Goal: Task Accomplishment & Management: Use online tool/utility

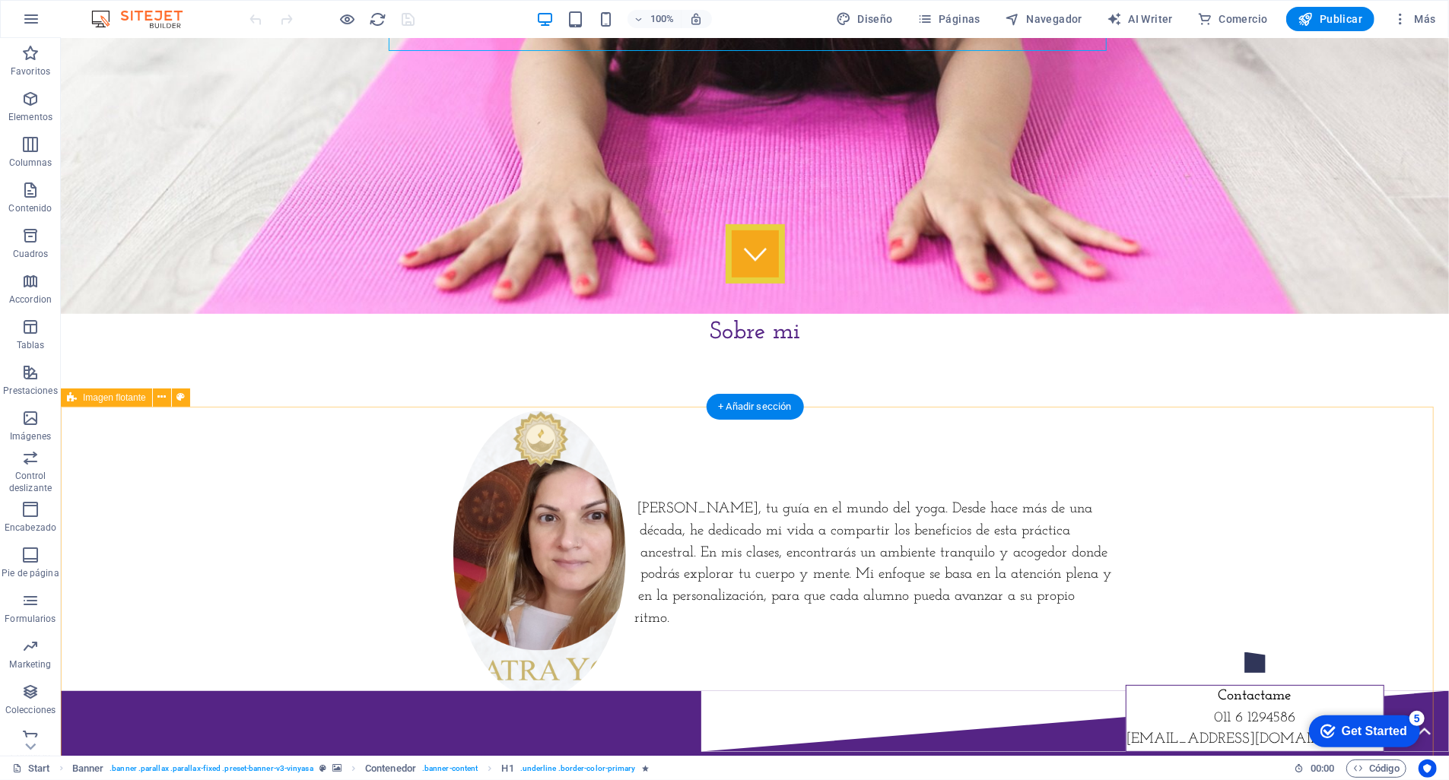
scroll to position [482, 0]
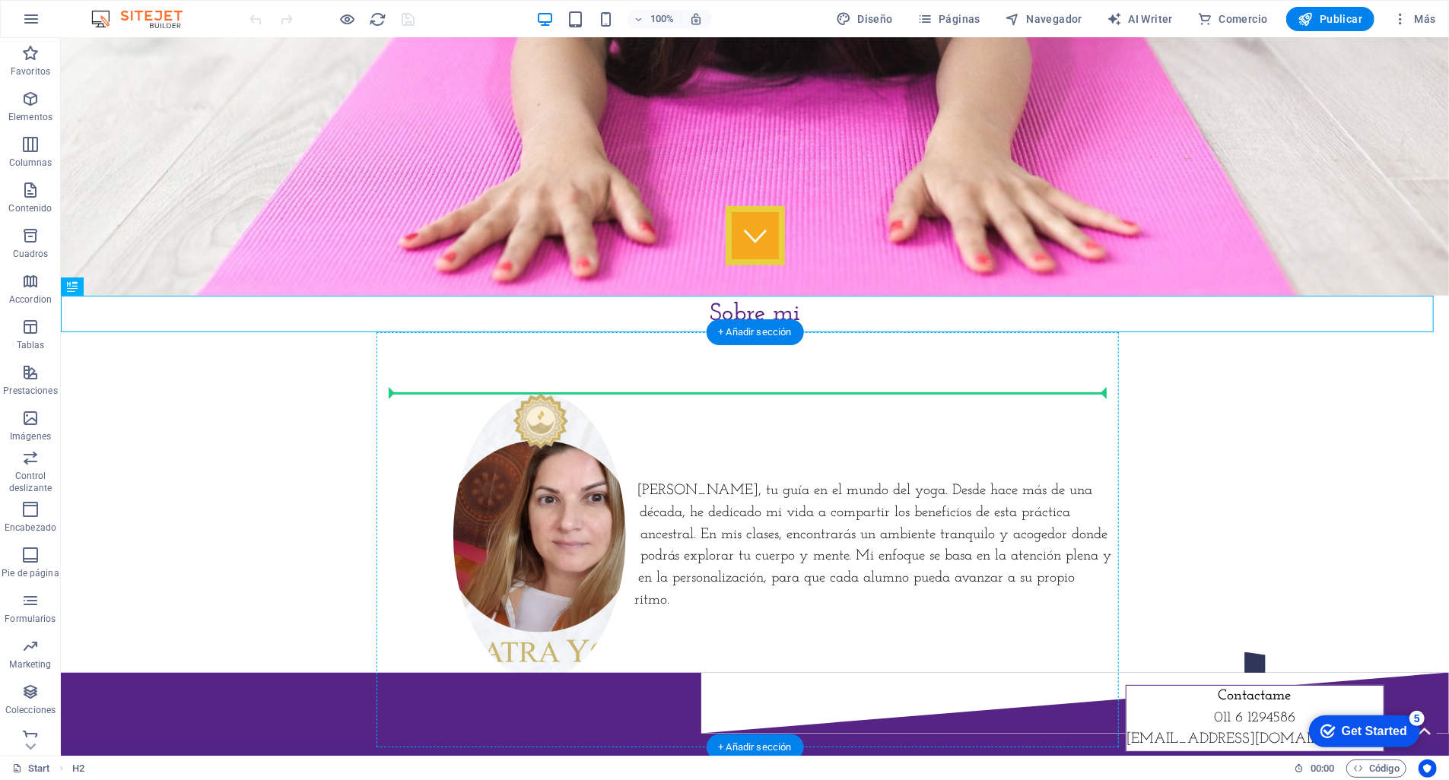
drag, startPoint x: 778, startPoint y: 313, endPoint x: 777, endPoint y: 442, distance: 129.3
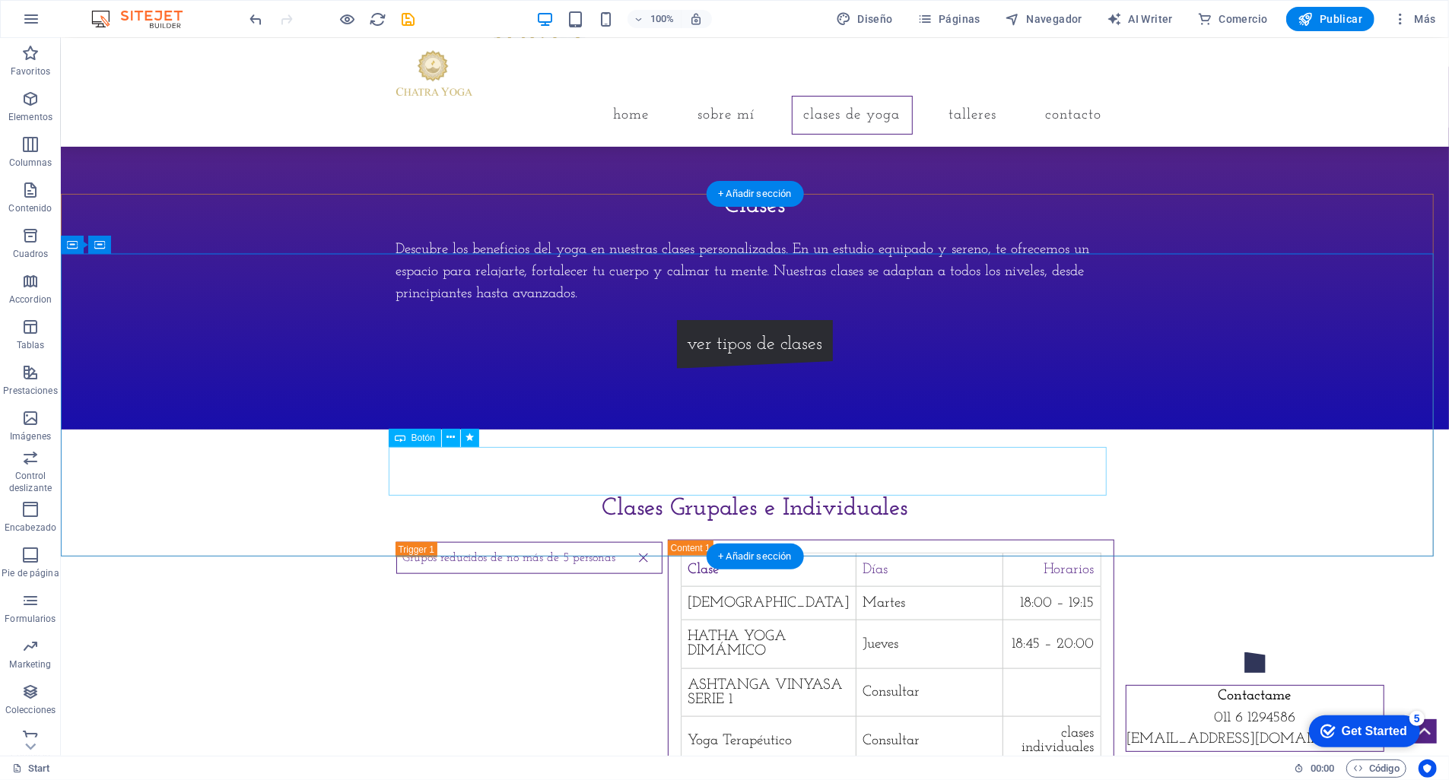
scroll to position [1071, 0]
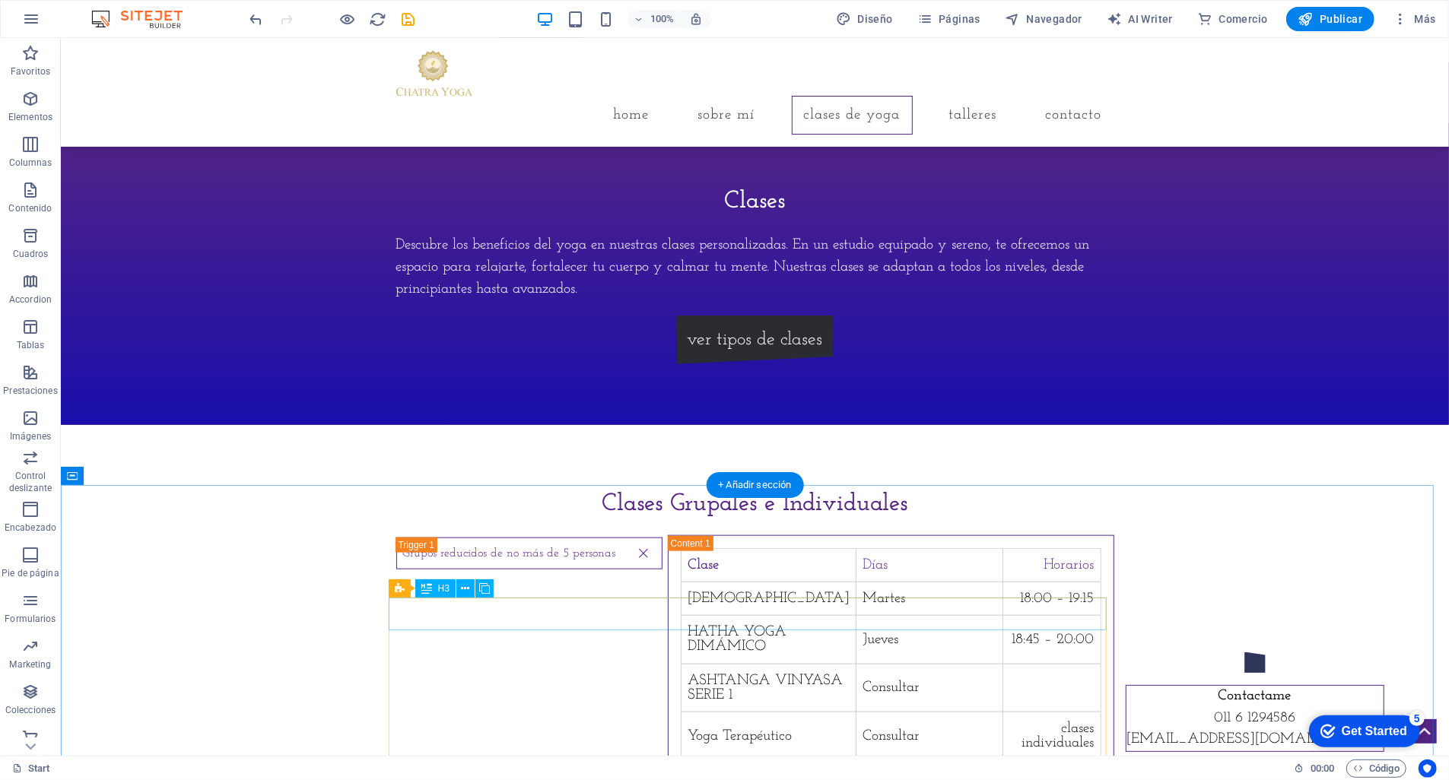
click at [494, 616] on div "Grupos reducidos de no más de 5 personas" at bounding box center [528, 655] width 267 height 236
click at [488, 615] on div "Grupos reducidos de no más de 5 personas" at bounding box center [528, 655] width 267 height 236
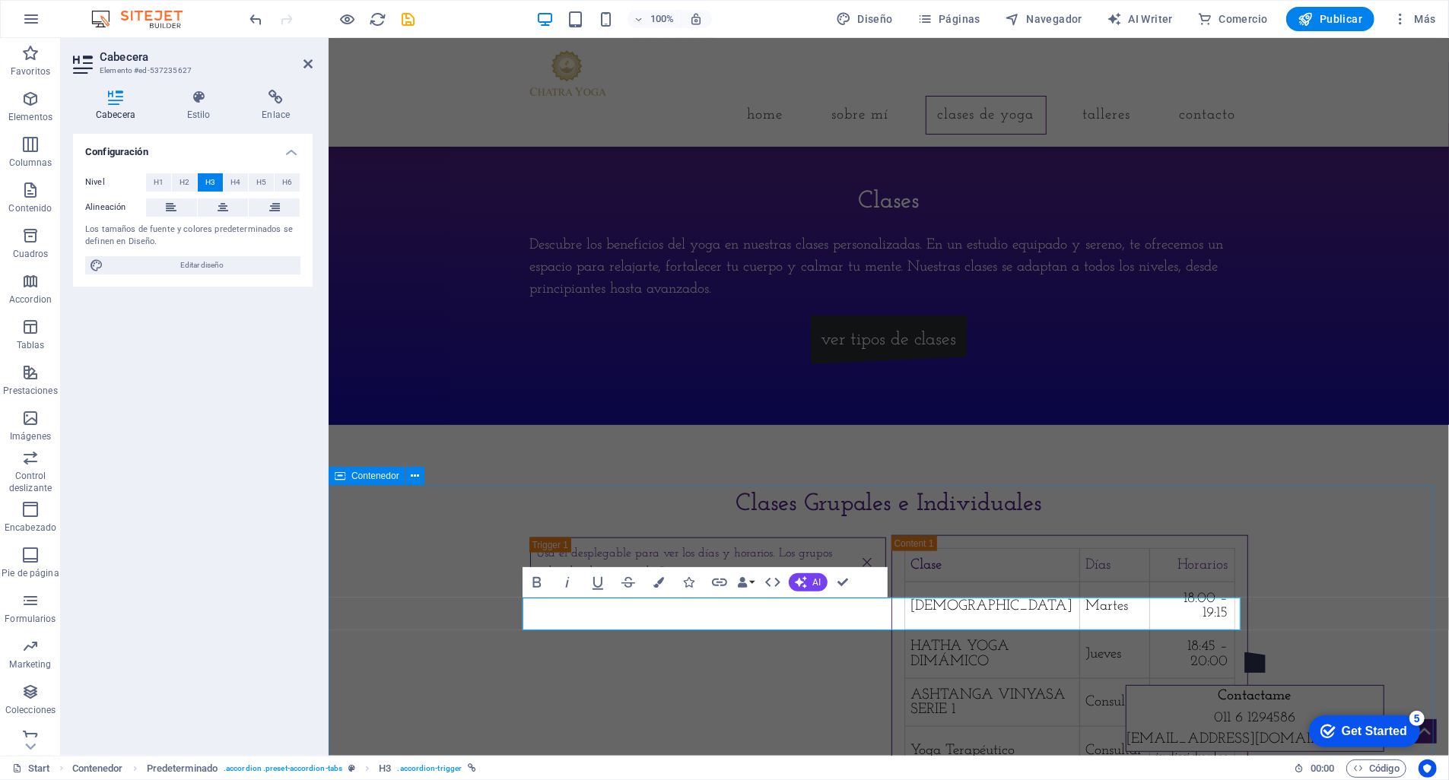
click at [1304, 615] on div "Clases Grupales e Individuales Usa el desplegable para ver los días y horarios.…" at bounding box center [888, 668] width 1120 height 488
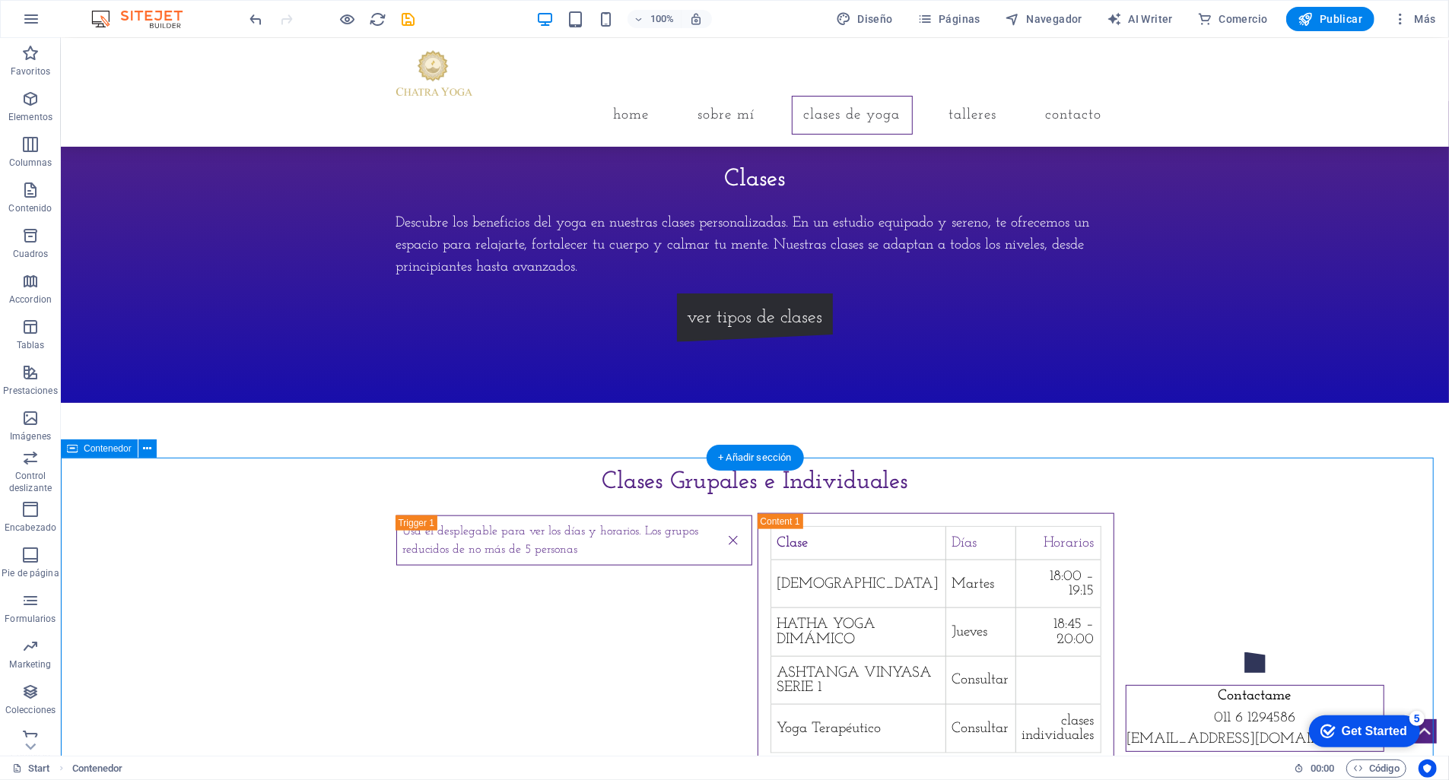
scroll to position [1099, 0]
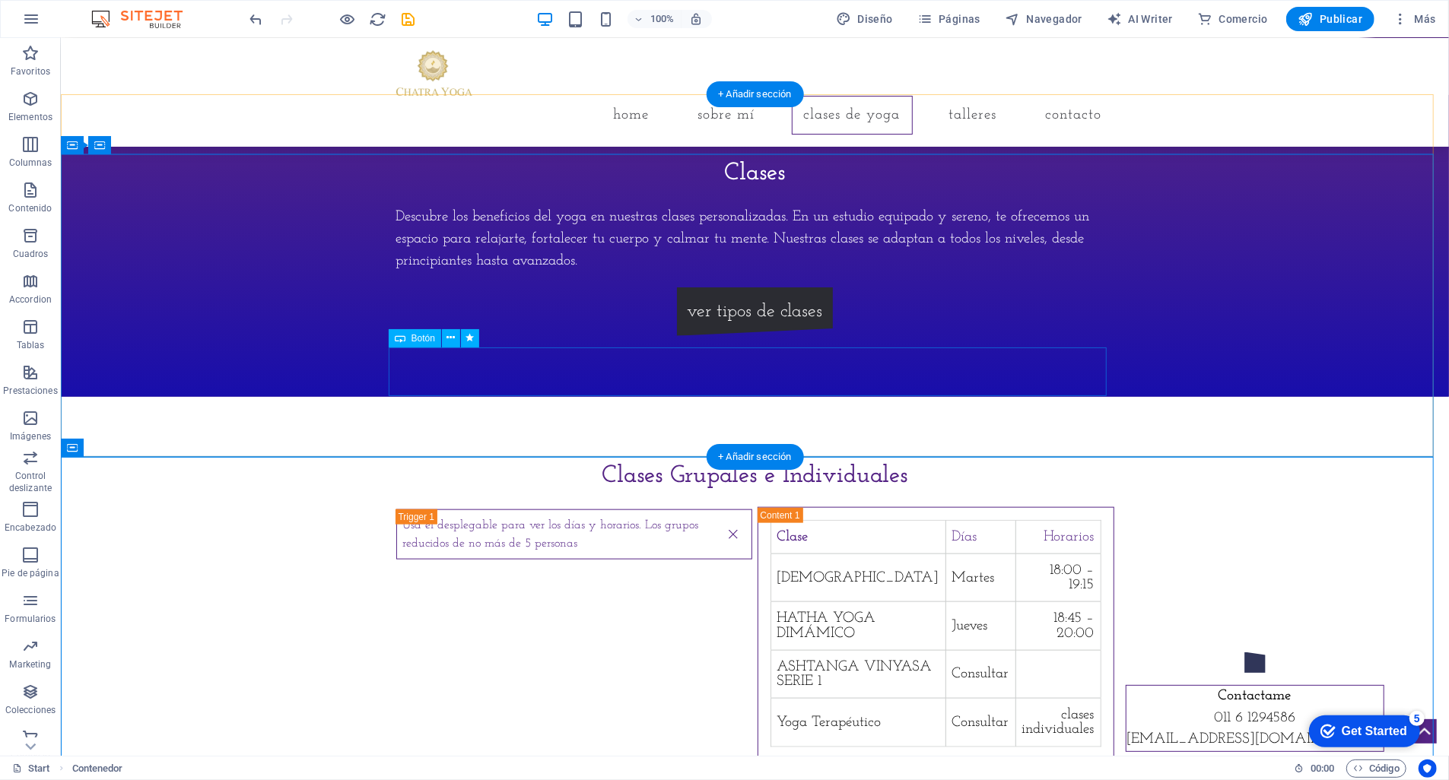
click at [728, 335] on div "ver tipos de clases" at bounding box center [754, 311] width 718 height 49
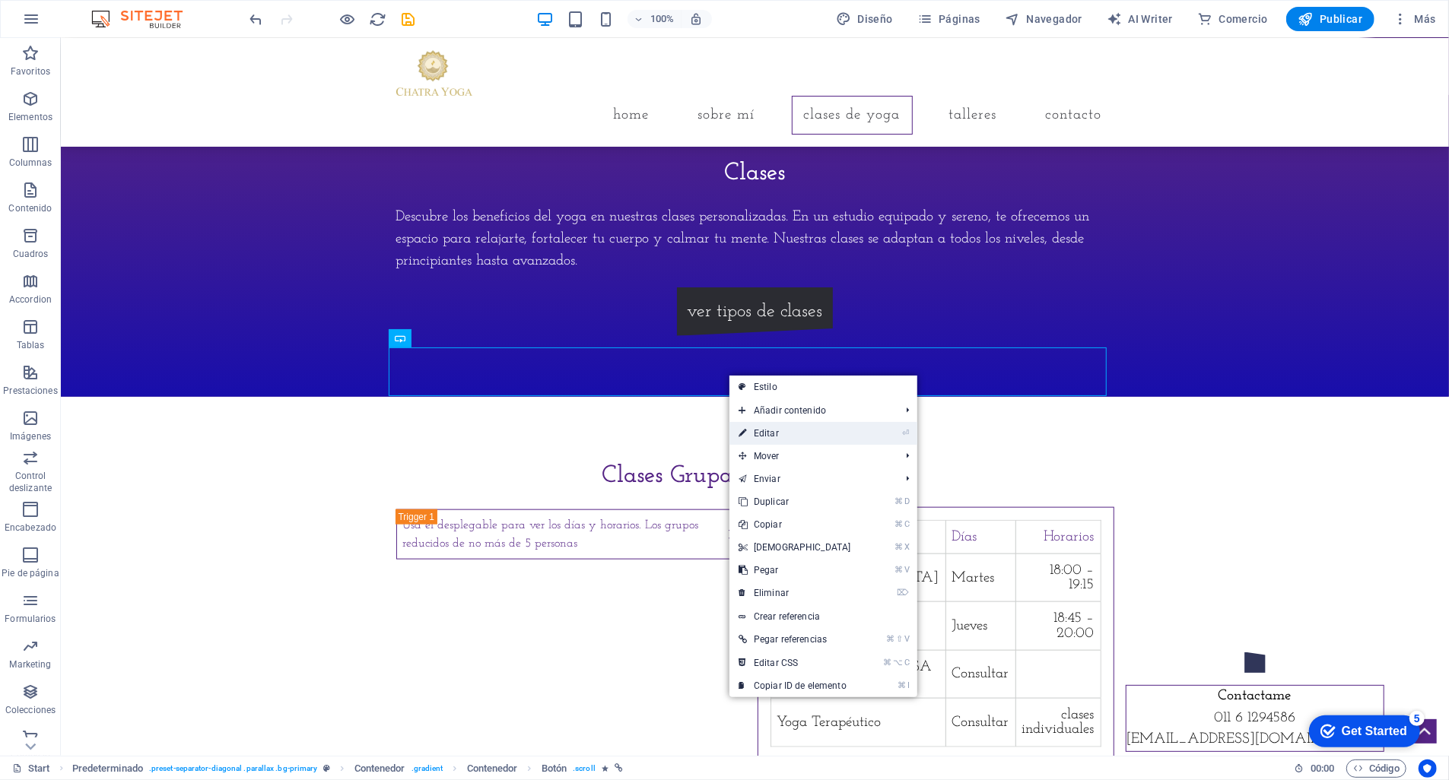
click at [777, 432] on link "⏎ Editar" at bounding box center [794, 433] width 131 height 23
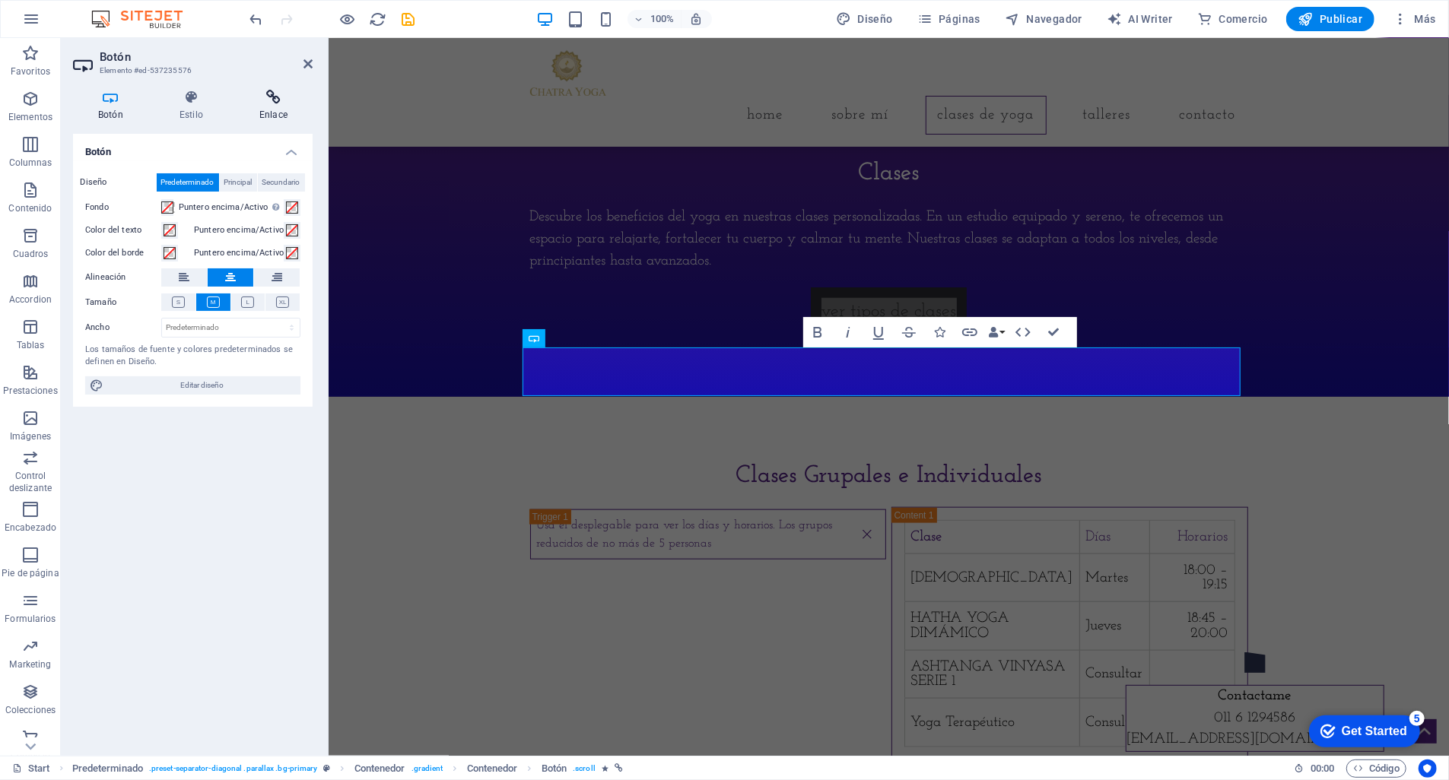
click at [272, 100] on icon at bounding box center [273, 97] width 78 height 15
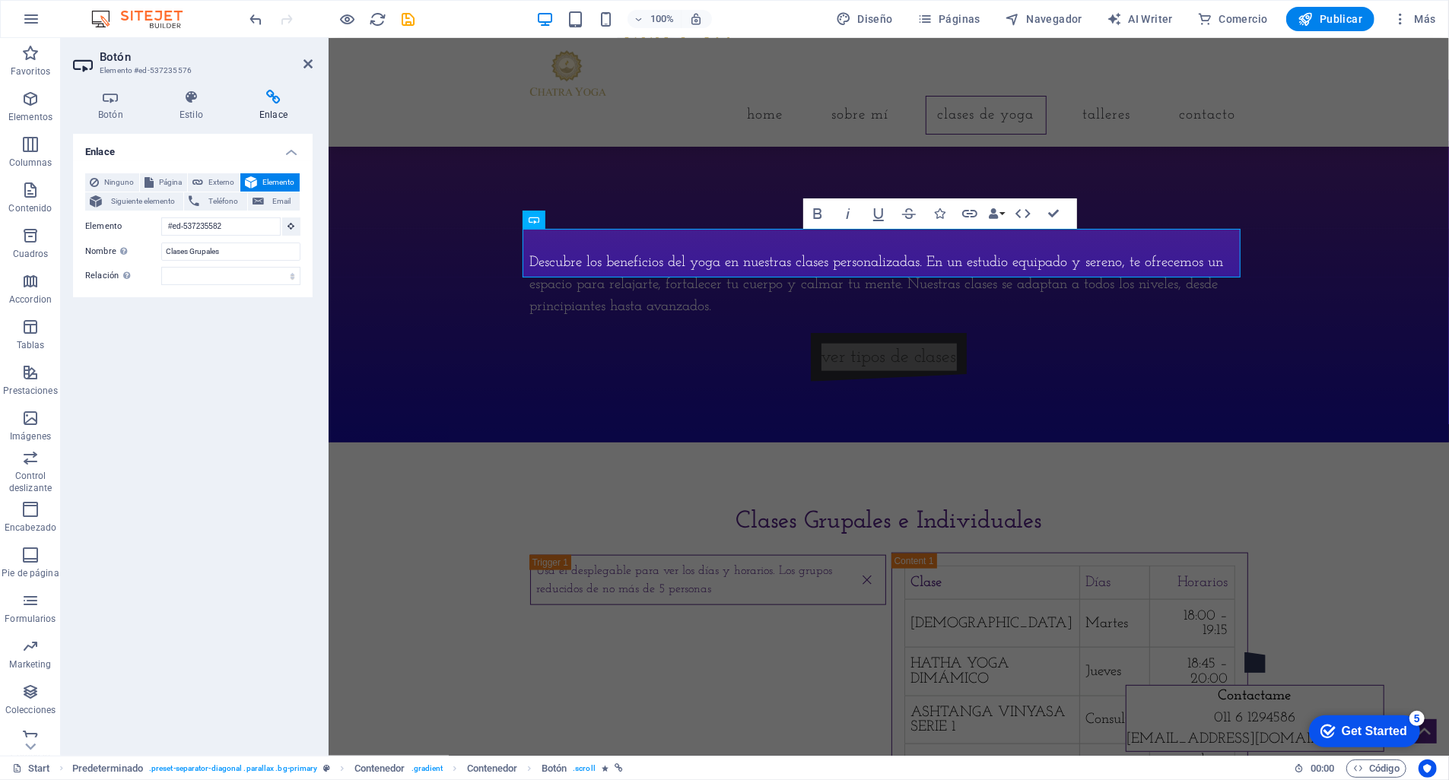
scroll to position [1029, 0]
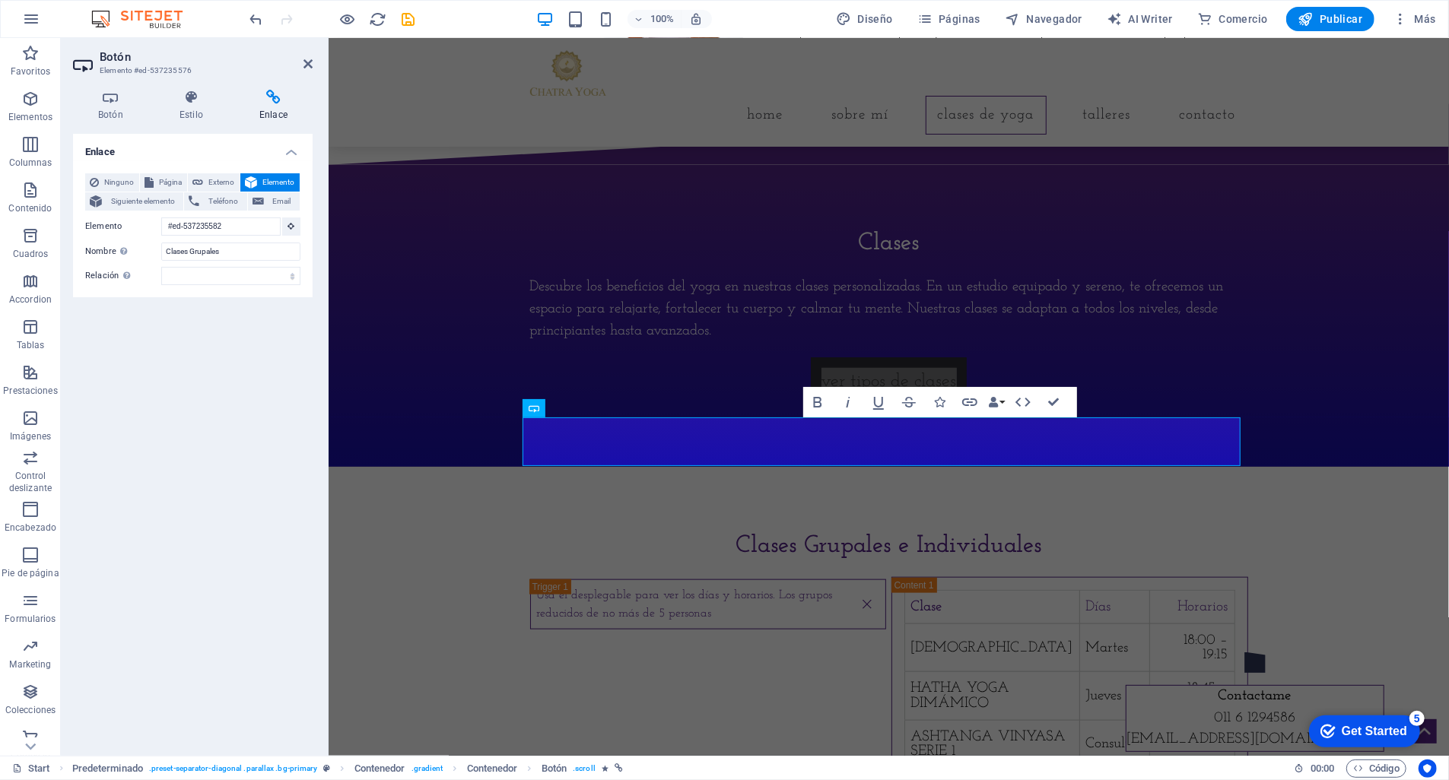
click at [274, 180] on span "Elemento" at bounding box center [278, 182] width 33 height 18
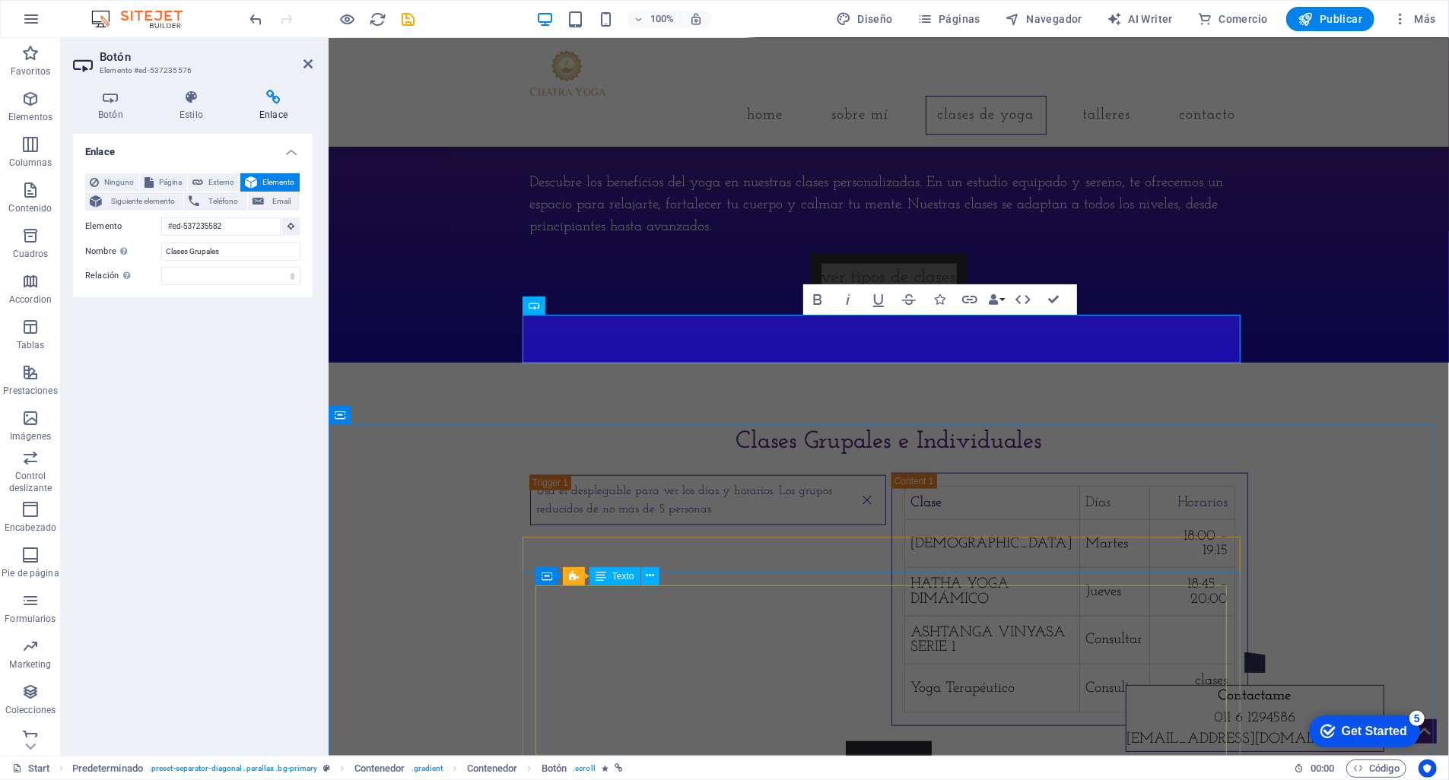
scroll to position [1148, 0]
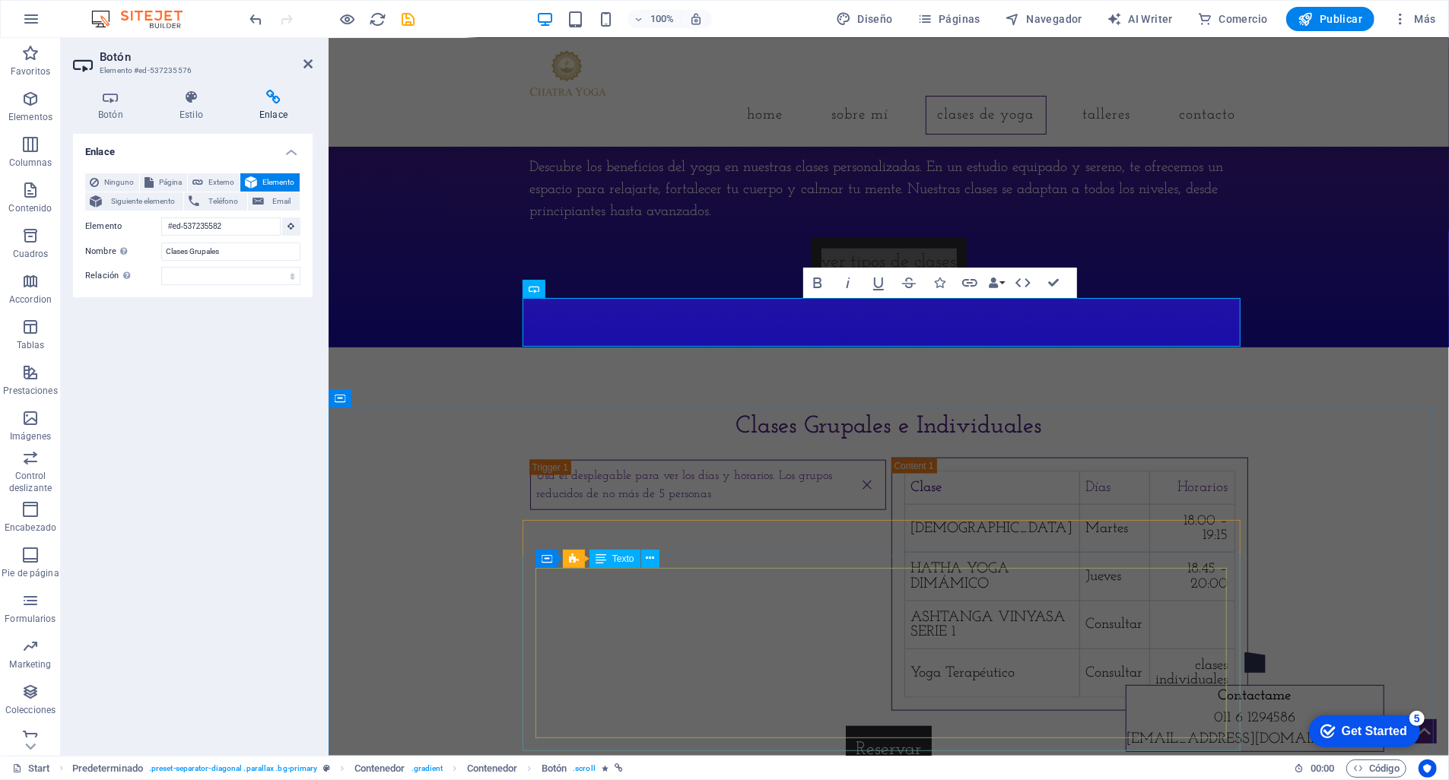
click at [904, 599] on div "Clase Días Horarios HATHA YOGA Martes 18:00 – 19:15 HATHA YOGA DIMÁMICO Jueves …" at bounding box center [1069, 583] width 331 height 227
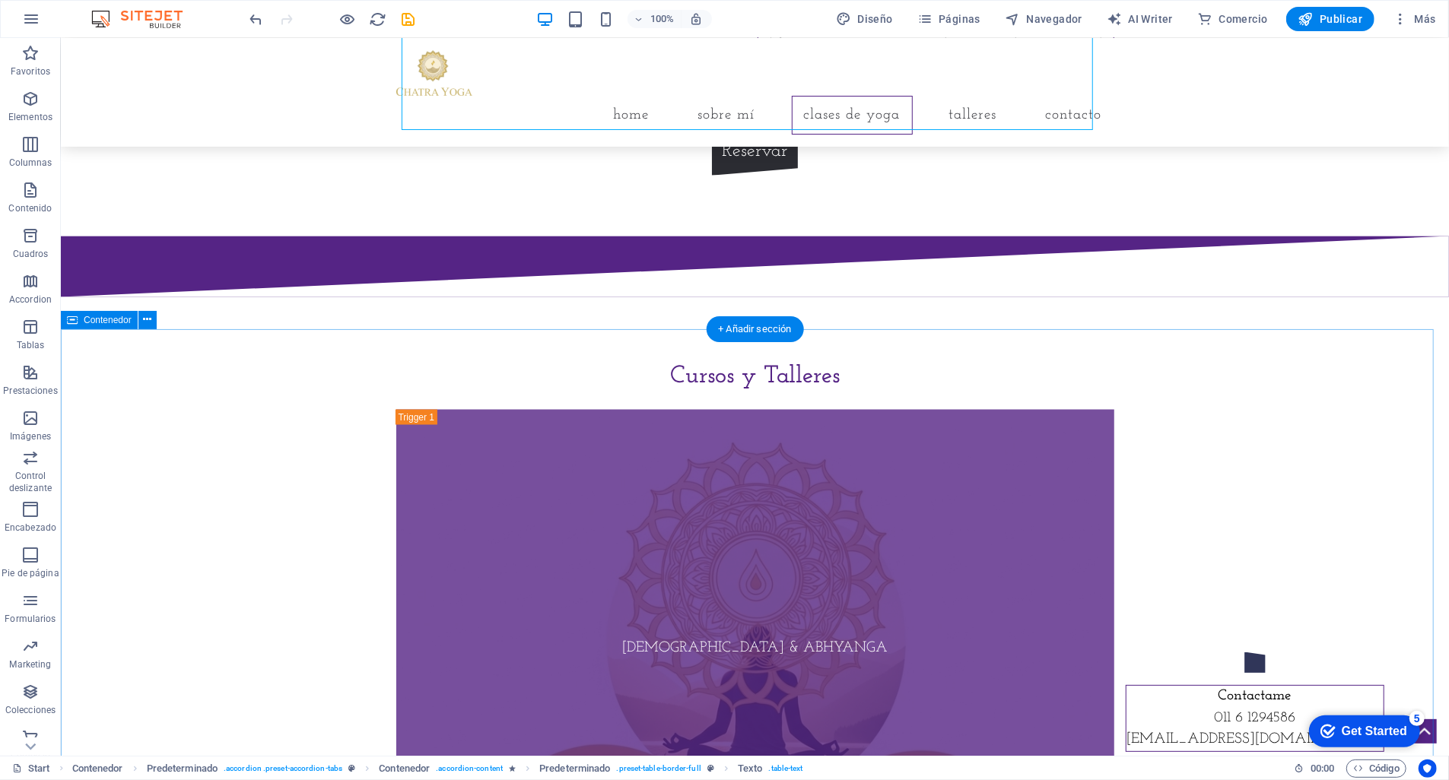
scroll to position [1766, 0]
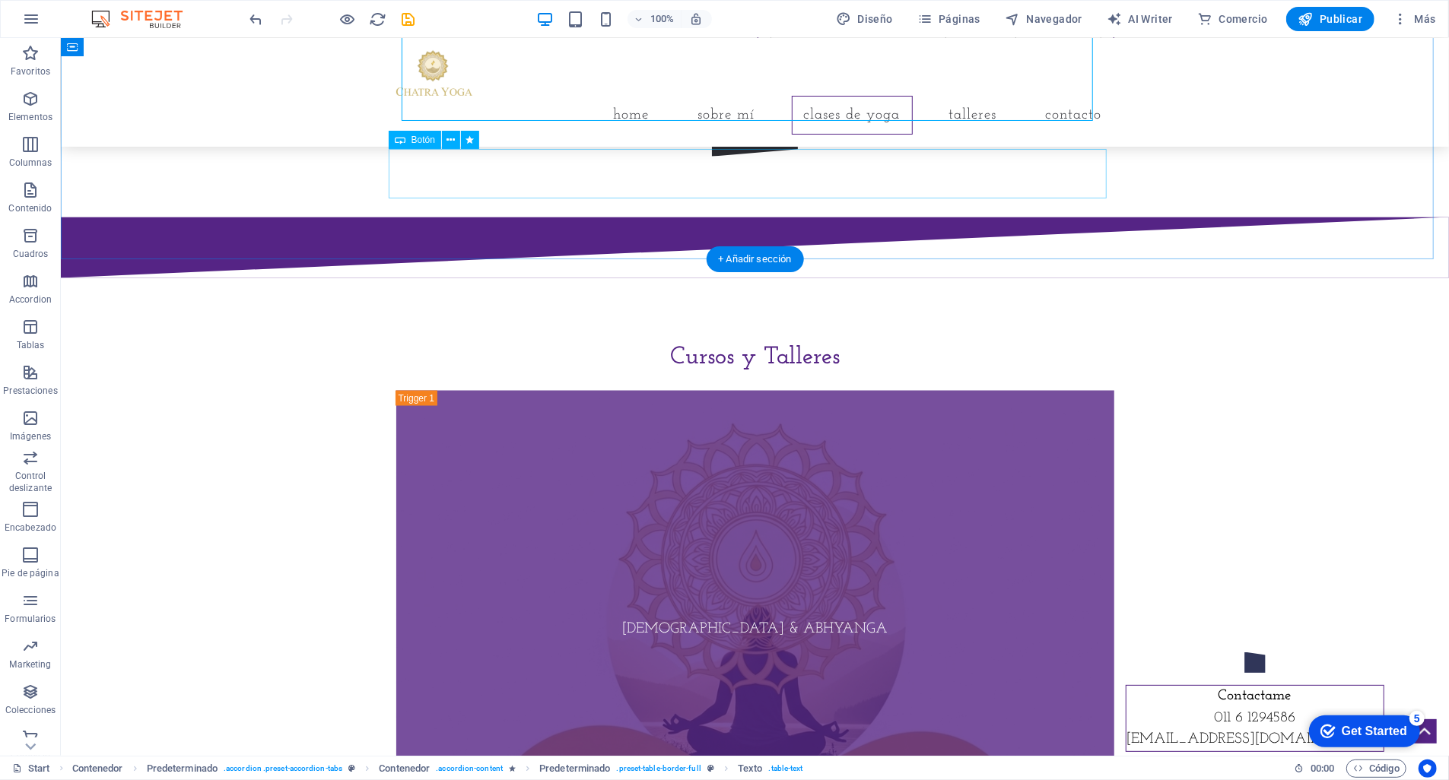
click at [751, 157] on div "Reservar" at bounding box center [754, 132] width 718 height 49
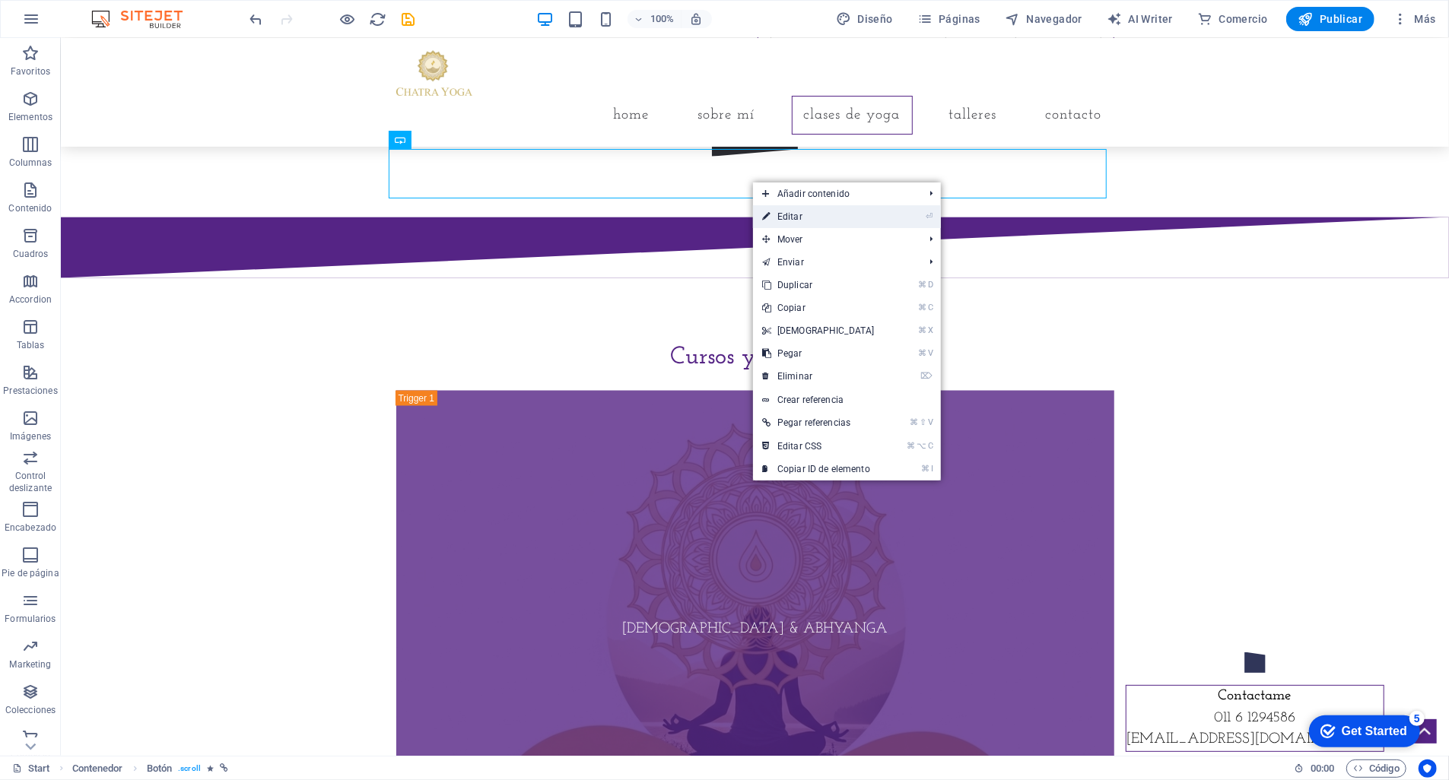
click at [805, 216] on link "⏎ Editar" at bounding box center [818, 216] width 131 height 23
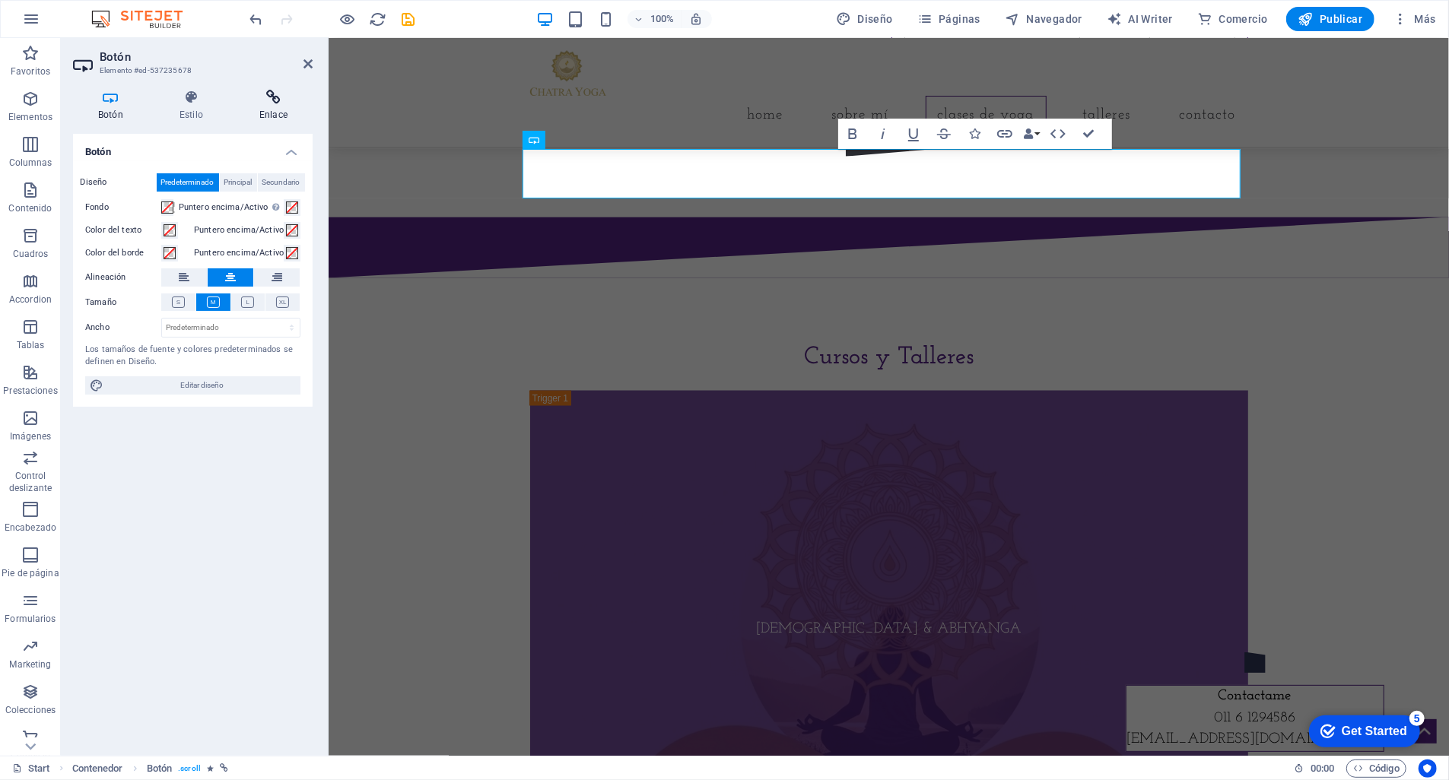
click at [283, 103] on icon at bounding box center [273, 97] width 78 height 15
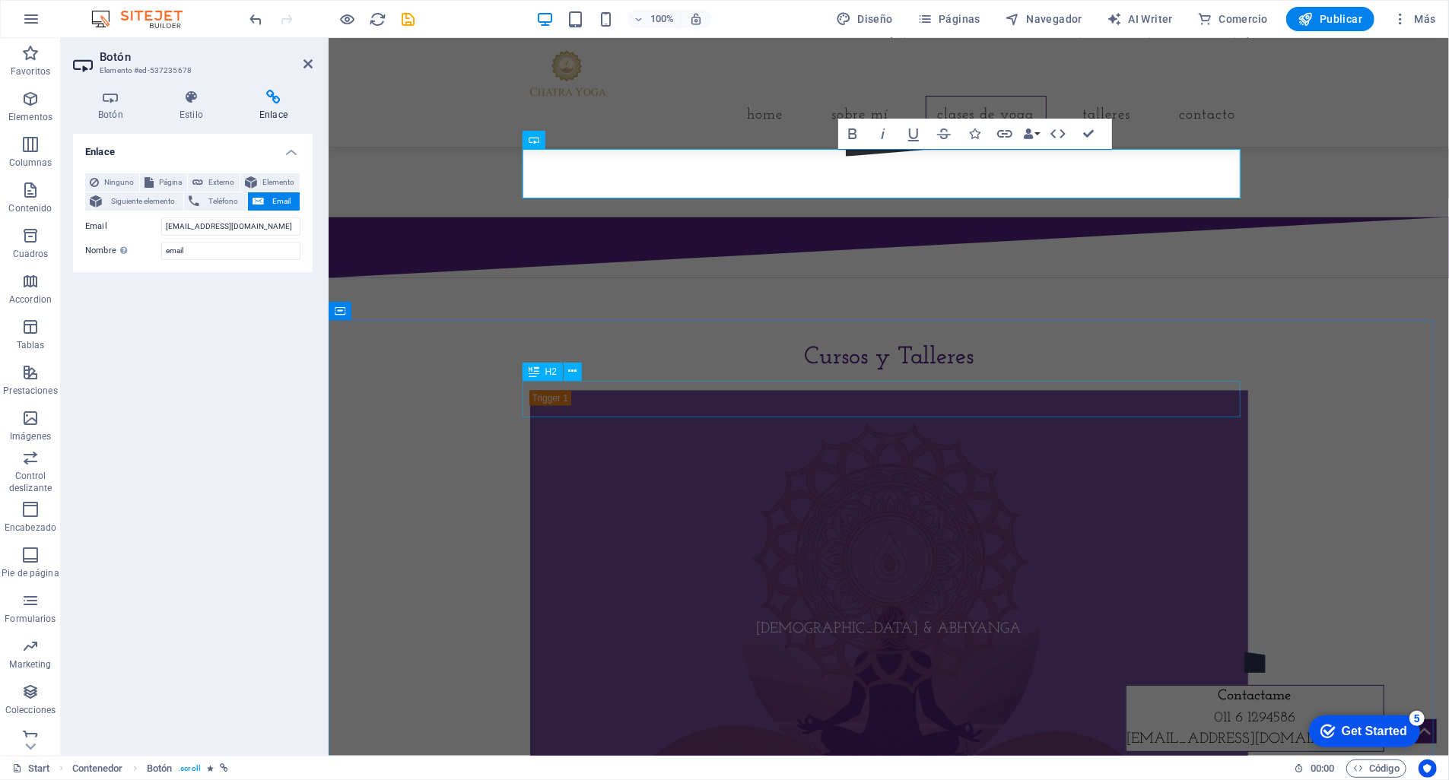
click at [859, 375] on div "Cursos y Talleres" at bounding box center [888, 356] width 718 height 37
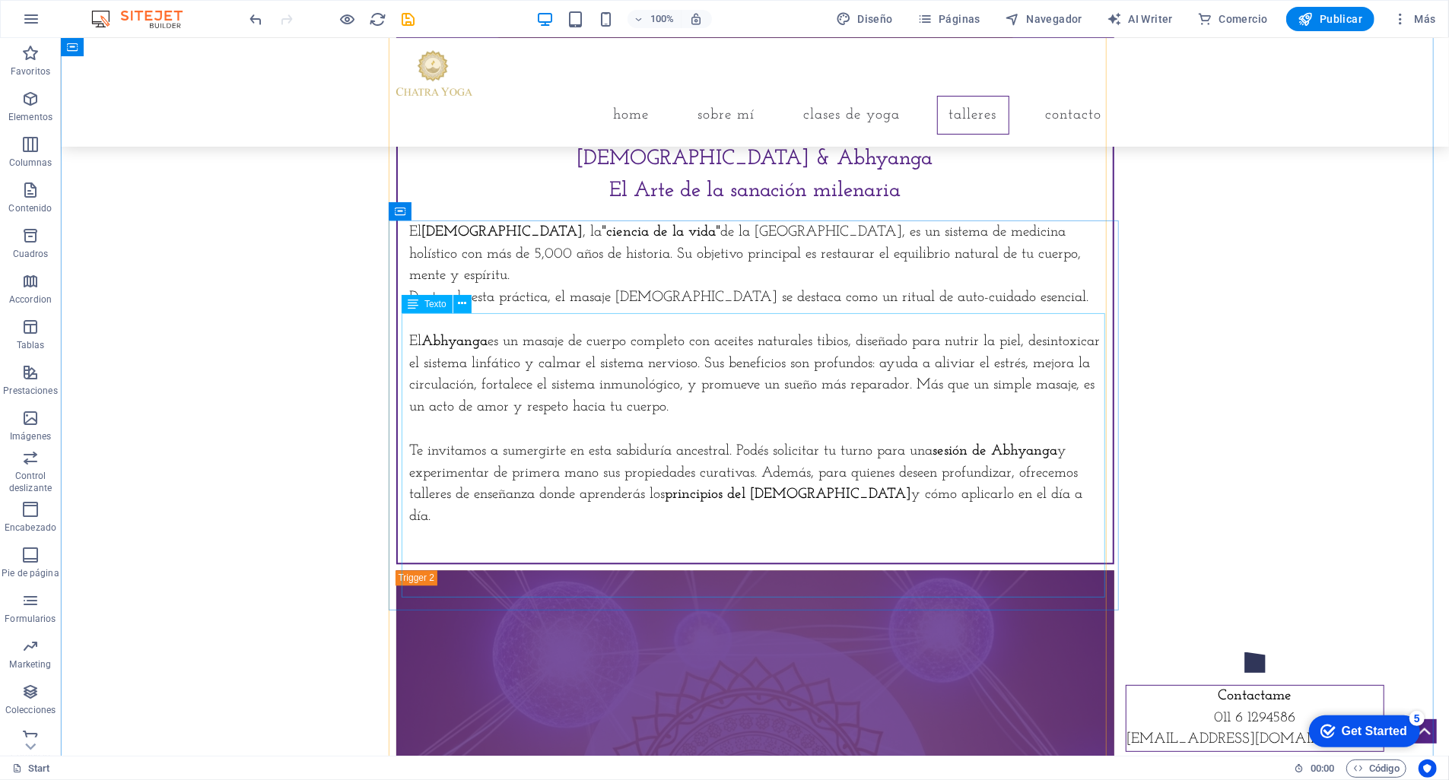
scroll to position [2560, 0]
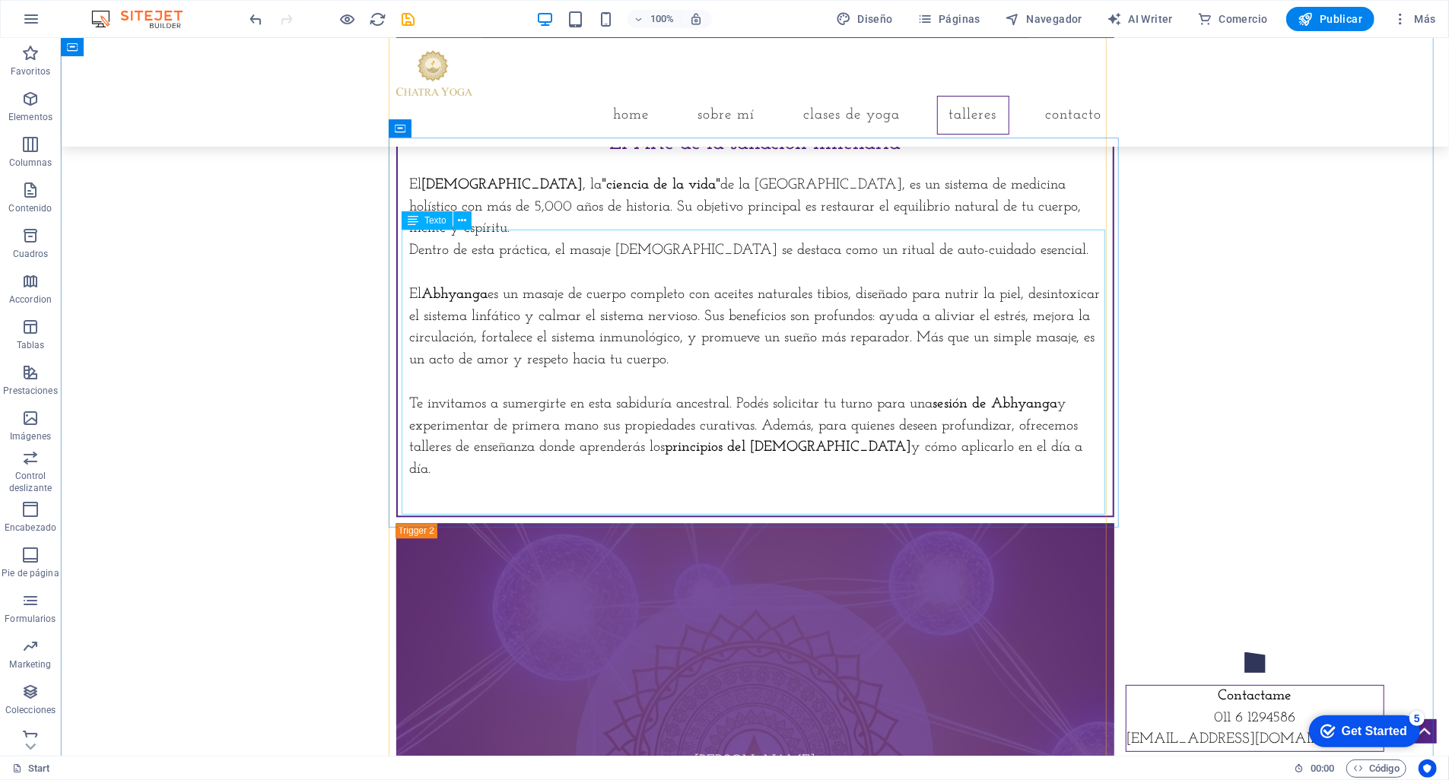
click at [1021, 481] on div "El Ayurveda , la "ciencia de la vida" de la India, es un sistema de medicina ho…" at bounding box center [754, 338] width 691 height 329
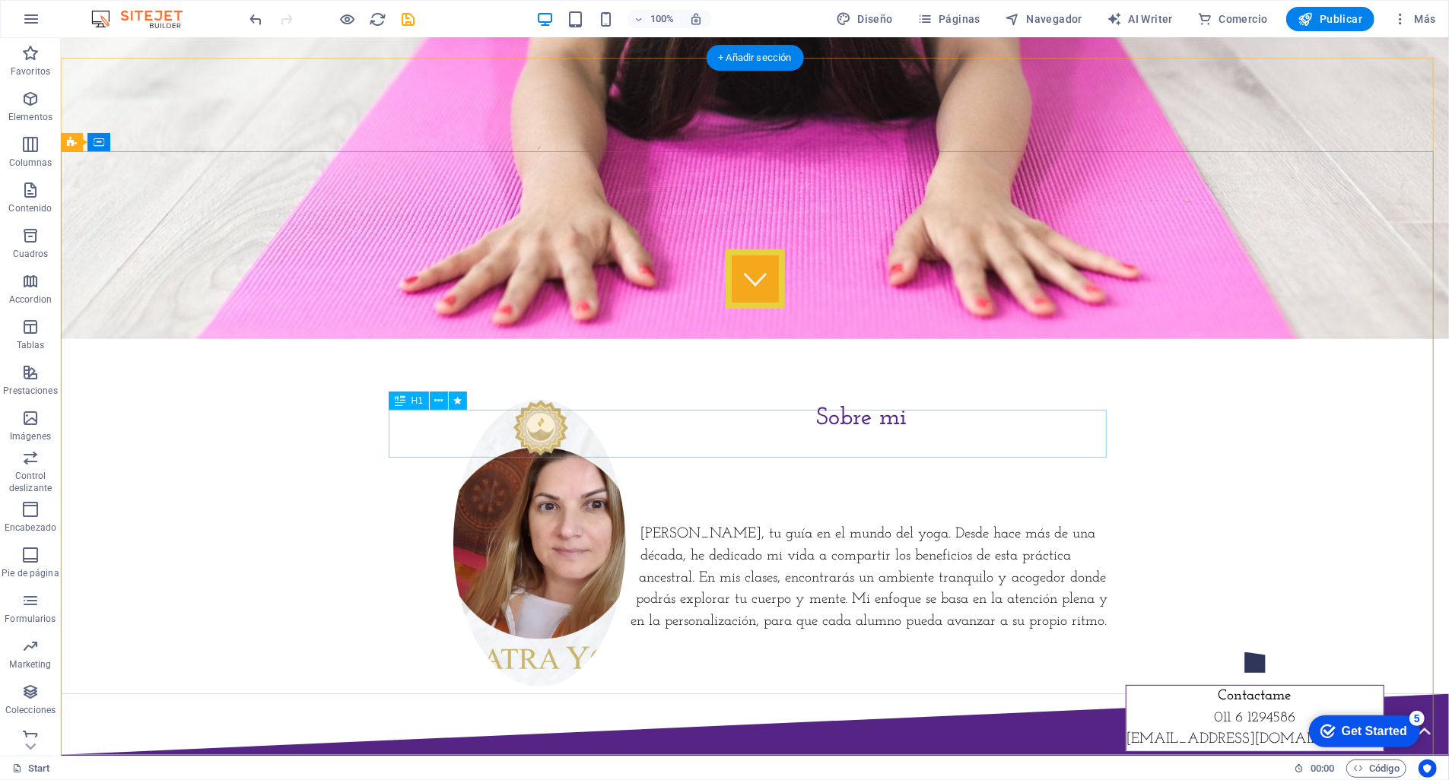
scroll to position [0, 0]
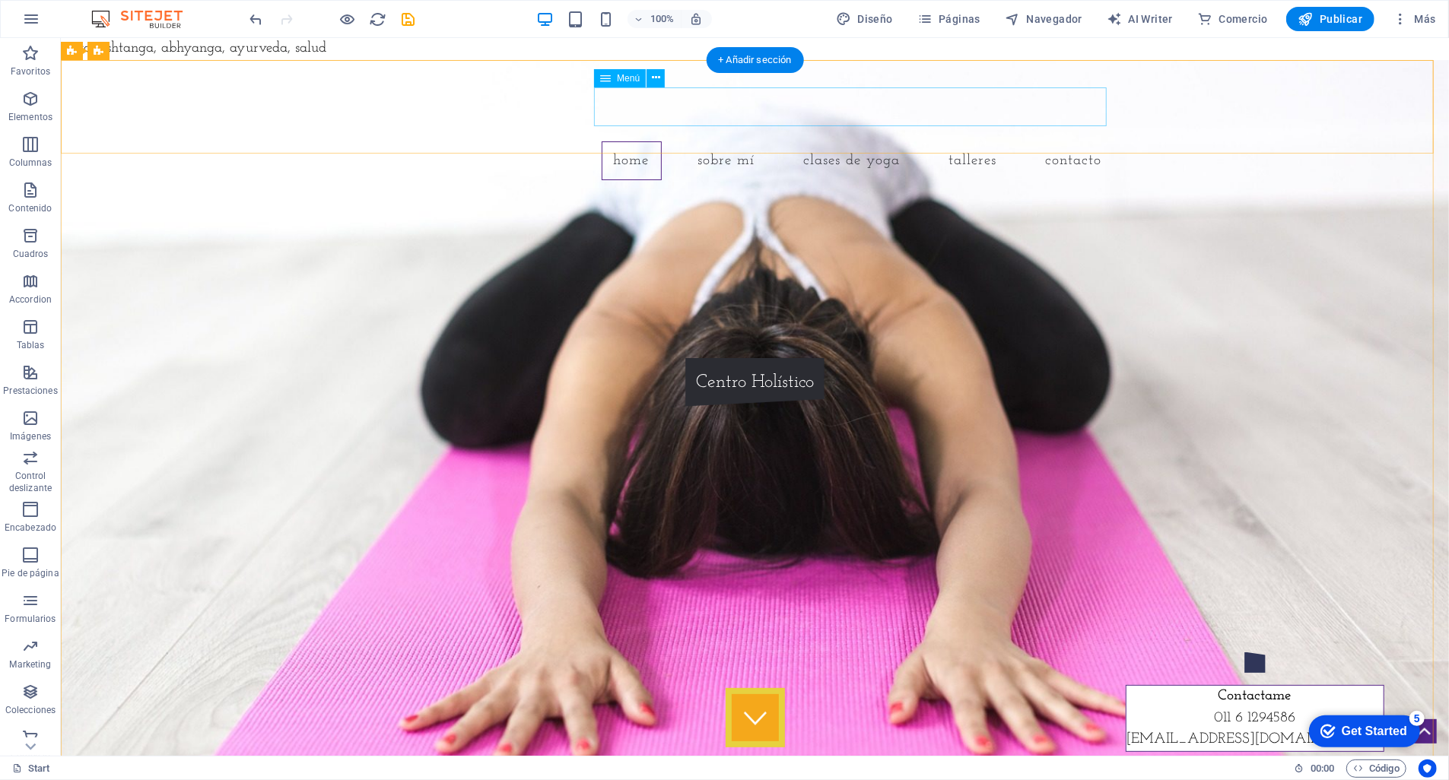
click at [961, 141] on nav "Home Sobre mí Clases de Yoga talleres Contacto" at bounding box center [754, 160] width 718 height 39
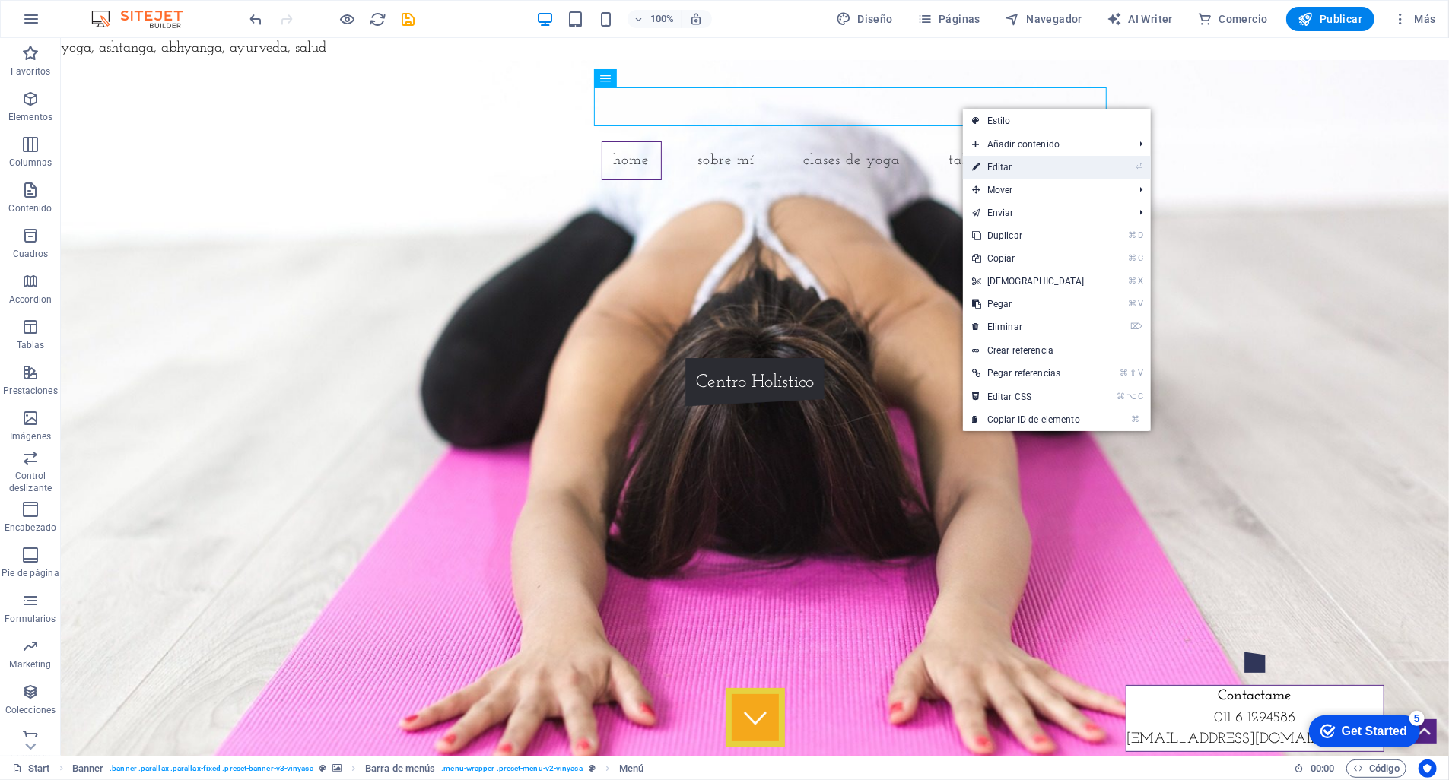
drag, startPoint x: 999, startPoint y: 167, endPoint x: 671, endPoint y: 129, distance: 330.7
click at [999, 167] on link "⏎ Editar" at bounding box center [1028, 167] width 131 height 23
select select
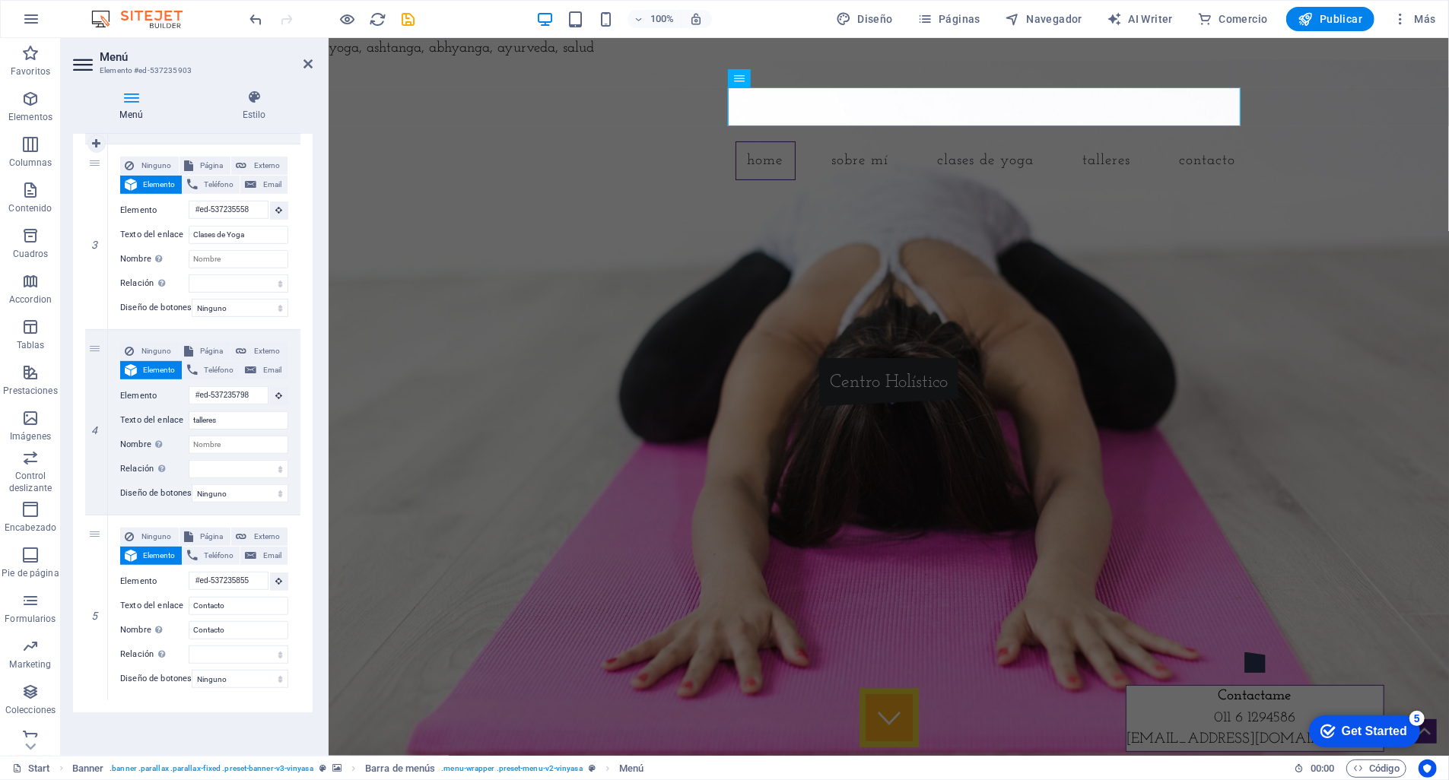
scroll to position [575, 0]
click at [97, 695] on icon at bounding box center [96, 700] width 8 height 11
select select
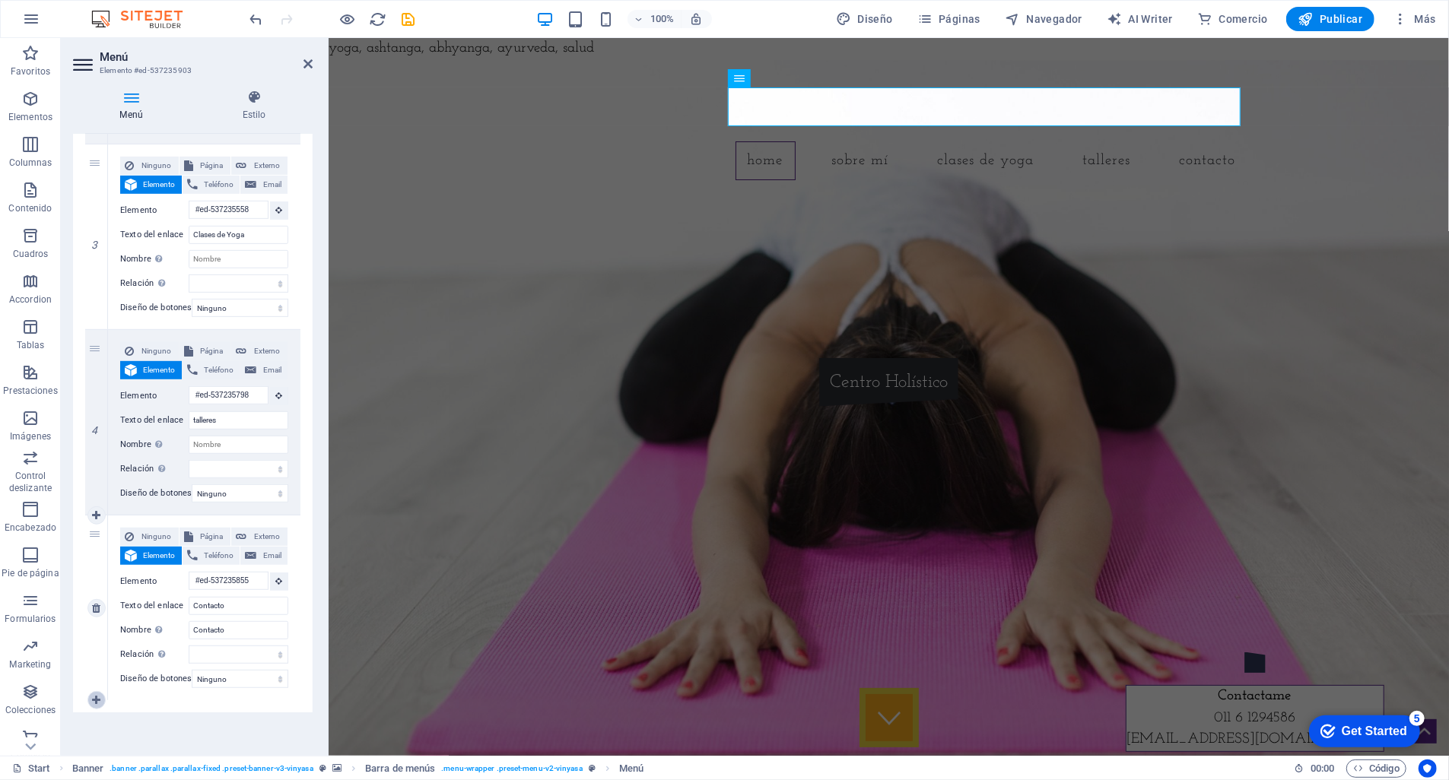
select select
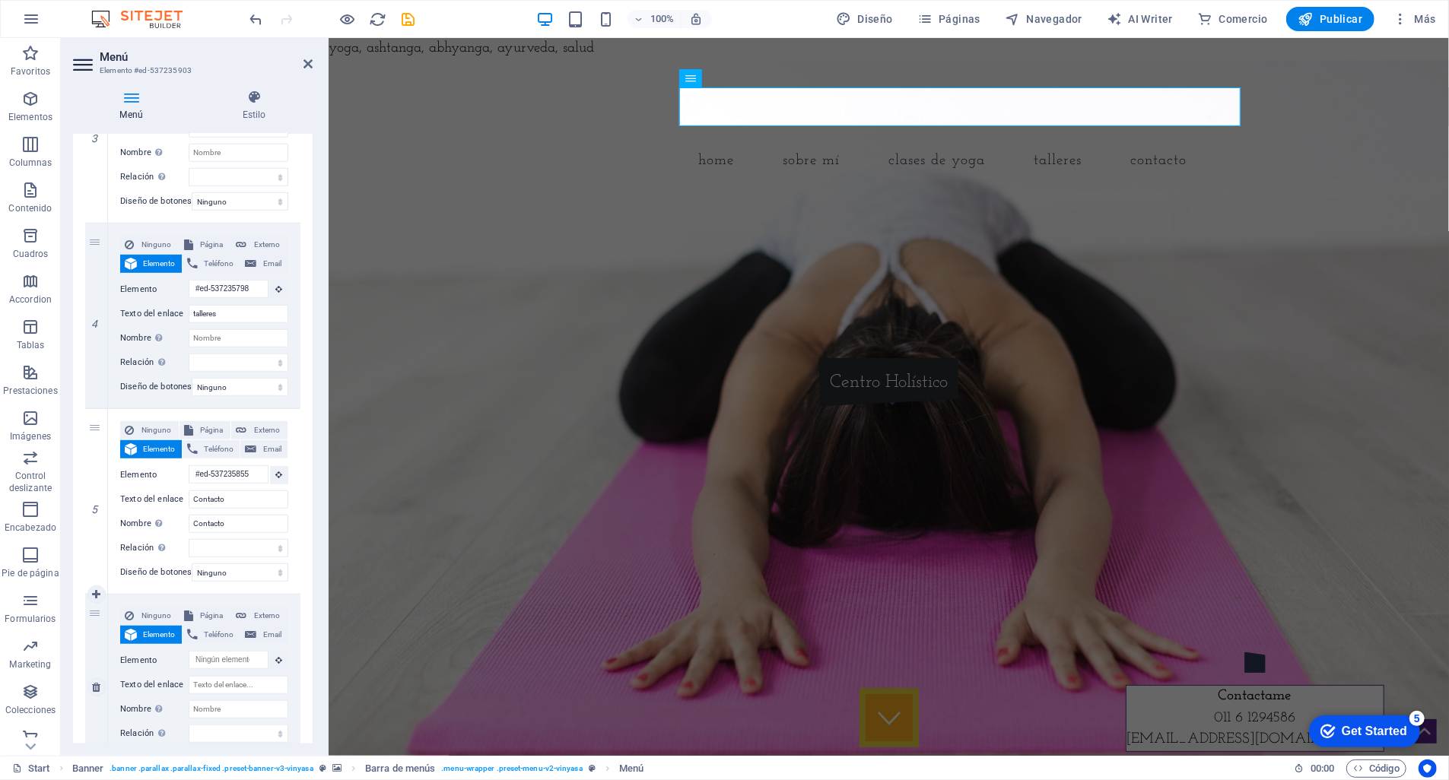
scroll to position [692, 0]
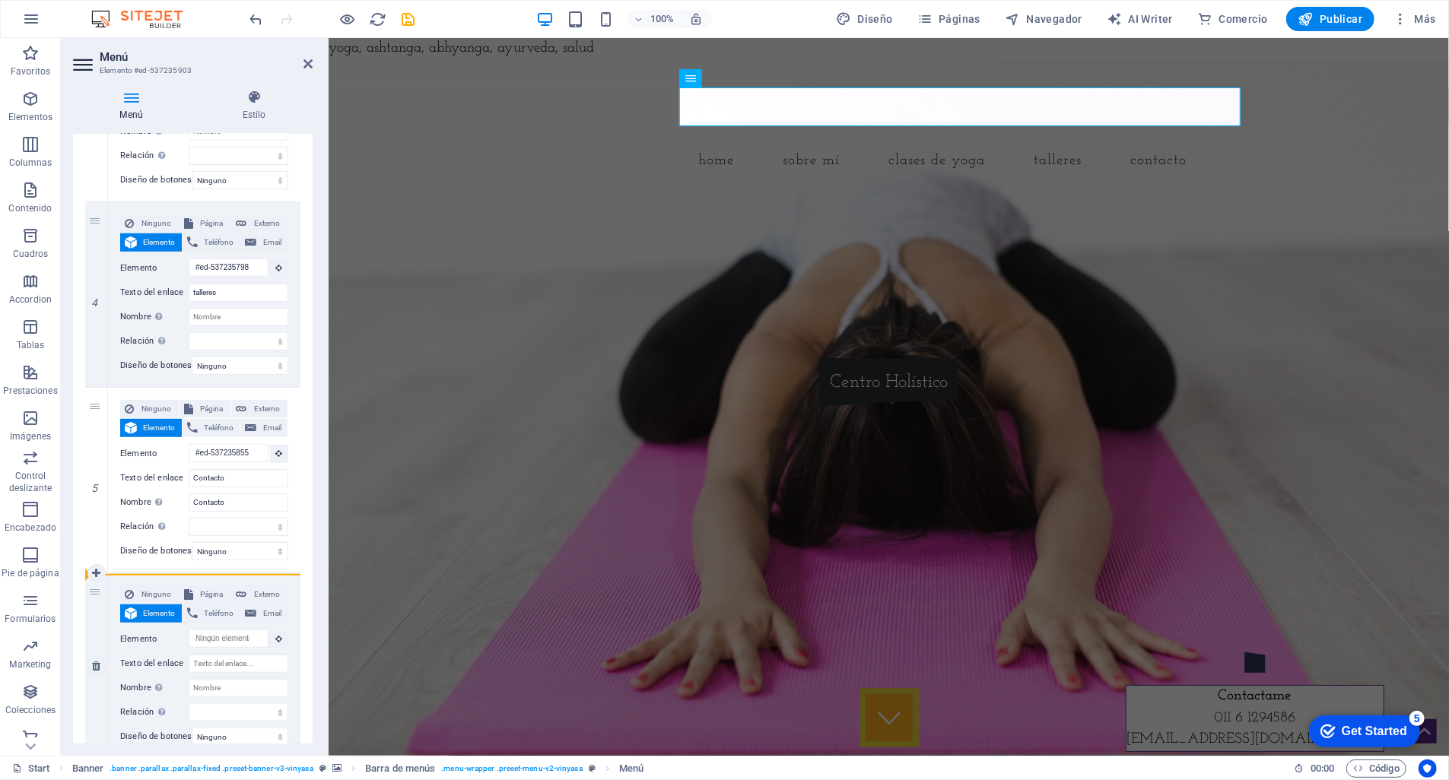
click at [93, 593] on div "6" at bounding box center [96, 665] width 23 height 185
select select
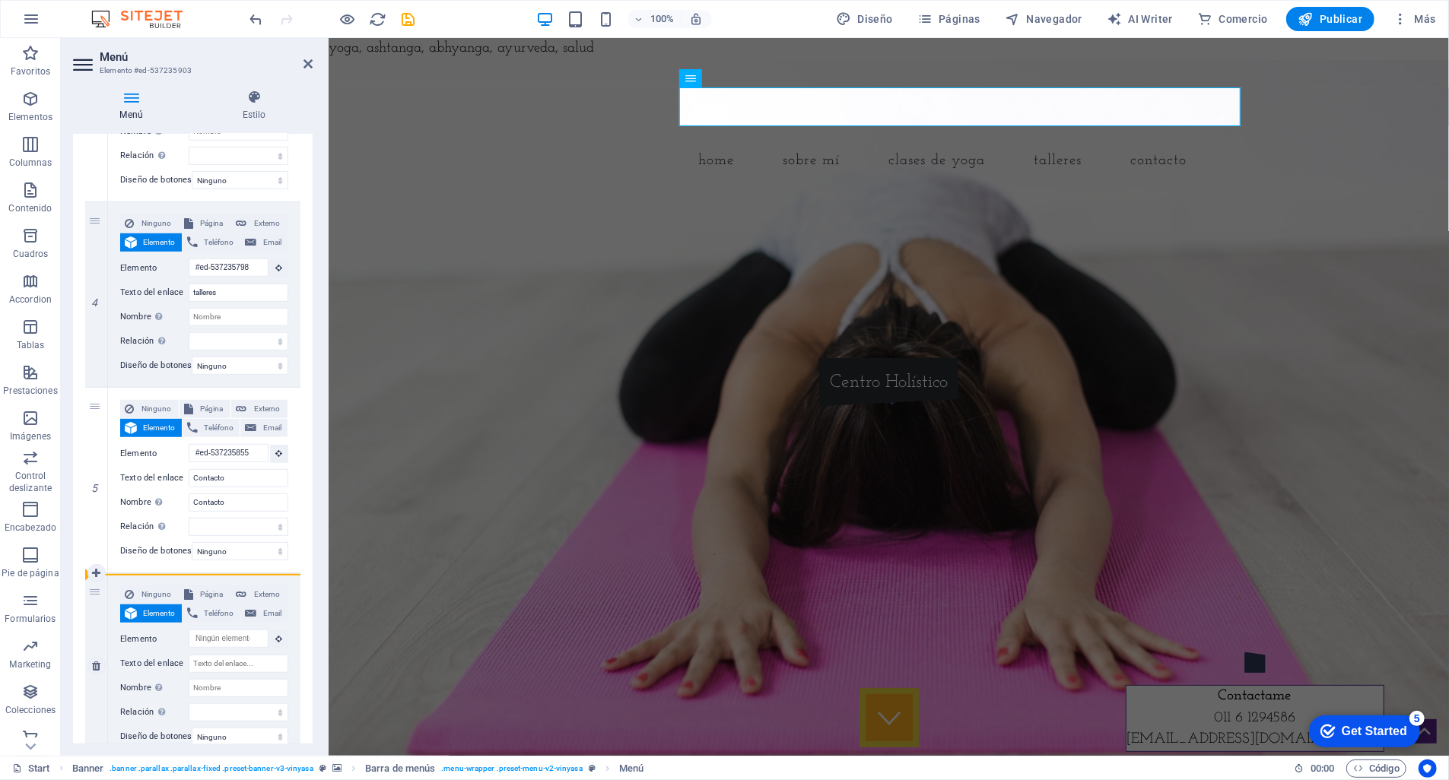
select select
drag, startPoint x: 95, startPoint y: 592, endPoint x: 96, endPoint y: 411, distance: 181.0
click at [96, 411] on div "1 Ninguno Página Externo Elemento Teléfono Email Página Start Subpage Legal Not…" at bounding box center [192, 178] width 215 height 1161
select select
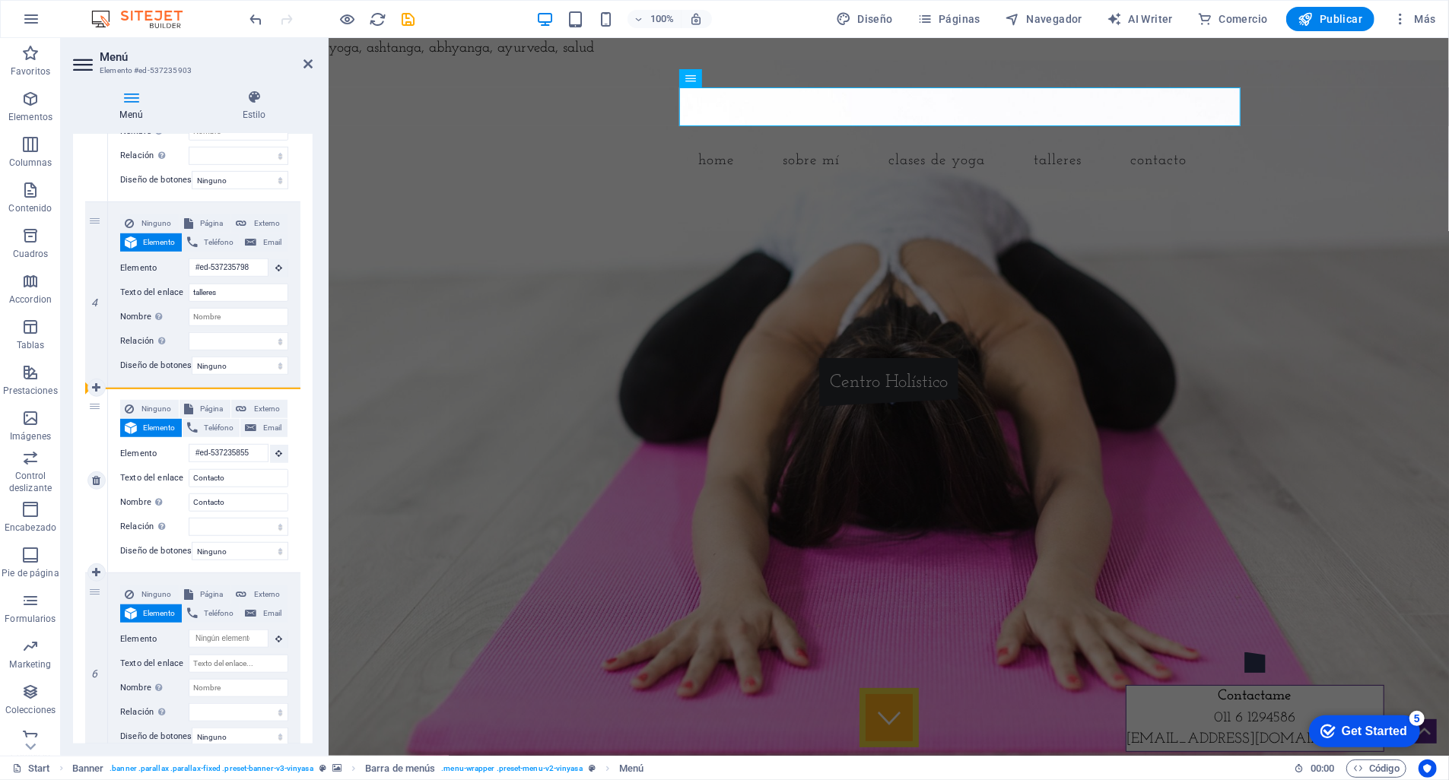
select select
type input "#ed-537235855"
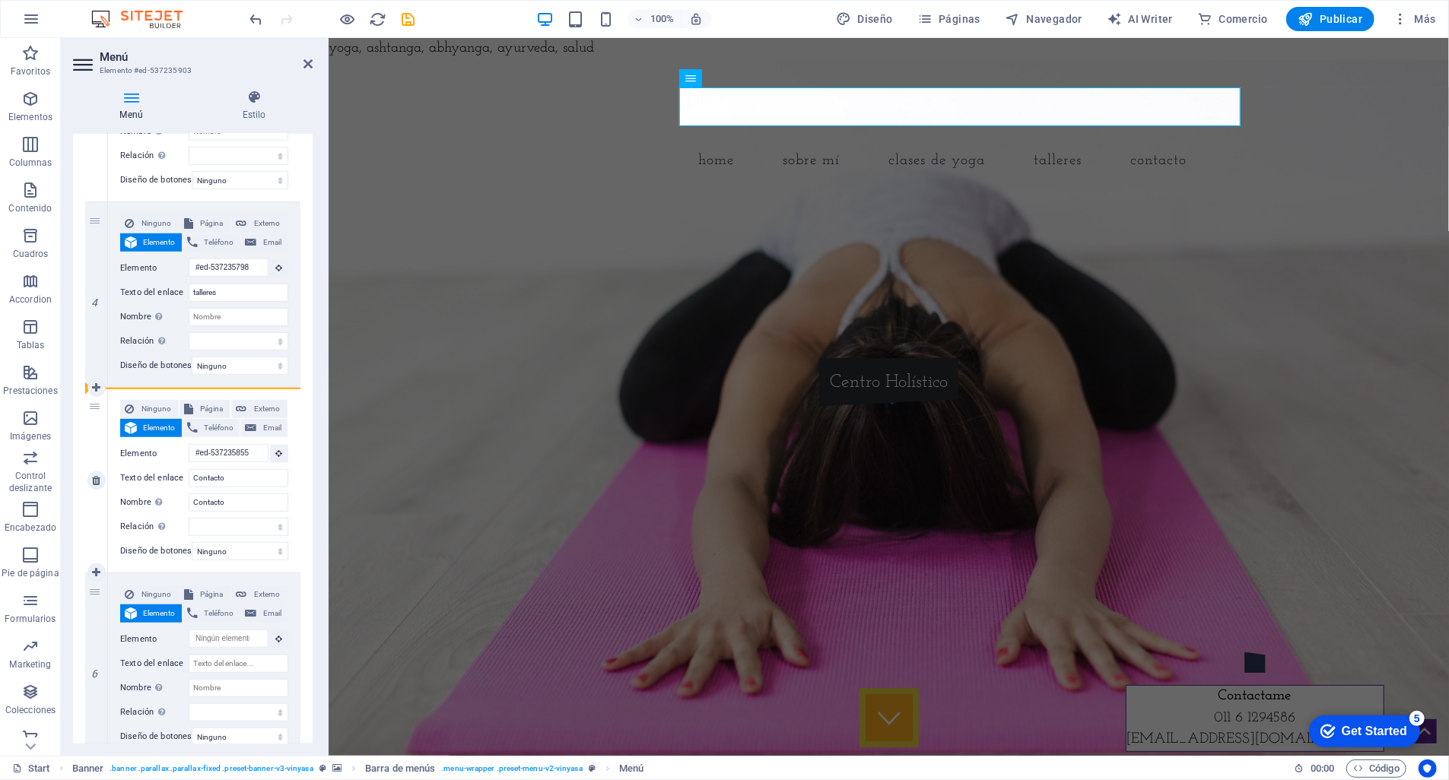
type input "Contacto"
select select
drag, startPoint x: 97, startPoint y: 593, endPoint x: 102, endPoint y: 445, distance: 148.4
click at [102, 445] on div "1 Ninguno Página Externo Elemento Teléfono Email Página Start Subpage Legal Not…" at bounding box center [192, 178] width 215 height 1161
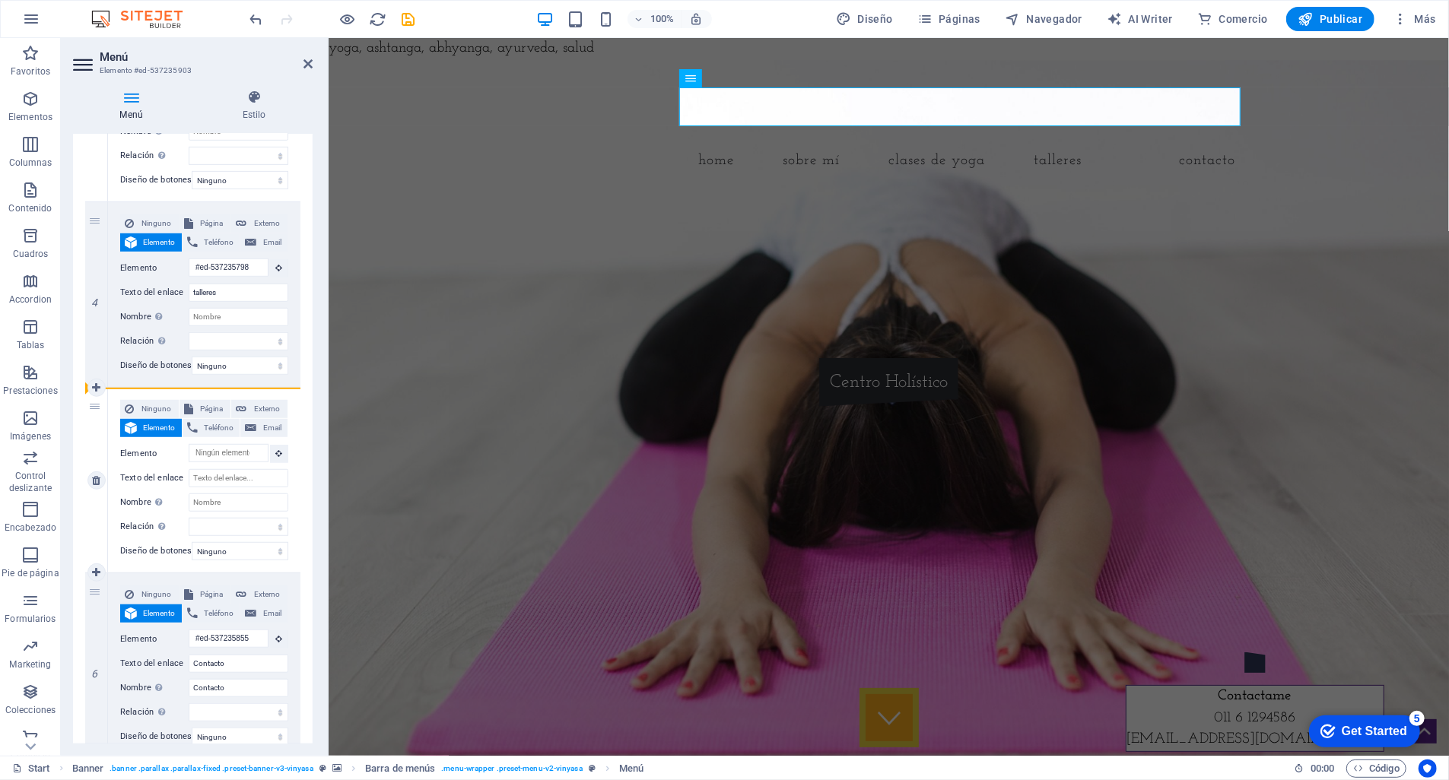
select select
type input "#ed-537235855"
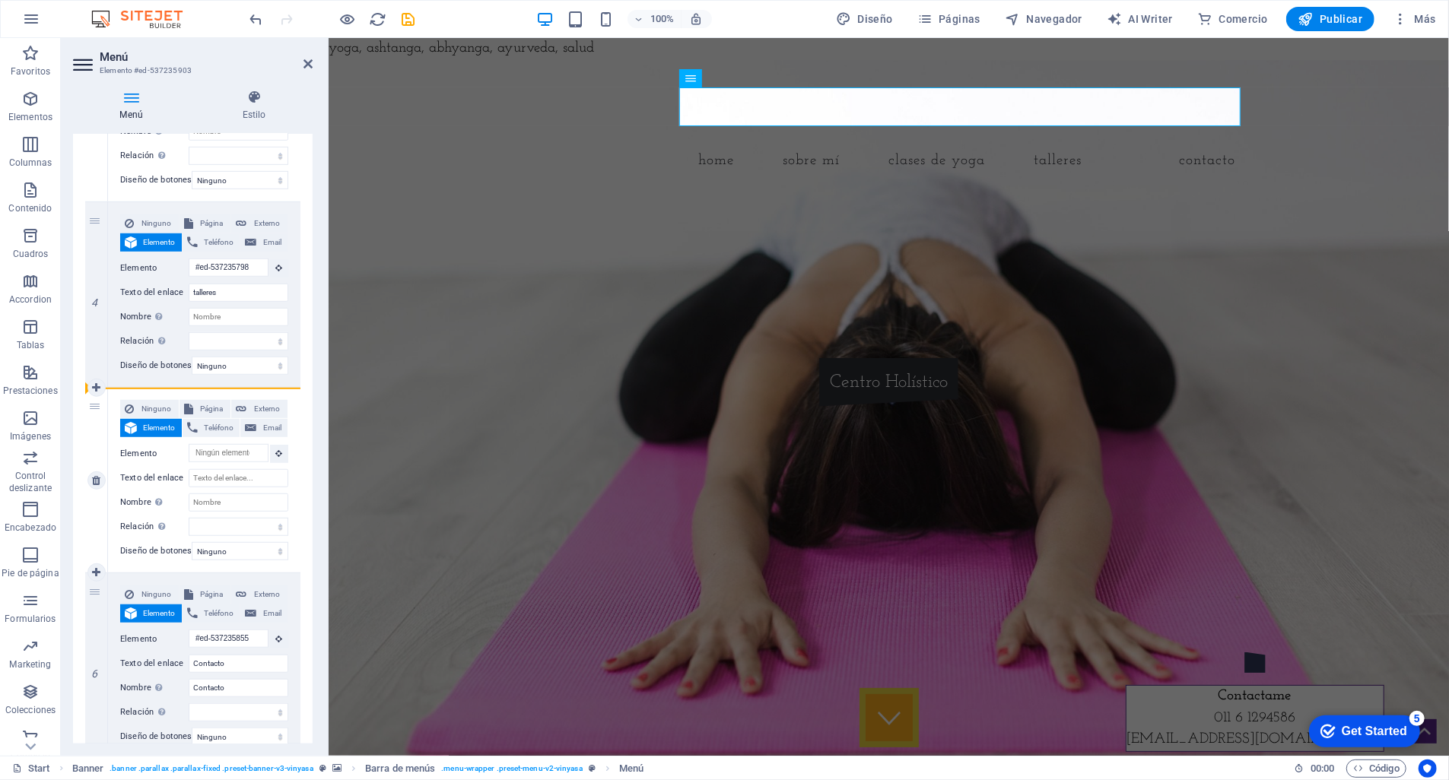
type input "Contacto"
select select
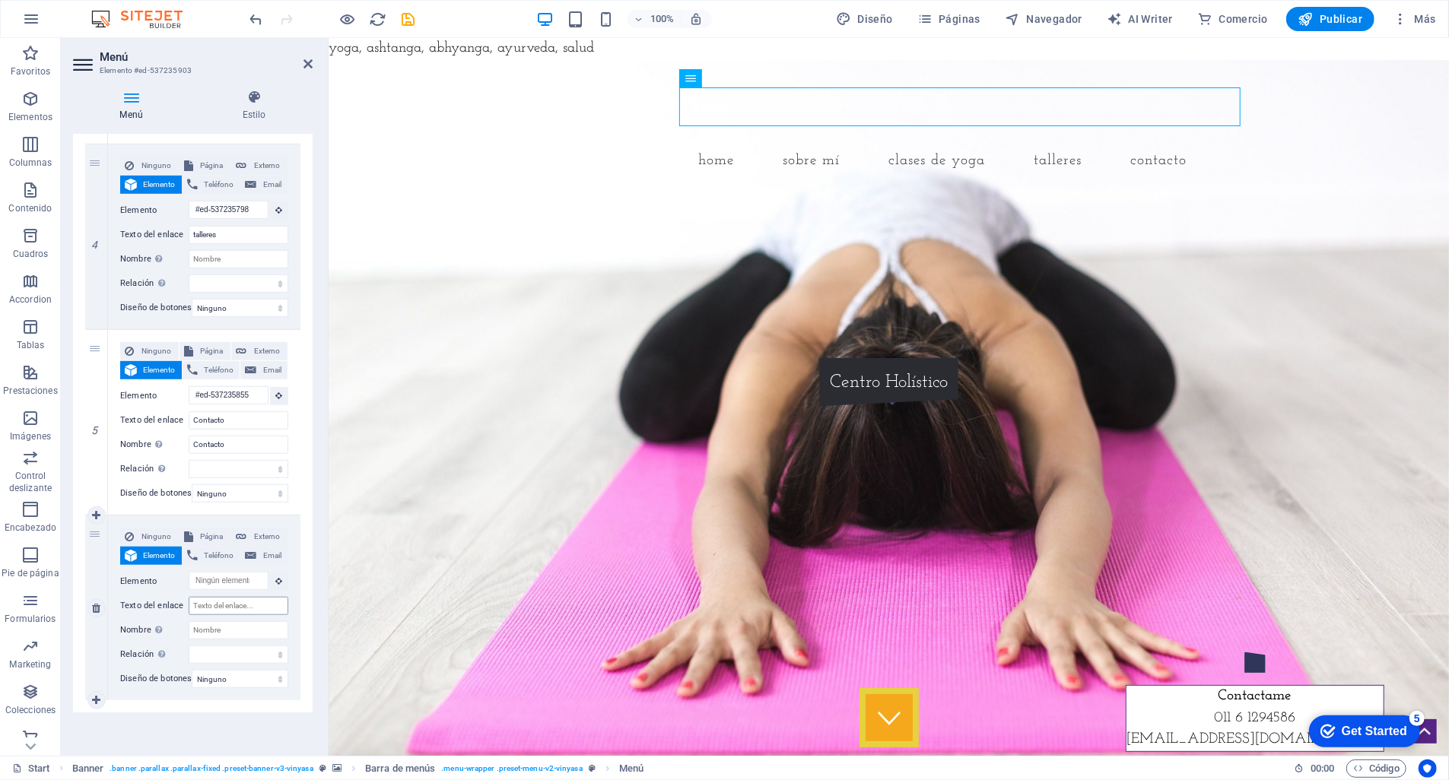
scroll to position [214, 0]
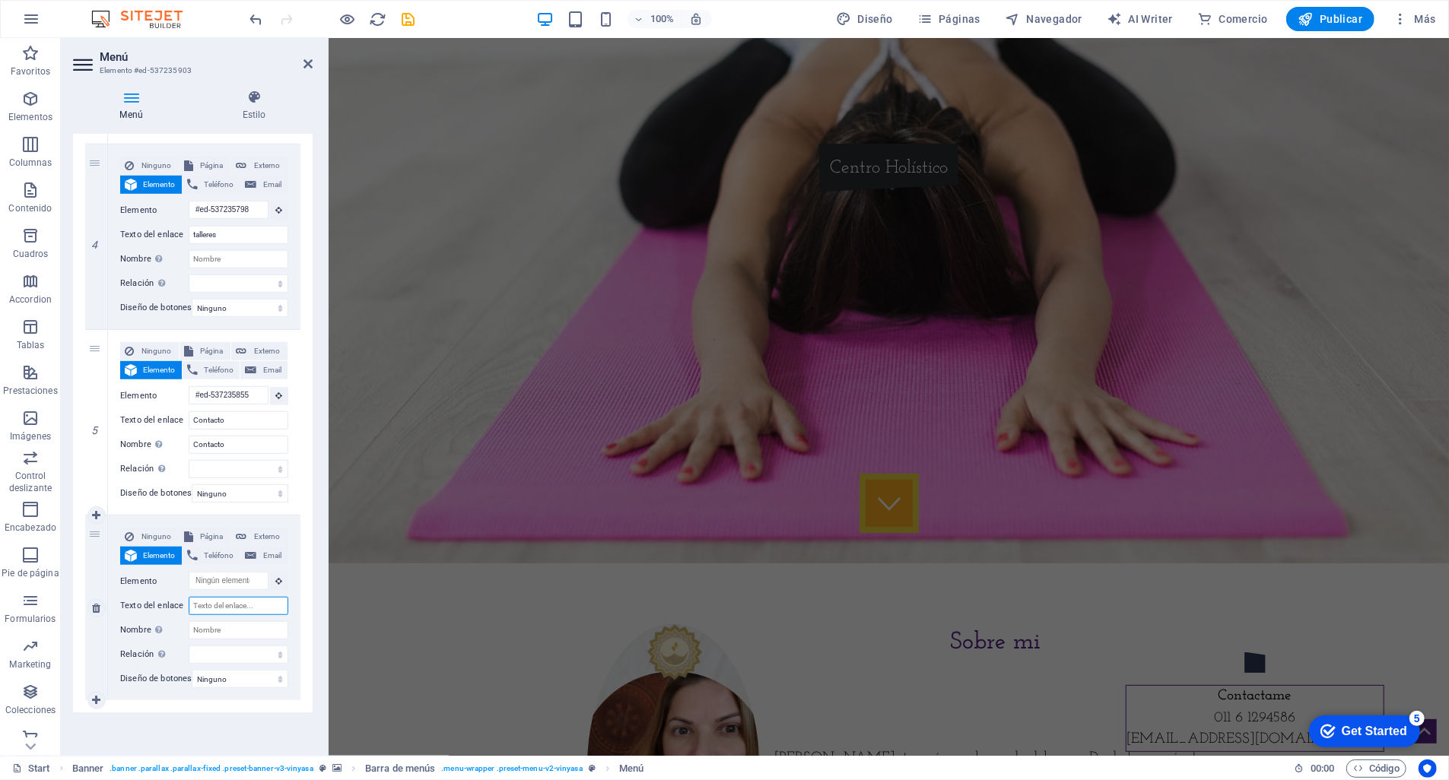
click at [211, 597] on input "Texto del enlace" at bounding box center [239, 606] width 100 height 18
click at [213, 621] on input "Nombre Una descripción adicional del enlace no debería ser igual al texto del e…" at bounding box center [239, 630] width 100 height 18
type input "Ses"
select select
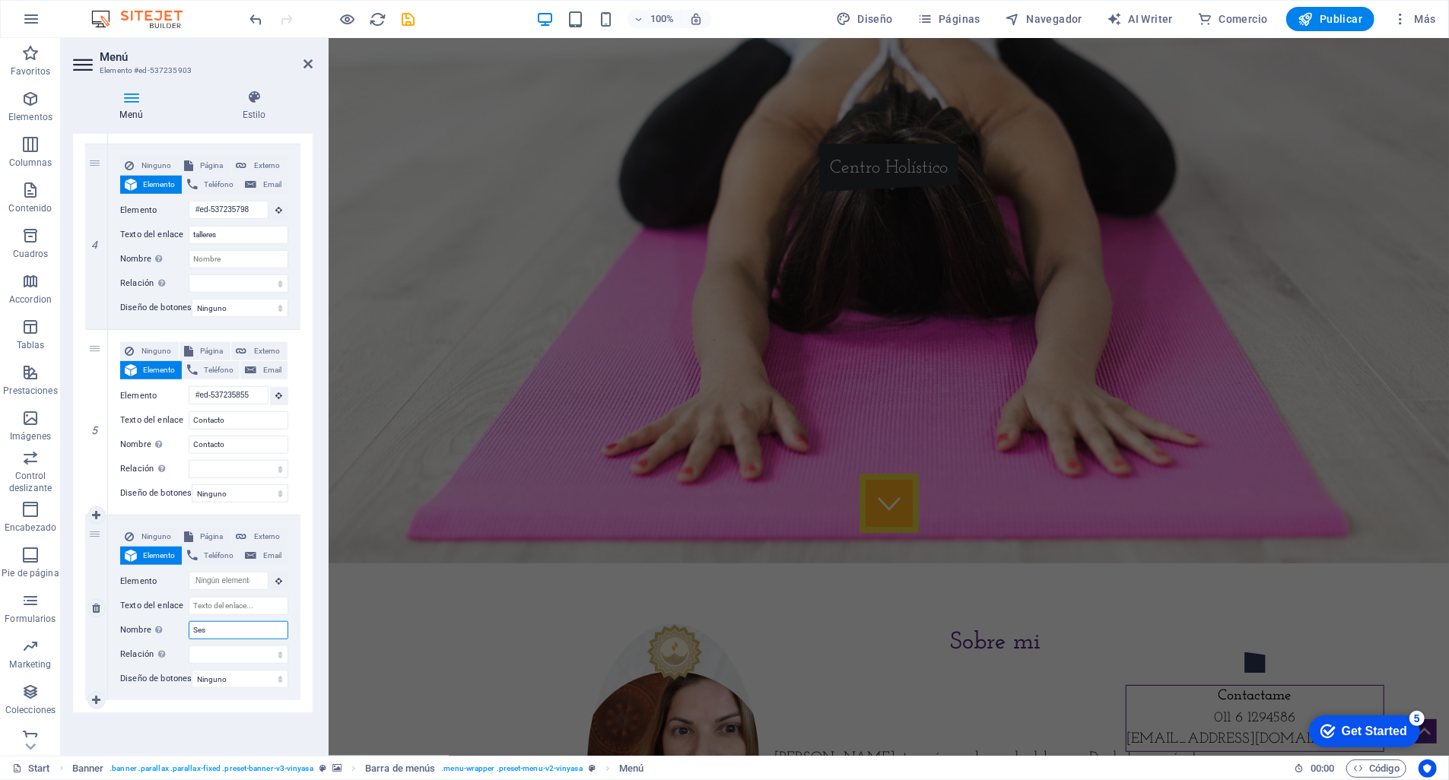
select select
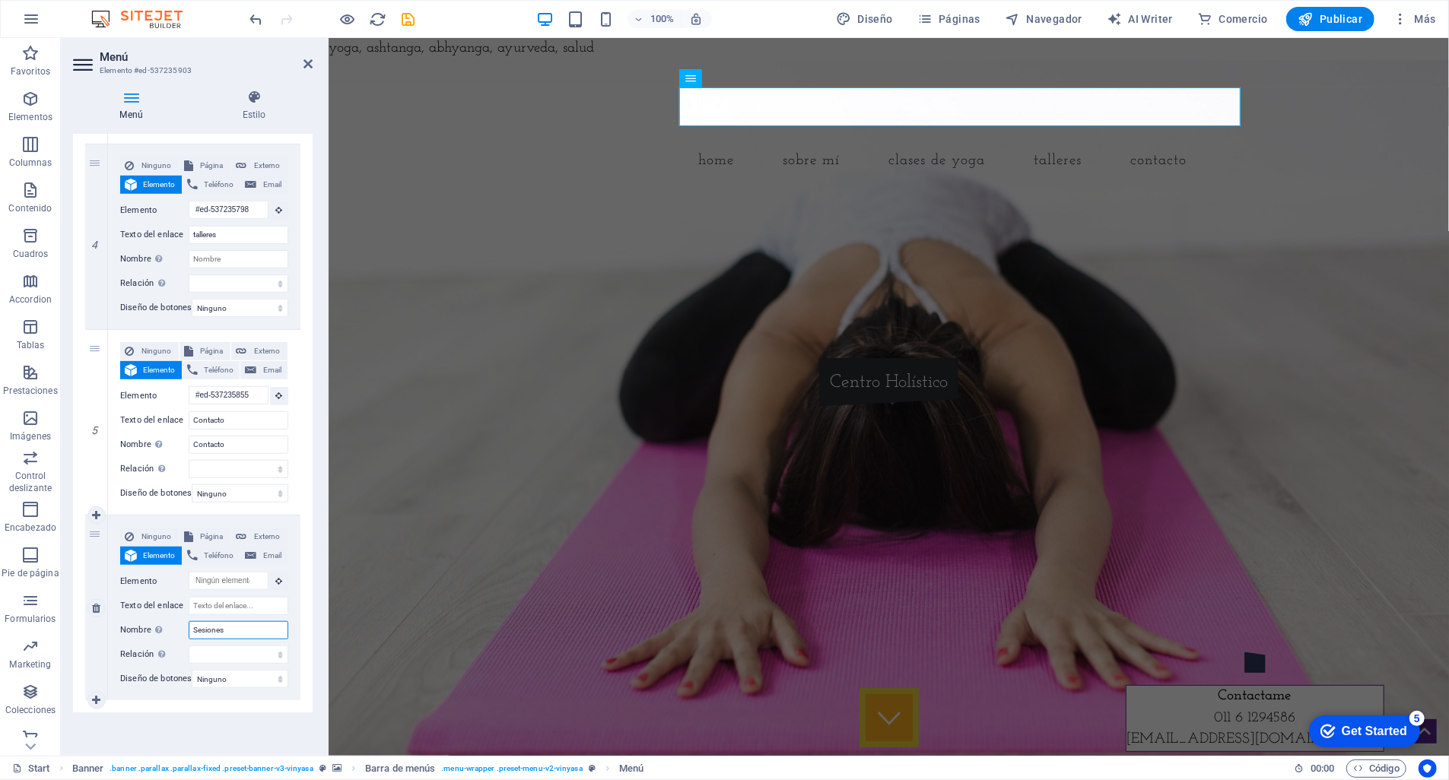
type input "Sesiones"
select select
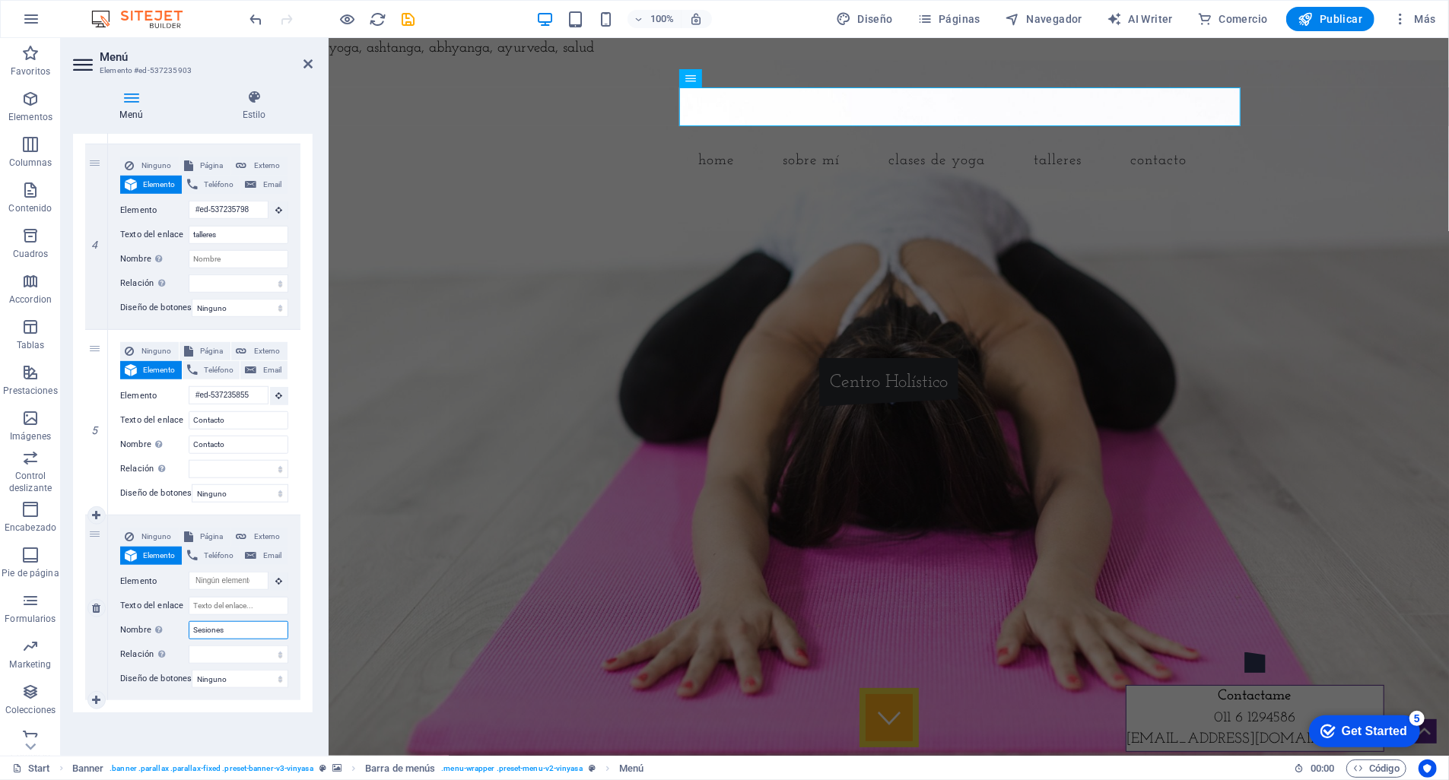
select select
type input "Sesiones Individuales"
select select
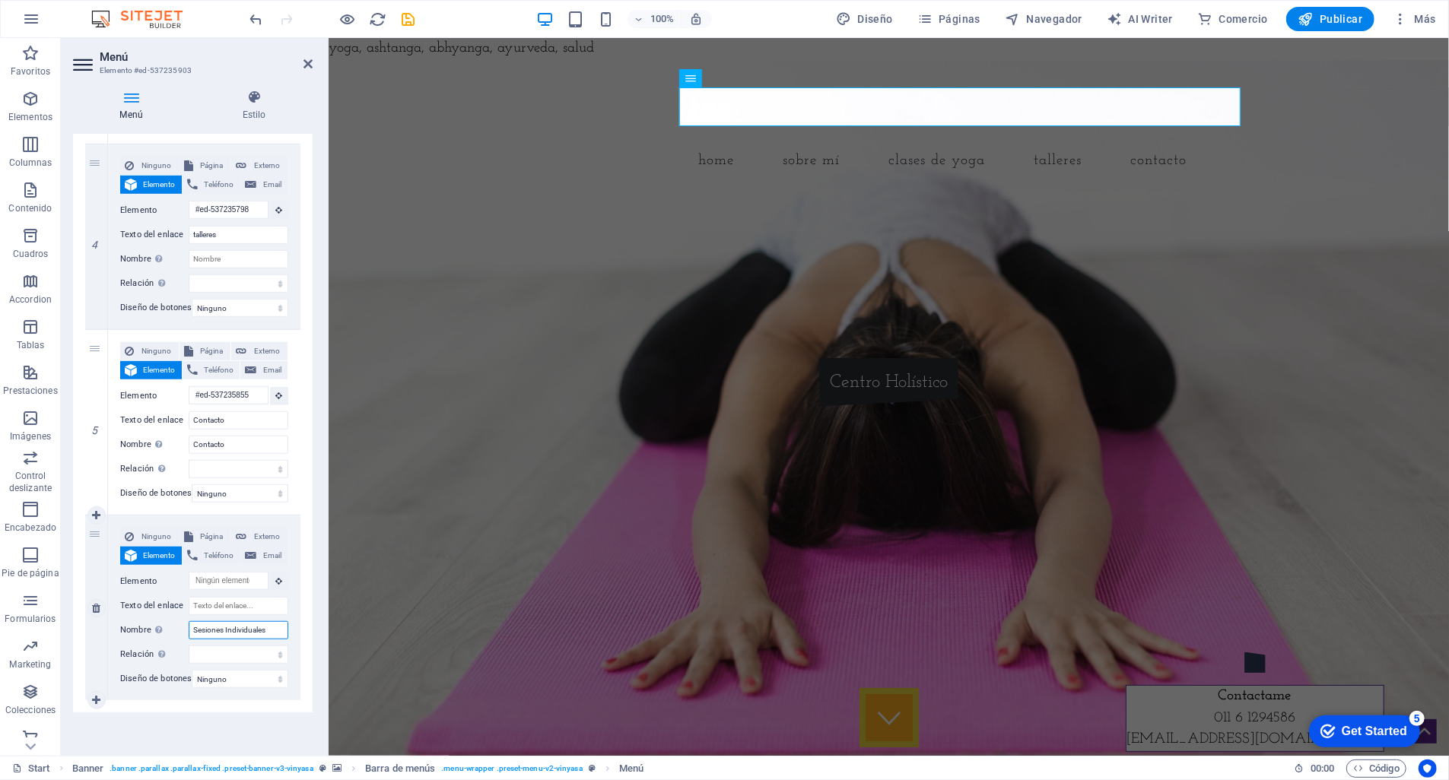
select select
type input "Sesiones Individuales"
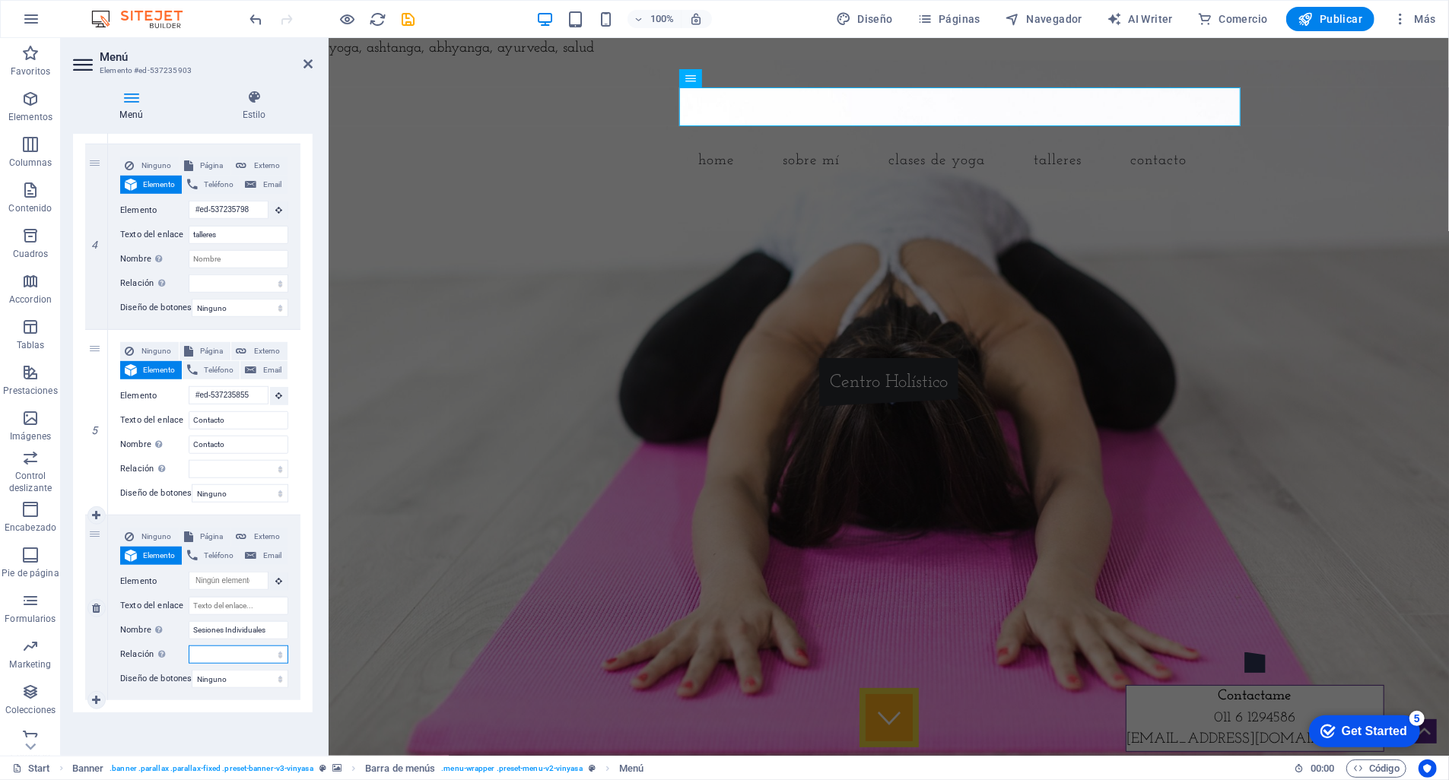
click at [241, 646] on select "alternativo autor marcador externo ayuda licencia siguiente nofollow noreferrer…" at bounding box center [239, 655] width 100 height 18
select select
click at [189, 646] on select "alternativo autor marcador externo ayuda licencia siguiente nofollow noreferrer…" at bounding box center [239, 655] width 100 height 18
select select
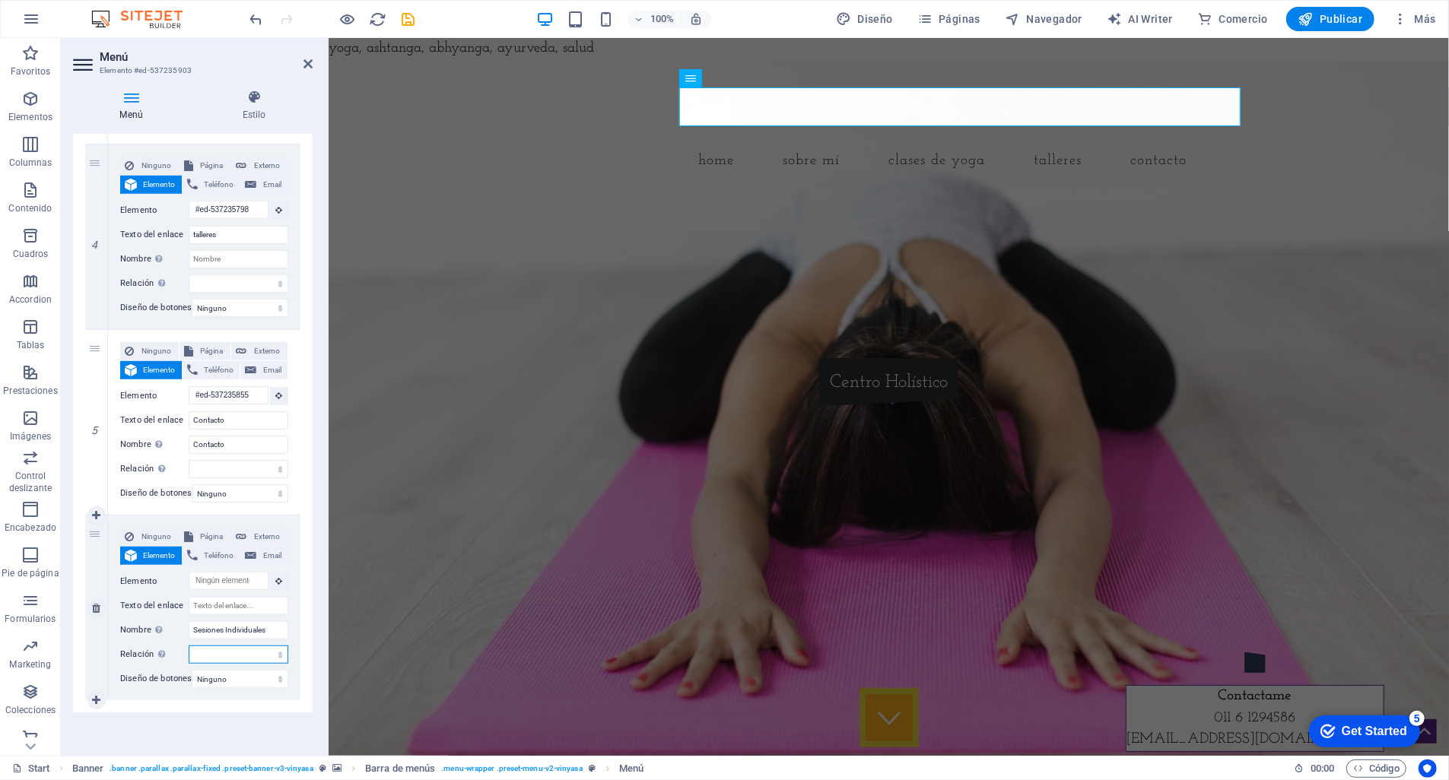
select select
click at [299, 496] on div "1 Ninguno Página Externo Elemento Teléfono Email Página Start Subpage Legal Not…" at bounding box center [193, 120] width 240 height 1184
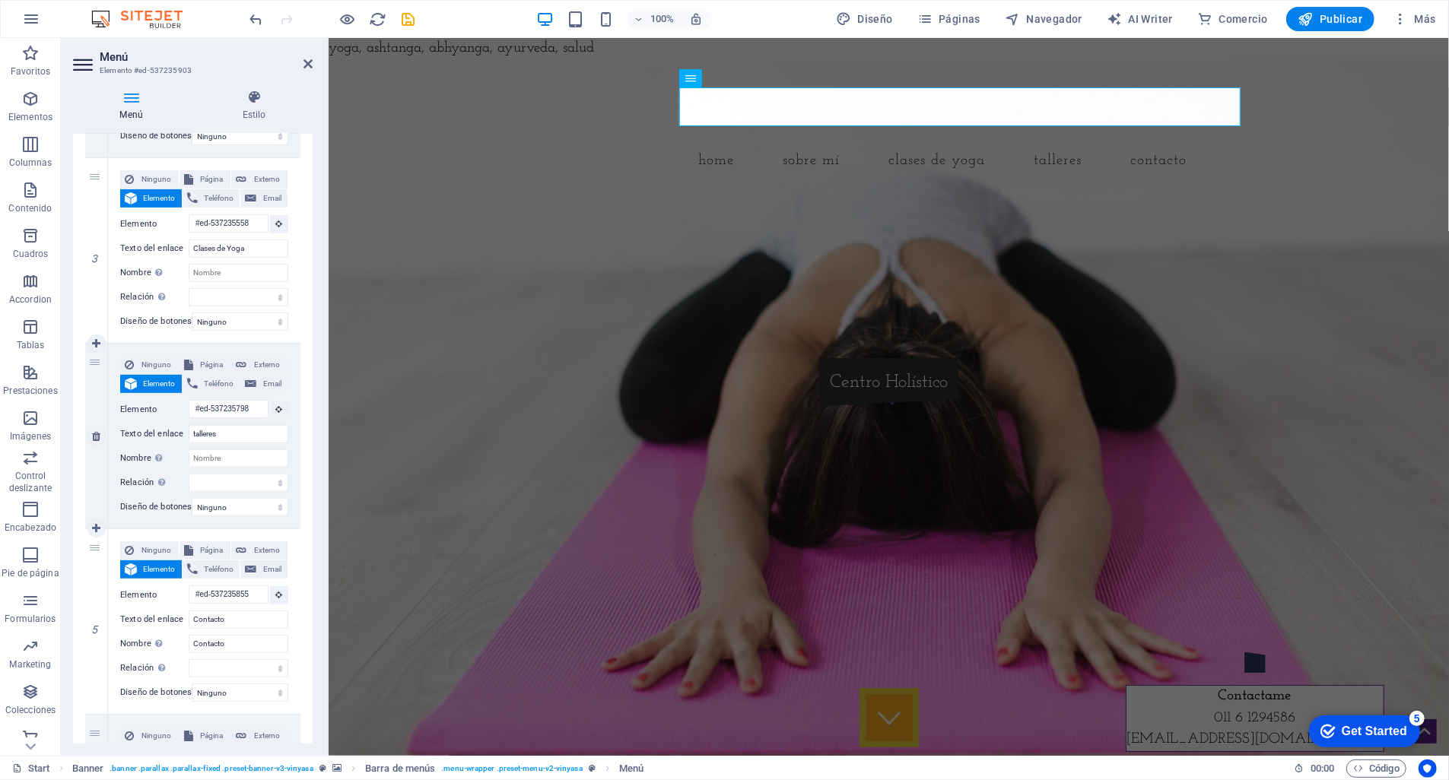
scroll to position [551, 0]
drag, startPoint x: 96, startPoint y: 364, endPoint x: 97, endPoint y: 714, distance: 349.8
click at [97, 714] on div "1 Ninguno Página Externo Elemento Teléfono Email Página Start Subpage Legal Not…" at bounding box center [192, 319] width 215 height 1161
select select
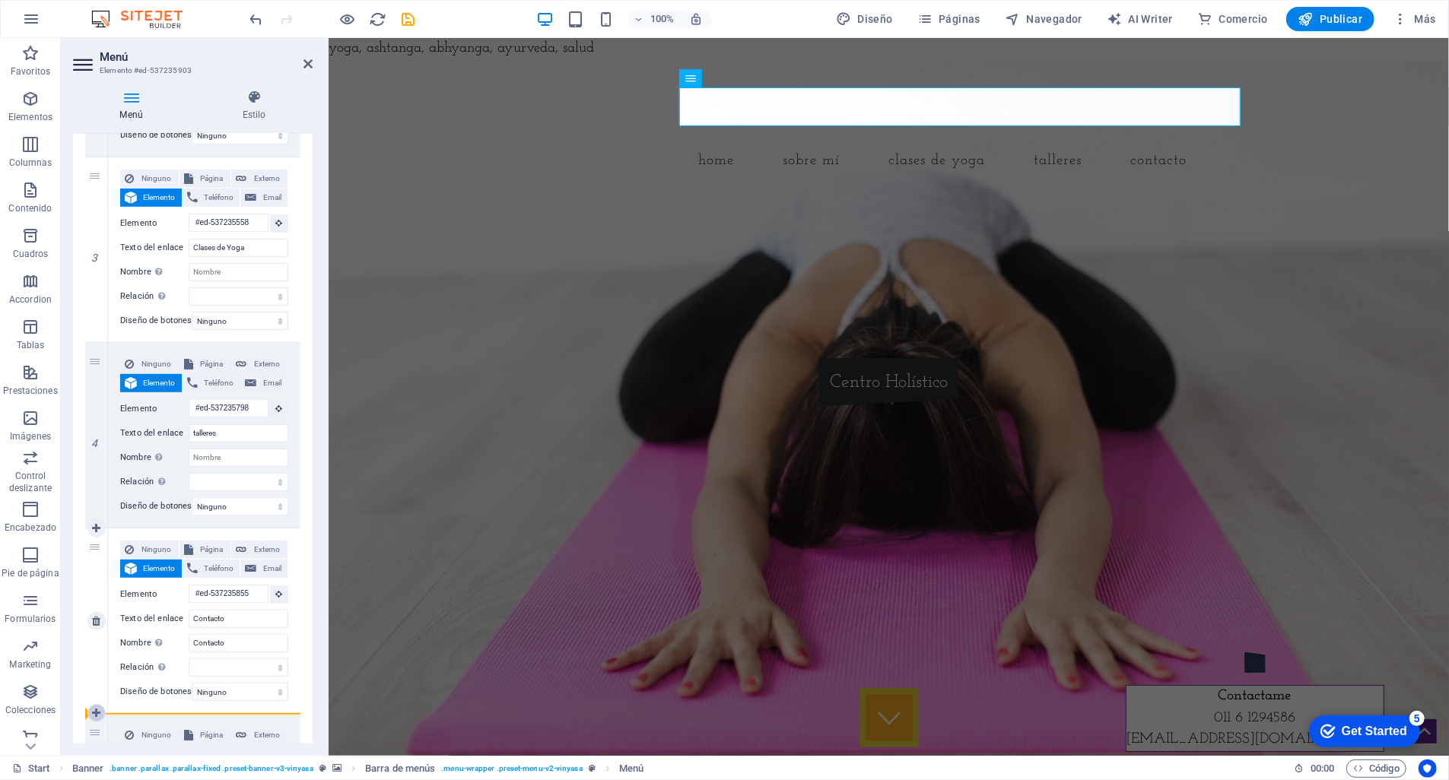
select select
type input "#ed-537235855"
type input "Contacto"
select select
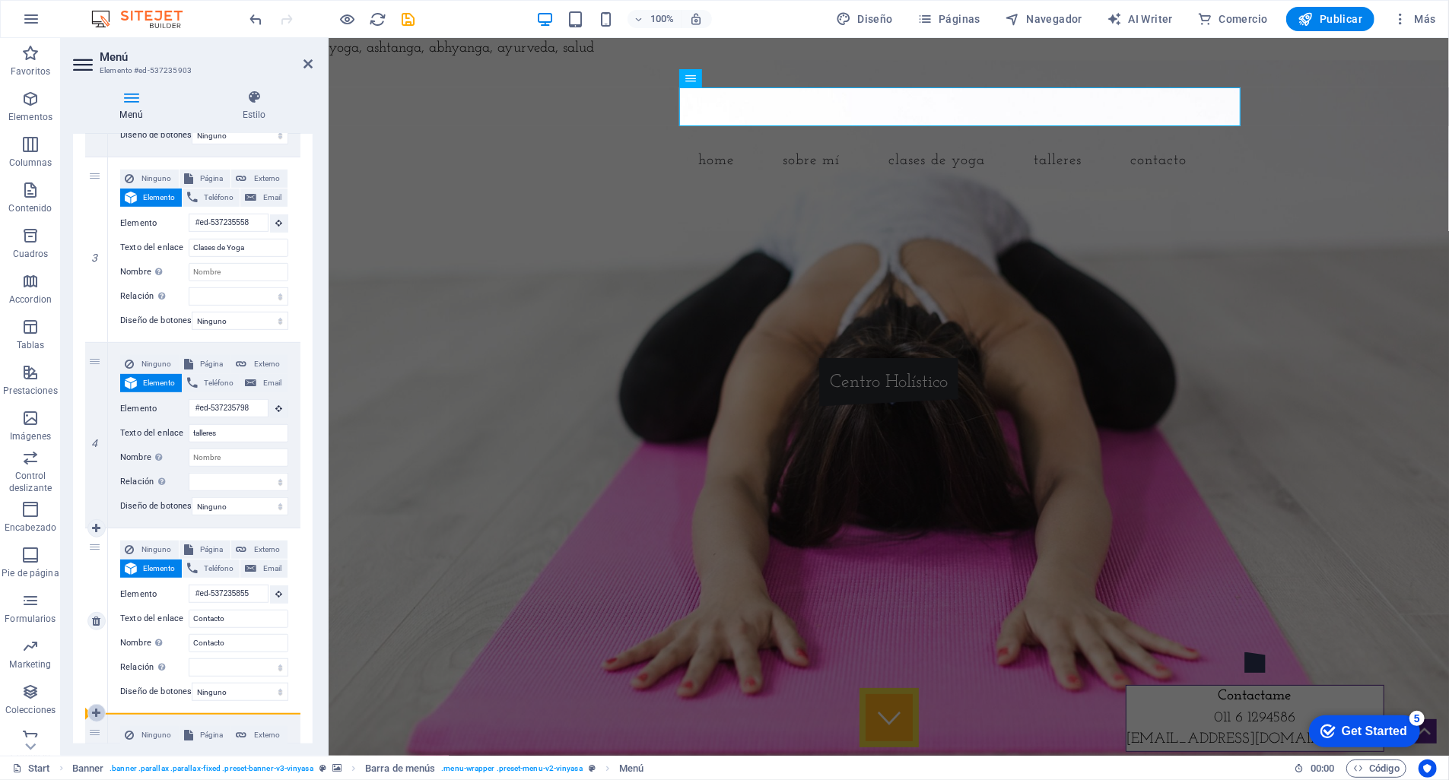
type input "#ed-537235798"
type input "talleres"
select select
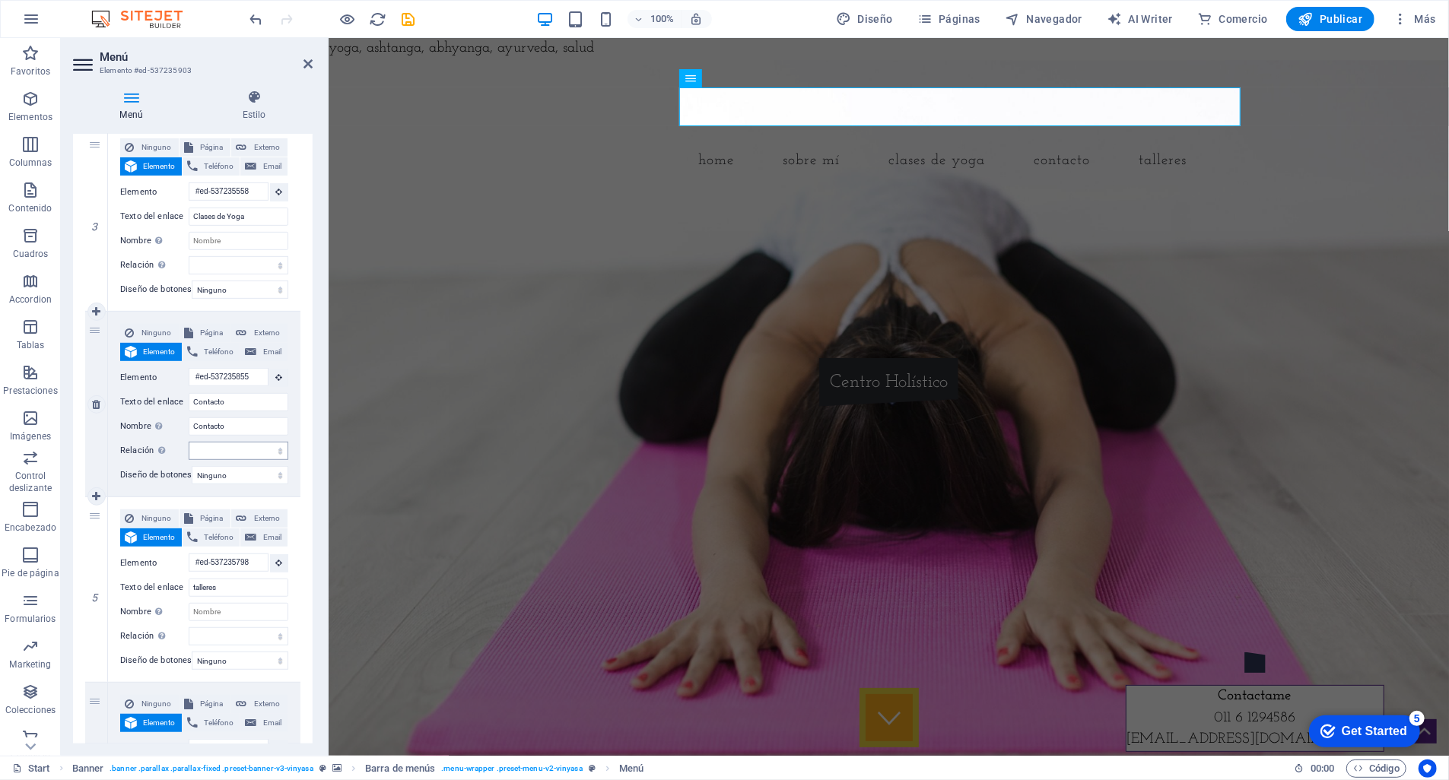
scroll to position [655, 0]
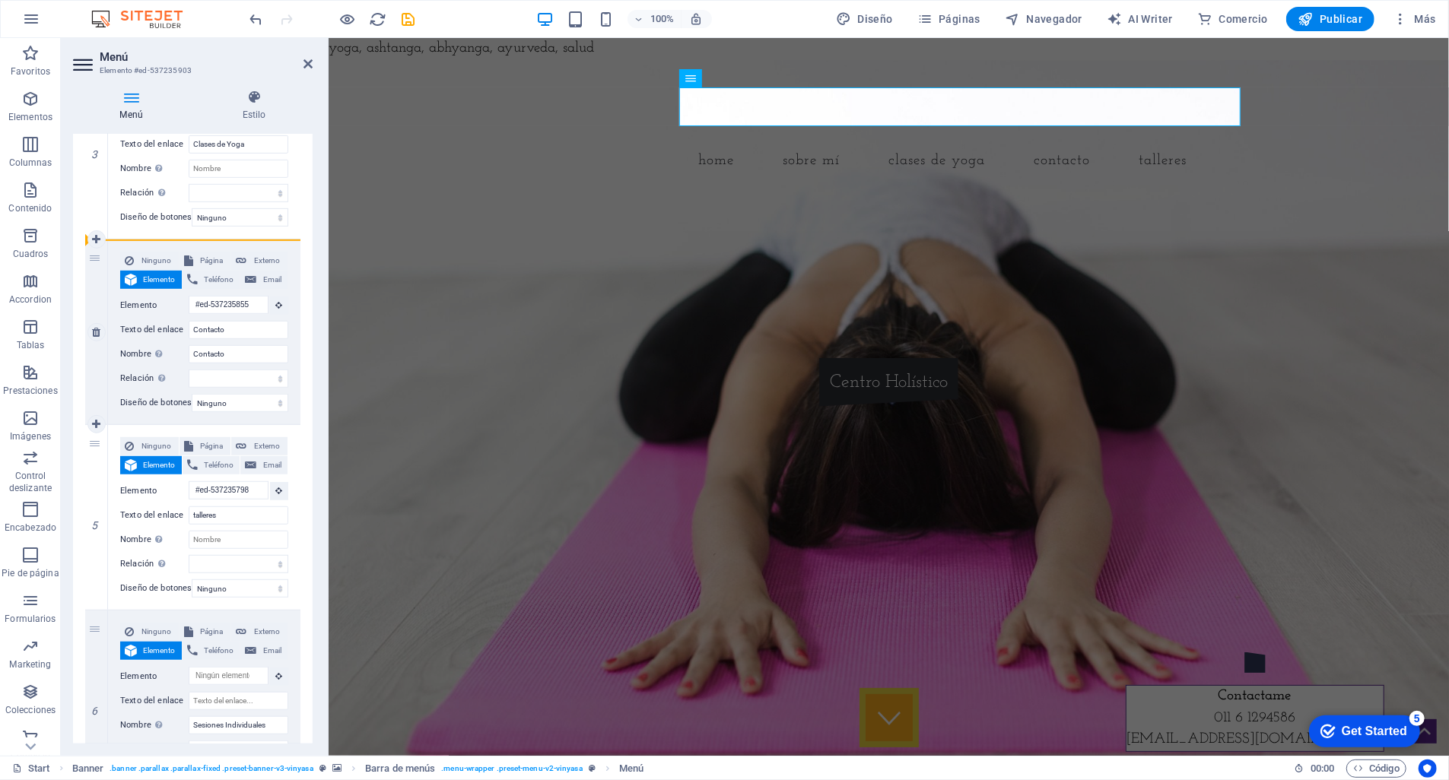
drag, startPoint x: 94, startPoint y: 260, endPoint x: 100, endPoint y: 285, distance: 25.7
click at [103, 290] on div "4" at bounding box center [96, 332] width 23 height 185
select select
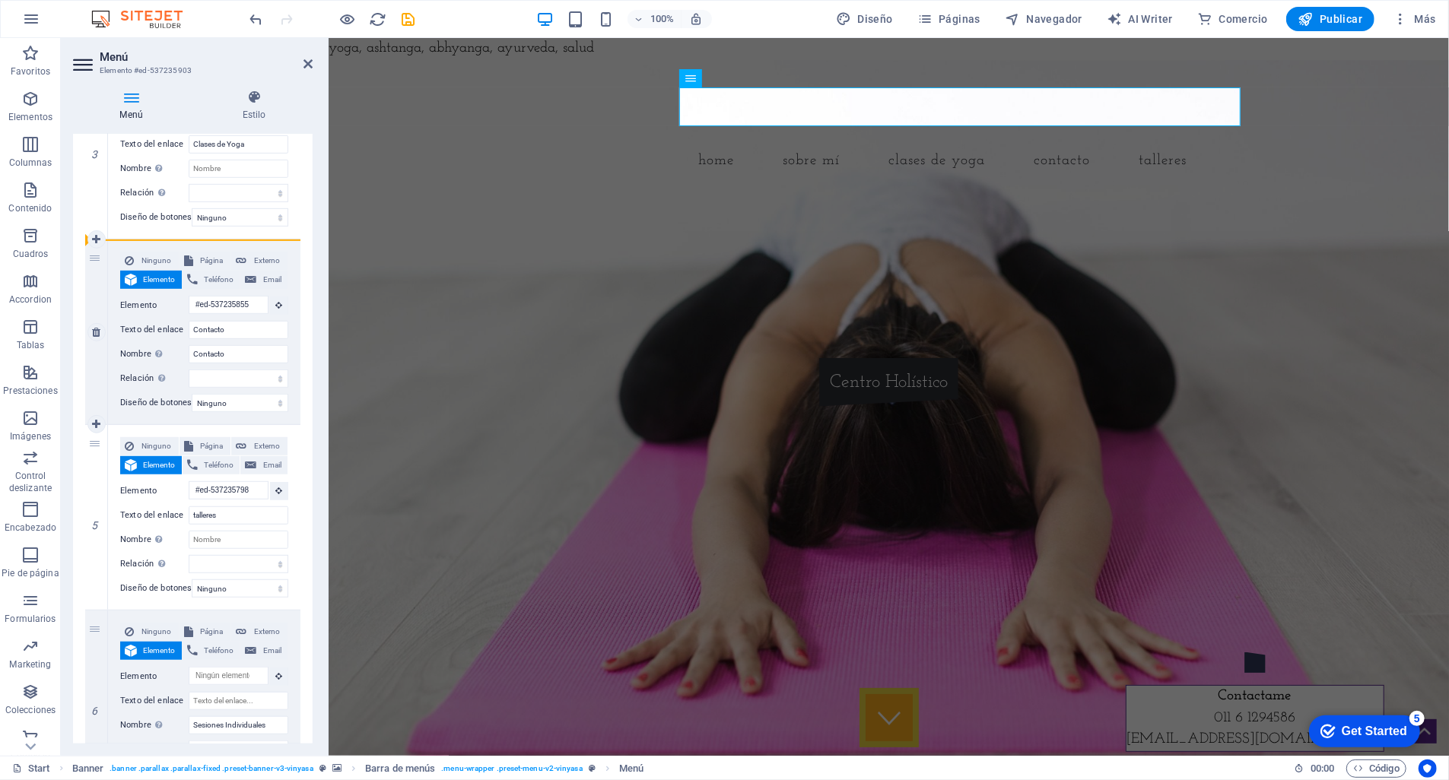
select select
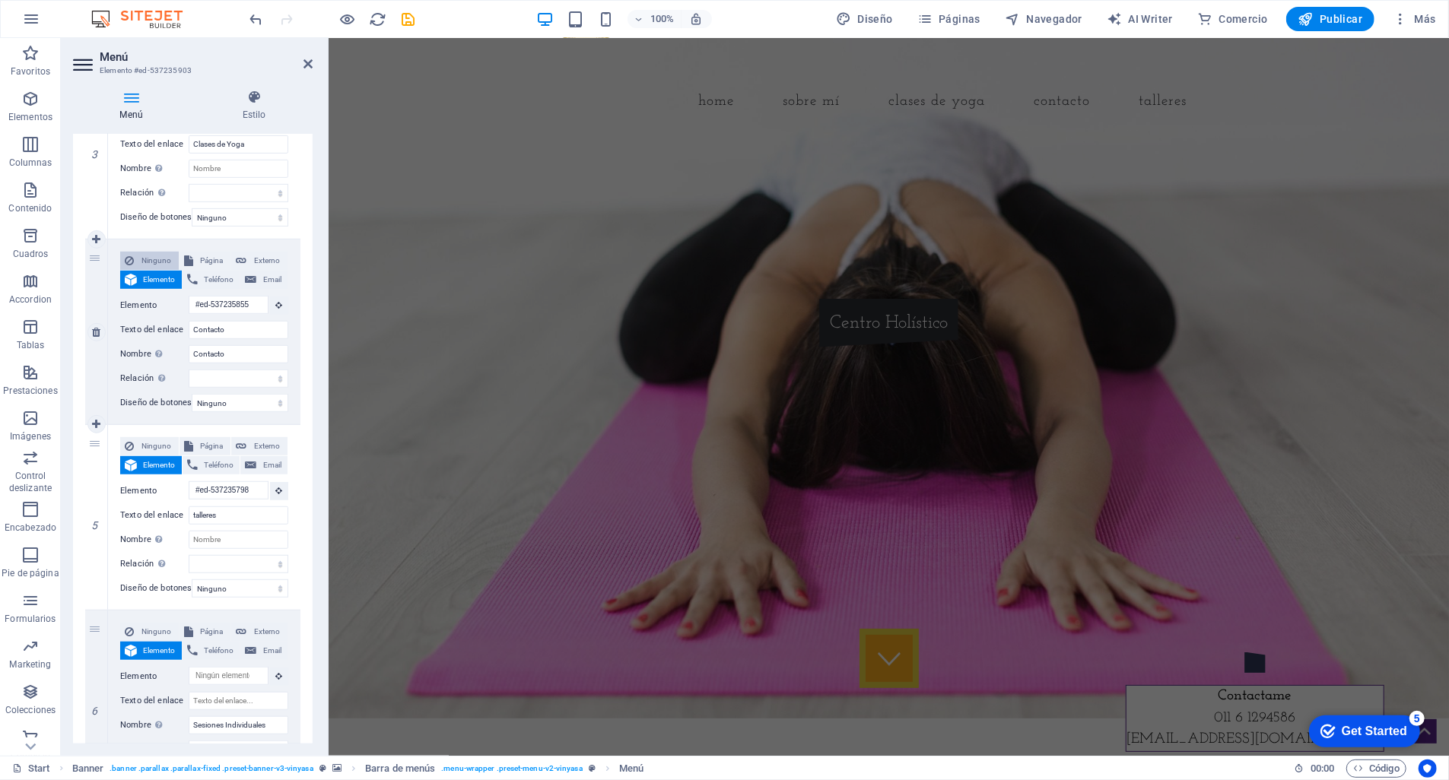
scroll to position [0, 0]
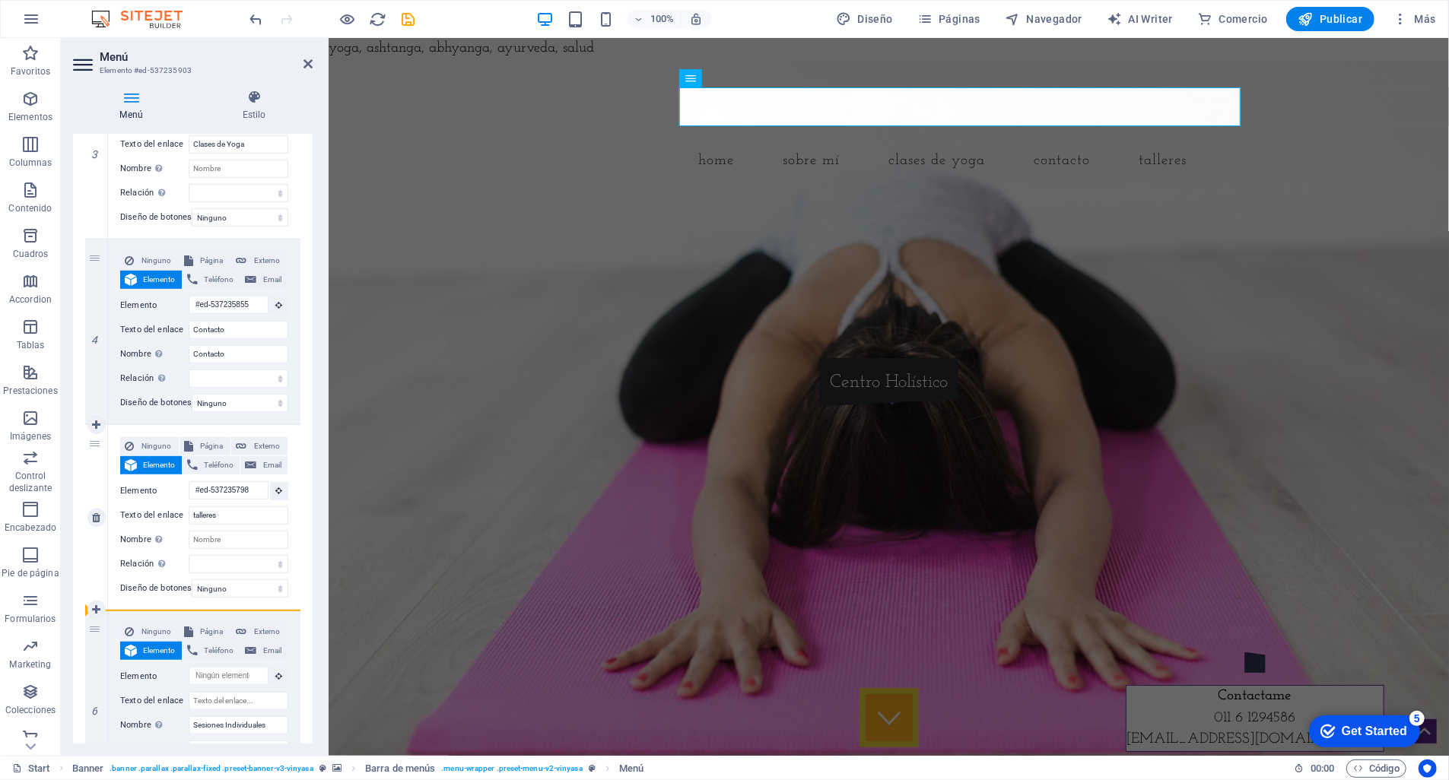
drag, startPoint x: 95, startPoint y: 261, endPoint x: 123, endPoint y: 595, distance: 335.1
click at [123, 595] on div "1 Ninguno Página Externo Elemento Teléfono Email Página Start Subpage Legal Not…" at bounding box center [192, 216] width 215 height 1161
select select
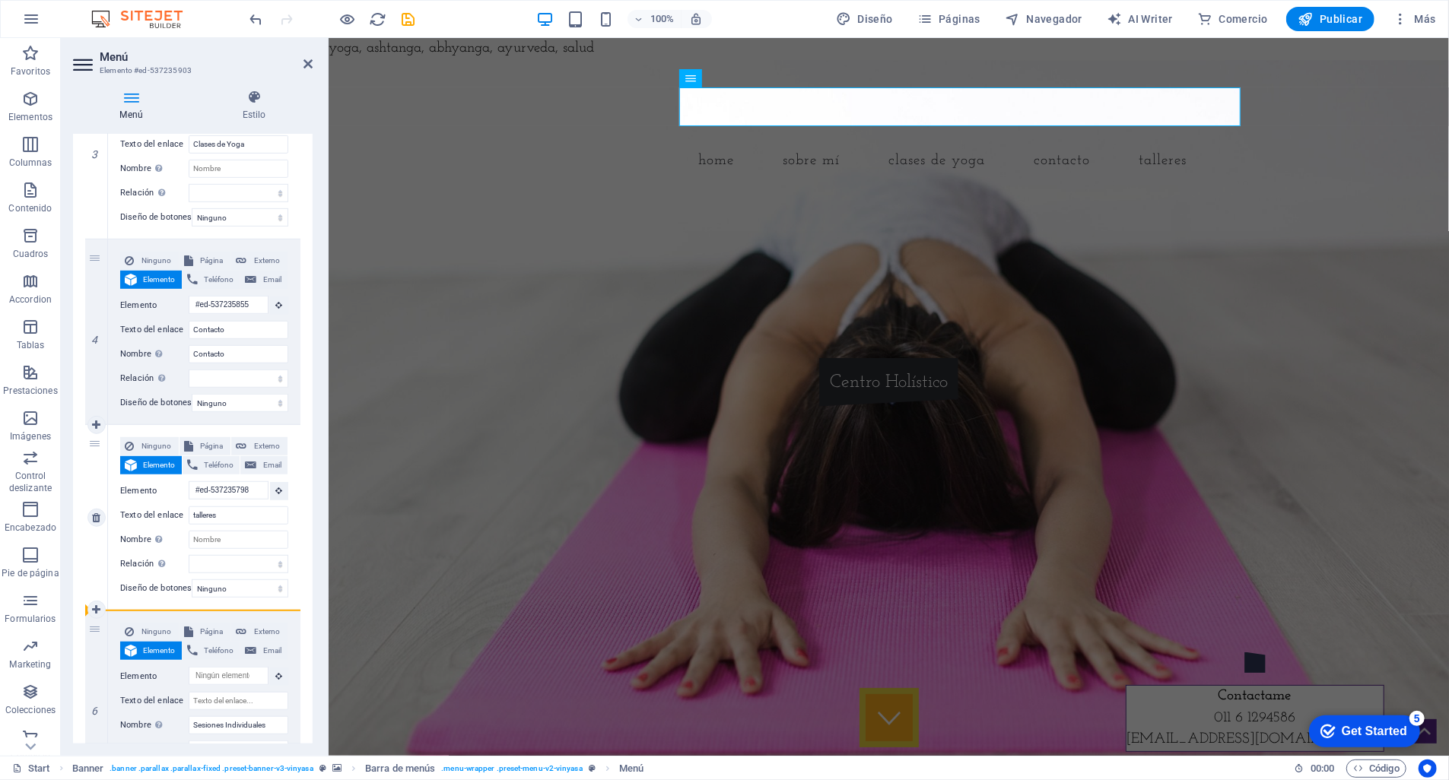
type input "#ed-537235798"
type input "talleres"
select select
type input "#ed-537235855"
type input "Contacto"
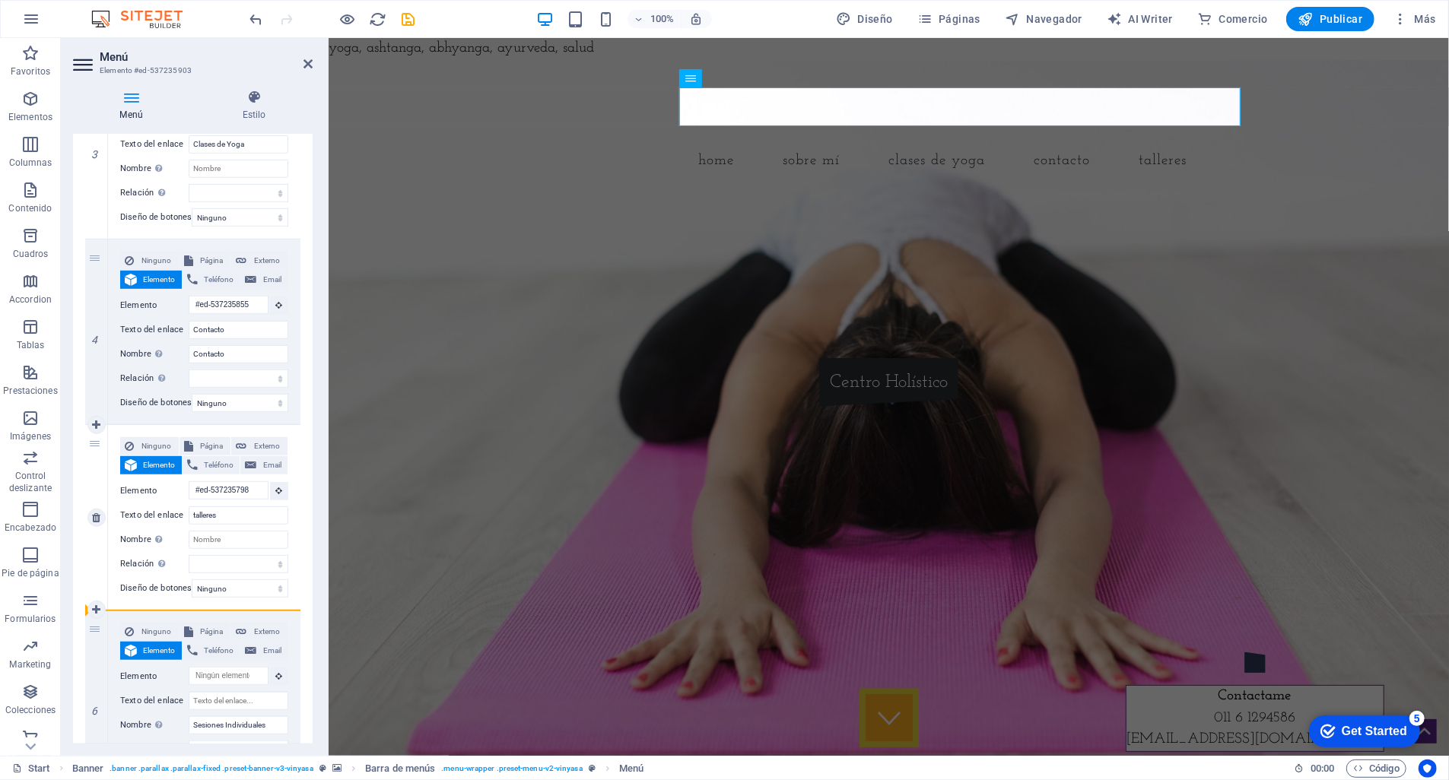
type input "Contacto"
select select
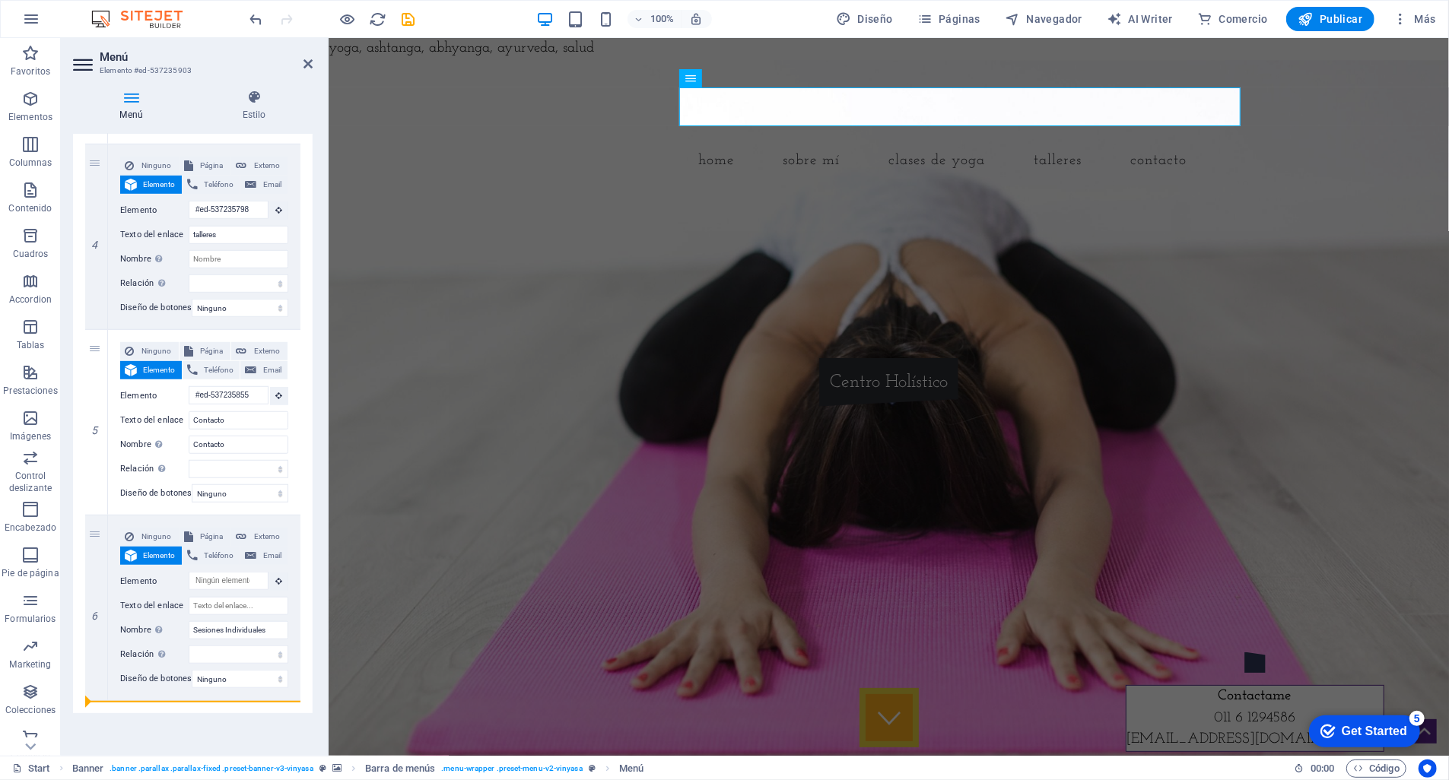
drag, startPoint x: 91, startPoint y: 341, endPoint x: 119, endPoint y: 691, distance: 351.7
click at [119, 691] on div "1 Ninguno Página Externo Elemento Teléfono Email Página Start Subpage Legal Not…" at bounding box center [193, 120] width 240 height 1185
select select
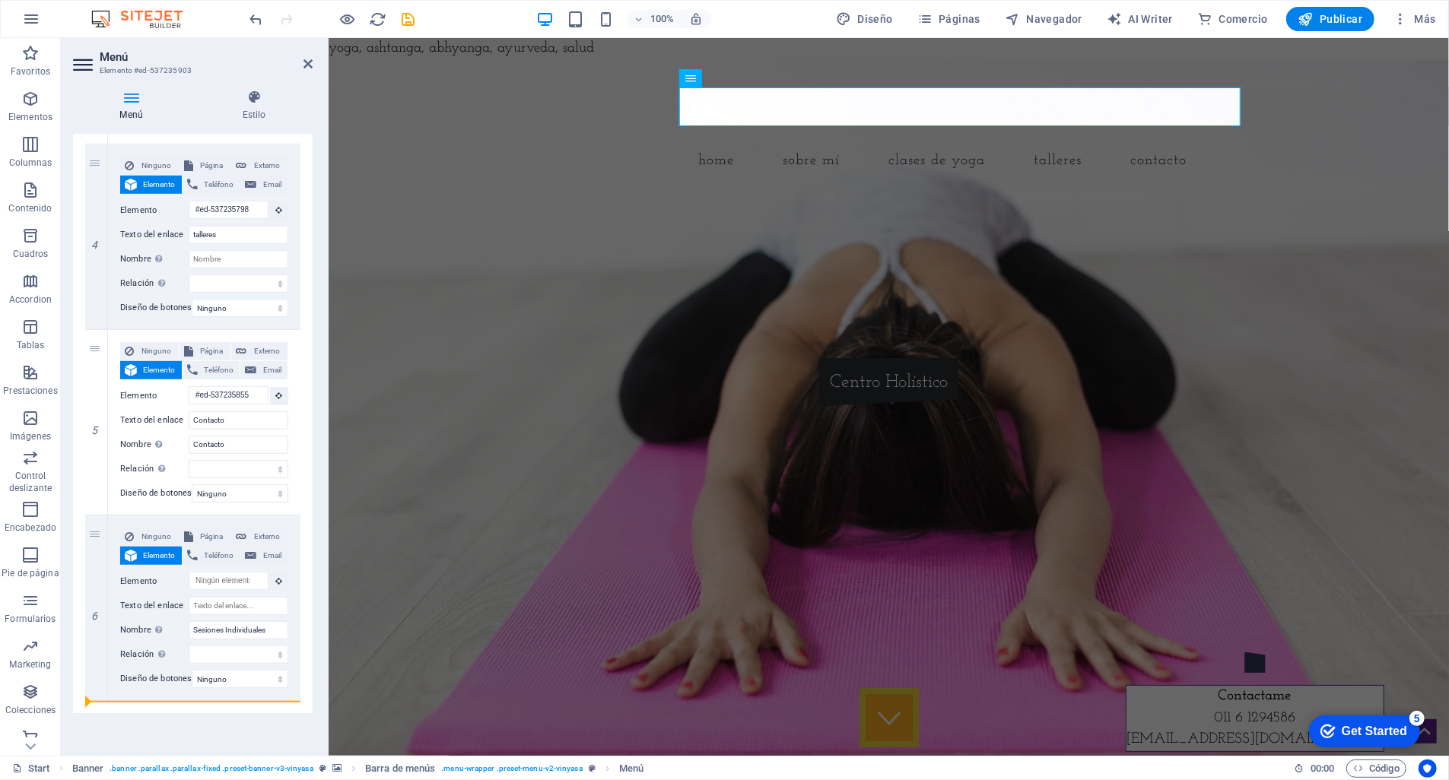
select select
type input "Sesiones Individuales"
type input "#ed-537235855"
type input "Contacto"
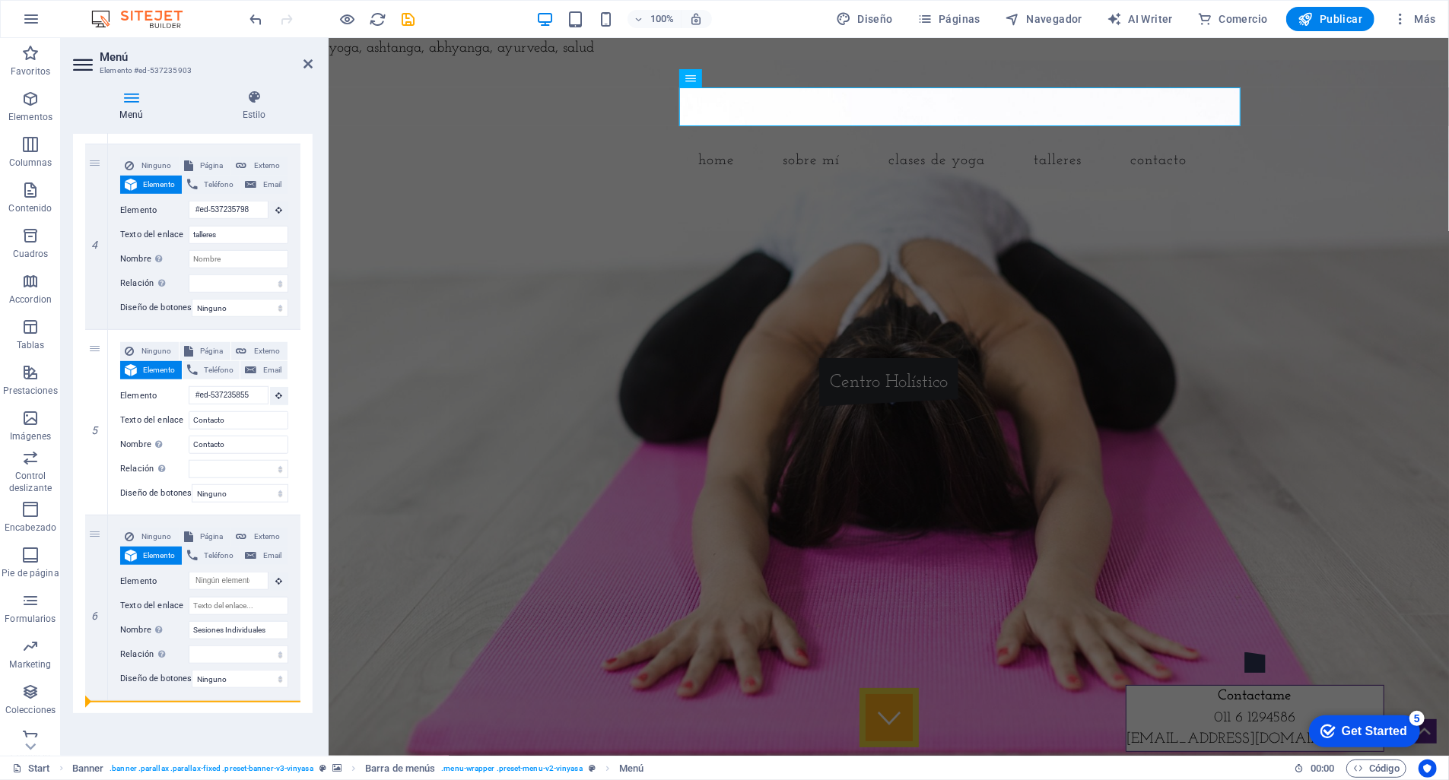
select select
click at [232, 411] on input "Texto del enlace" at bounding box center [239, 420] width 100 height 18
type input "Sesiones Indi"
select select
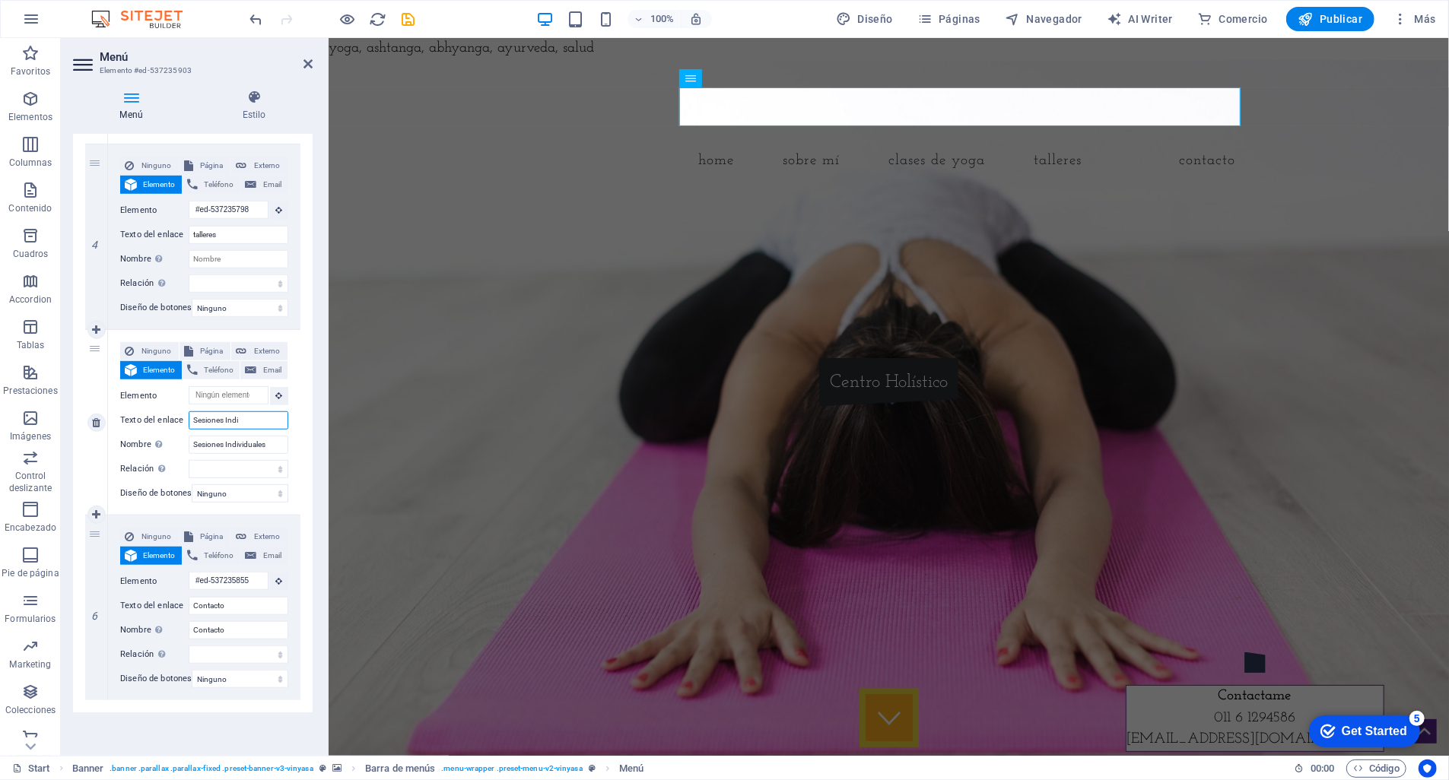
select select
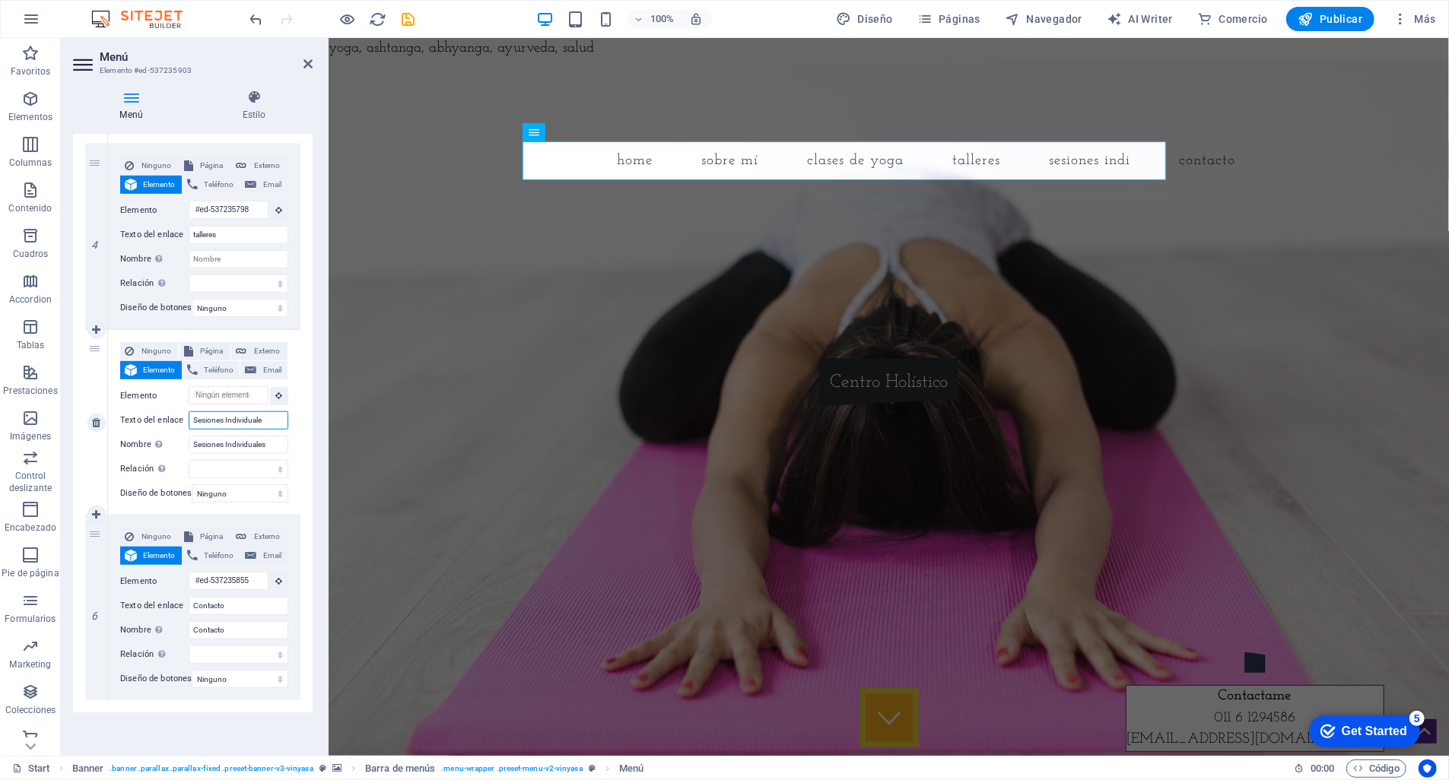
type input "Sesiones Individuales"
select select
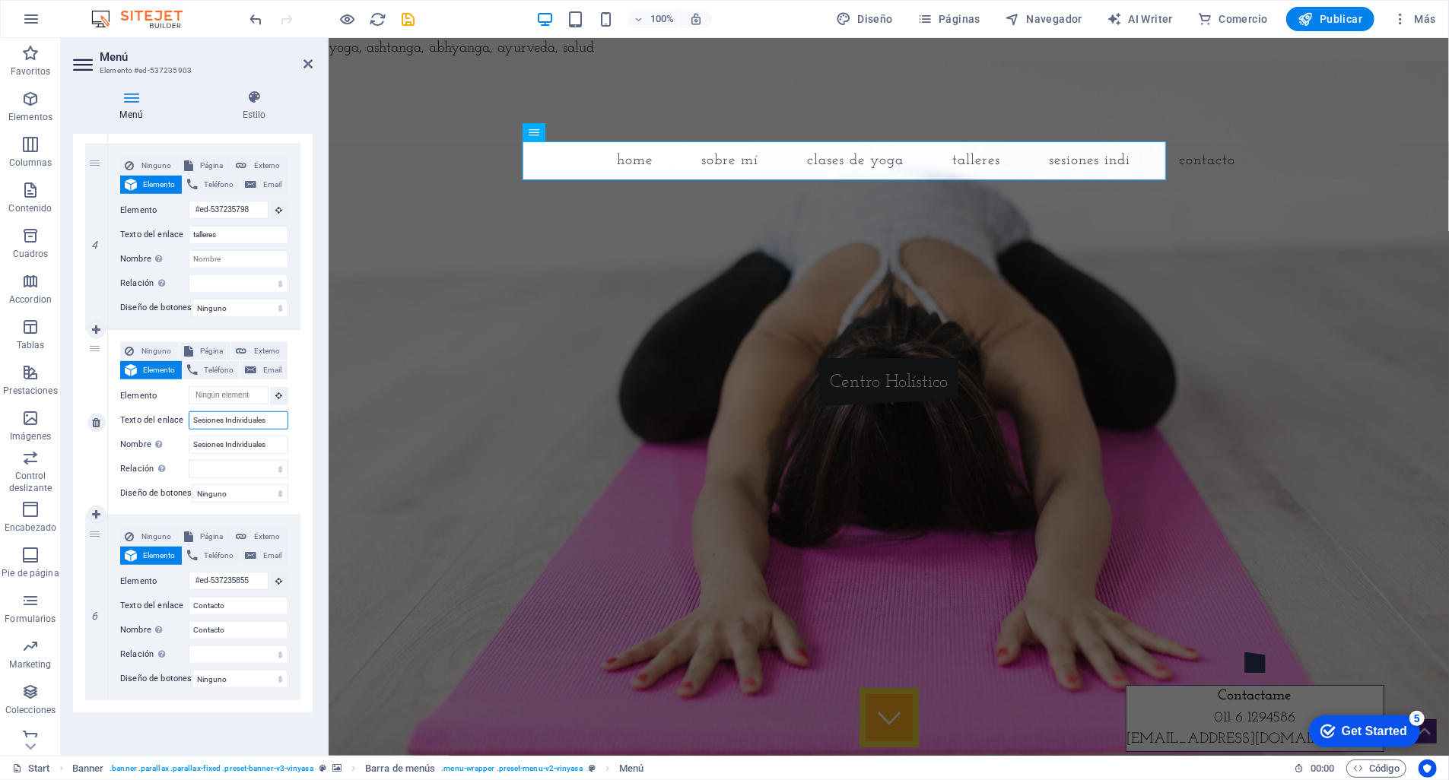
select select
click at [197, 411] on input "Sesiones Individuales" at bounding box center [239, 420] width 100 height 18
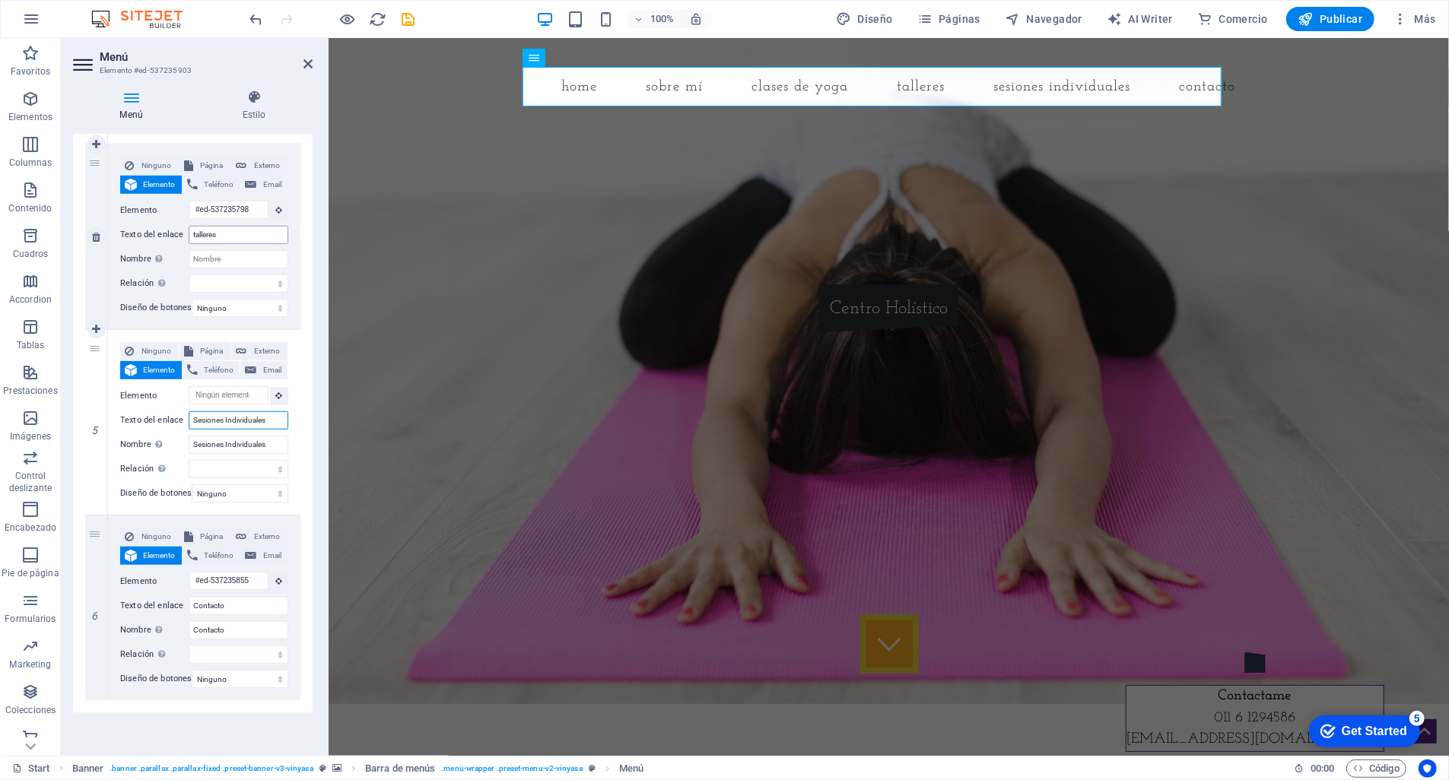
scroll to position [0, 0]
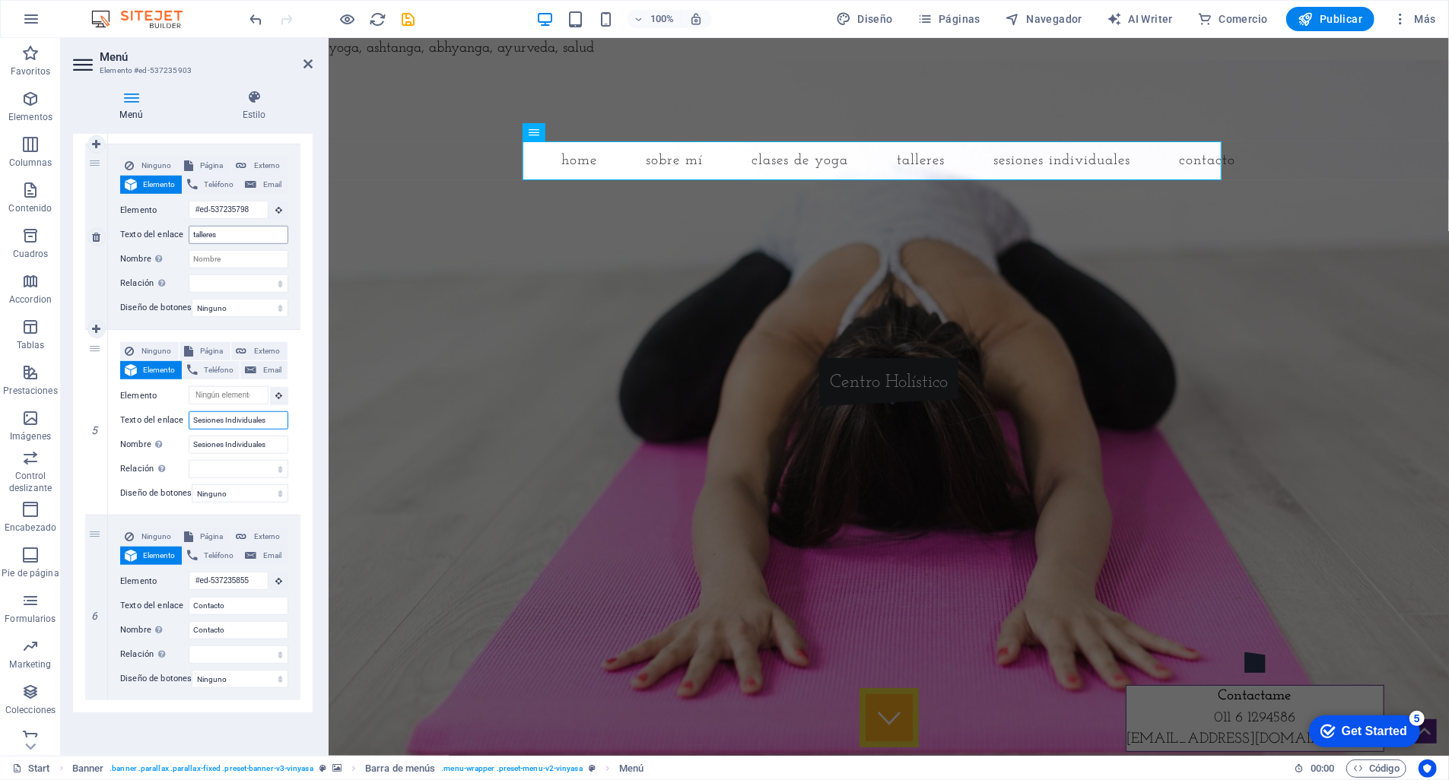
type input "Sesiones Individuales"
click at [195, 226] on input "talleres" at bounding box center [239, 235] width 100 height 18
type input "YTalleres"
select select
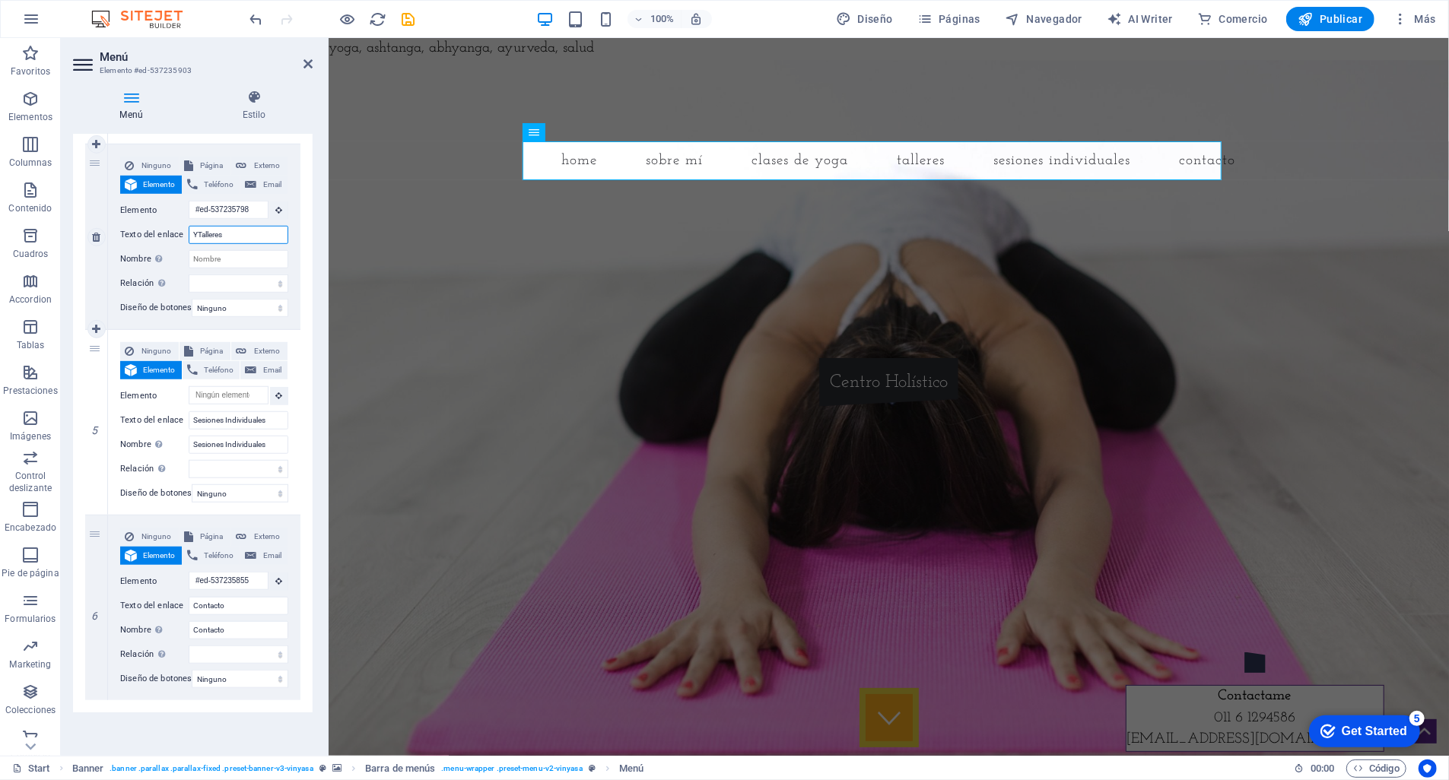
select select
type input "Talleres"
select select
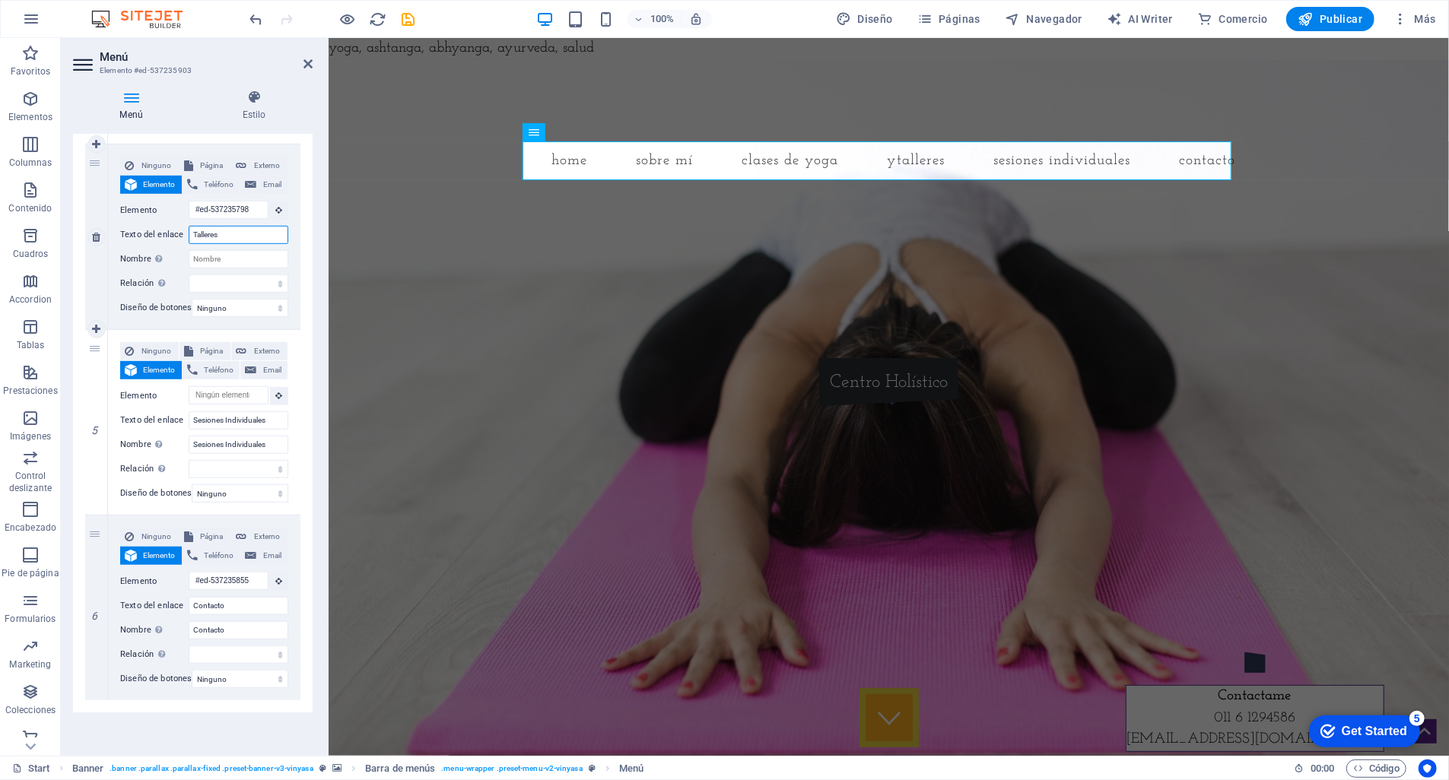
select select
click at [231, 226] on input "Talleres" at bounding box center [239, 235] width 100 height 18
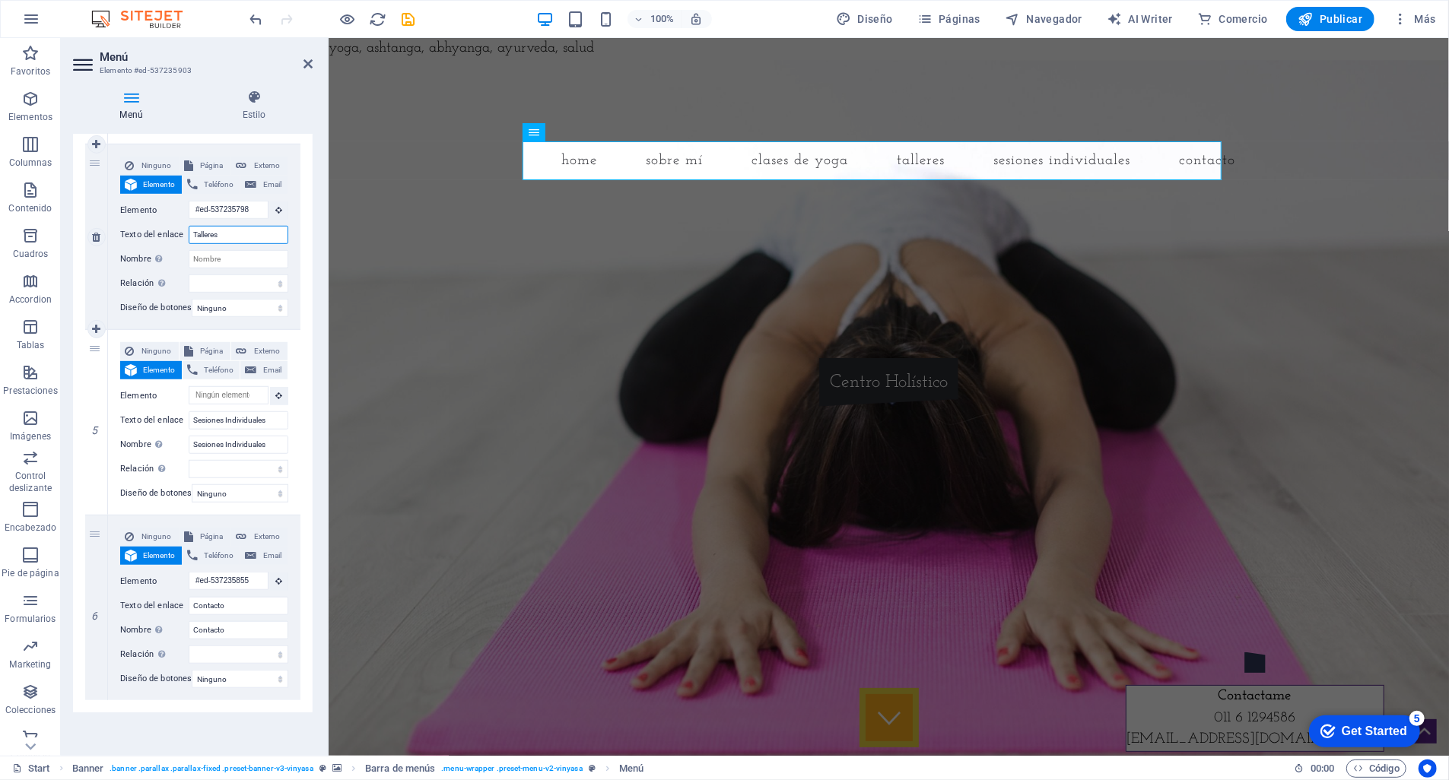
type input "Talleres"
select select
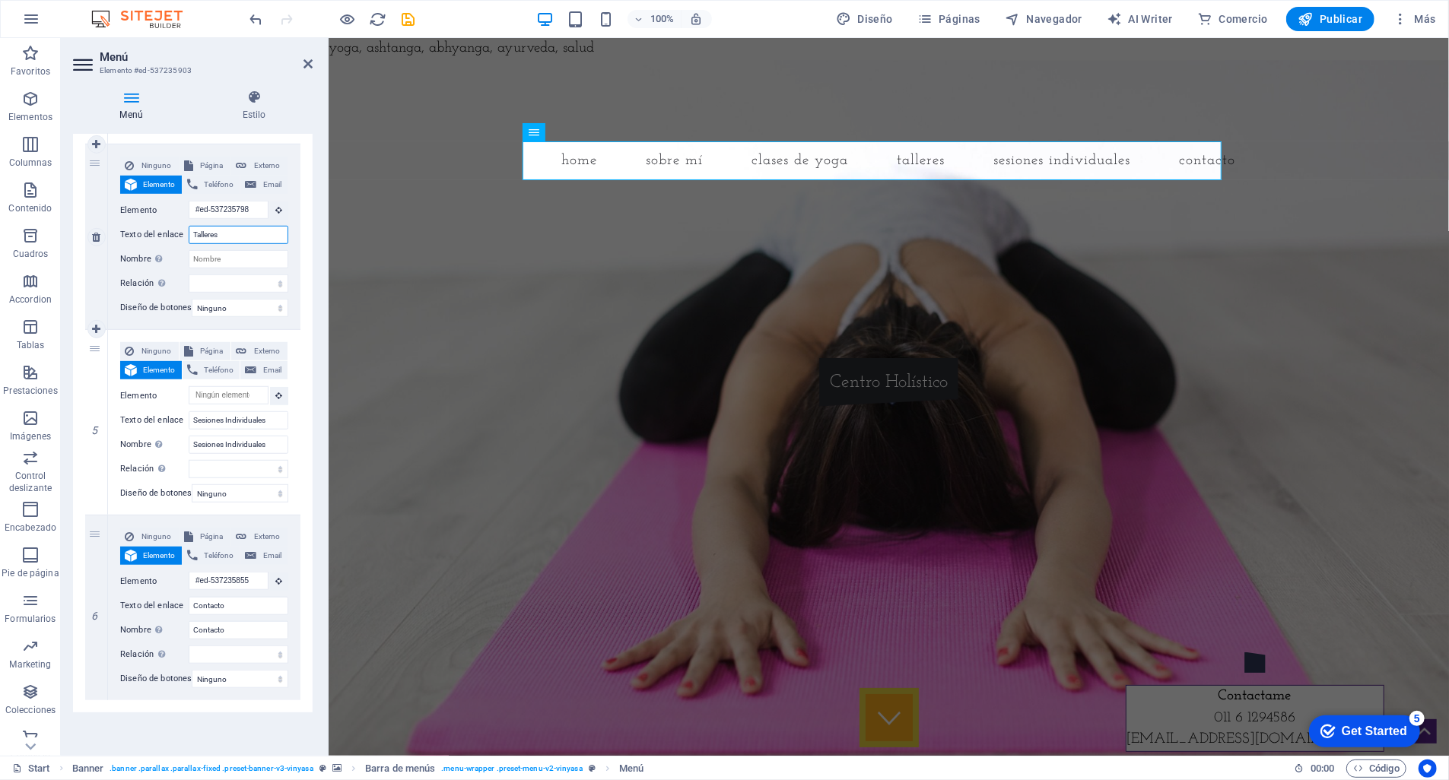
select select
type input "Talleres /"
select select
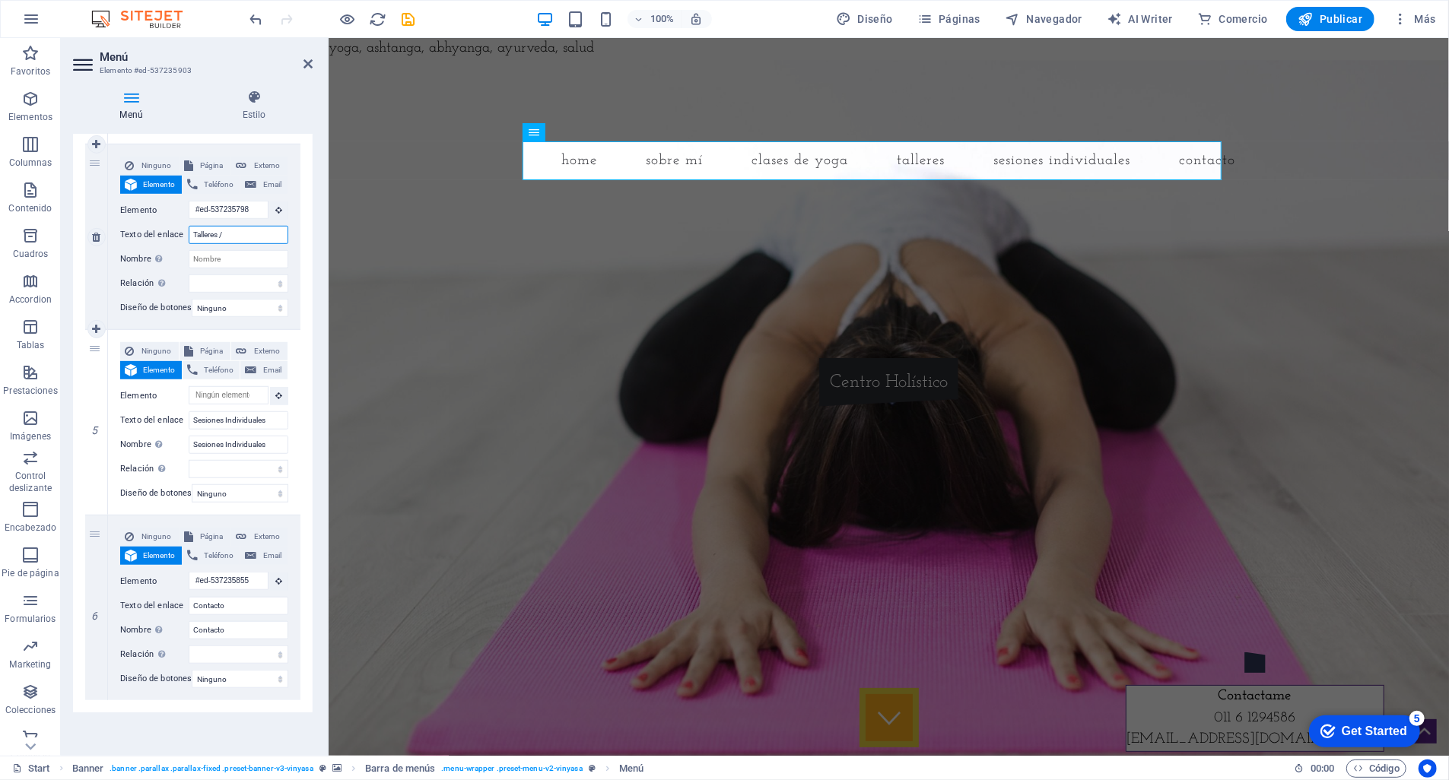
select select
type input "Talleres &"
select select
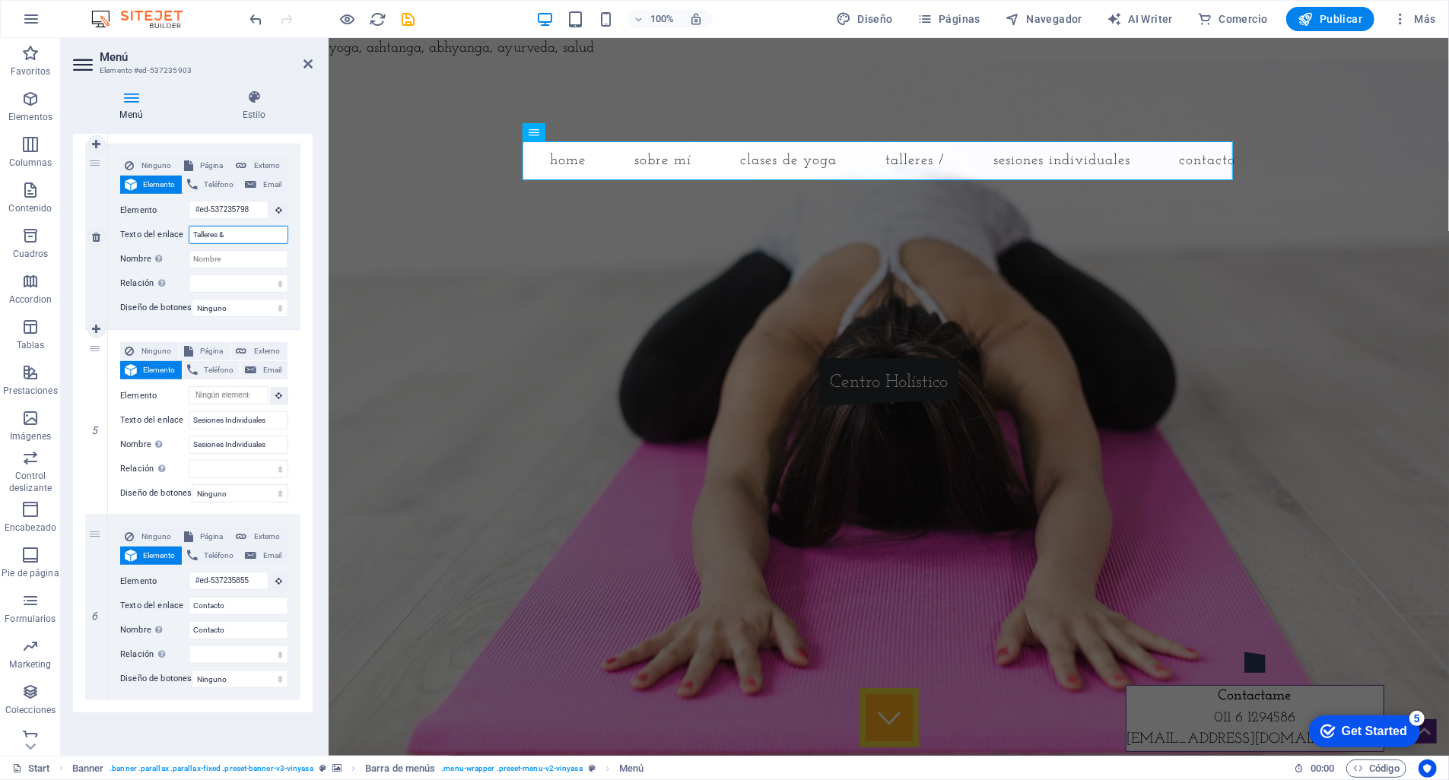
select select
type input "Talleres & Cursos"
select select
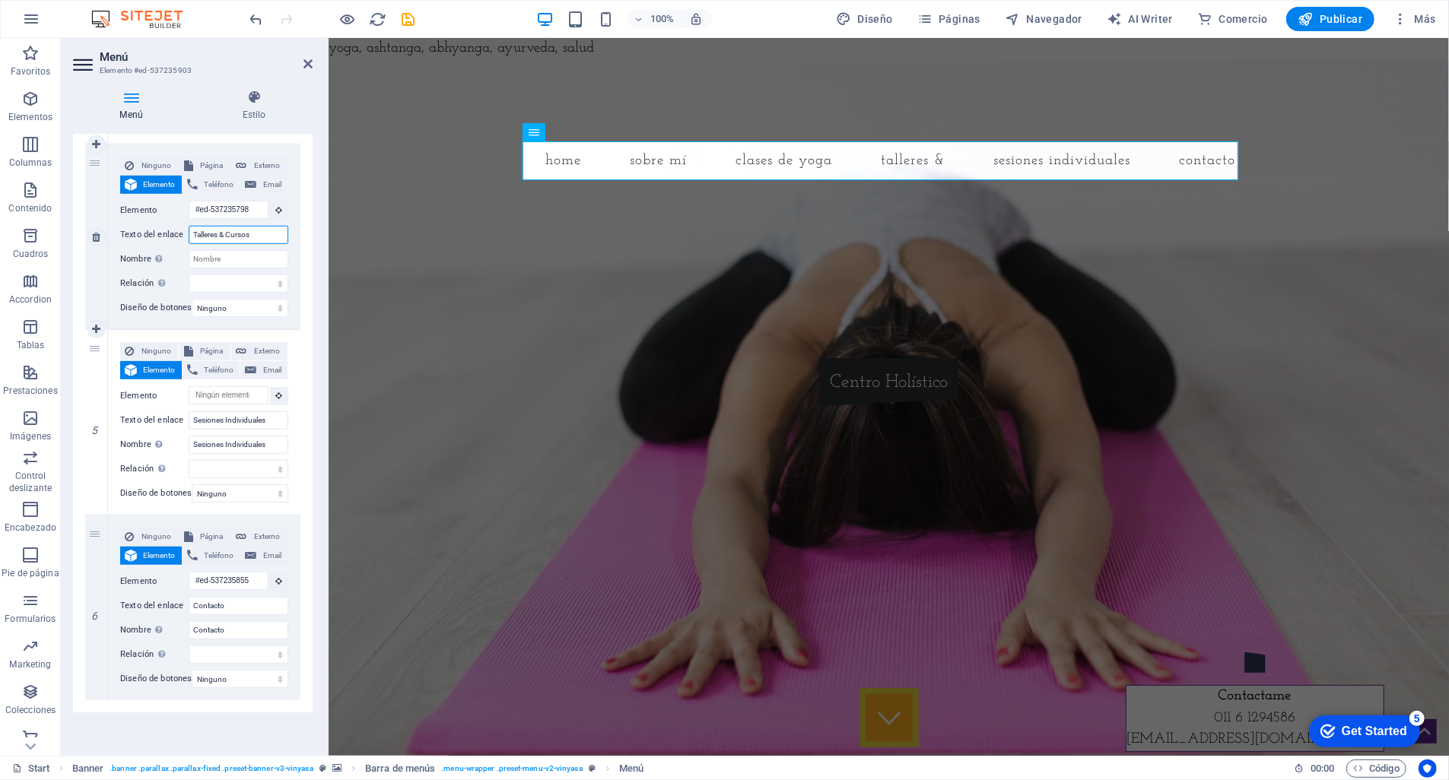
select select
type input "Talleres & Cursos"
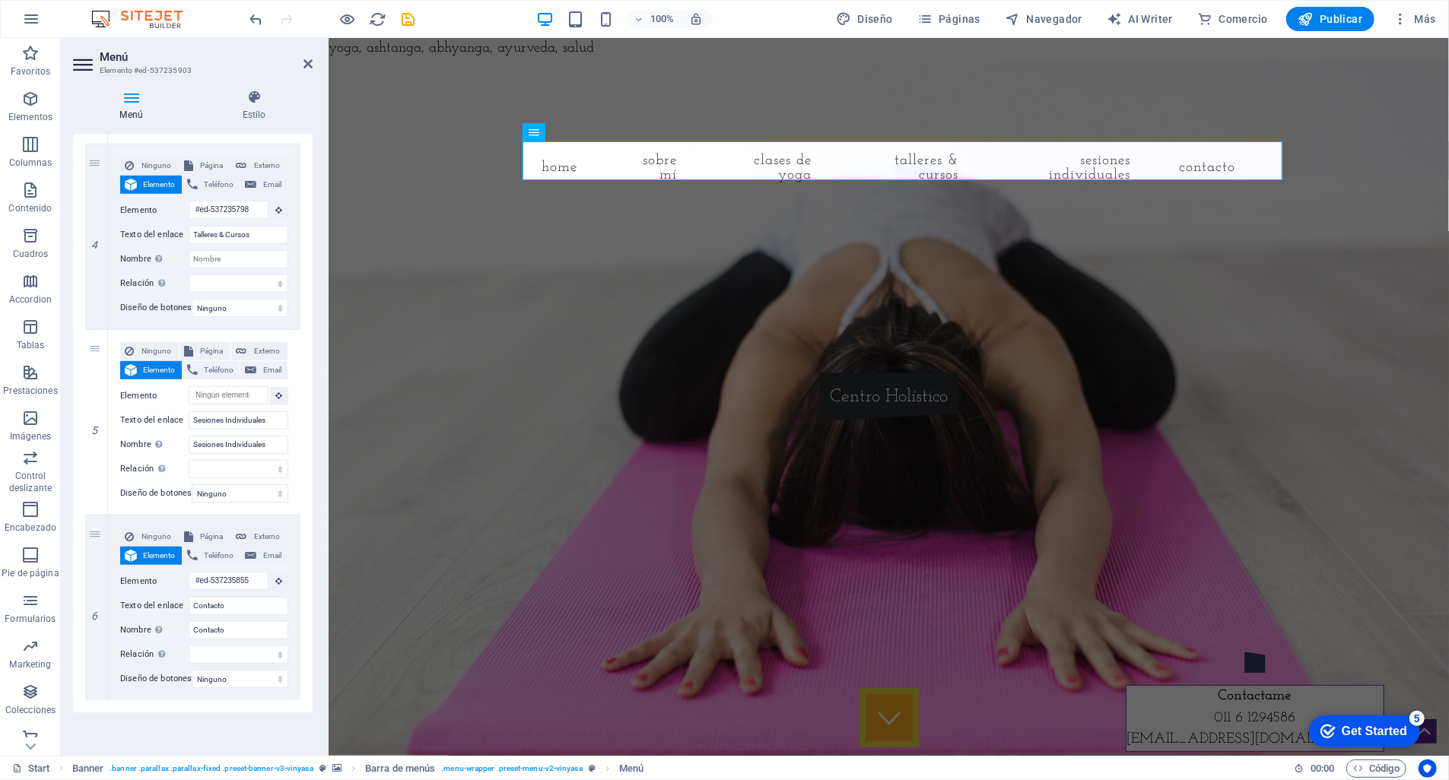
click at [304, 307] on div "1 Ninguno Página Externo Elemento Teléfono Email Página Start Subpage Legal Not…" at bounding box center [193, 120] width 240 height 1184
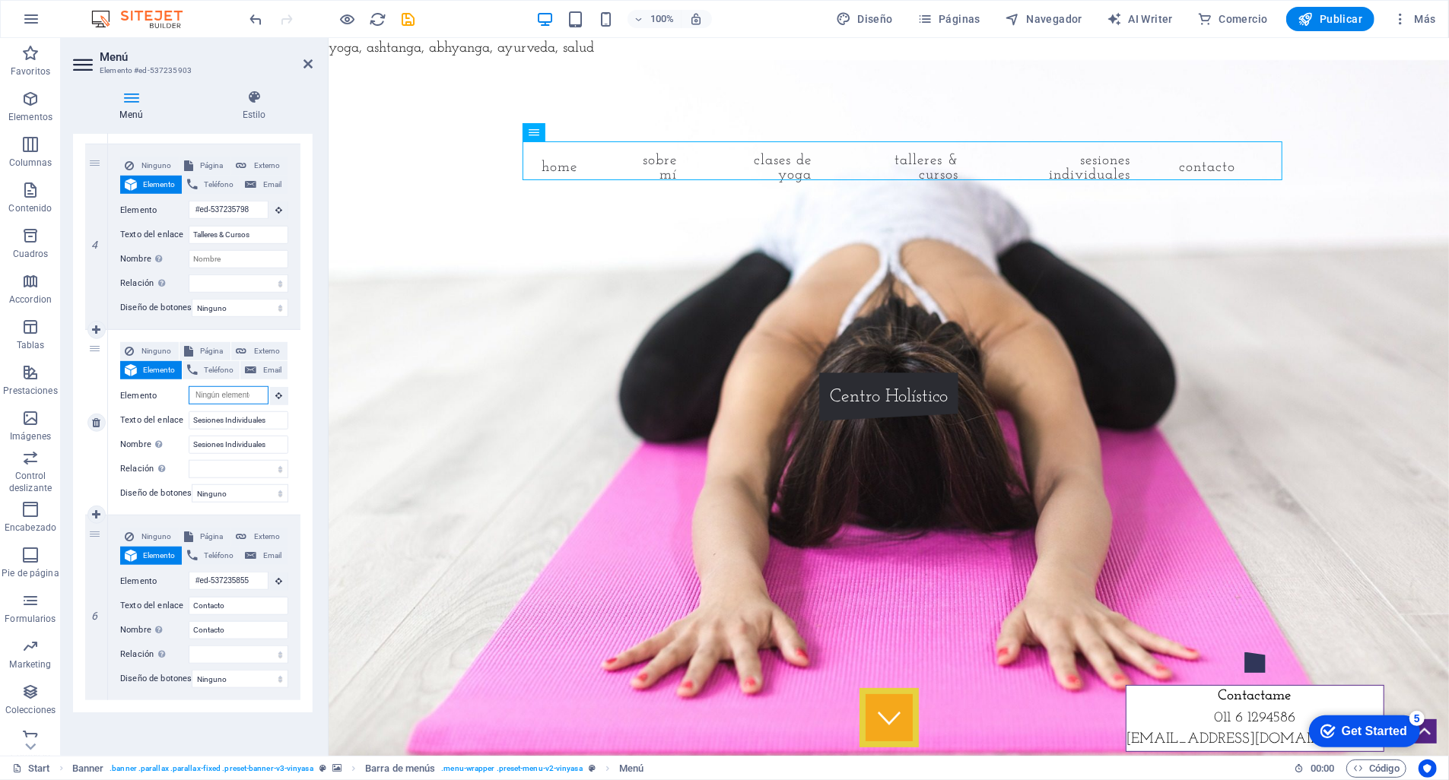
click at [209, 386] on input "Elemento" at bounding box center [229, 395] width 80 height 18
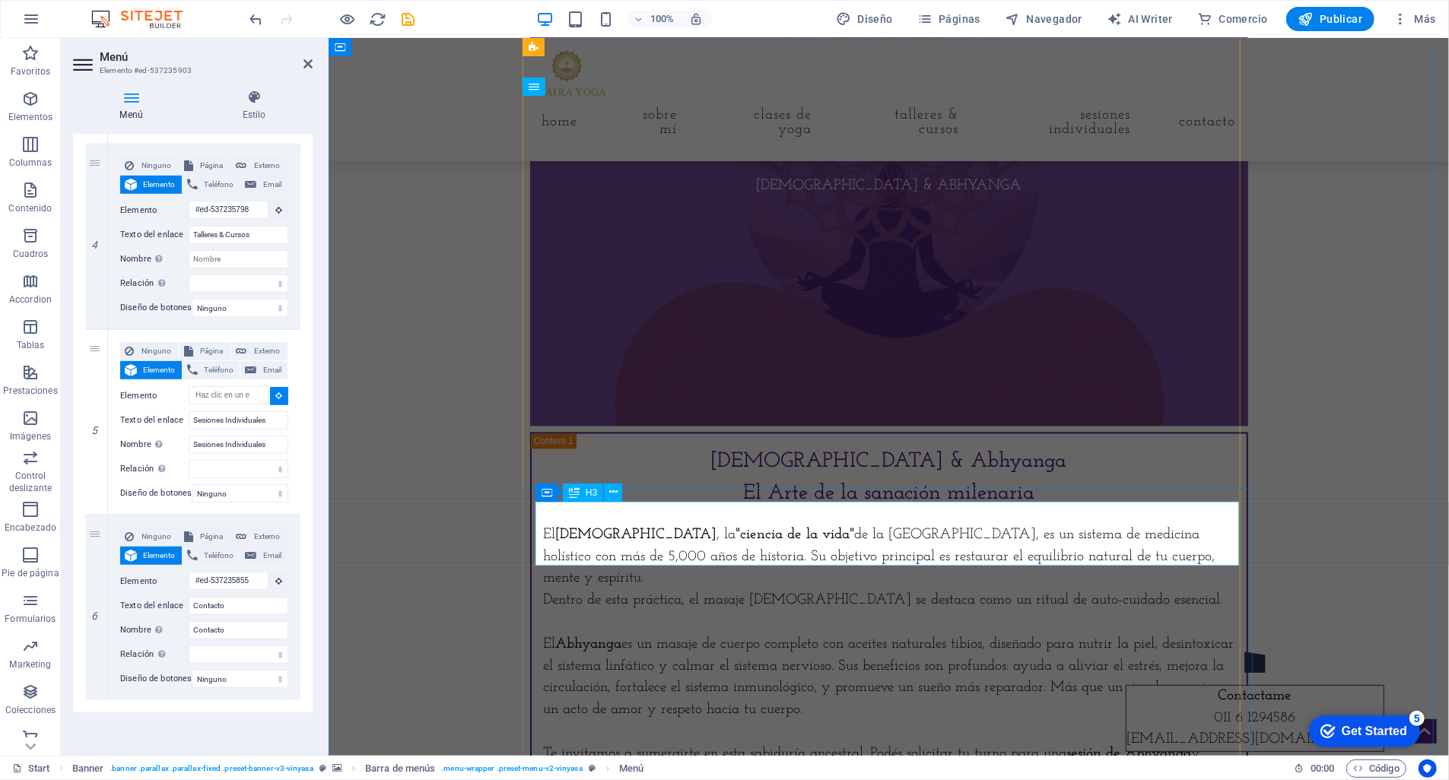
scroll to position [2206, 0]
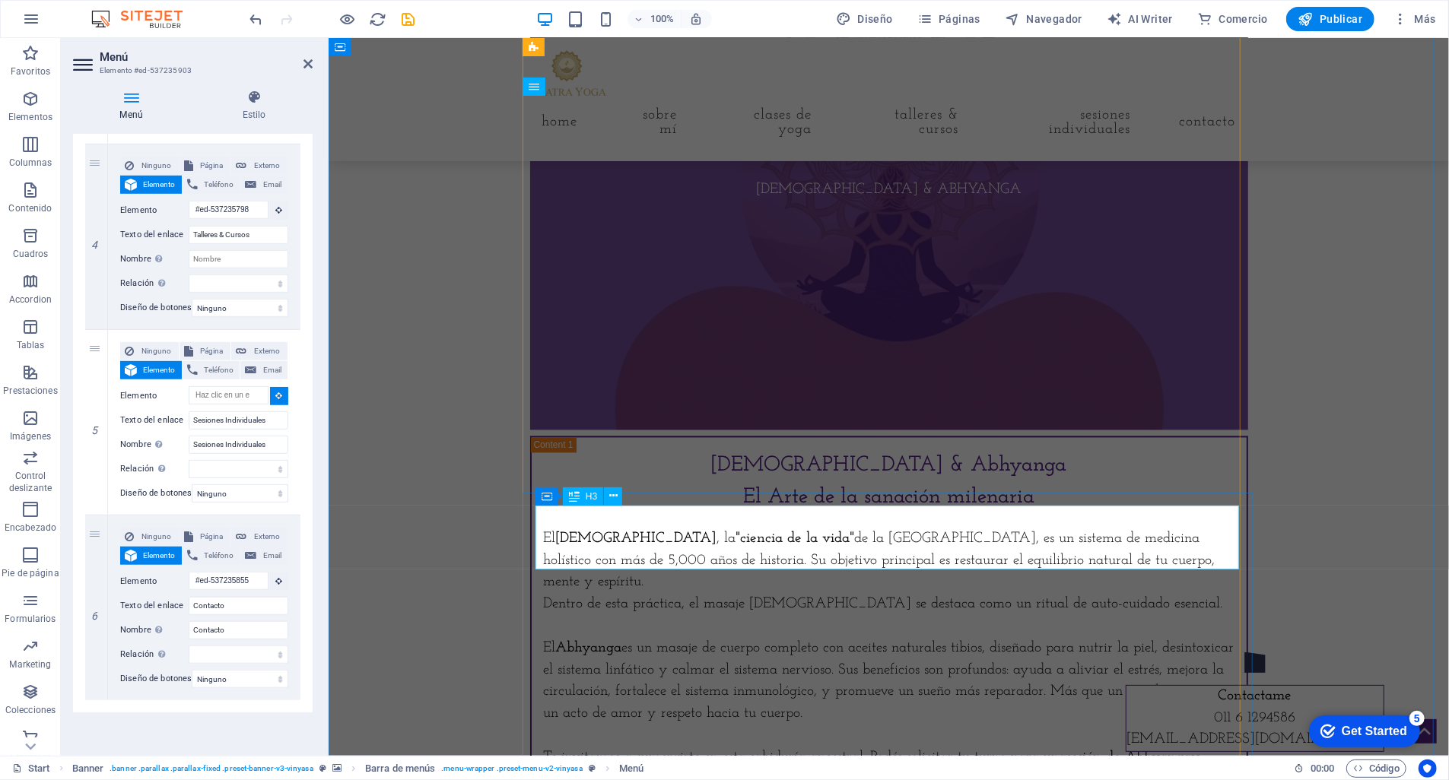
click at [604, 513] on div "Ayurveda & Abhyanga El Arte de la sanación milenaria" at bounding box center [888, 481] width 691 height 64
select select
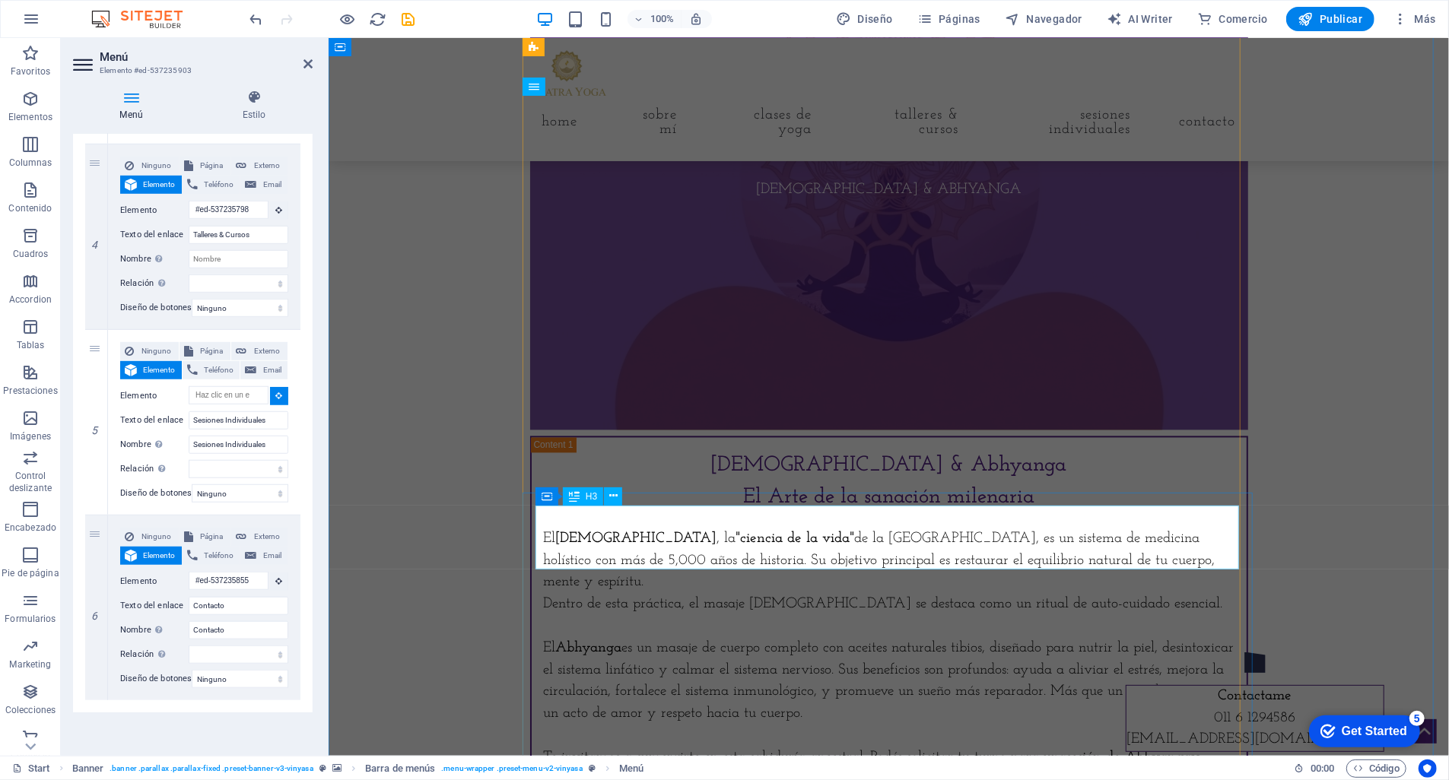
type input "#ed-537235816"
select select
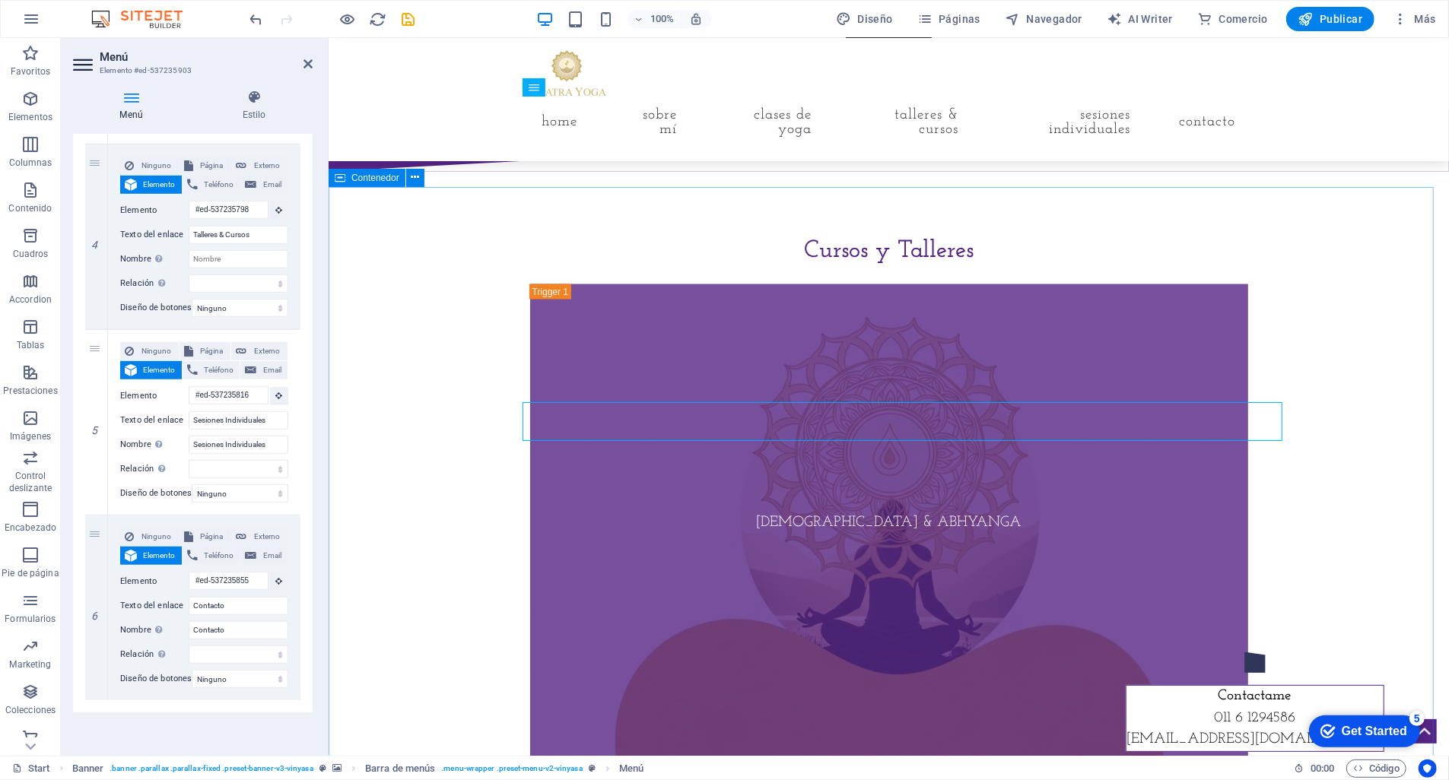
scroll to position [1649, 0]
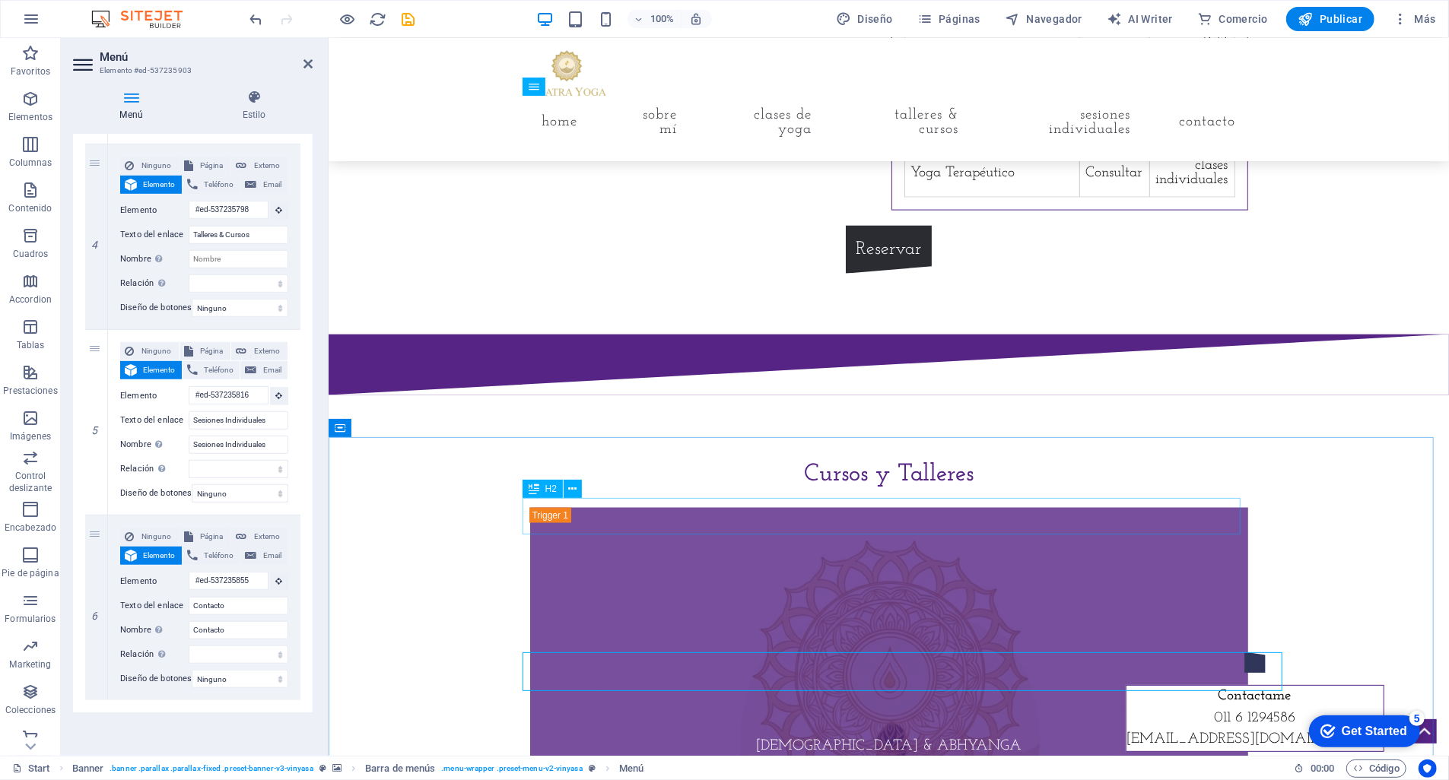
click at [864, 492] on div "Cursos y Talleres" at bounding box center [888, 474] width 718 height 37
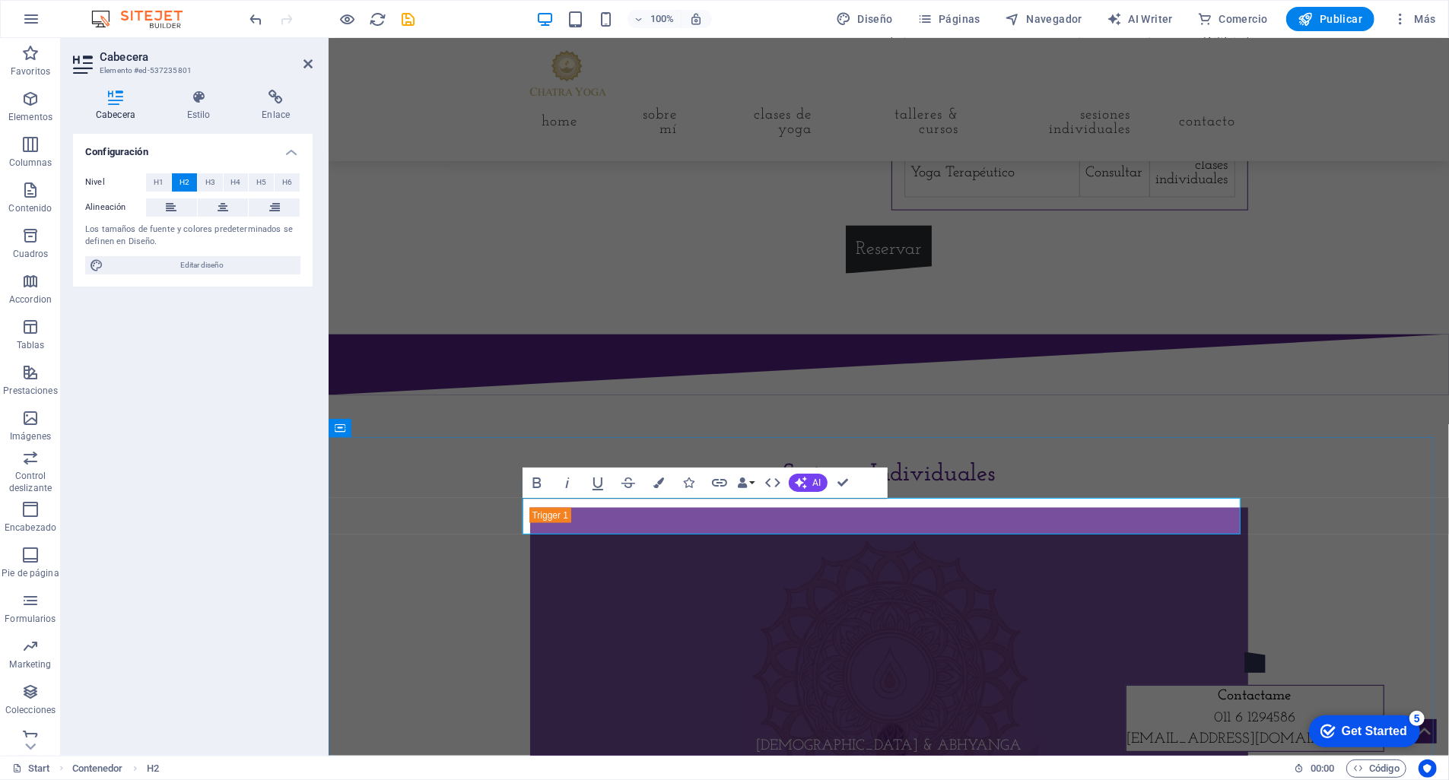
click at [913, 492] on h2 "Sesiones Individuales" at bounding box center [888, 474] width 718 height 37
click at [268, 468] on div "Configuración Nivel H1 H2 H3 H4 H5 H6 Alineación Los tamaños de fuente y colore…" at bounding box center [193, 439] width 240 height 610
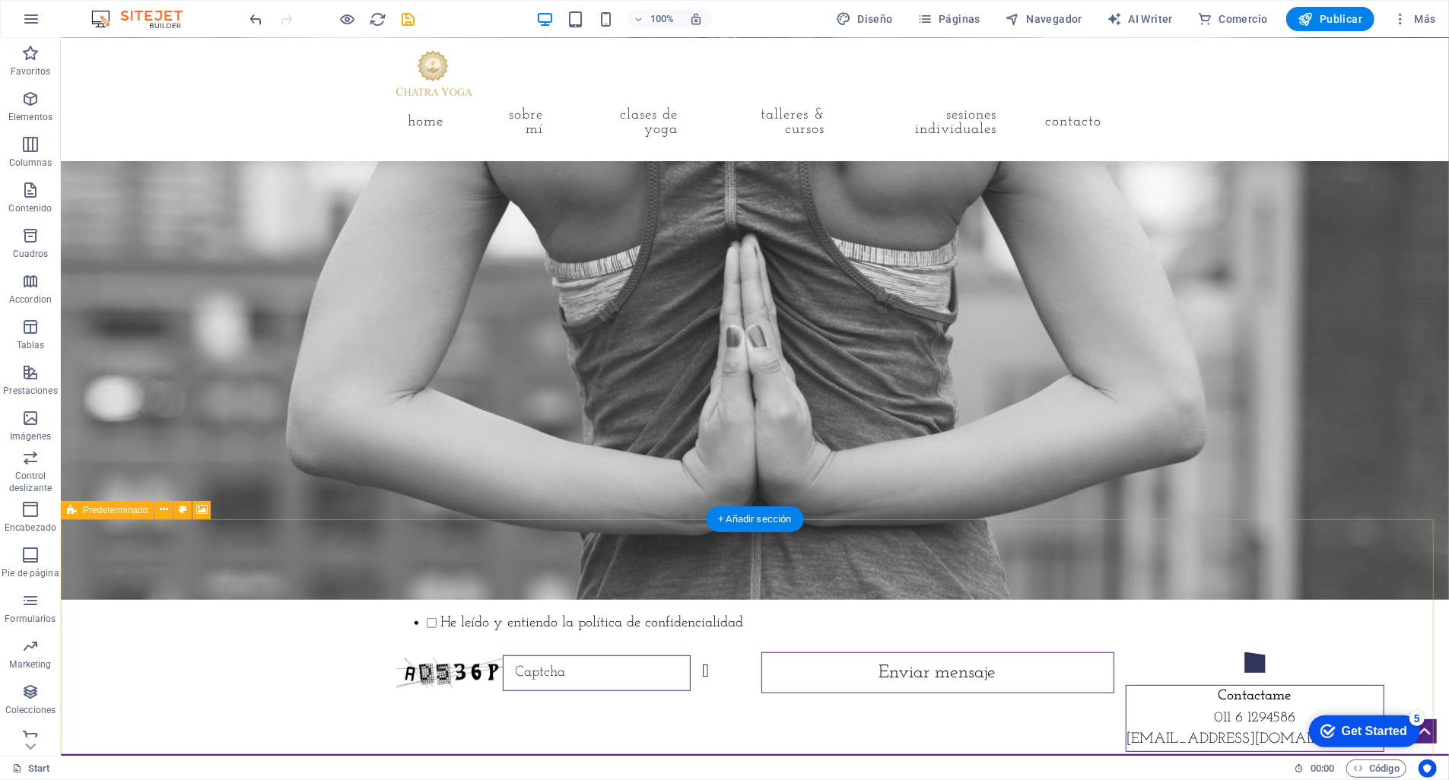
scroll to position [5282, 0]
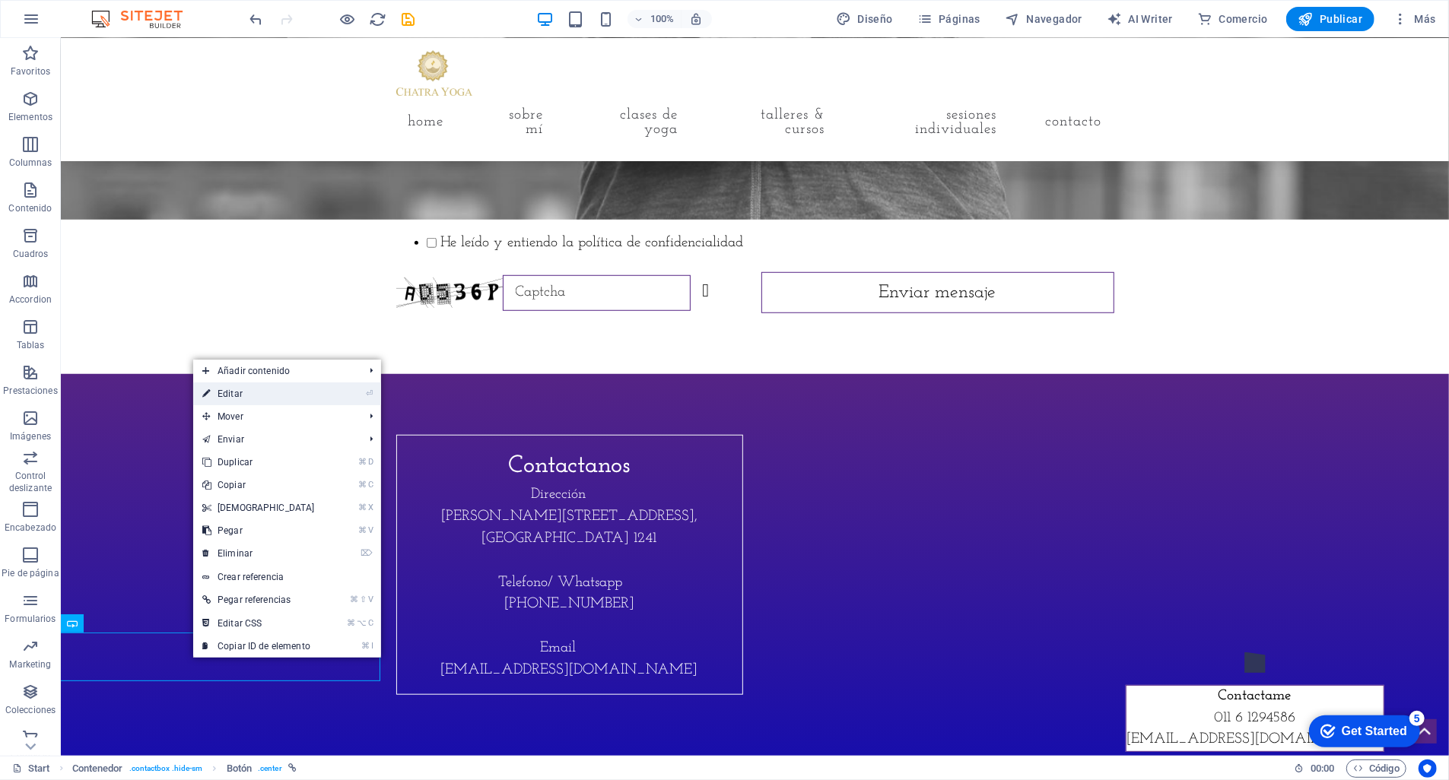
click at [236, 395] on link "⏎ Editar" at bounding box center [258, 394] width 131 height 23
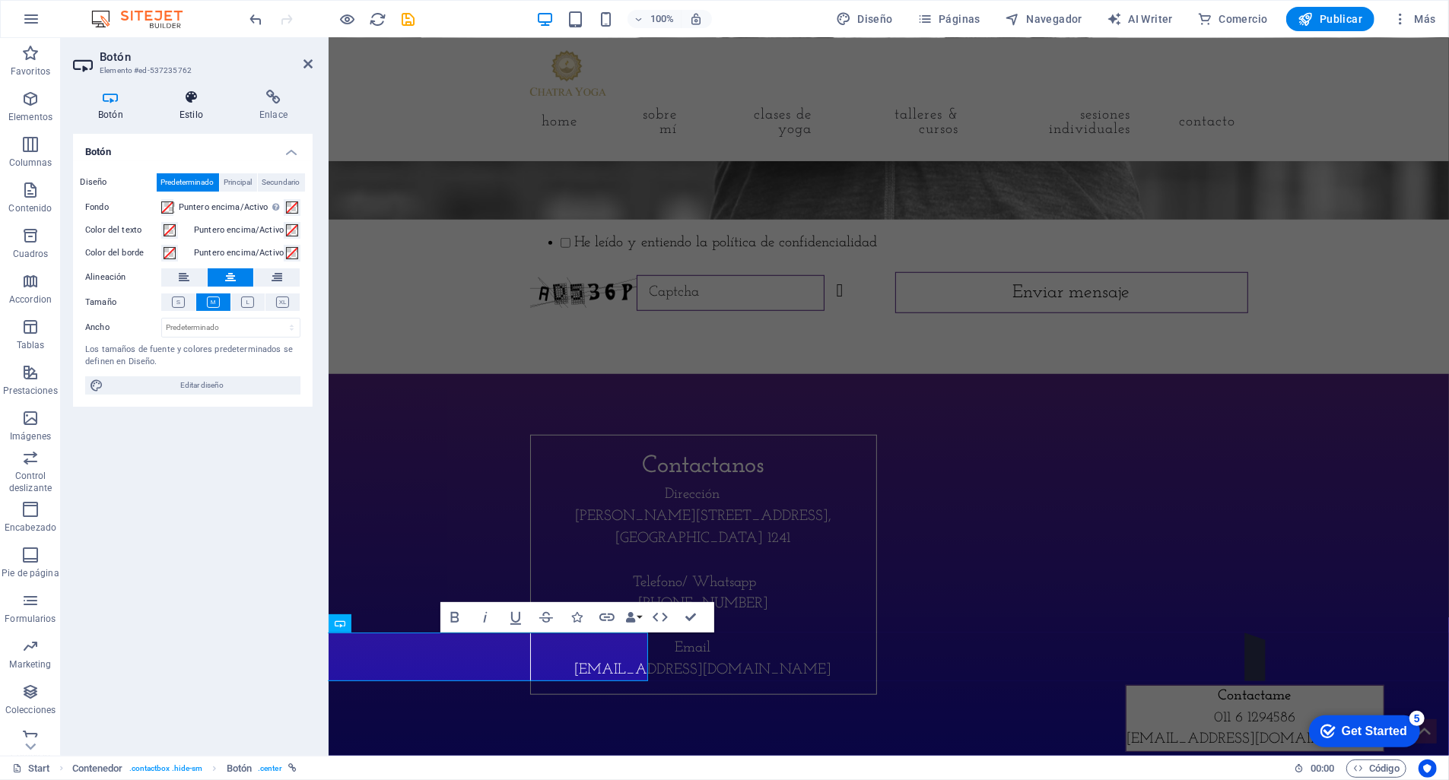
click at [195, 103] on icon at bounding box center [191, 97] width 74 height 15
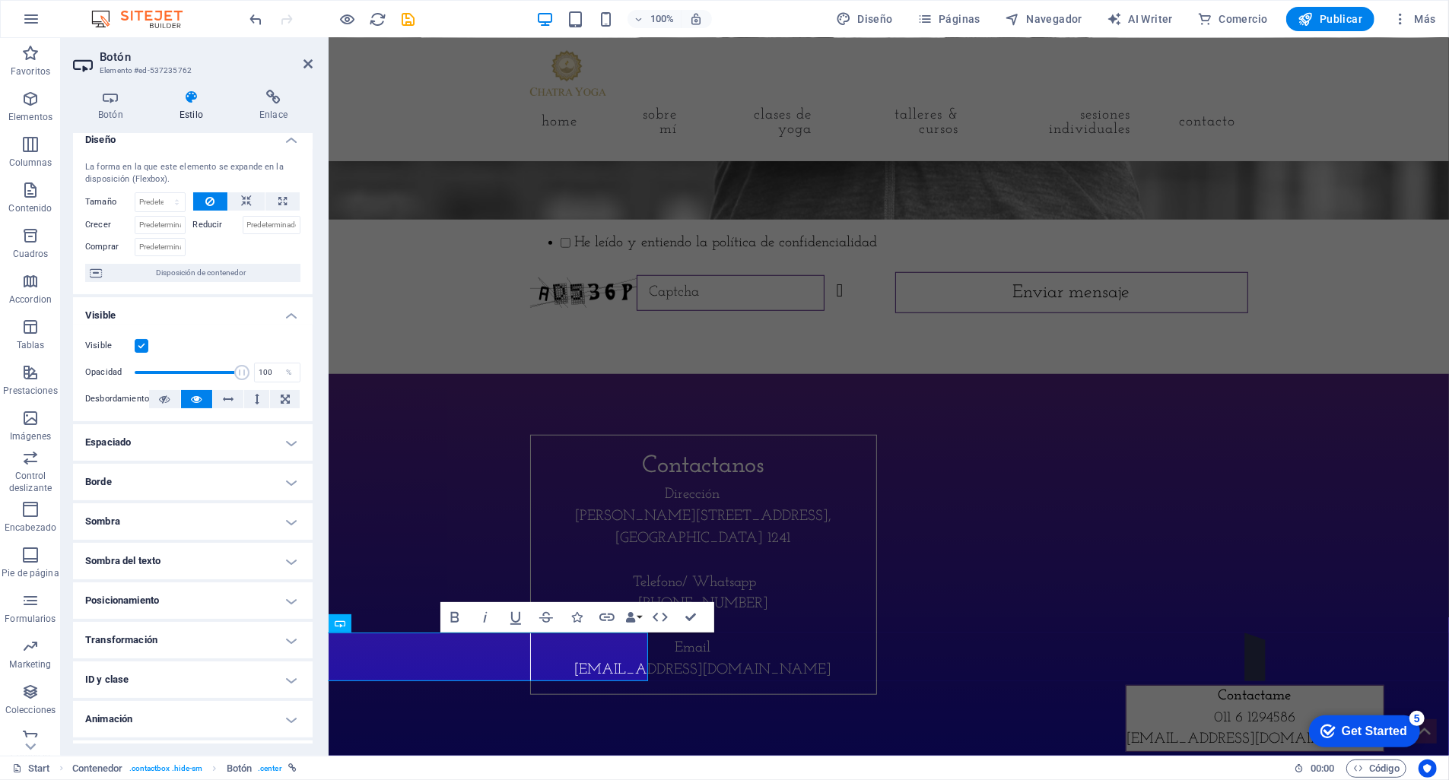
scroll to position [0, 0]
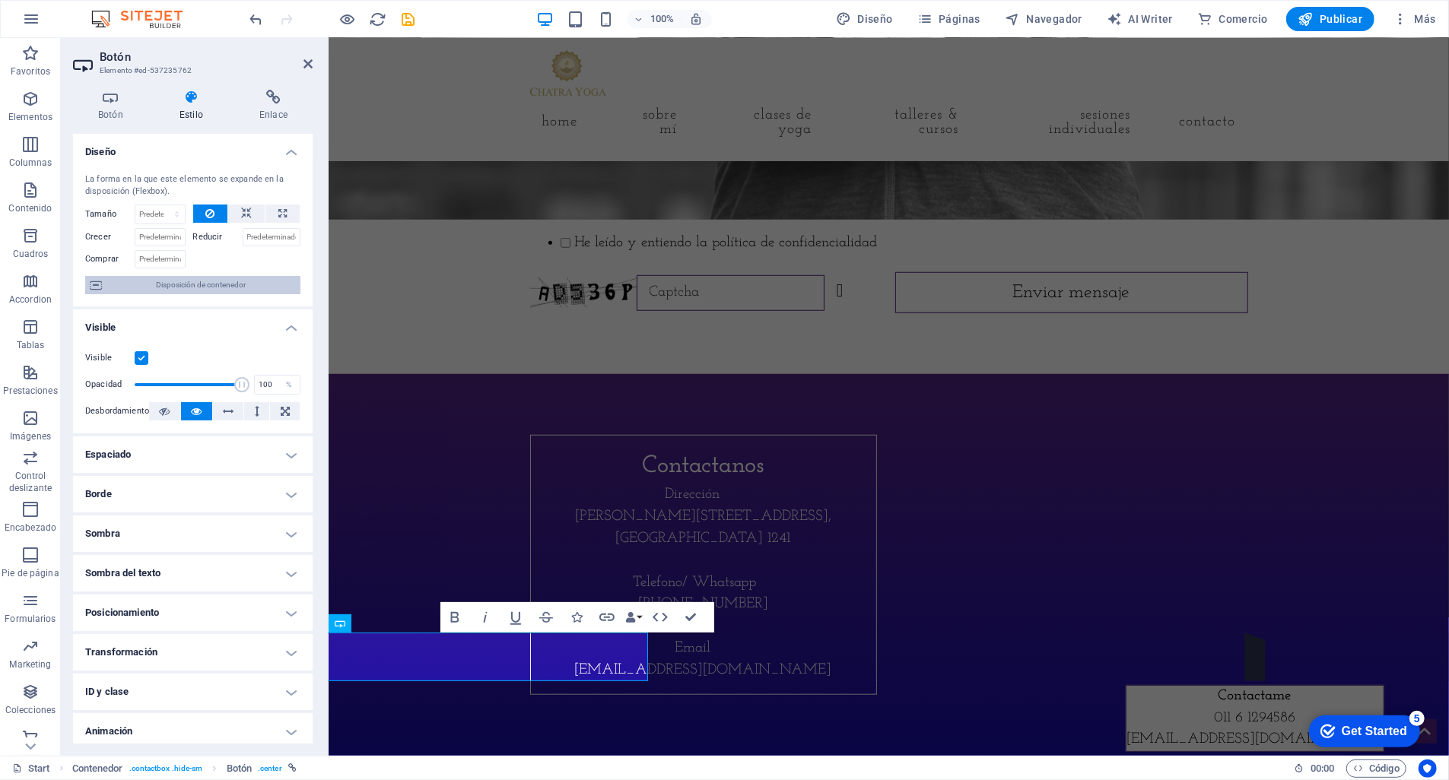
click at [211, 279] on span "Disposición de contenedor" at bounding box center [200, 285] width 189 height 18
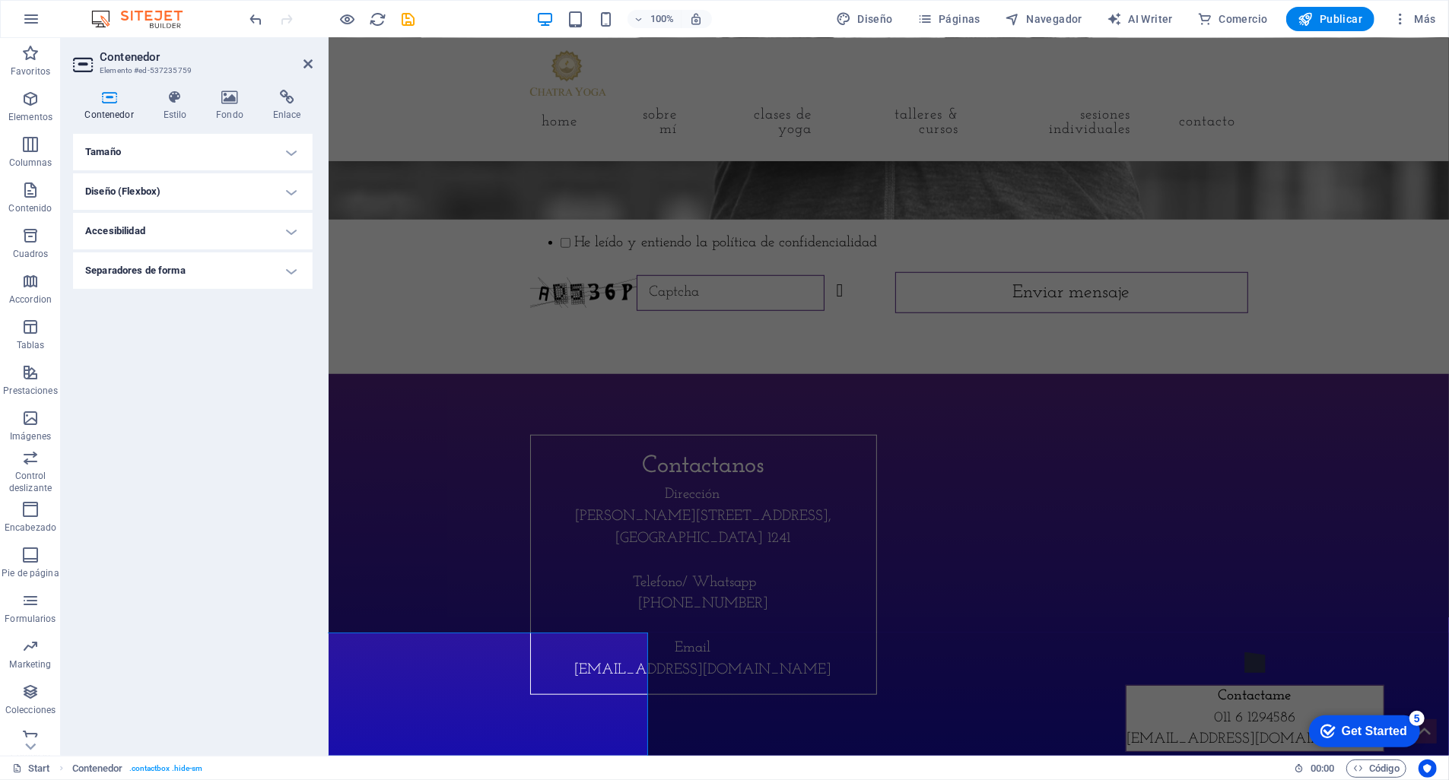
click at [286, 152] on h4 "Tamaño" at bounding box center [193, 152] width 240 height 37
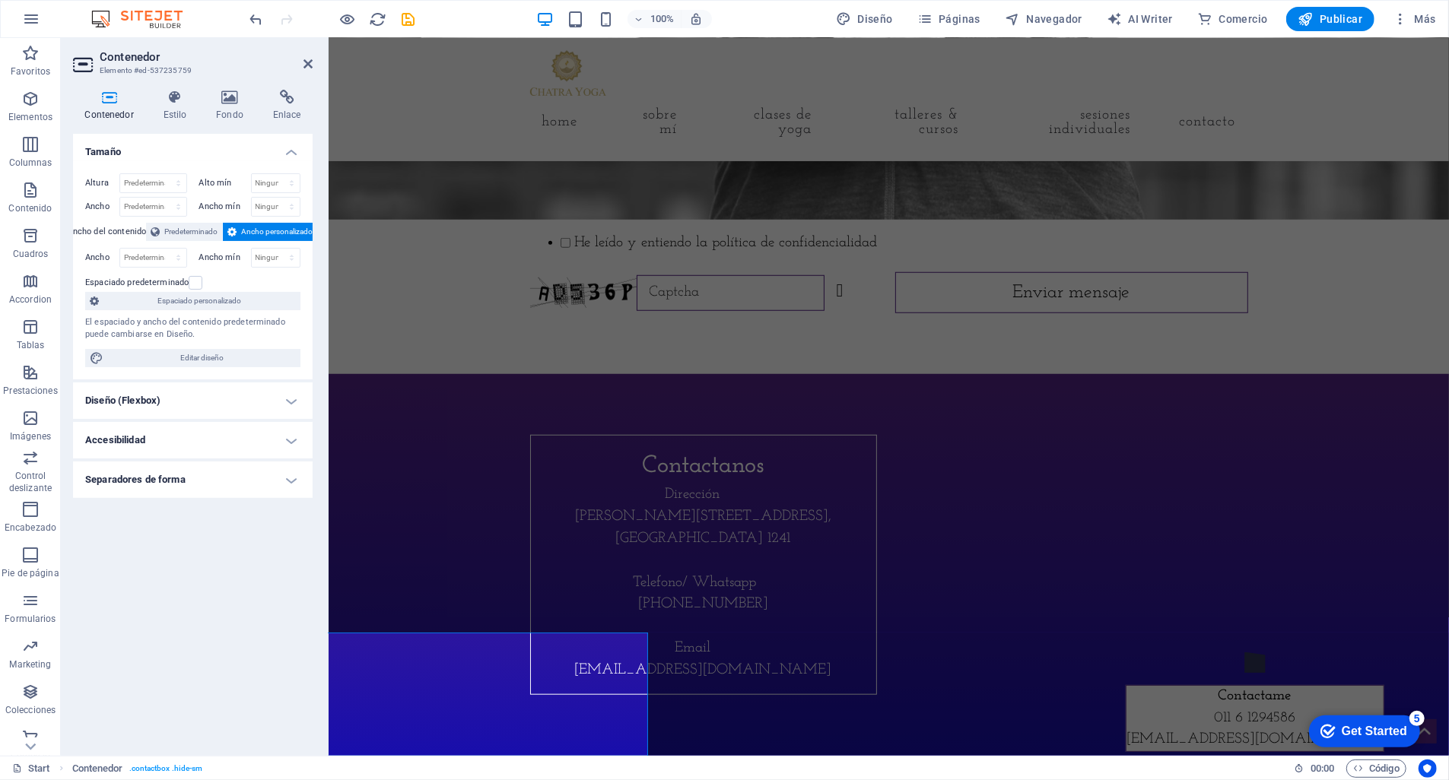
click at [286, 402] on h4 "Diseño (Flexbox)" at bounding box center [193, 401] width 240 height 37
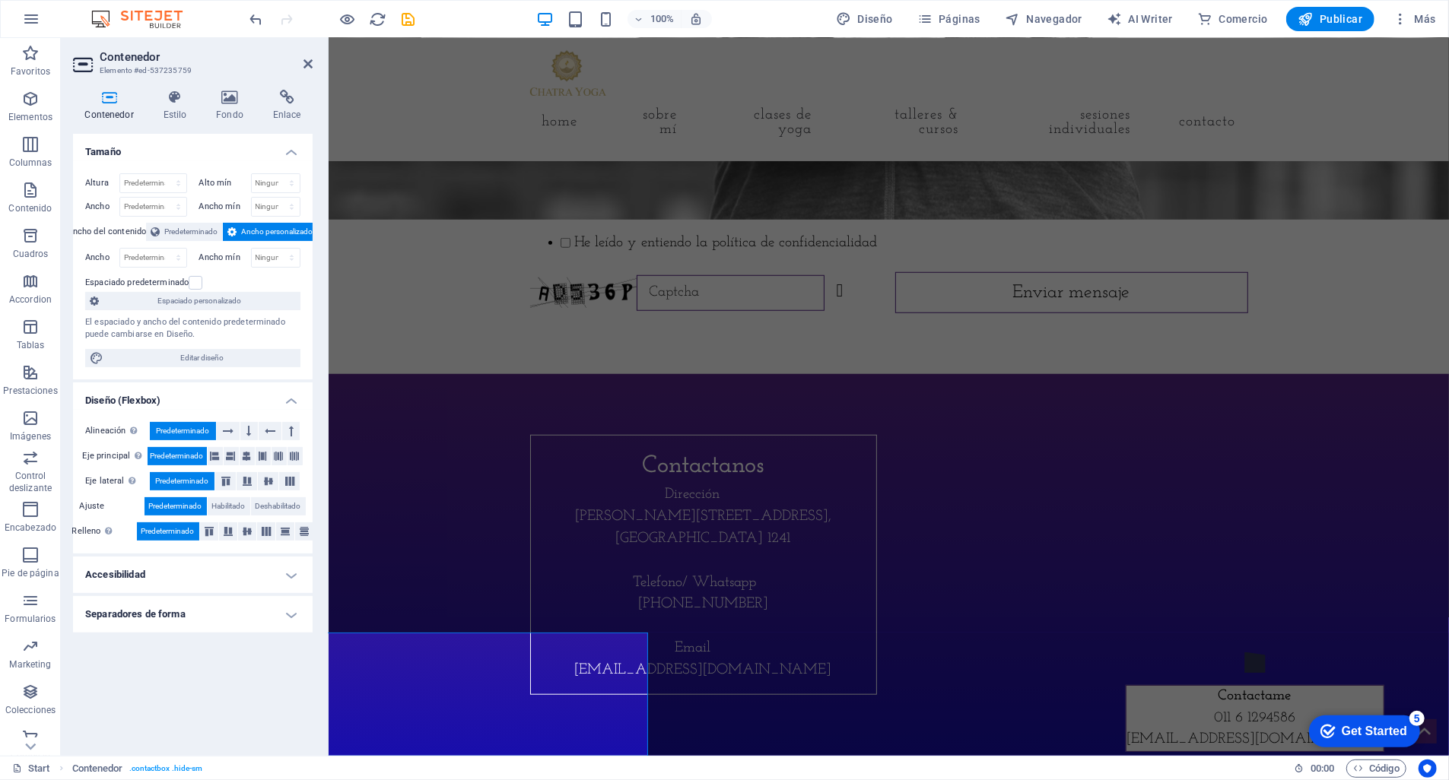
click at [293, 575] on h4 "Accesibilidad" at bounding box center [193, 575] width 240 height 37
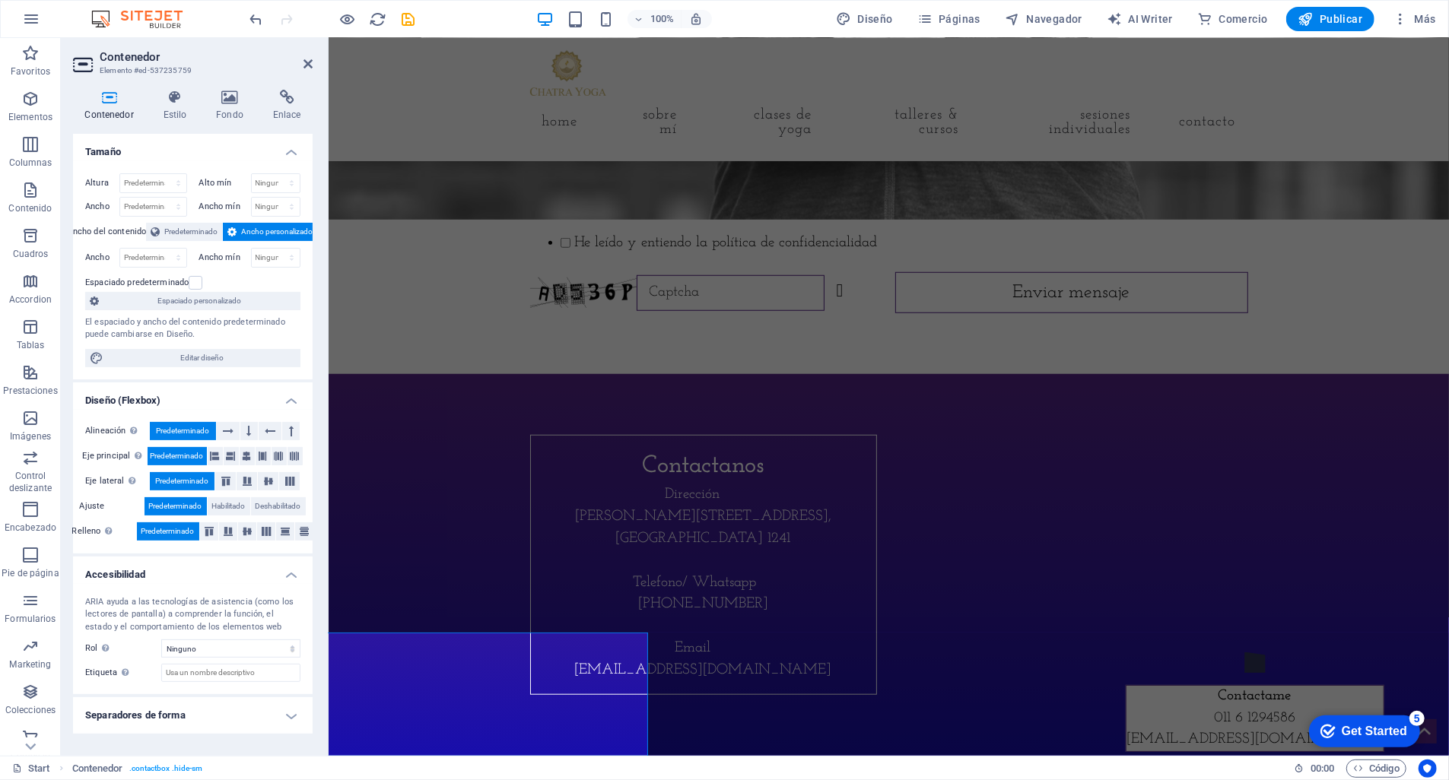
click at [293, 718] on h4 "Separadores de forma" at bounding box center [193, 715] width 240 height 37
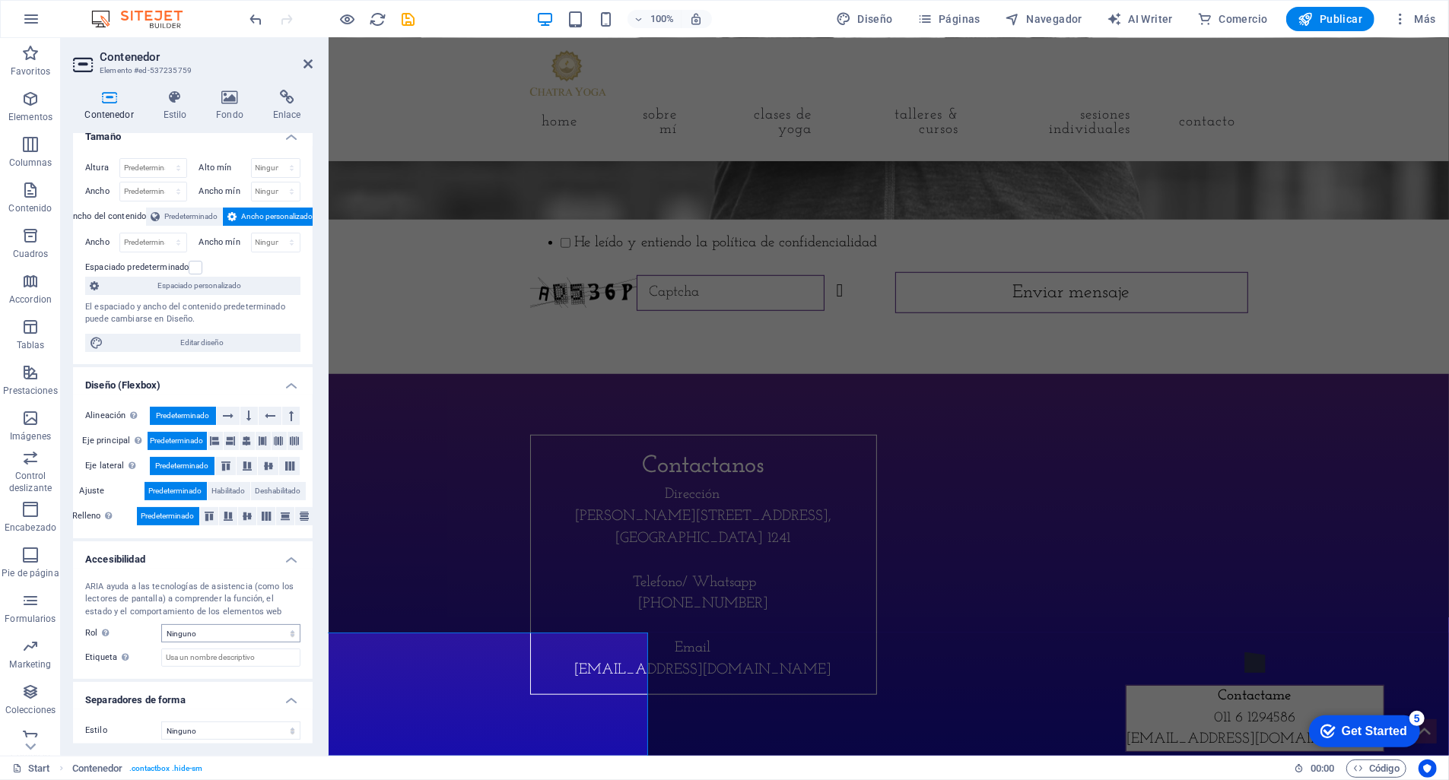
scroll to position [24, 0]
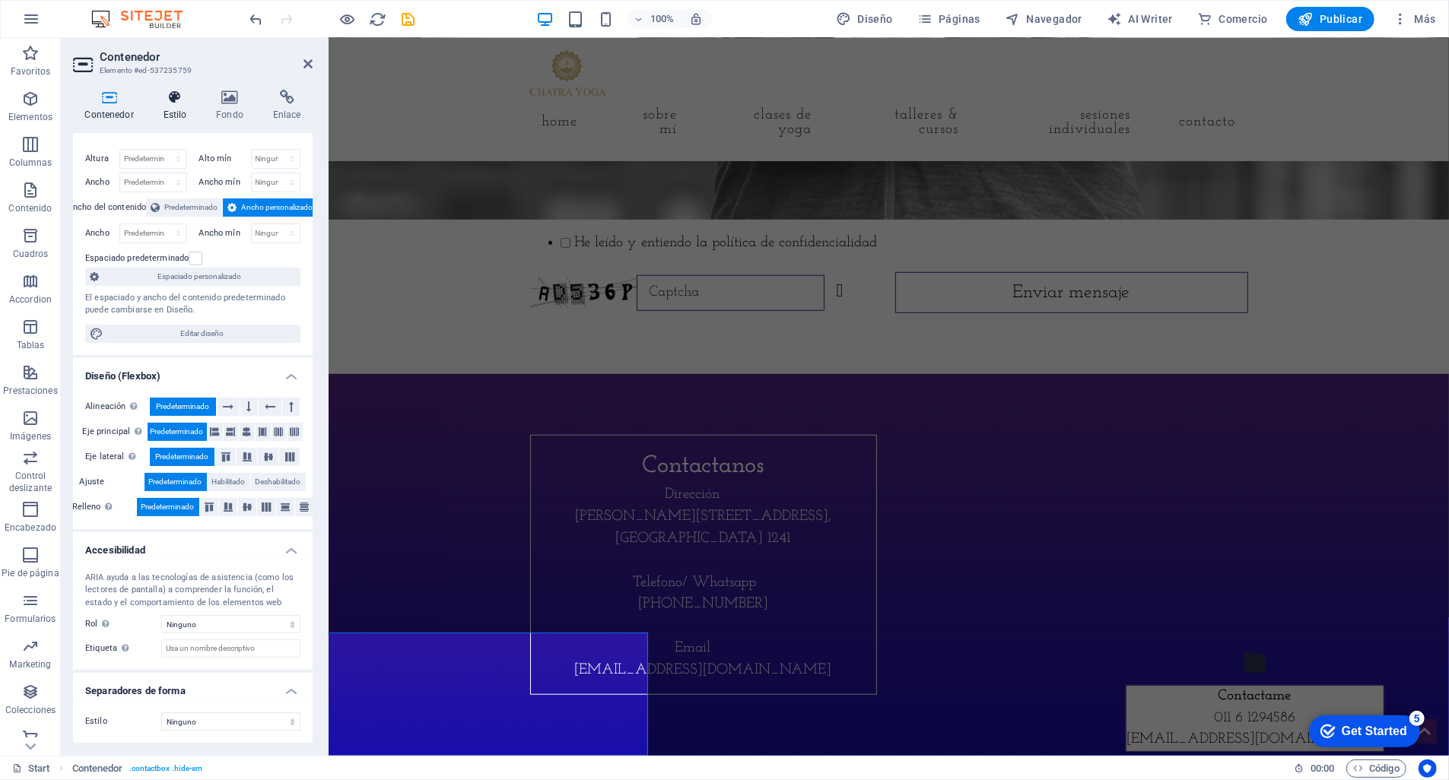
click at [183, 94] on icon at bounding box center [174, 97] width 47 height 15
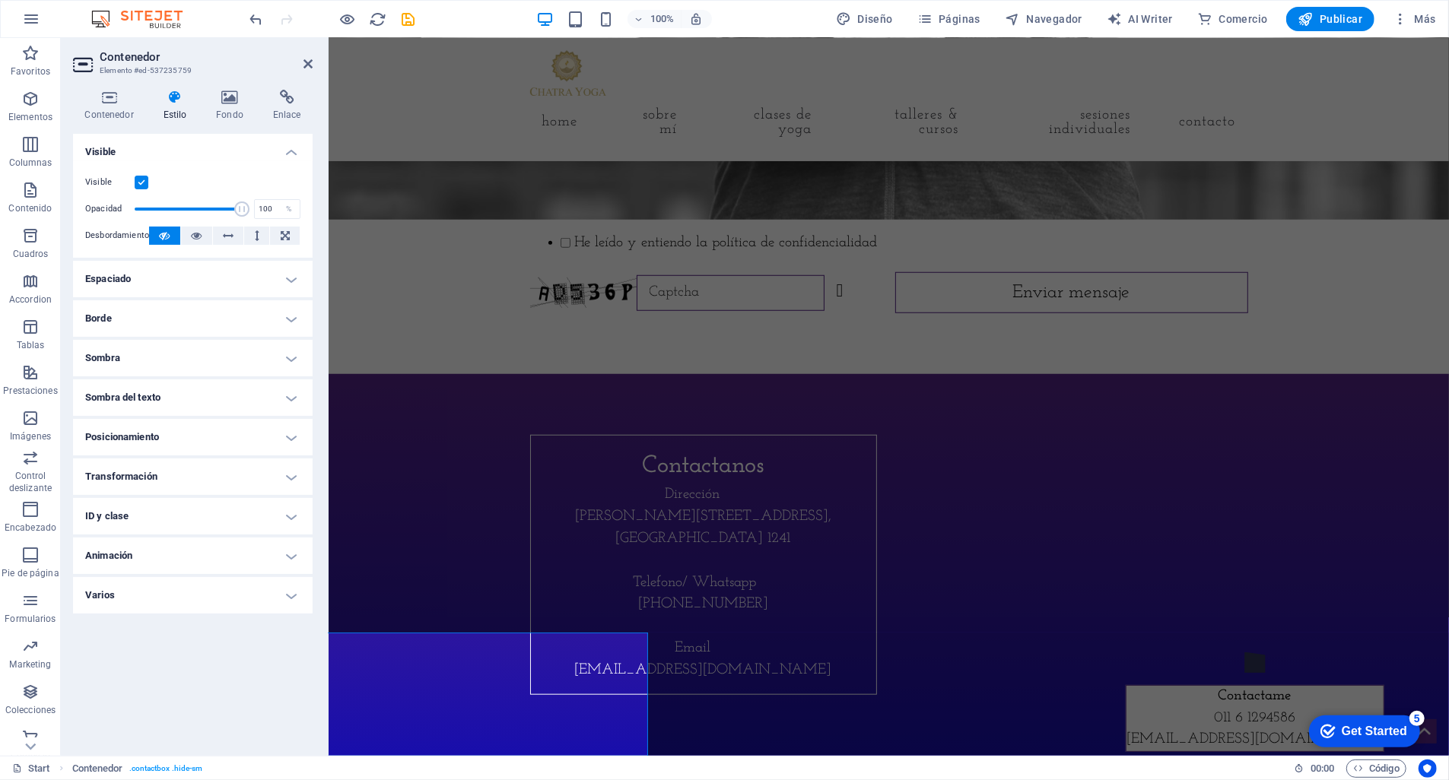
click at [287, 275] on h4 "Espaciado" at bounding box center [193, 279] width 240 height 37
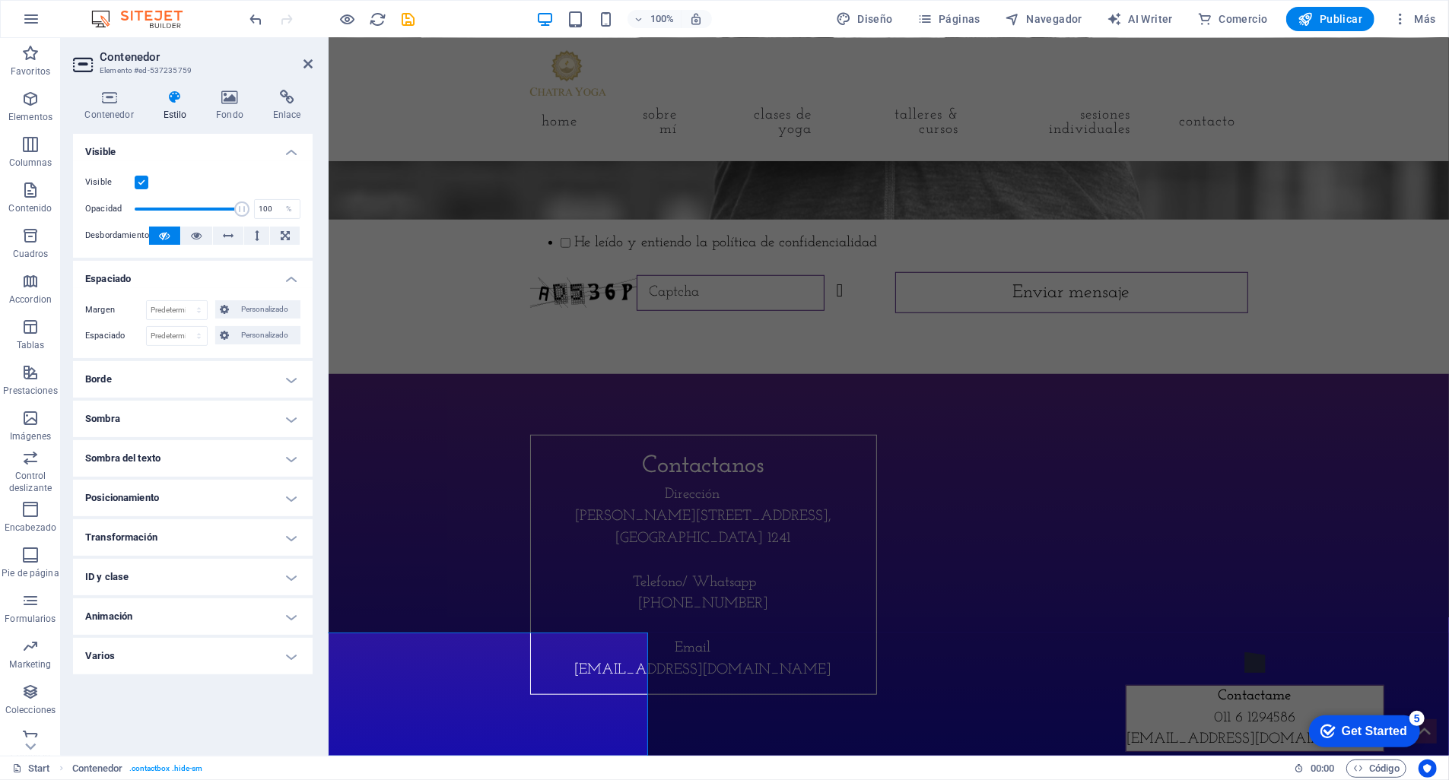
click at [289, 381] on h4 "Borde" at bounding box center [193, 379] width 240 height 37
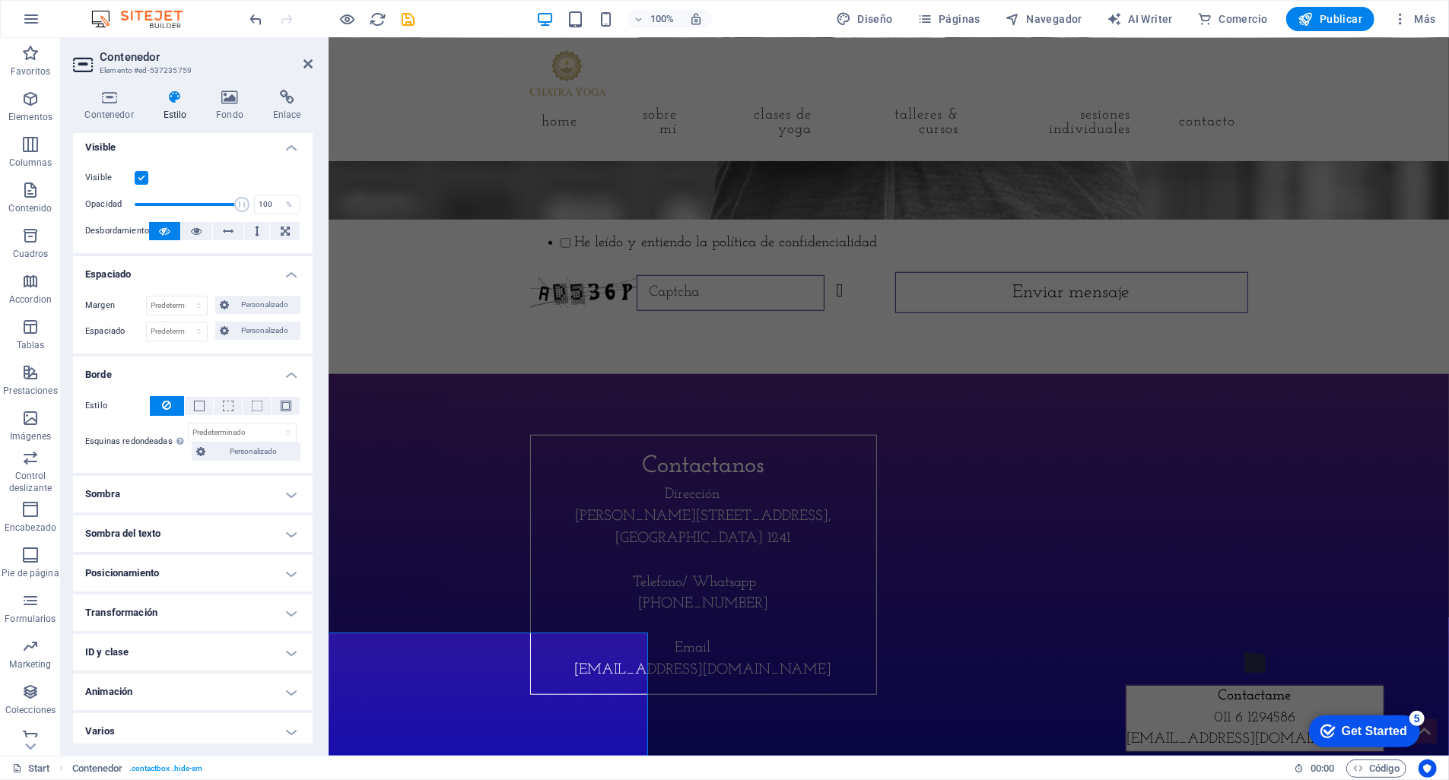
scroll to position [12, 0]
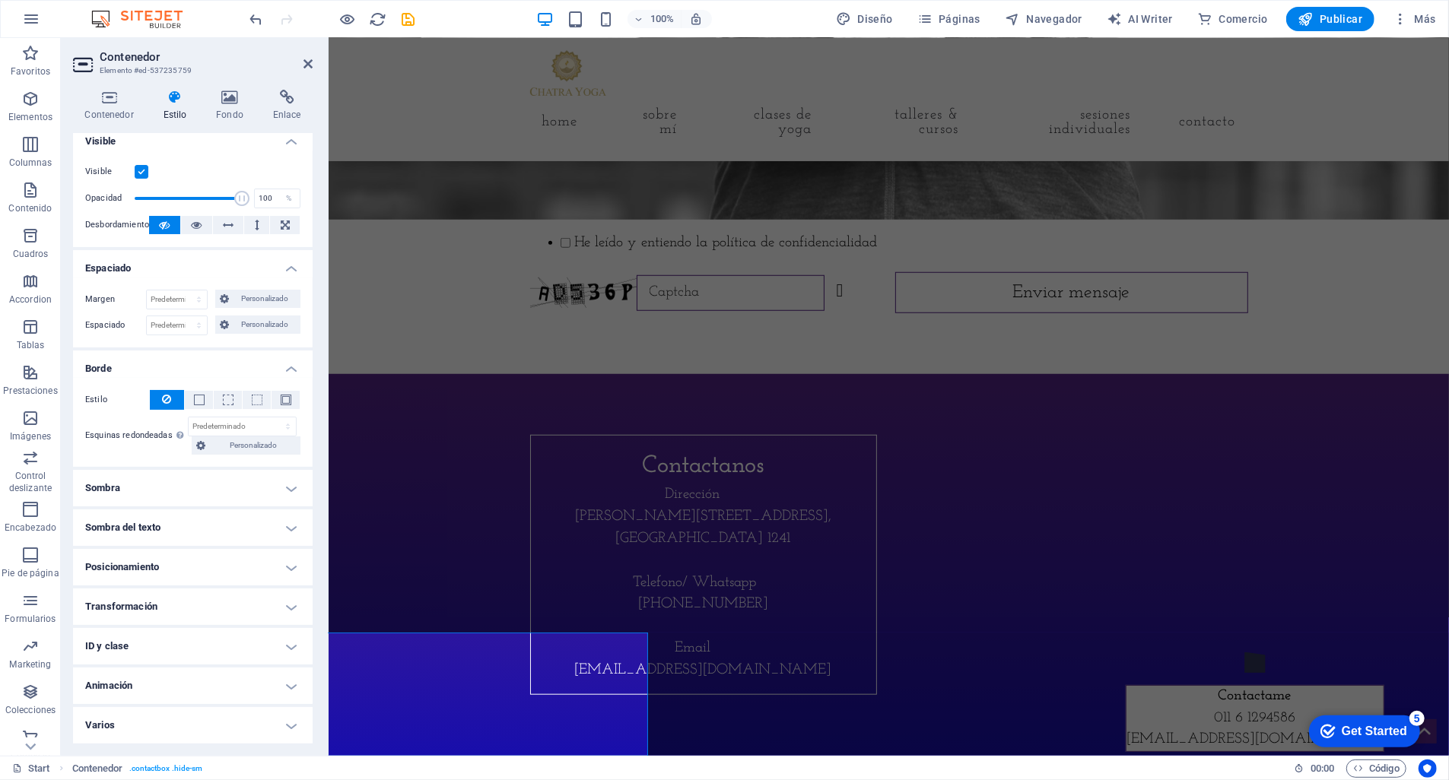
click at [285, 489] on h4 "Sombra" at bounding box center [193, 488] width 240 height 37
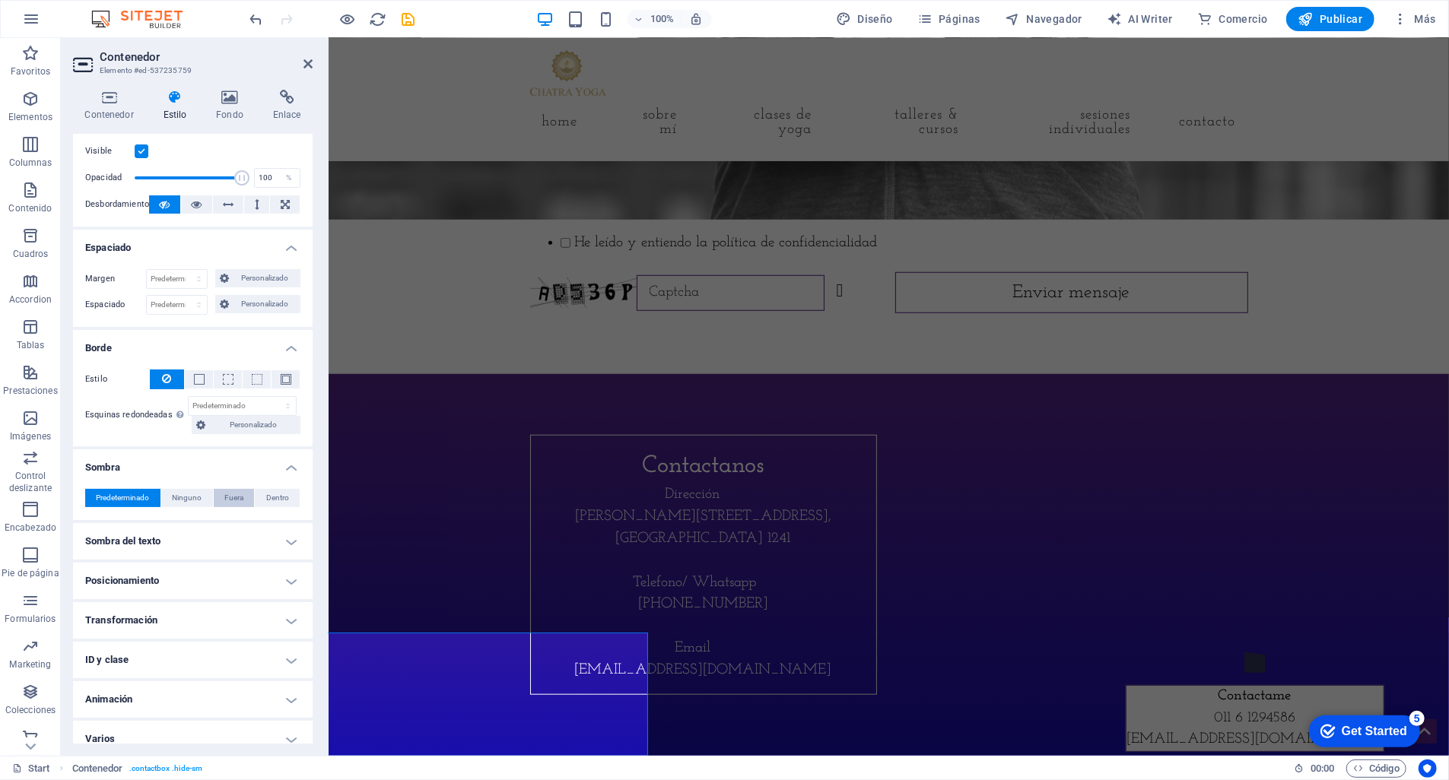
scroll to position [46, 0]
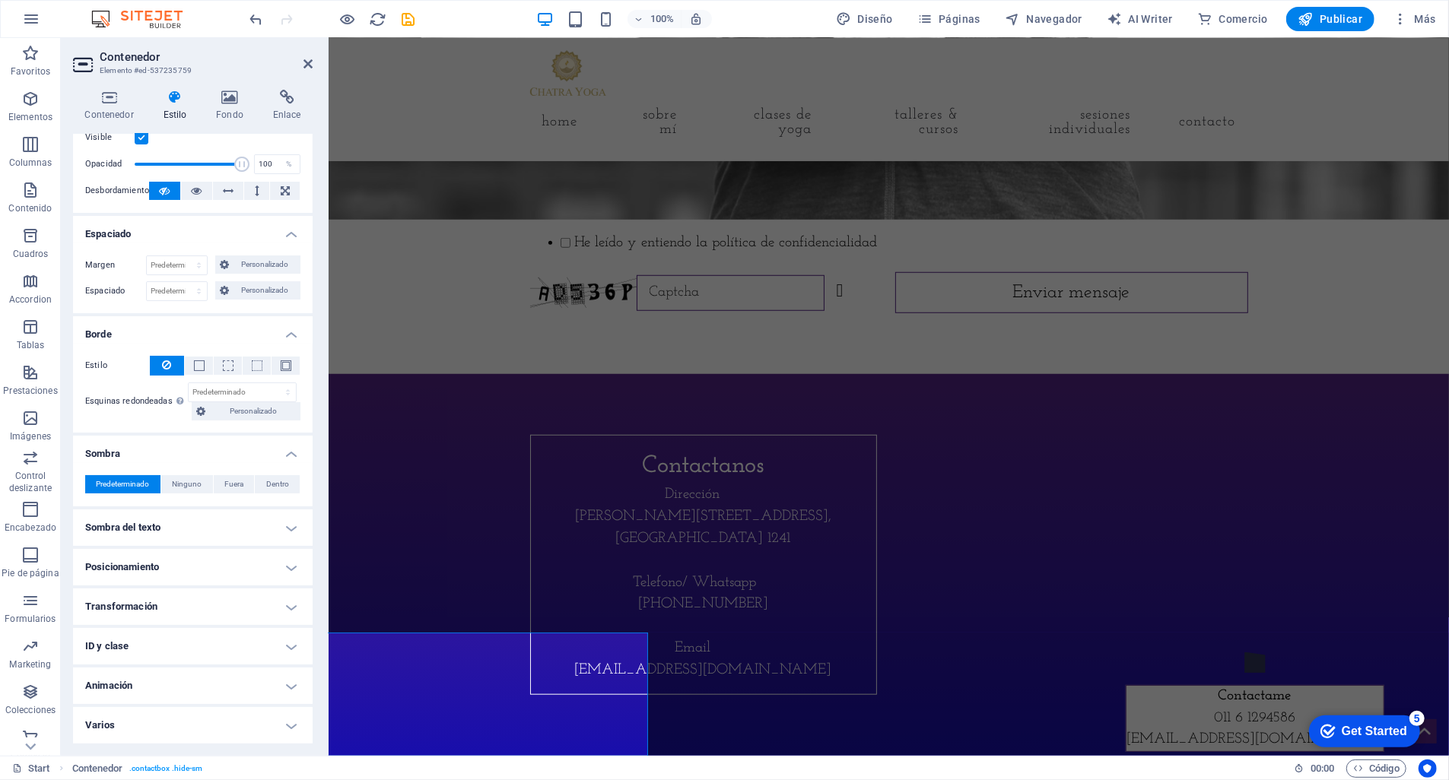
click at [287, 522] on h4 "Sombra del texto" at bounding box center [193, 528] width 240 height 37
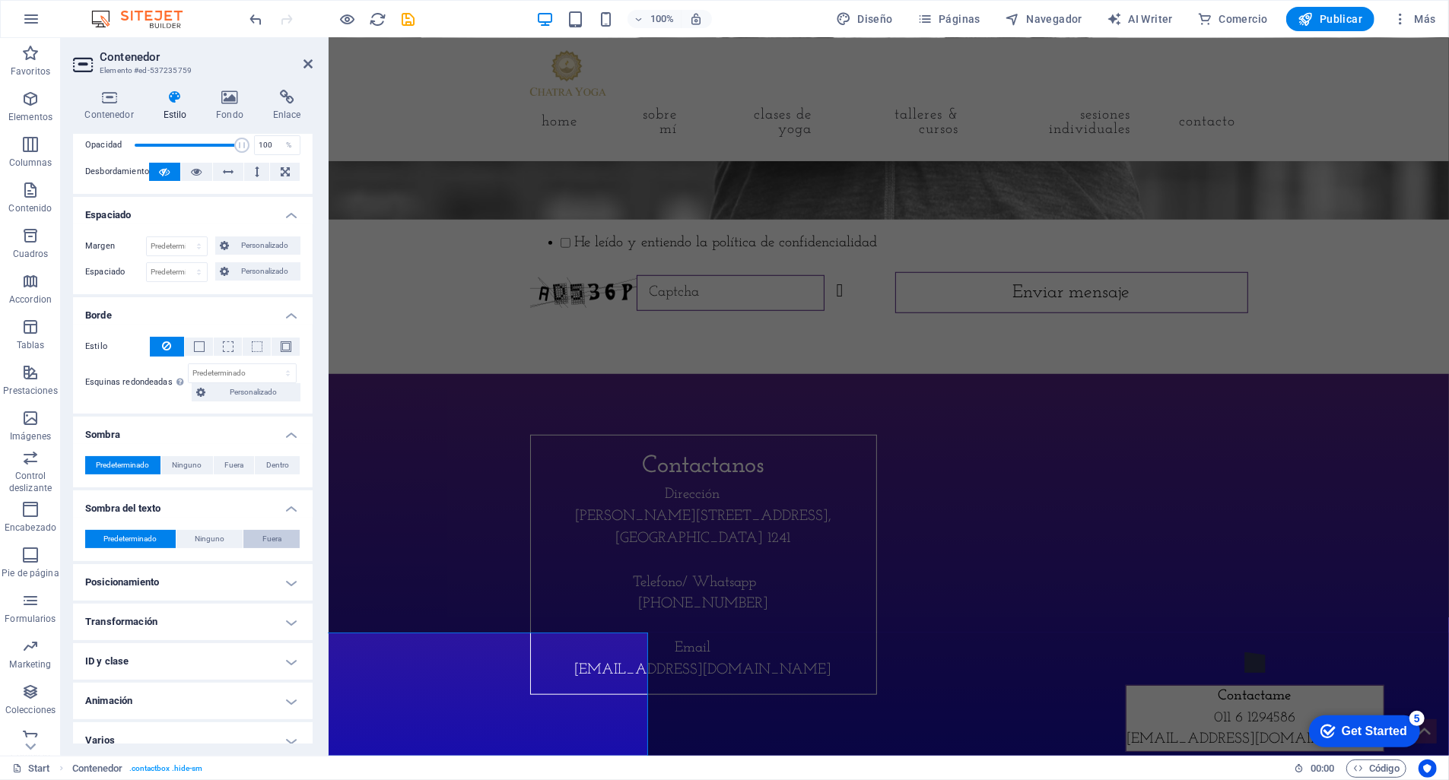
scroll to position [80, 0]
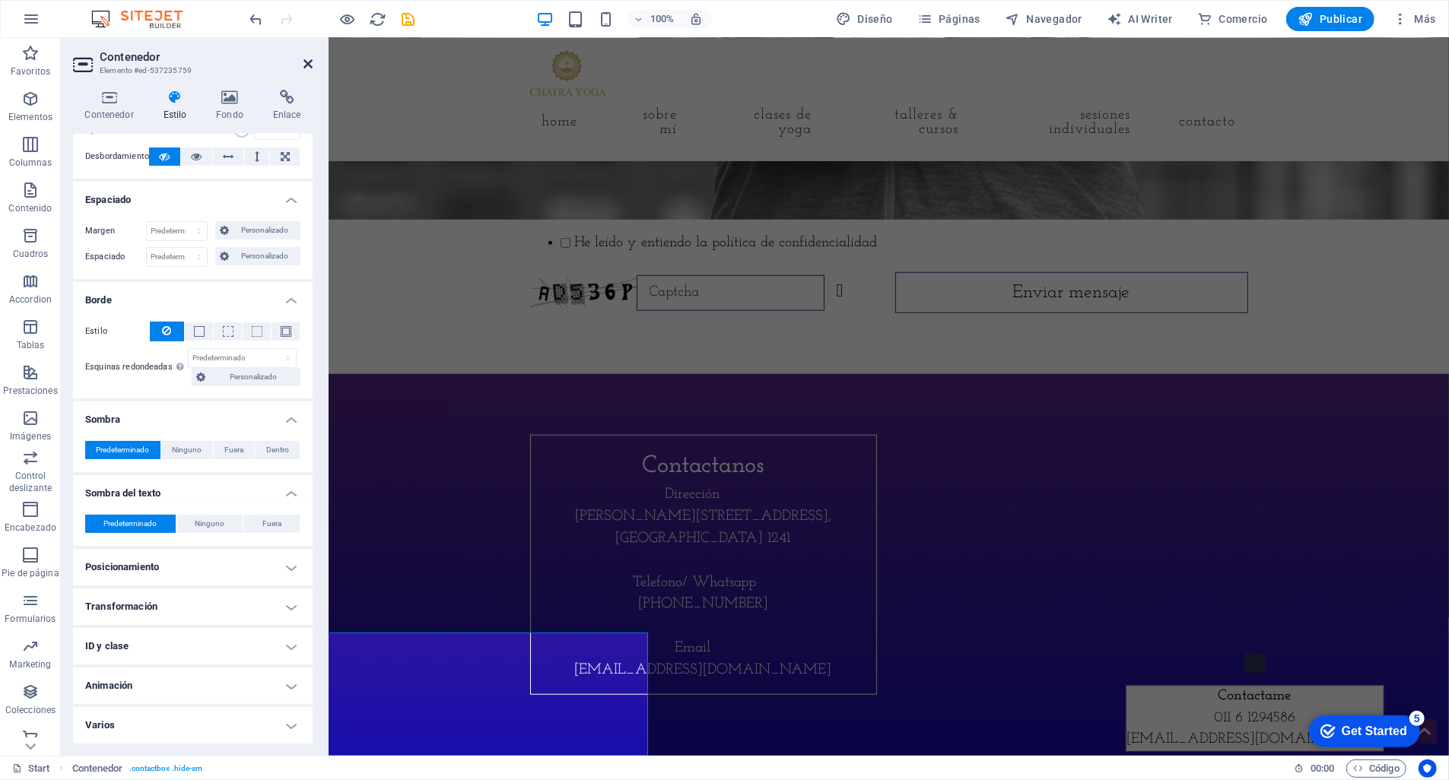
click at [308, 58] on icon at bounding box center [307, 64] width 9 height 12
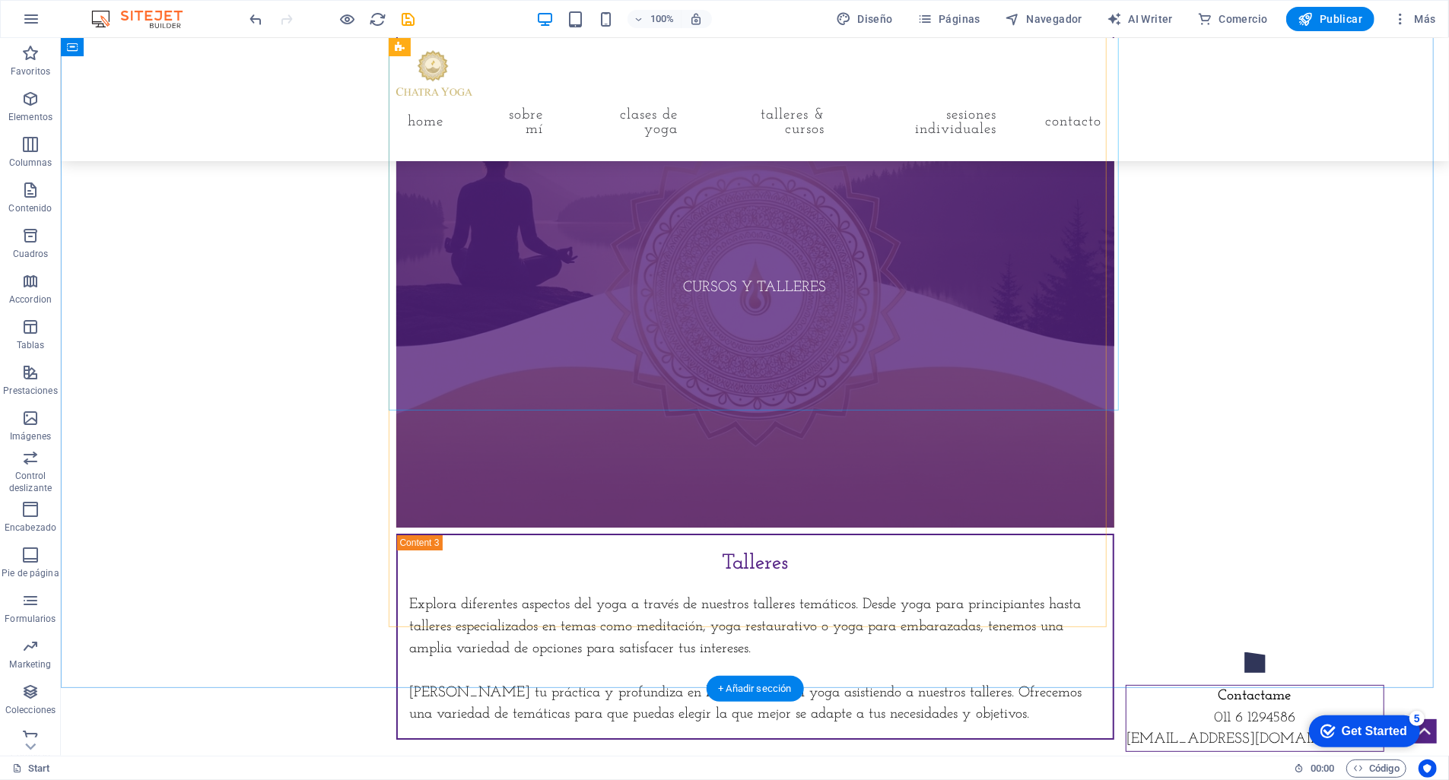
scroll to position [4105, 0]
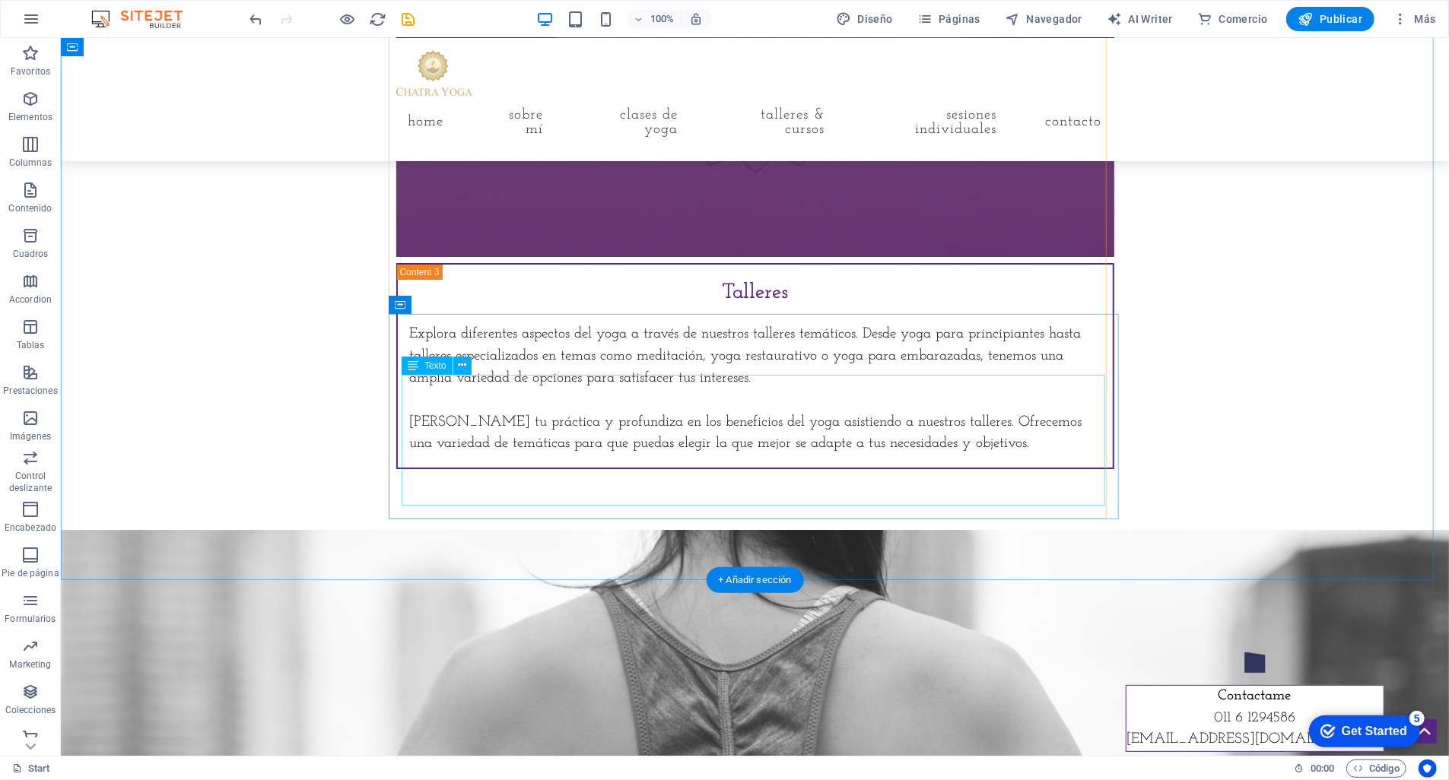
click at [945, 455] on div "Explora diferentes aspectos del yoga a través de nuestros talleres temáticos. D…" at bounding box center [754, 389] width 691 height 132
click at [932, 455] on div "Explora diferentes aspectos del yoga a través de nuestros talleres temáticos. D…" at bounding box center [754, 389] width 691 height 132
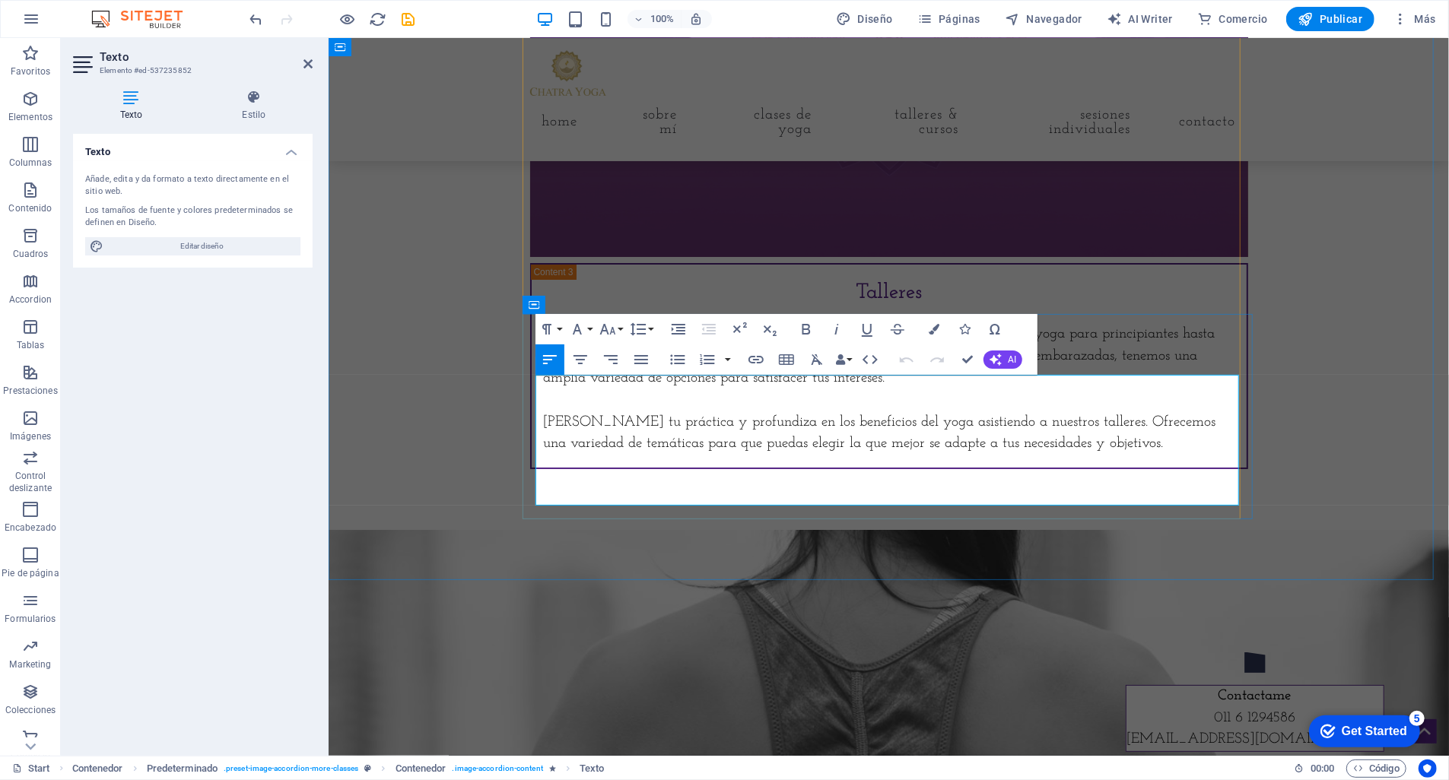
click at [1073, 456] on p "[PERSON_NAME] tu práctica y profundiza en los beneficios del yoga asistiendo a …" at bounding box center [888, 433] width 691 height 44
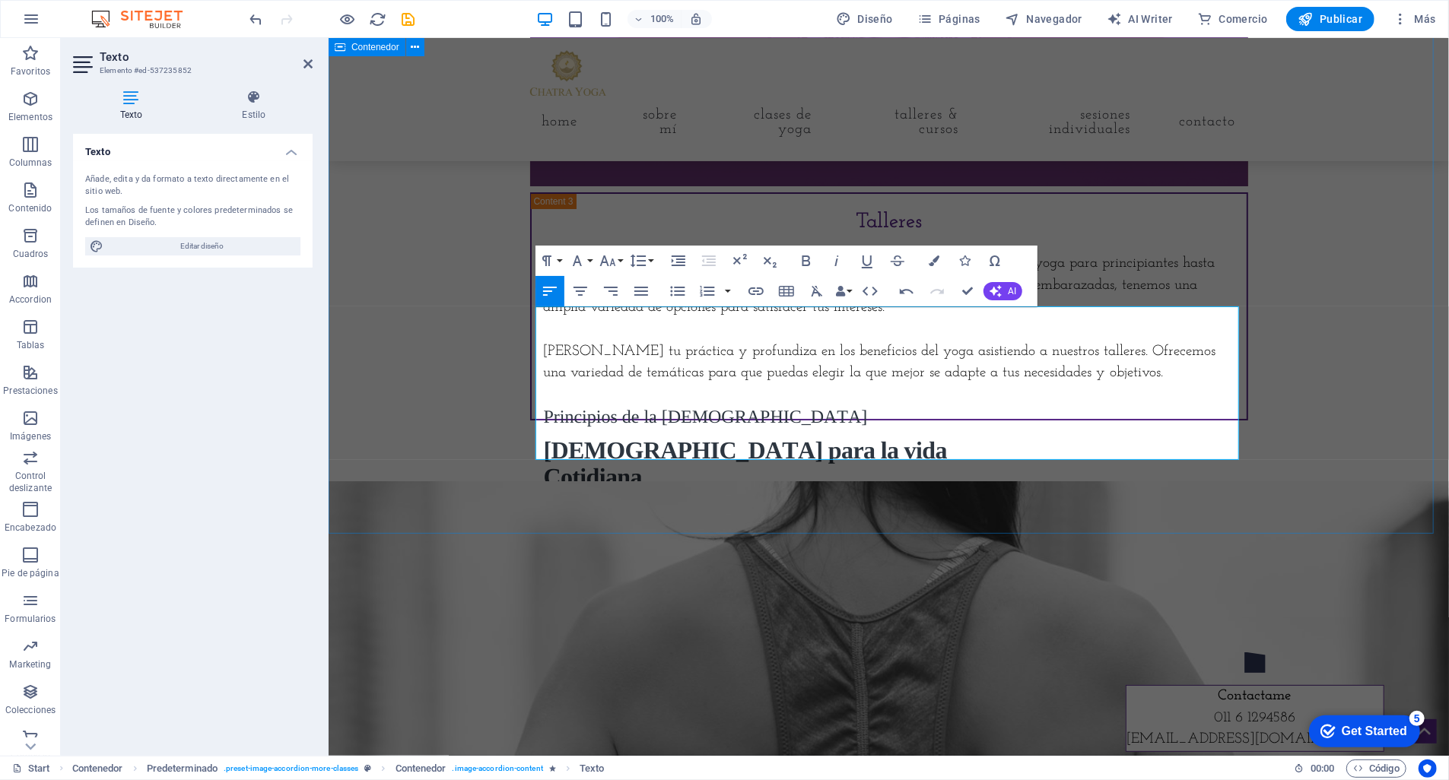
scroll to position [4177, 0]
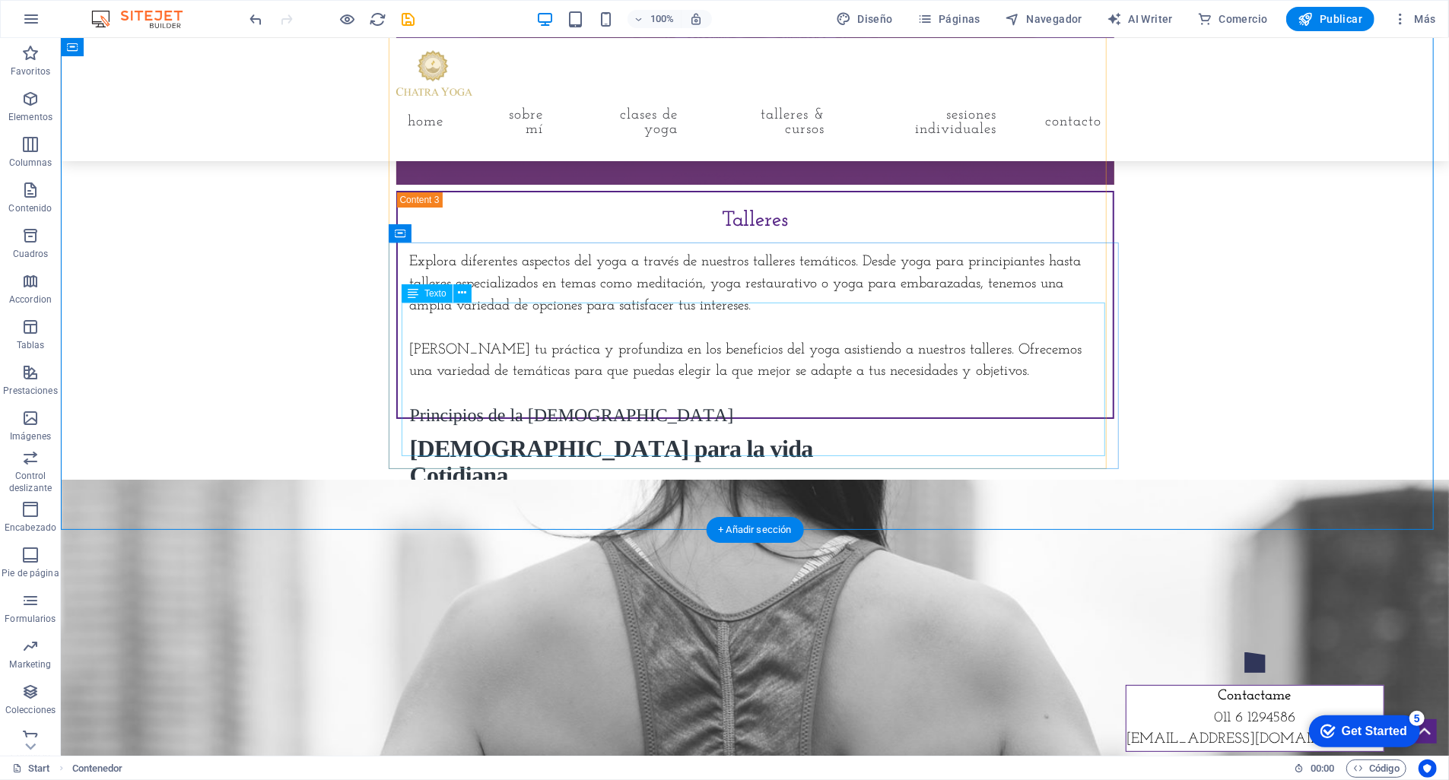
click at [633, 426] on p "Principios de la [DEMOGRAPHIC_DATA]" at bounding box center [558, 415] width 299 height 21
click at [807, 405] on div "Explora diferentes aspectos del yoga a través de nuestros talleres temáticos. D…" at bounding box center [754, 328] width 691 height 154
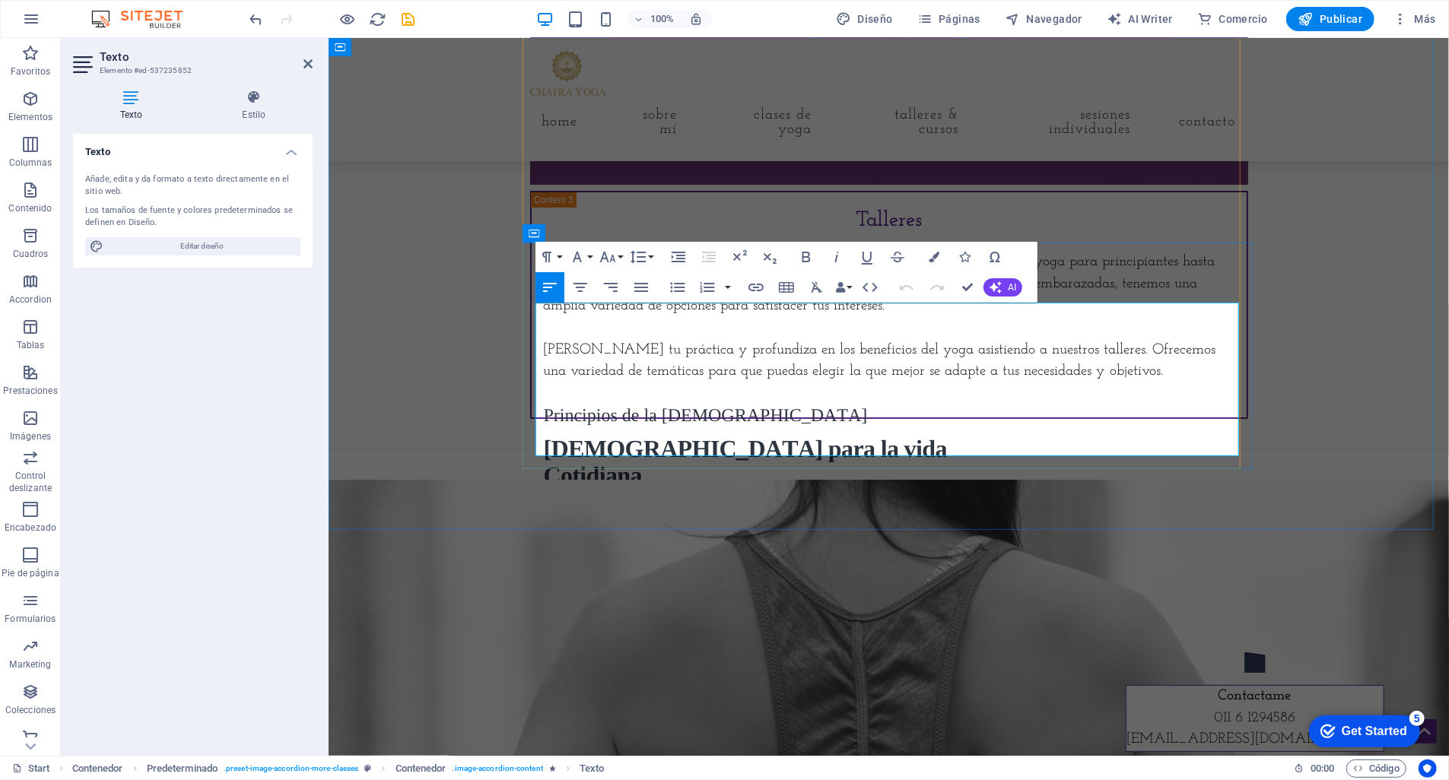
click at [756, 405] on p at bounding box center [888, 394] width 691 height 22
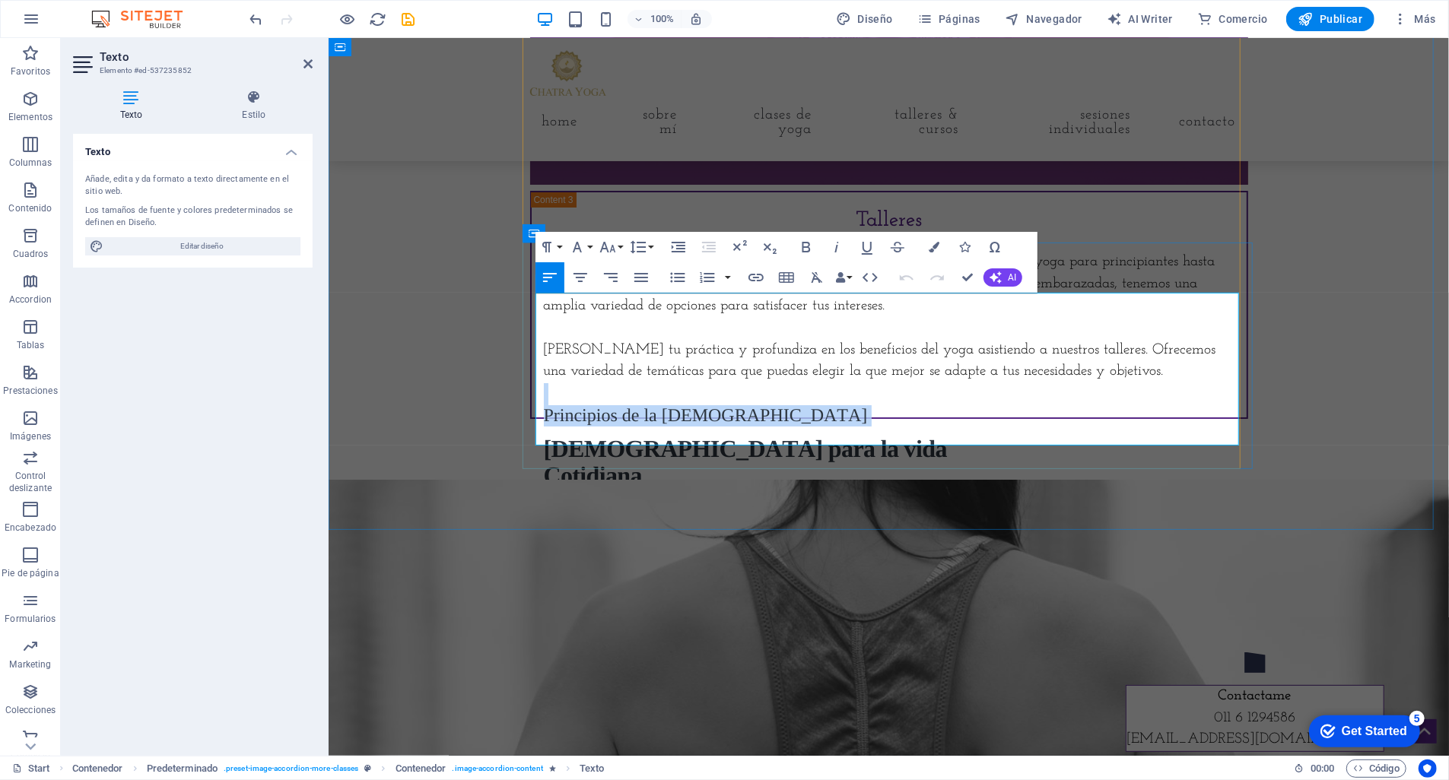
scroll to position [73, 0]
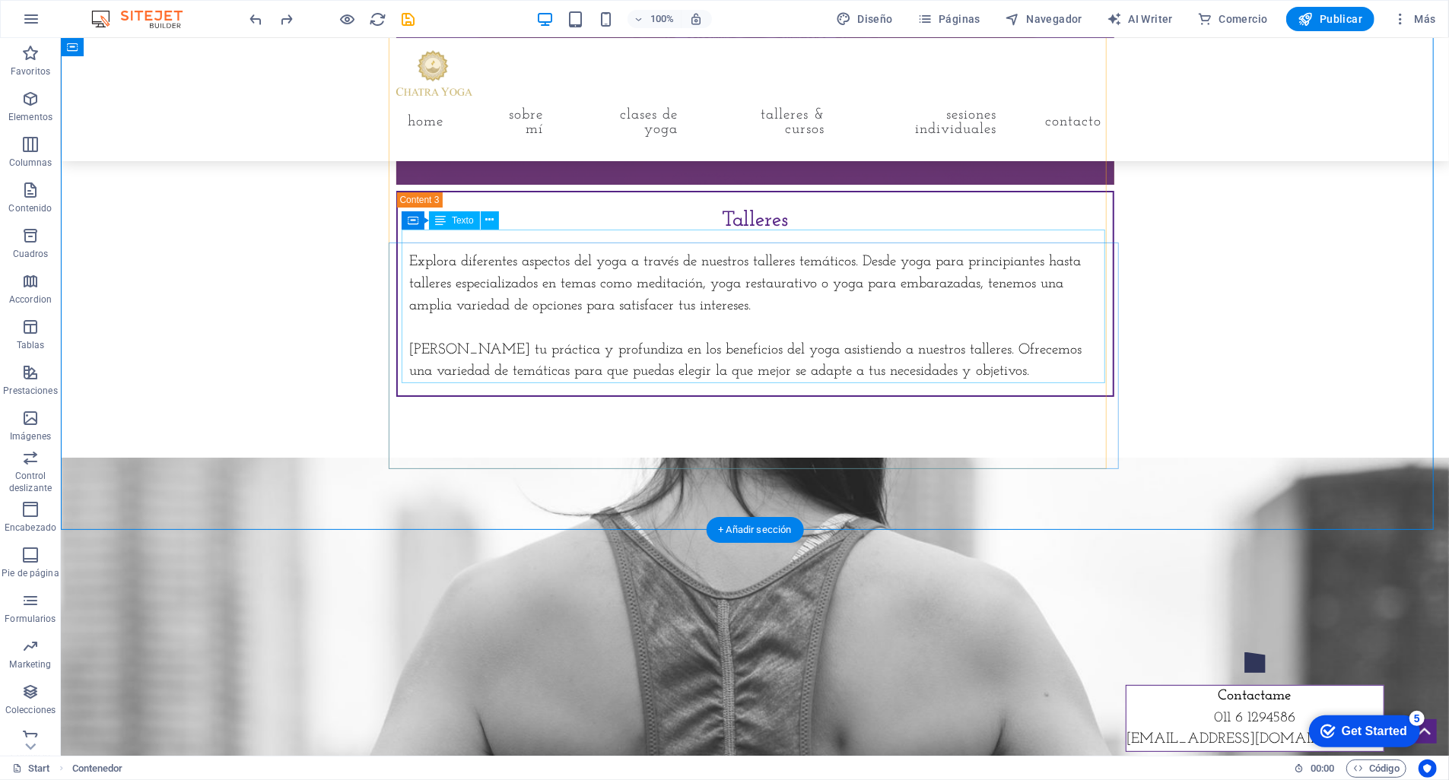
scroll to position [0, 0]
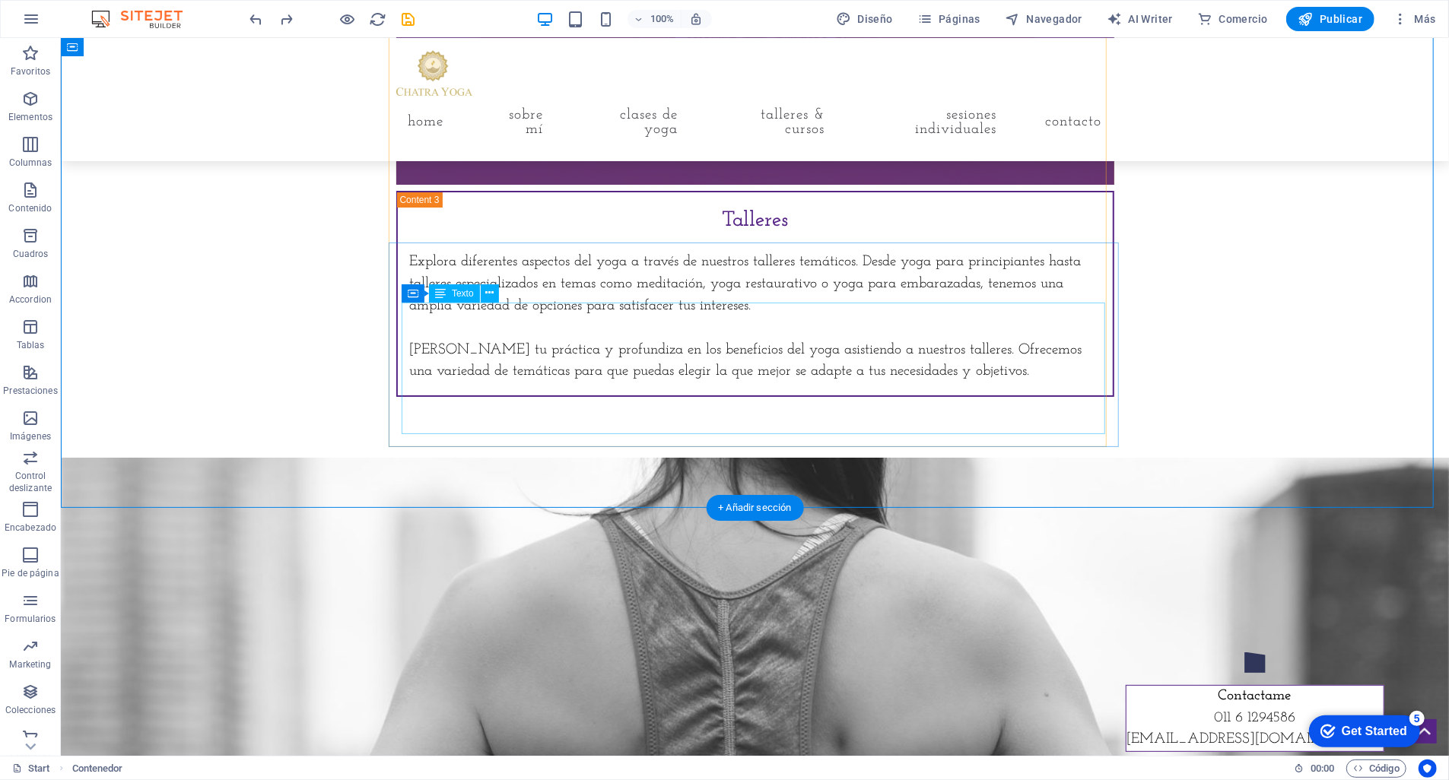
click at [735, 354] on div "Explora diferentes aspectos del yoga a través de nuestros talleres temáticos. D…" at bounding box center [754, 317] width 691 height 132
click at [488, 338] on div "Explora diferentes aspectos del yoga a través de nuestros talleres temáticos. D…" at bounding box center [754, 317] width 691 height 132
click at [463, 289] on icon at bounding box center [462, 293] width 8 height 16
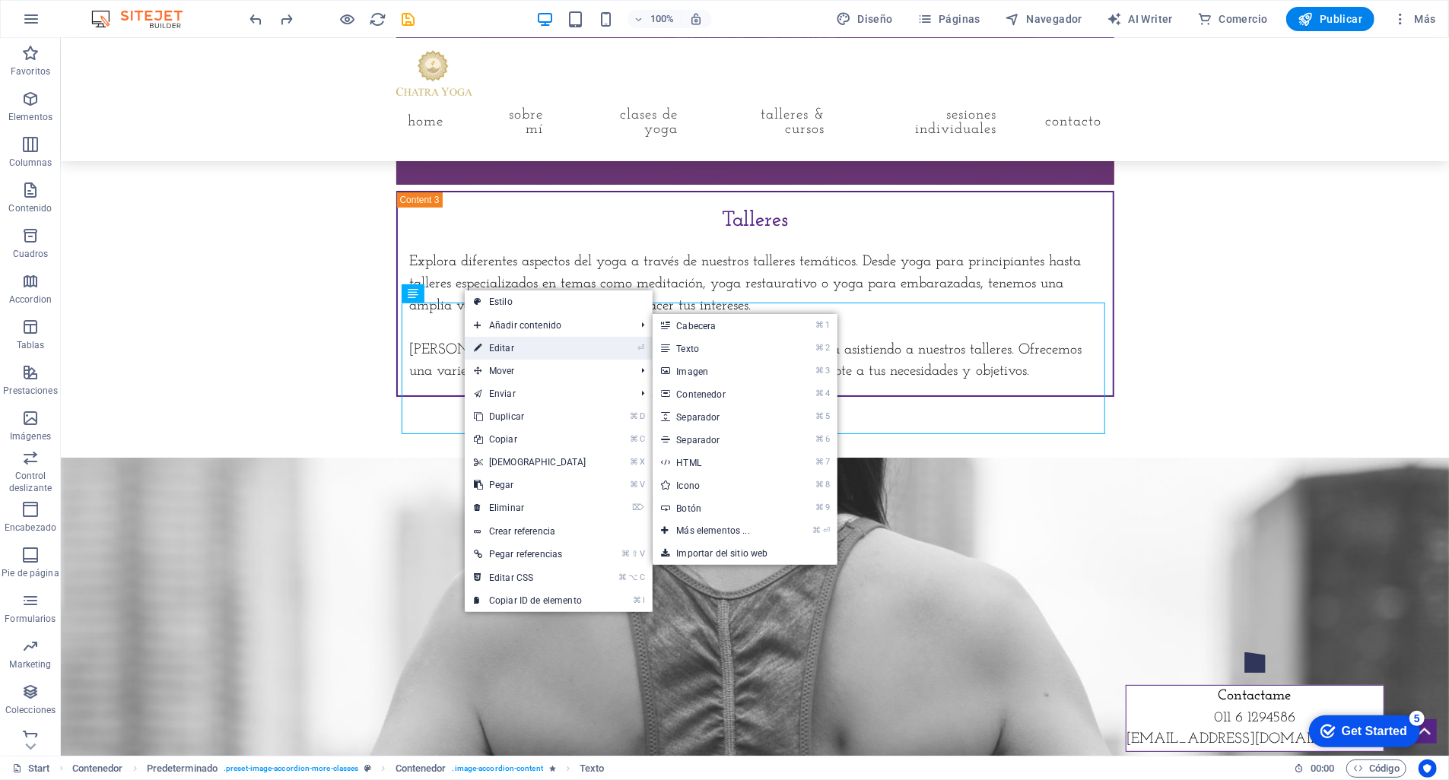
drag, startPoint x: 500, startPoint y: 340, endPoint x: 172, endPoint y: 303, distance: 330.7
click at [500, 340] on link "⏎ Editar" at bounding box center [530, 348] width 131 height 23
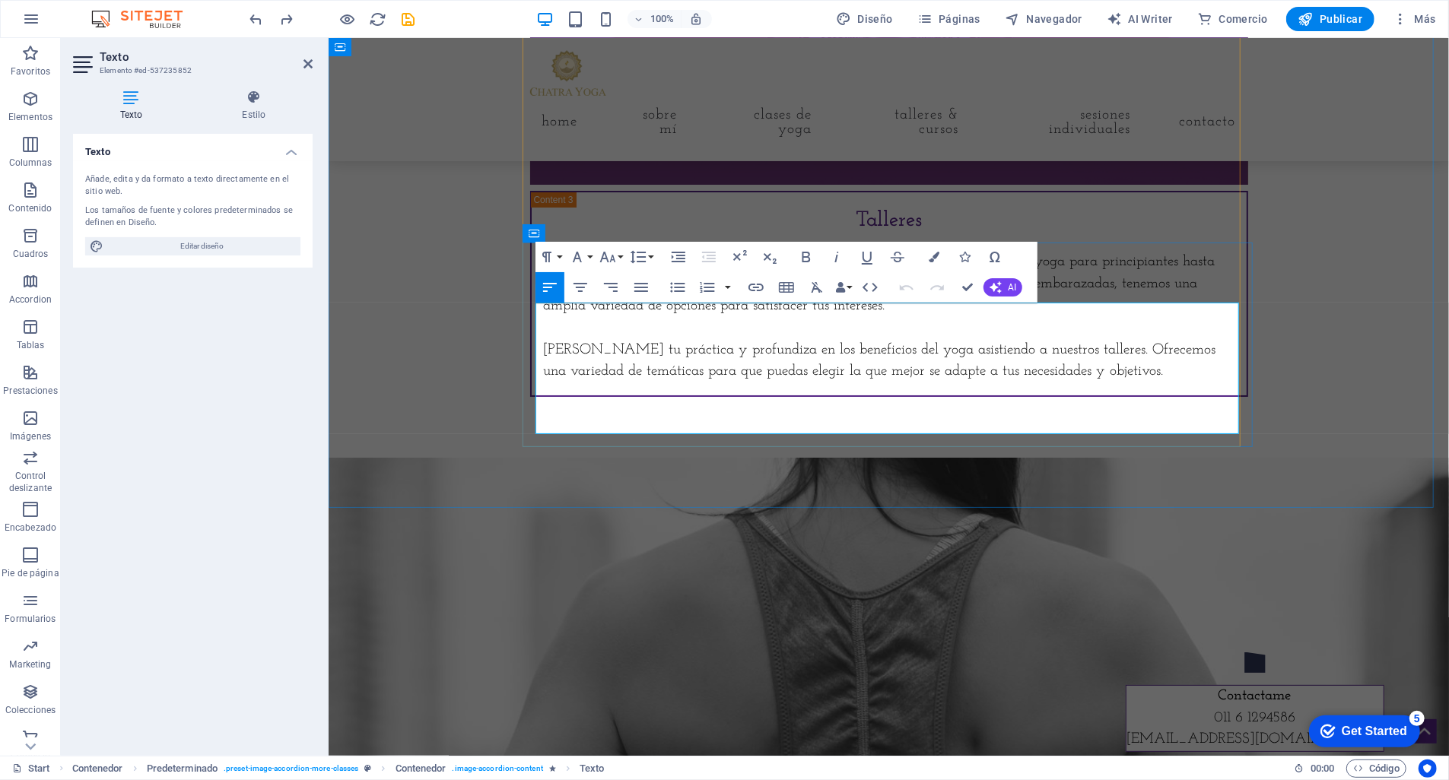
click at [1069, 383] on p "[PERSON_NAME] tu práctica y profundiza en los beneficios del yoga asistiendo a …" at bounding box center [888, 361] width 691 height 44
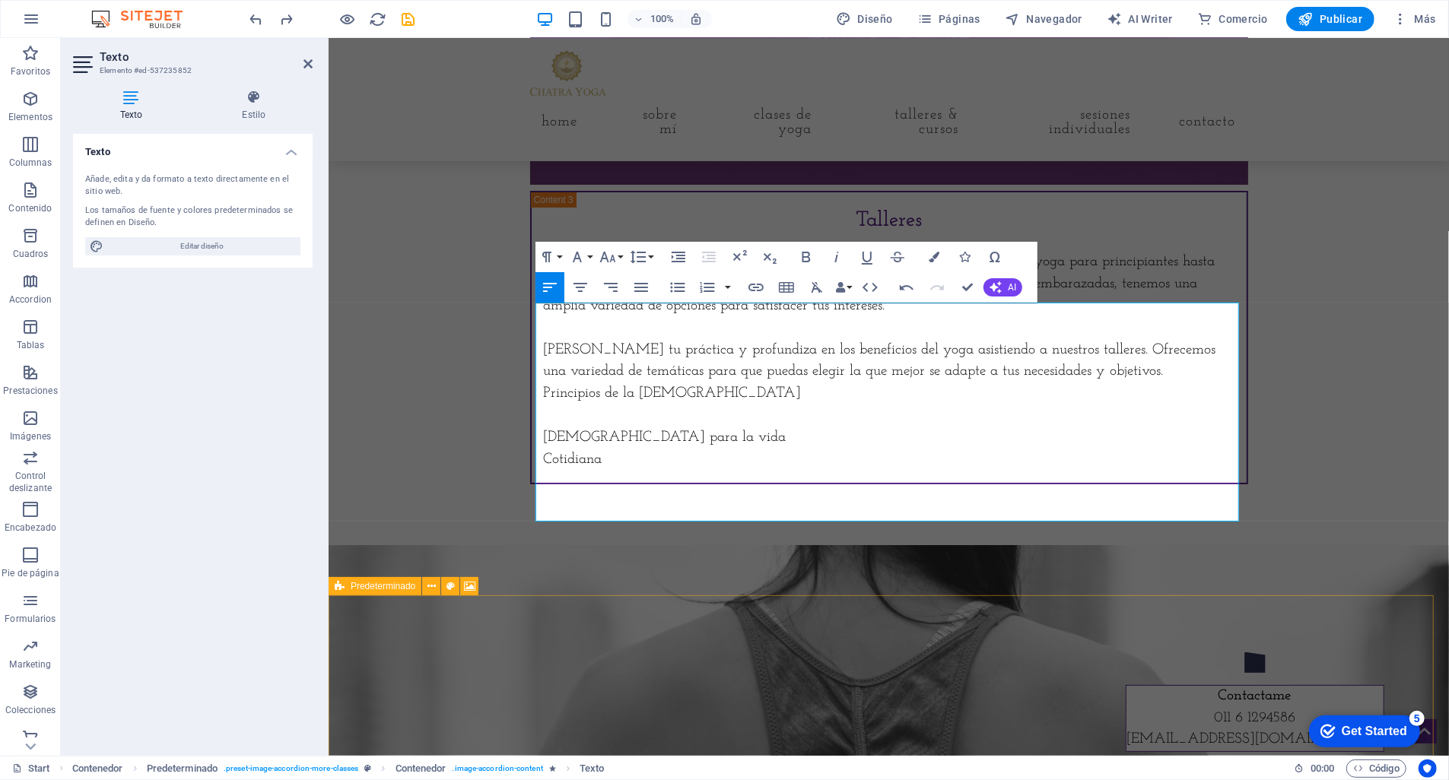
scroll to position [320, 5]
click at [543, 405] on p "Principios de la [DEMOGRAPHIC_DATA]" at bounding box center [888, 394] width 691 height 22
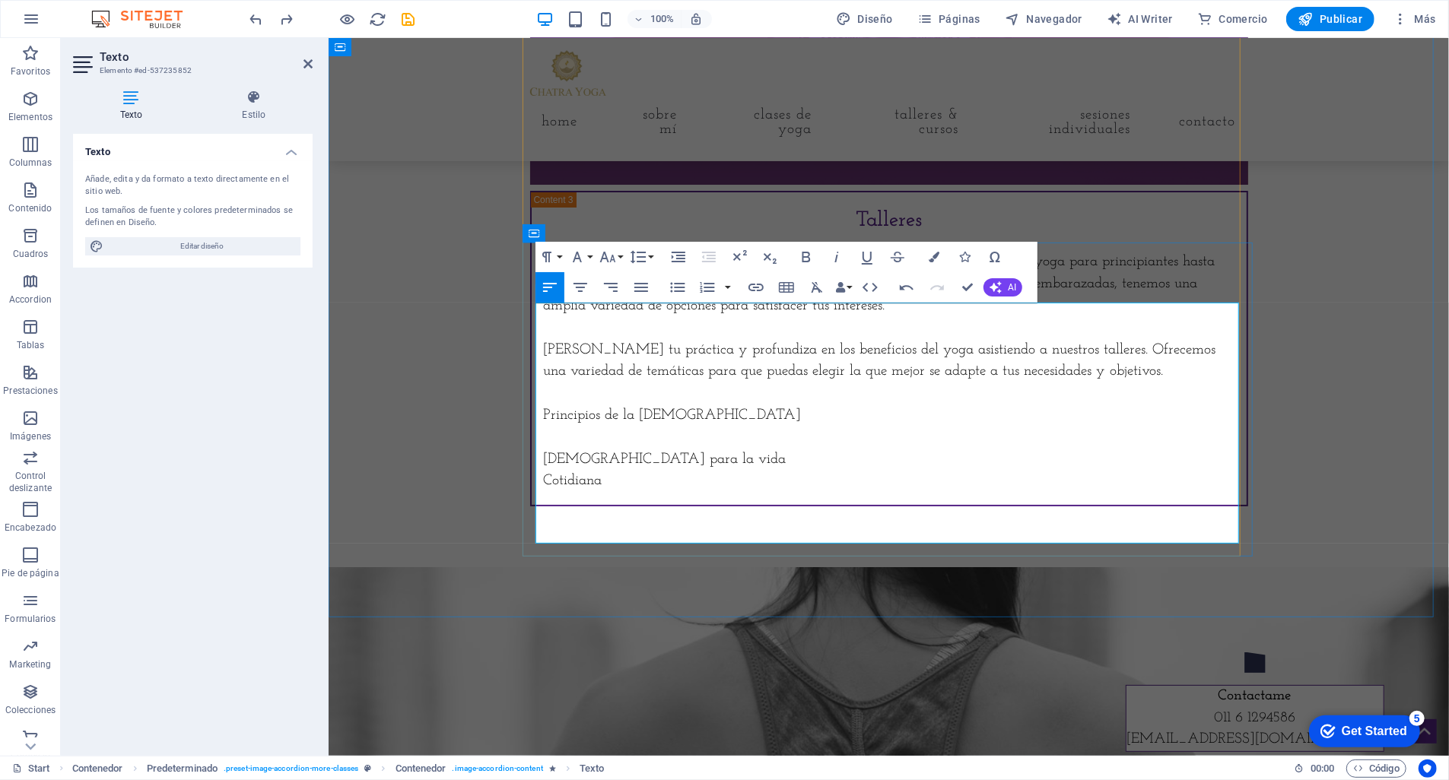
click at [547, 405] on p at bounding box center [888, 394] width 691 height 22
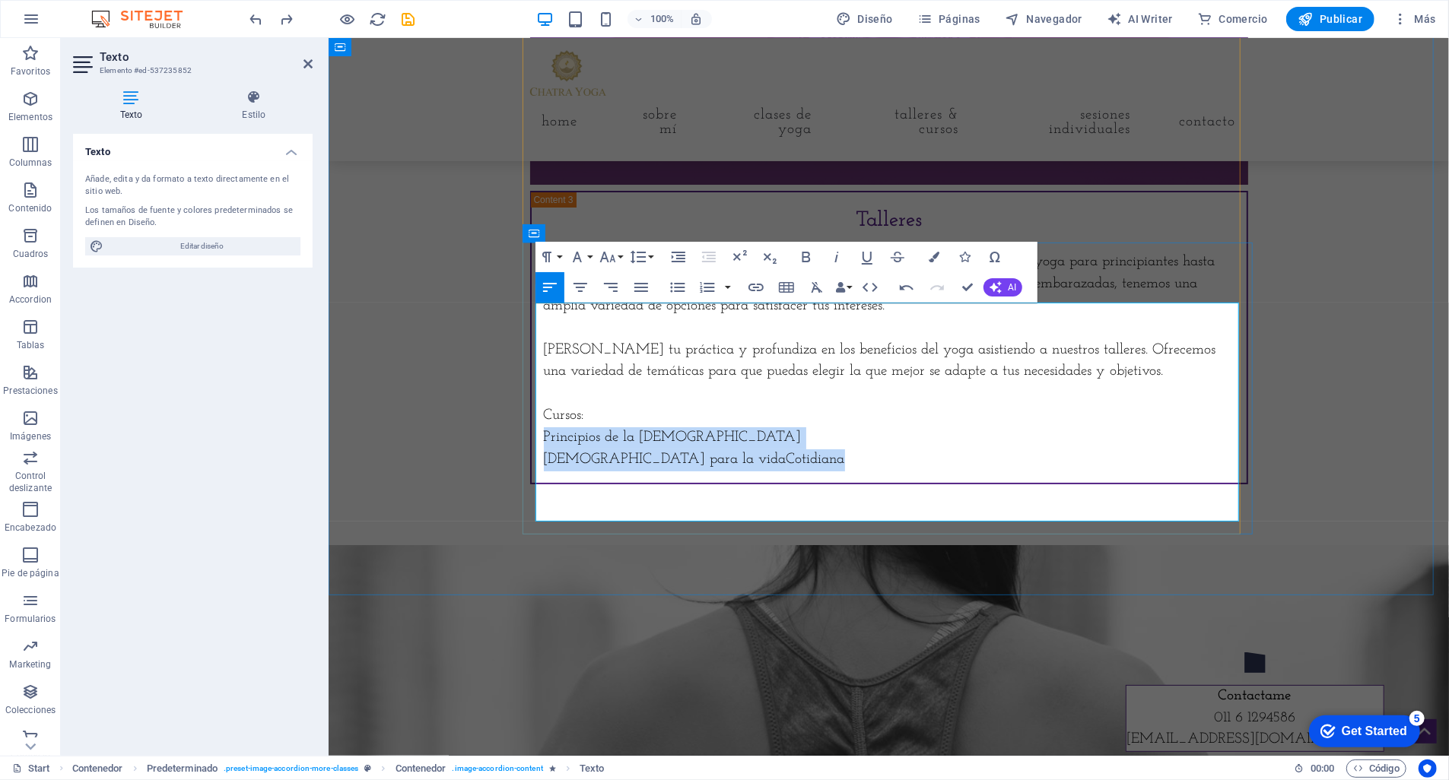
drag, startPoint x: 538, startPoint y: 488, endPoint x: 777, endPoint y: 517, distance: 240.6
click at [777, 470] on div "Explora diferentes aspectos del yoga a través de nuestros talleres temáticos. D…" at bounding box center [888, 360] width 691 height 219
click at [755, 471] on p "Ayurveda para la vida Cotidiana" at bounding box center [888, 460] width 691 height 22
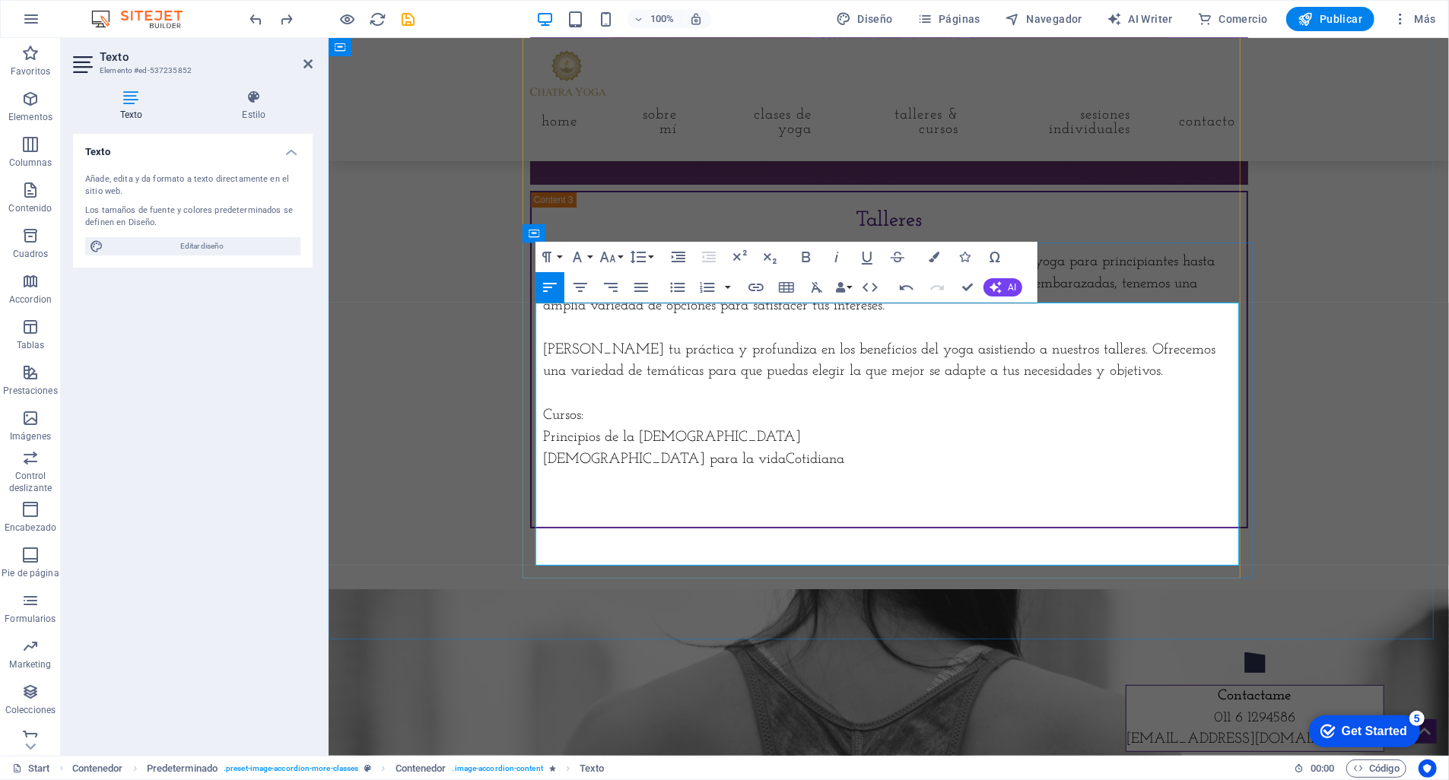
click at [548, 427] on p "Cursos:" at bounding box center [888, 416] width 691 height 22
drag, startPoint x: 806, startPoint y: 251, endPoint x: 819, endPoint y: 259, distance: 15.0
click at [806, 251] on icon "button" at bounding box center [806, 257] width 18 height 18
click at [872, 257] on icon "button" at bounding box center [867, 257] width 18 height 18
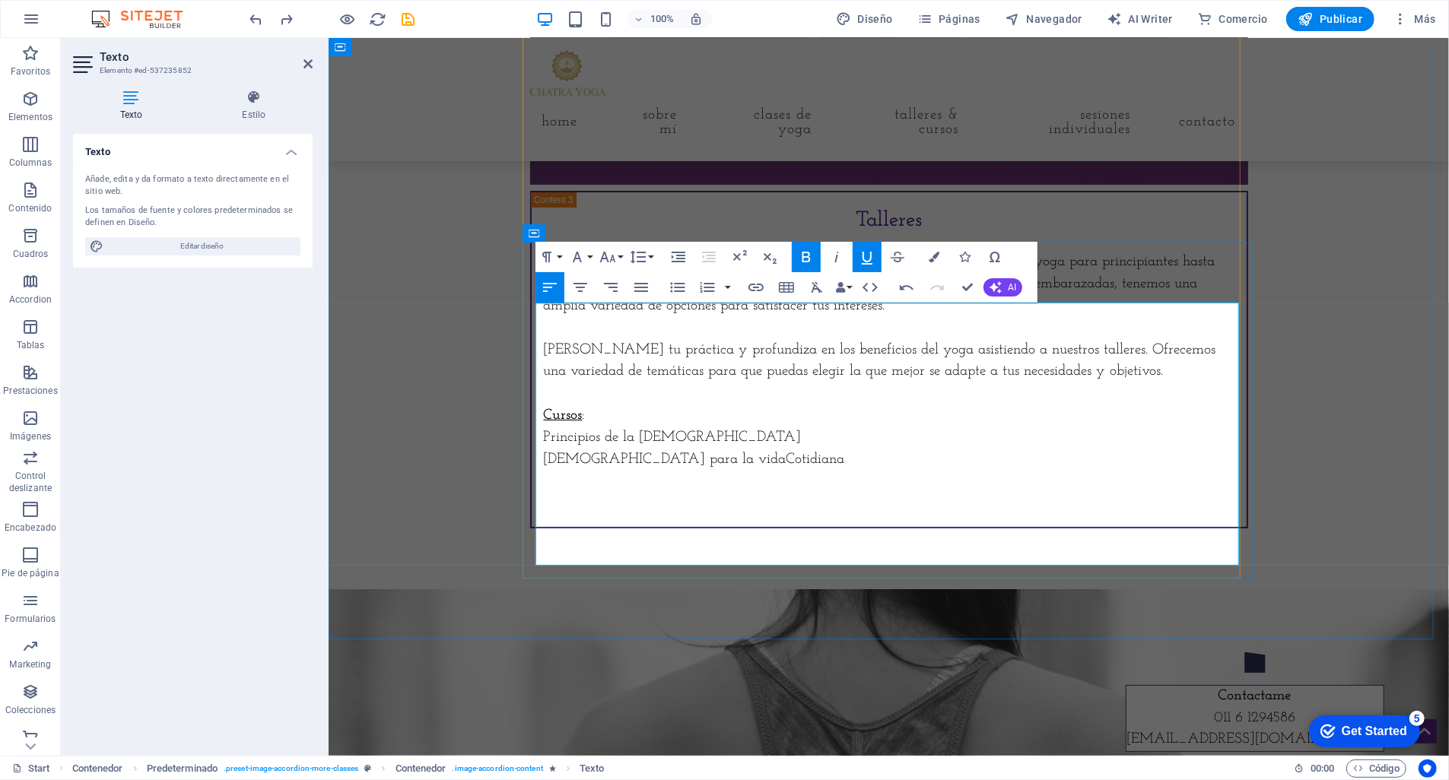
click at [605, 449] on p "Principios de la [DEMOGRAPHIC_DATA]" at bounding box center [888, 438] width 691 height 22
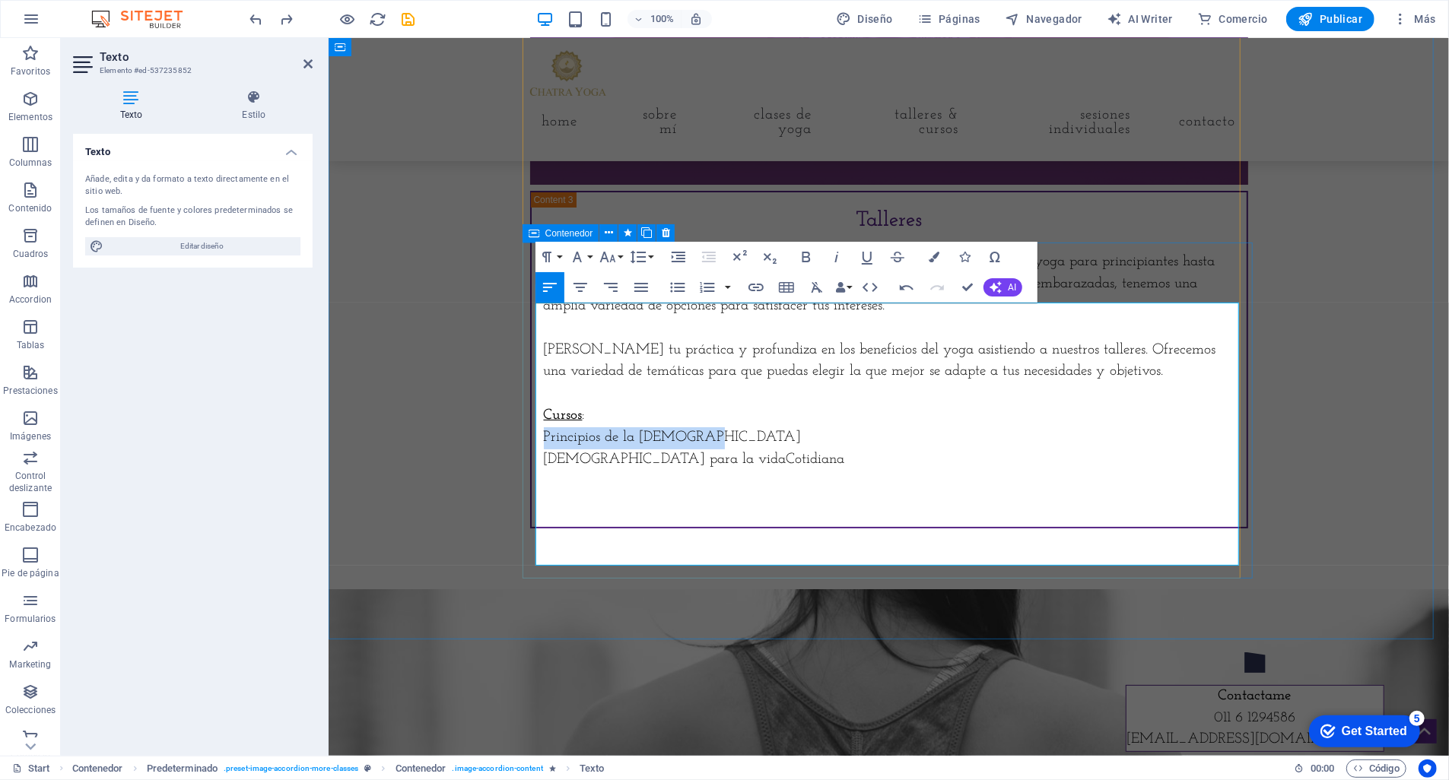
drag, startPoint x: 723, startPoint y: 491, endPoint x: 533, endPoint y: 484, distance: 189.5
click at [532, 485] on div "Talleres Explora diferentes aspectos del yoga a través de nuestros talleres tem…" at bounding box center [888, 359] width 718 height 338
click at [805, 256] on icon "button" at bounding box center [806, 257] width 8 height 11
click at [757, 471] on p "Ayurveda para la vida Cotidiana" at bounding box center [888, 460] width 691 height 22
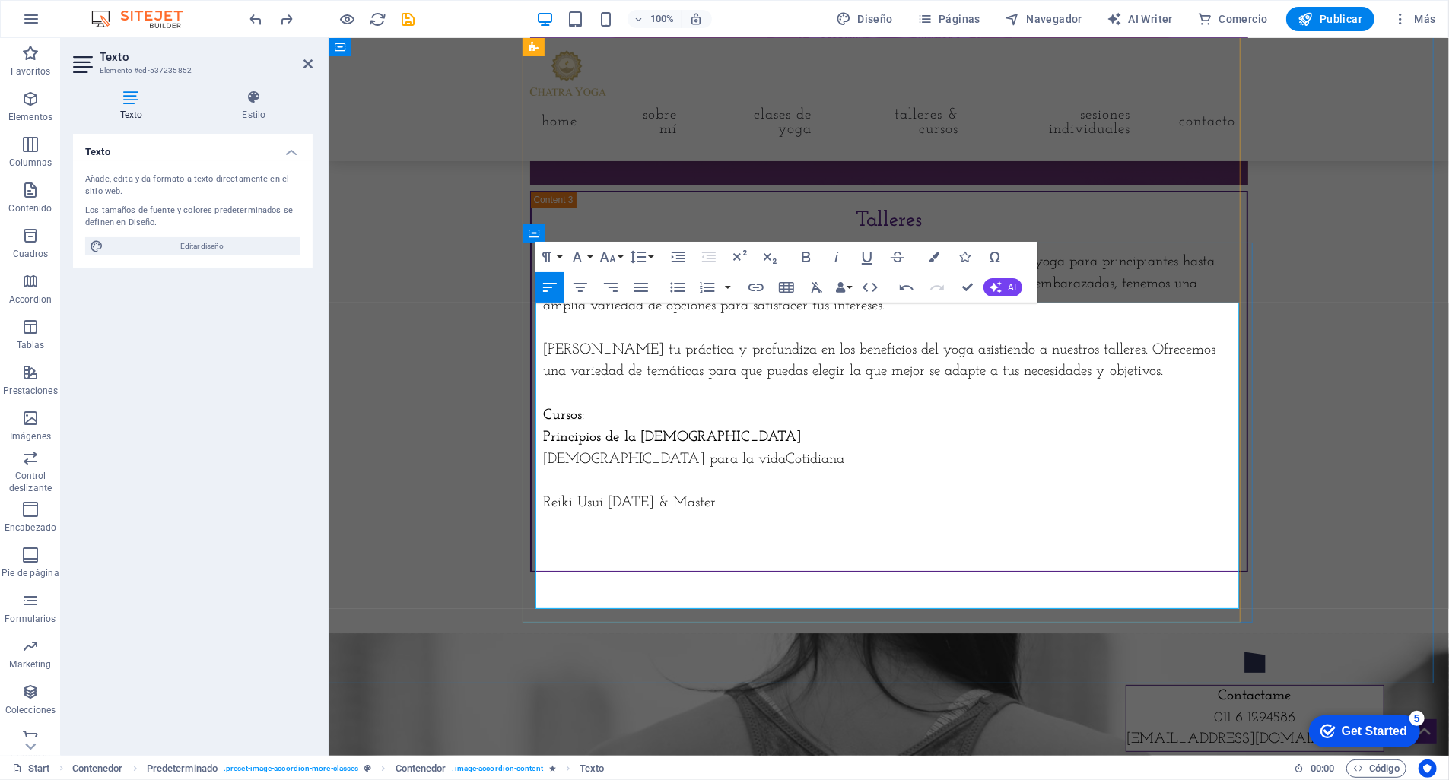
scroll to position [0, 2]
click at [609, 427] on p "Cursos :" at bounding box center [888, 416] width 691 height 22
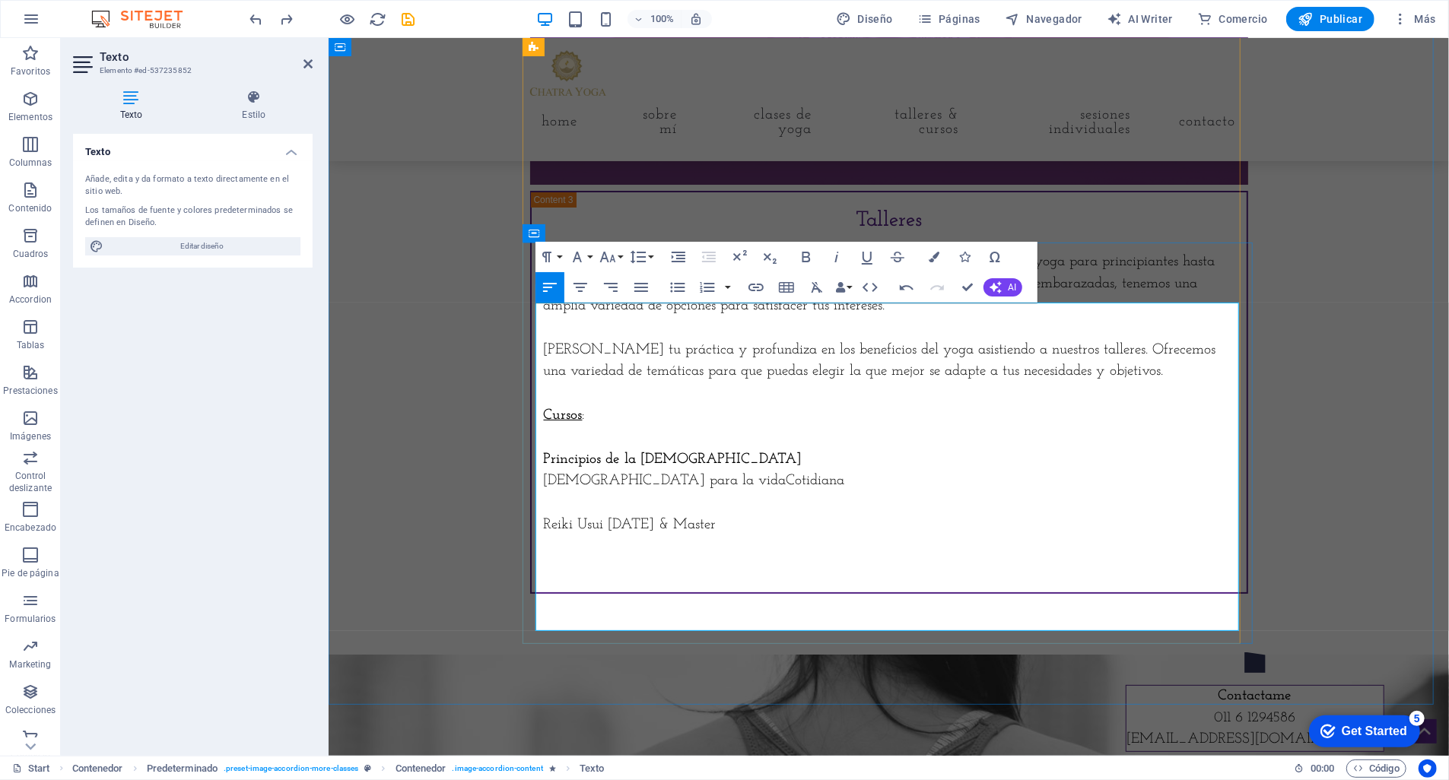
click at [543, 466] on strong "Principios de la [DEMOGRAPHIC_DATA]" at bounding box center [672, 459] width 259 height 14
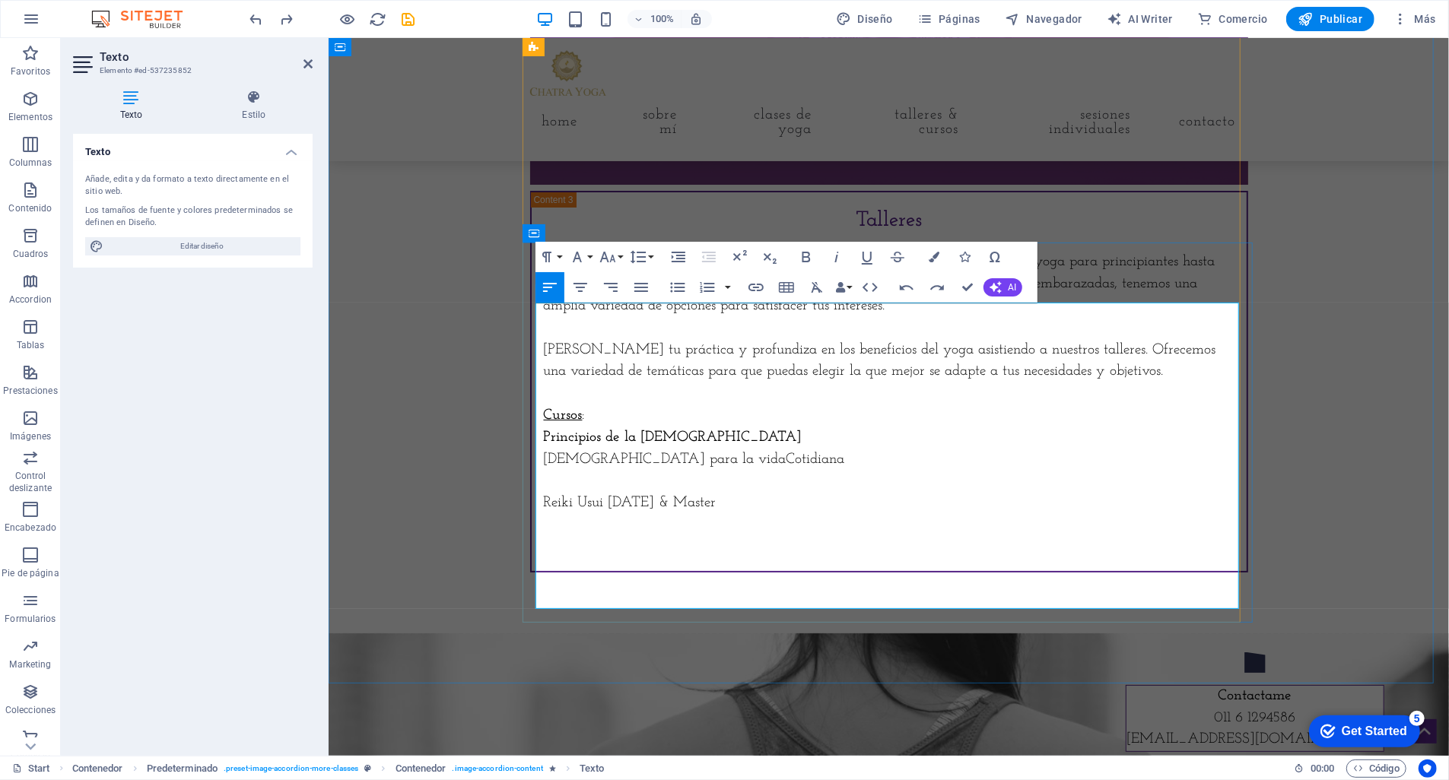
click at [543, 444] on strong "Principios de la [DEMOGRAPHIC_DATA]" at bounding box center [672, 437] width 259 height 14
click at [678, 287] on icon "button" at bounding box center [678, 287] width 14 height 10
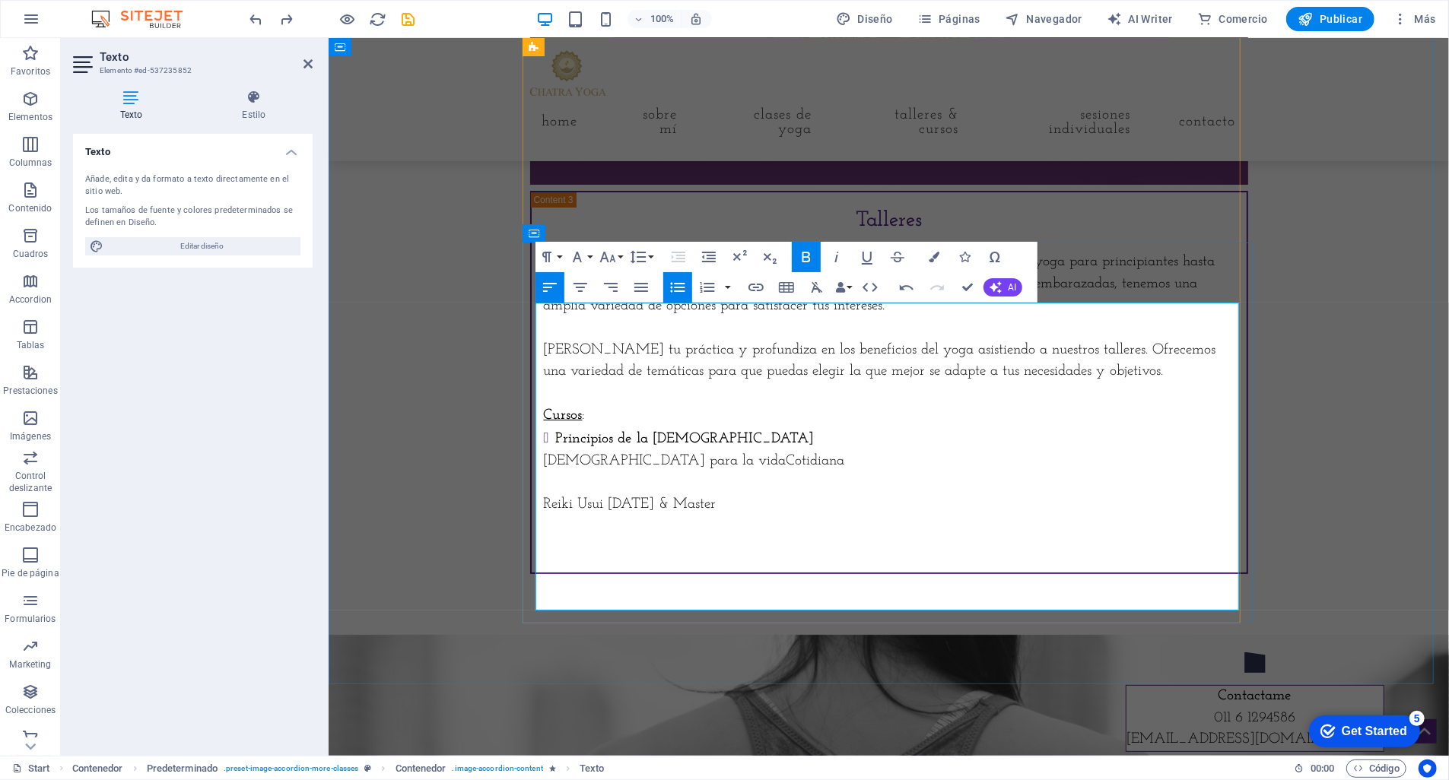
click at [543, 516] on p "​ Reiki Usui 1.11.111 & Master" at bounding box center [888, 505] width 691 height 22
click at [679, 287] on icon "button" at bounding box center [678, 287] width 14 height 10
click at [735, 517] on li "​ Reiki Usui 1.11.111 & Master" at bounding box center [894, 506] width 678 height 24
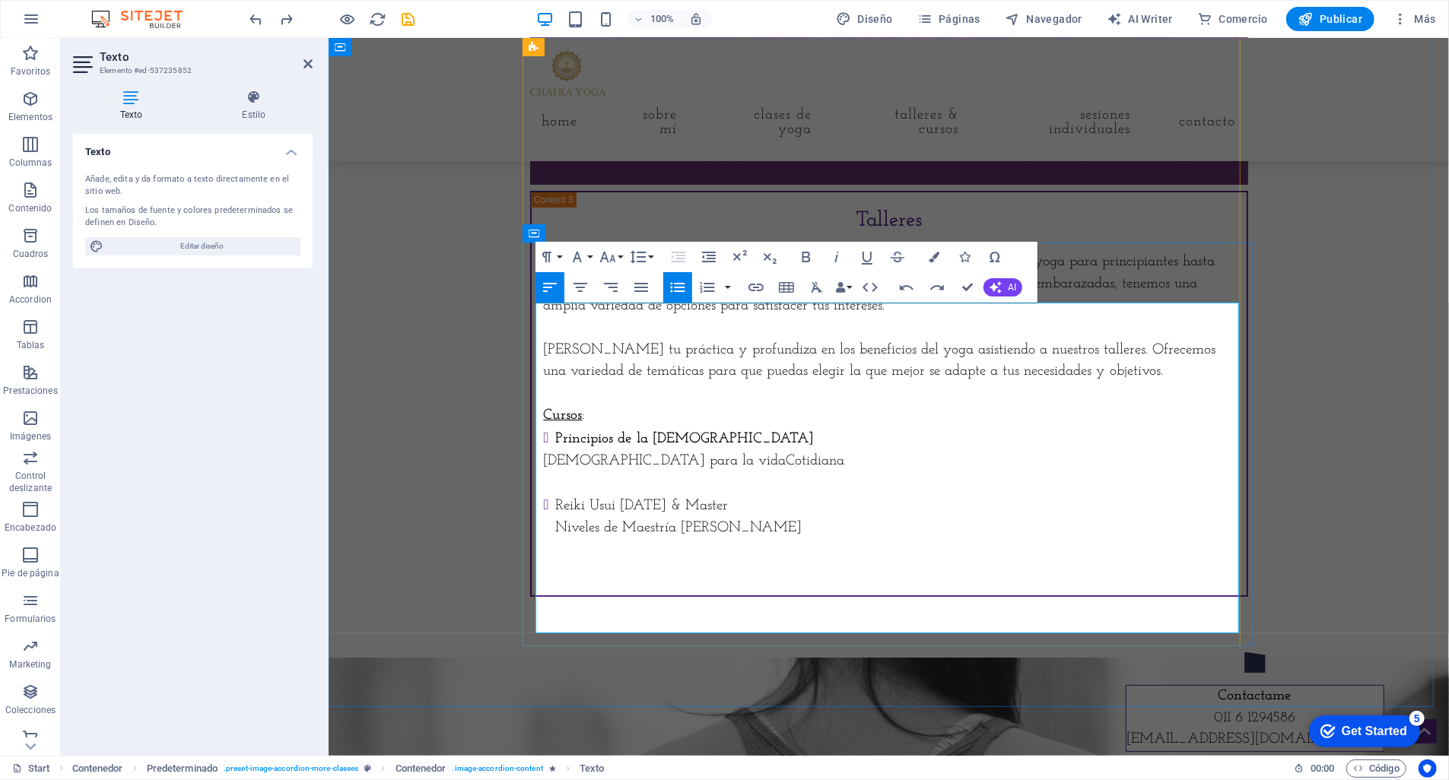
scroll to position [0, 1]
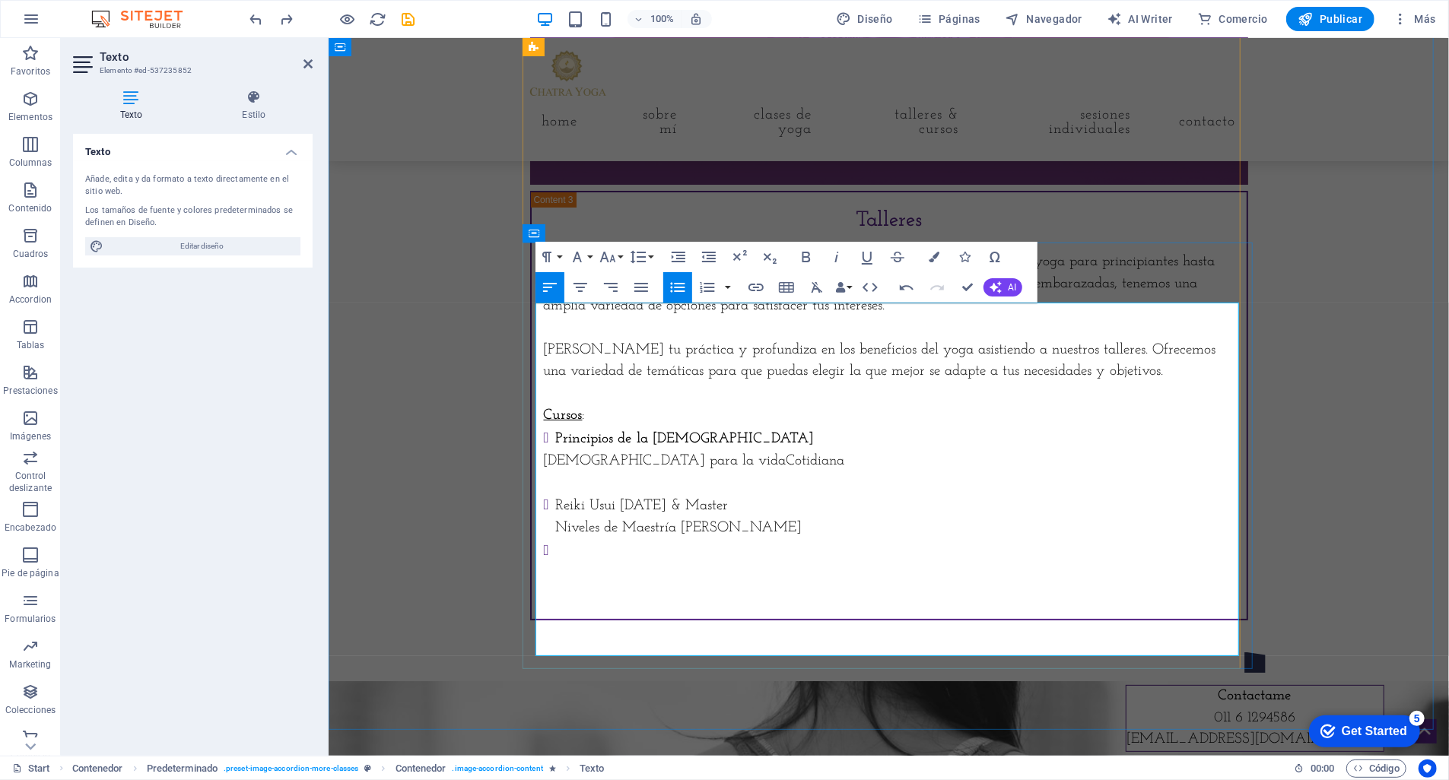
click at [543, 468] on span "[DEMOGRAPHIC_DATA] para la vida" at bounding box center [664, 460] width 243 height 14
click at [569, 563] on li at bounding box center [894, 551] width 678 height 24
drag, startPoint x: 549, startPoint y: 597, endPoint x: 599, endPoint y: 522, distance: 89.4
click at [555, 563] on li "Talleres cortos" at bounding box center [894, 551] width 678 height 24
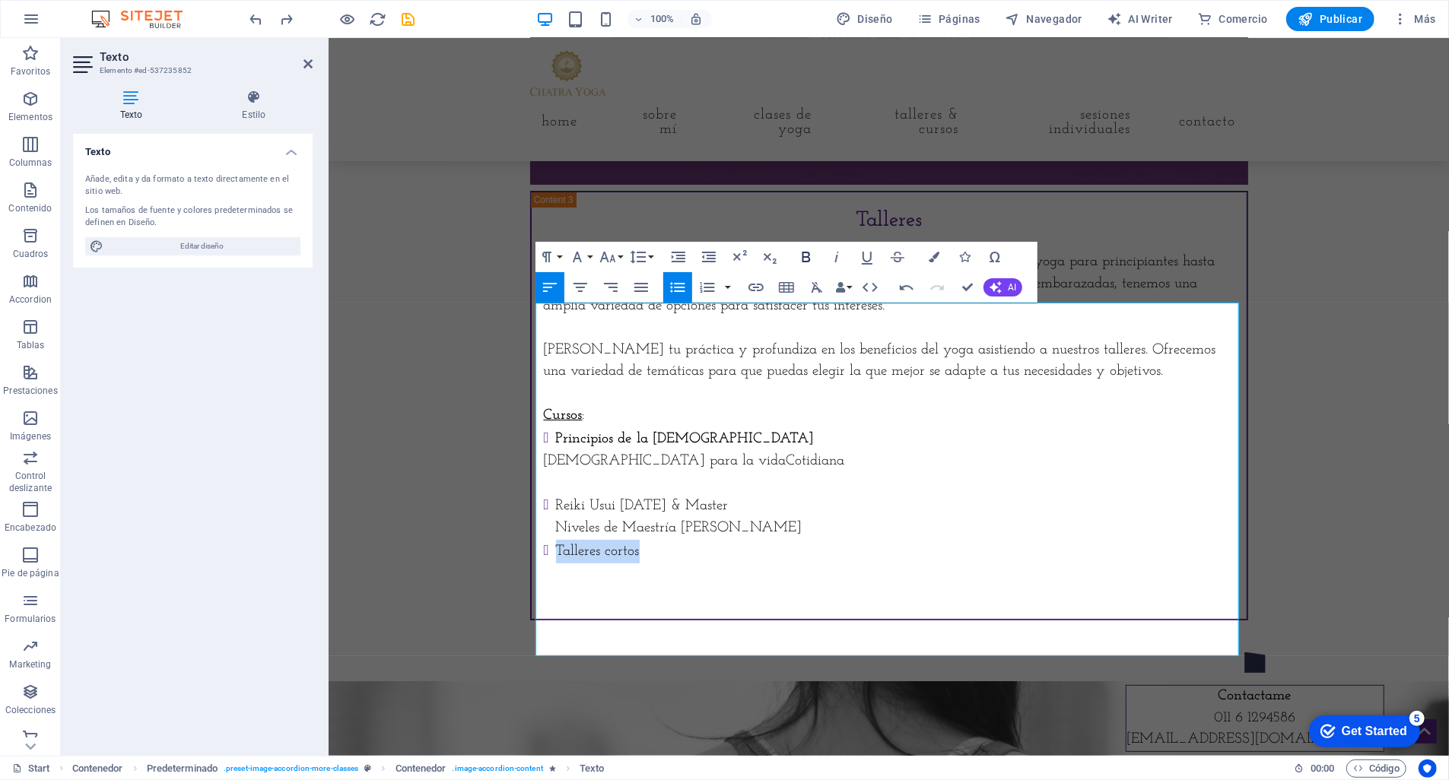
click at [801, 256] on icon "button" at bounding box center [806, 257] width 18 height 18
click at [759, 539] on li "Reiki Usui 1.11.111 & Master Niveles de Maestría Reiki Usui" at bounding box center [894, 517] width 678 height 46
click at [559, 494] on p "​" at bounding box center [888, 483] width 691 height 22
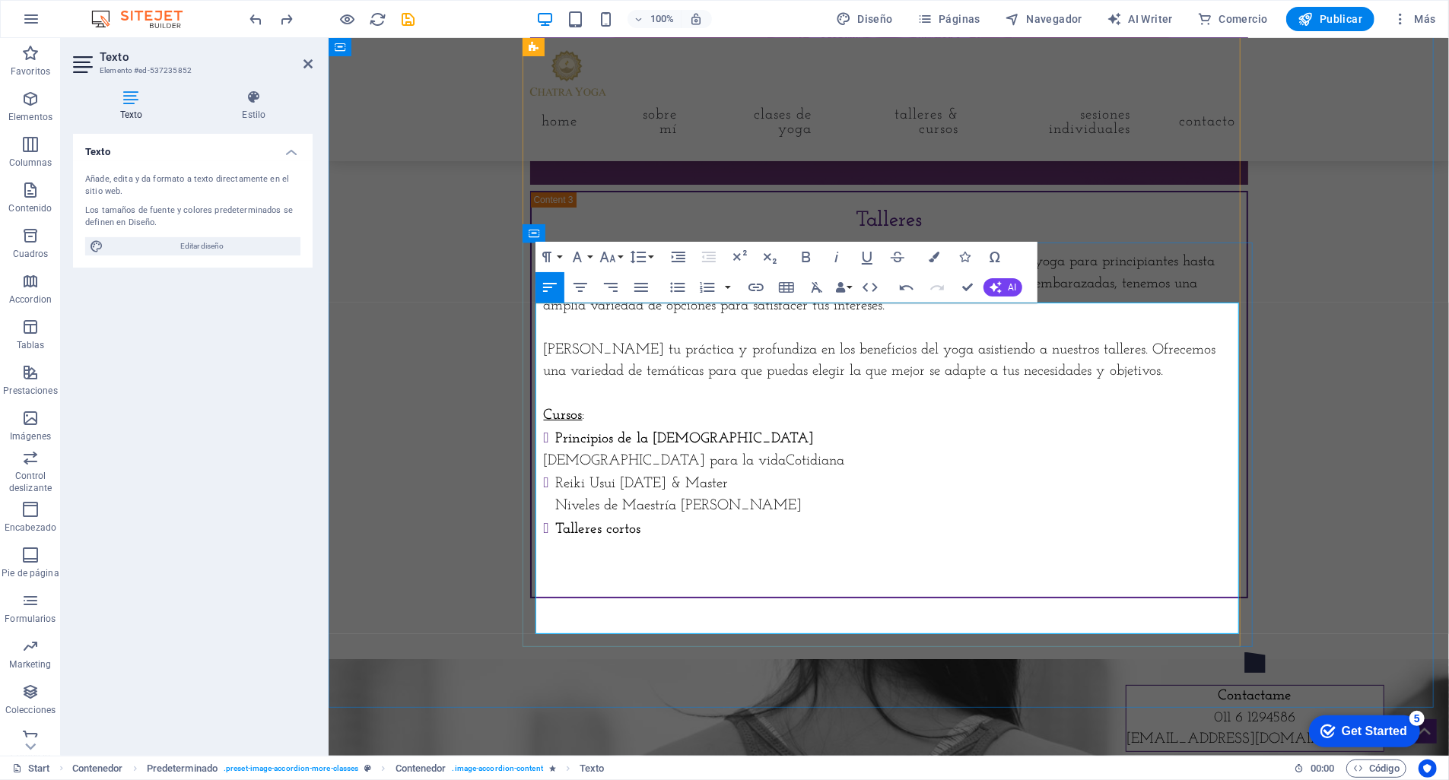
click at [672, 541] on li "Talleres cortos" at bounding box center [894, 529] width 678 height 24
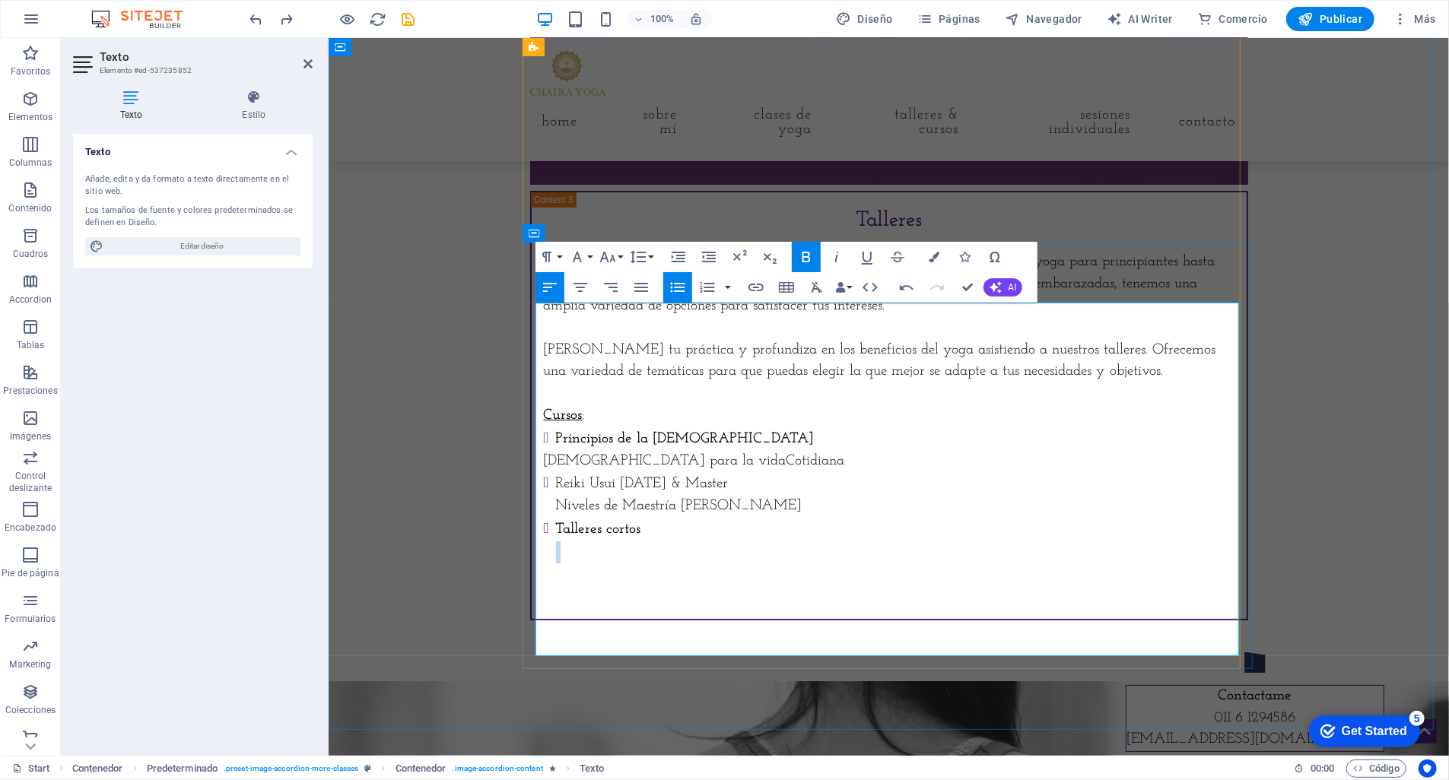
scroll to position [402, 5]
click at [701, 606] on p "​" at bounding box center [888, 595] width 691 height 22
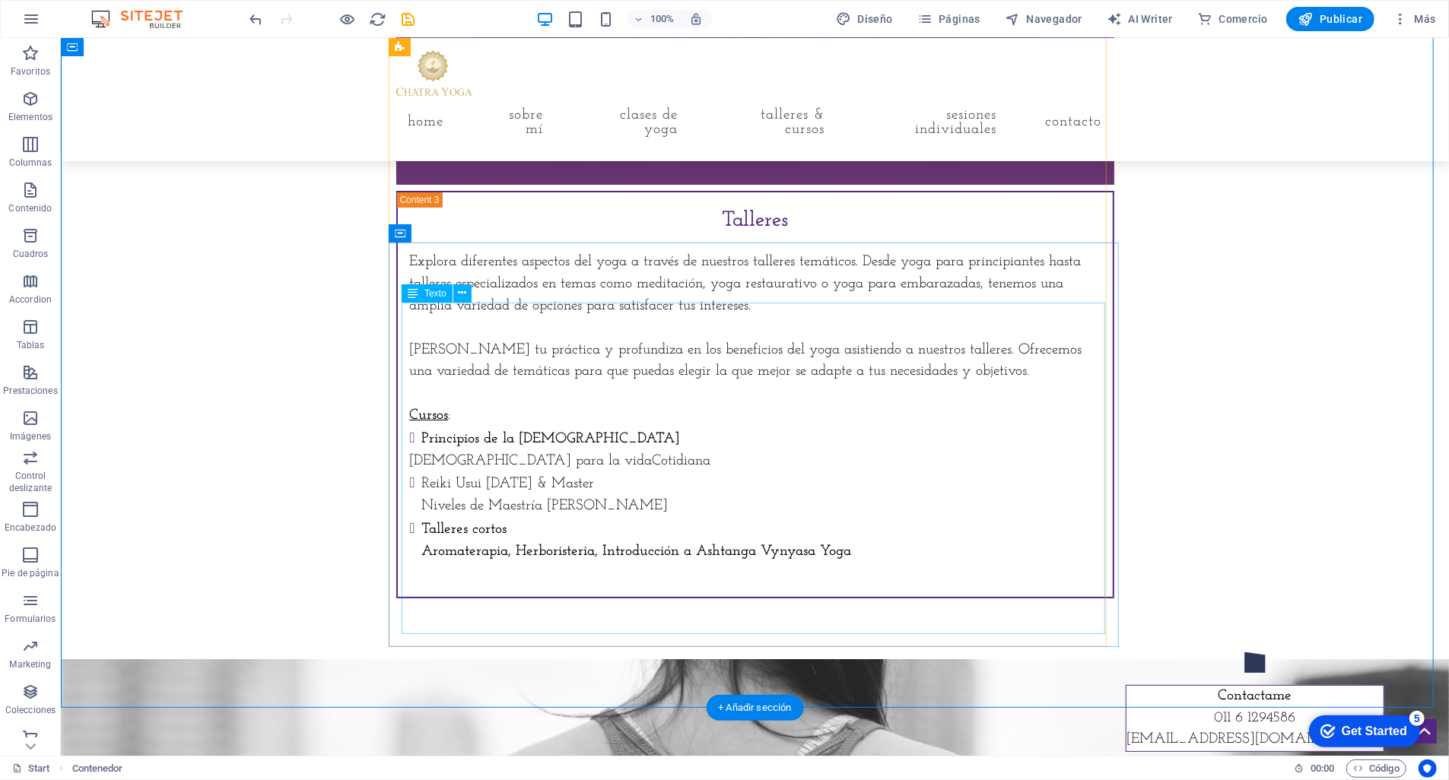
click at [791, 584] on div "Explora diferentes aspectos del yoga a través de nuestros talleres temáticos. D…" at bounding box center [754, 417] width 691 height 333
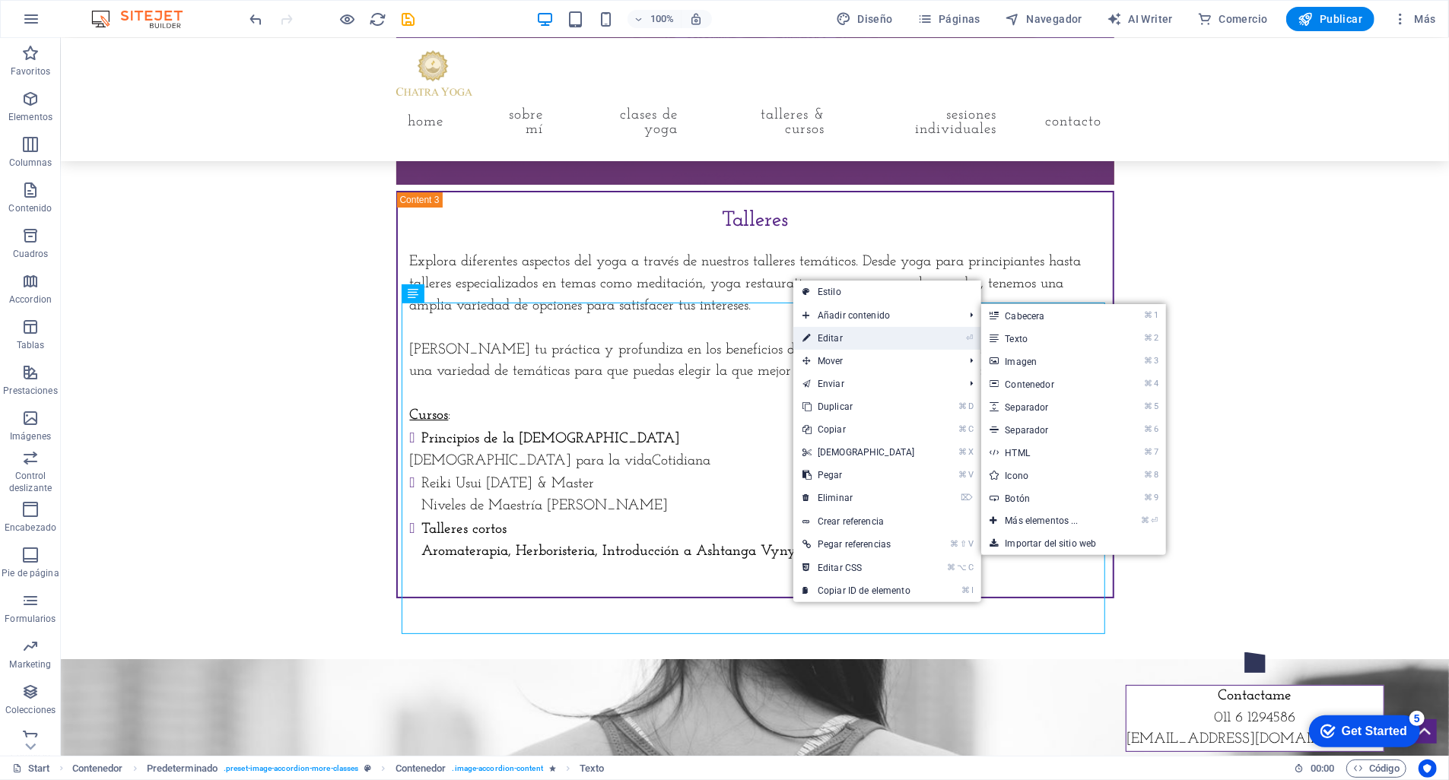
click at [869, 339] on link "⏎ Editar" at bounding box center [858, 338] width 131 height 23
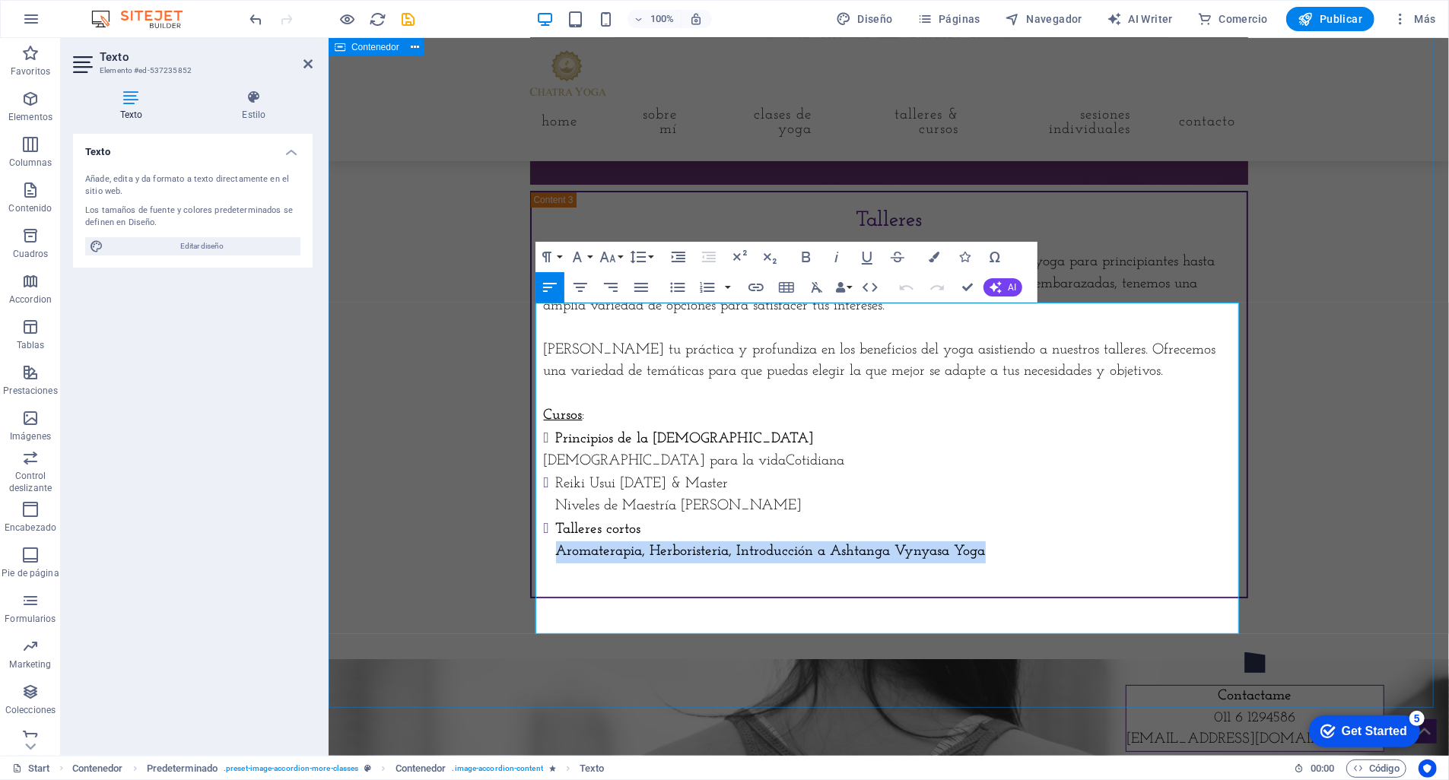
drag, startPoint x: 984, startPoint y: 601, endPoint x: 592, endPoint y: 497, distance: 405.1
click at [802, 260] on icon "button" at bounding box center [806, 257] width 18 height 18
click at [643, 563] on li "Talleres cortos Aromaterapia, Herboristeria, Introducción a Ashtanga Vynyasa Yo…" at bounding box center [894, 540] width 678 height 46
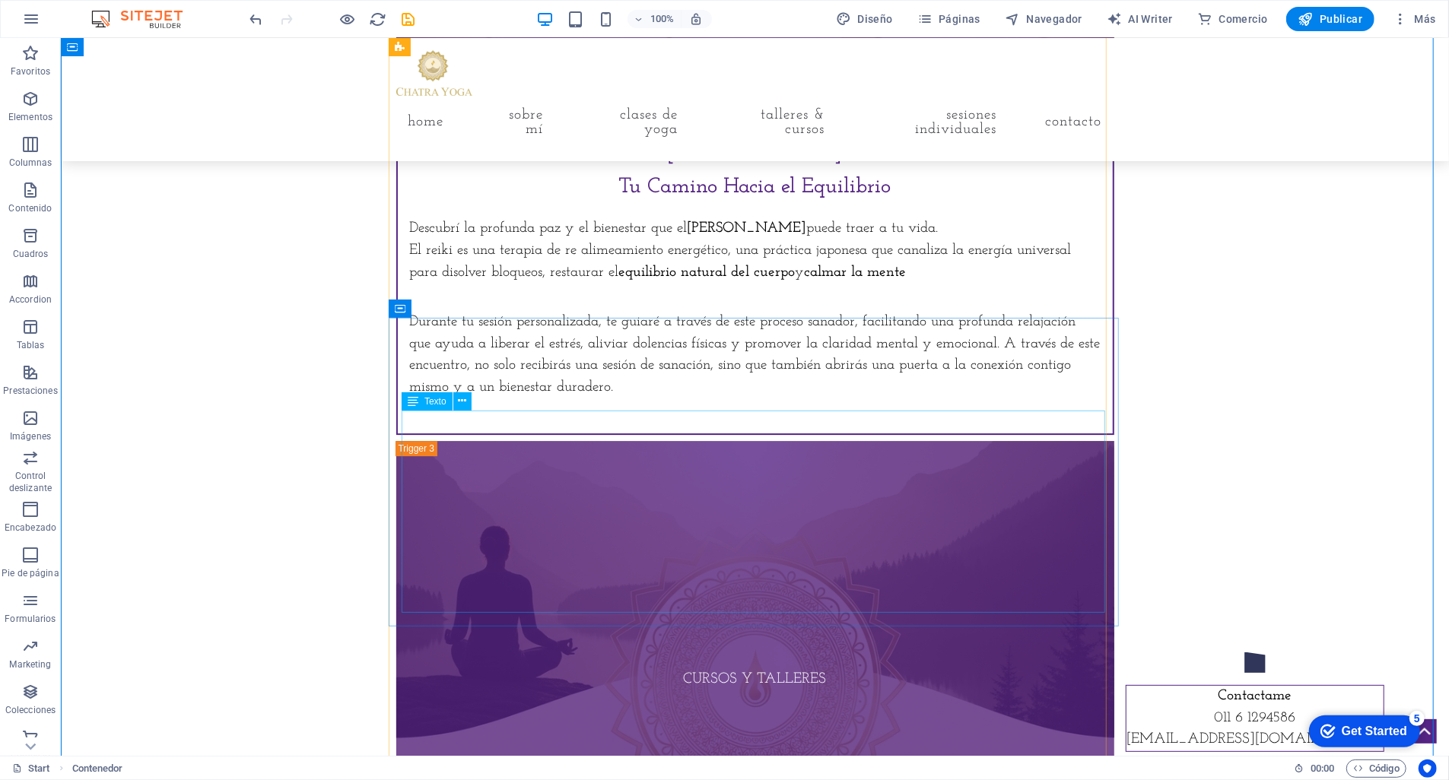
scroll to position [3281, 0]
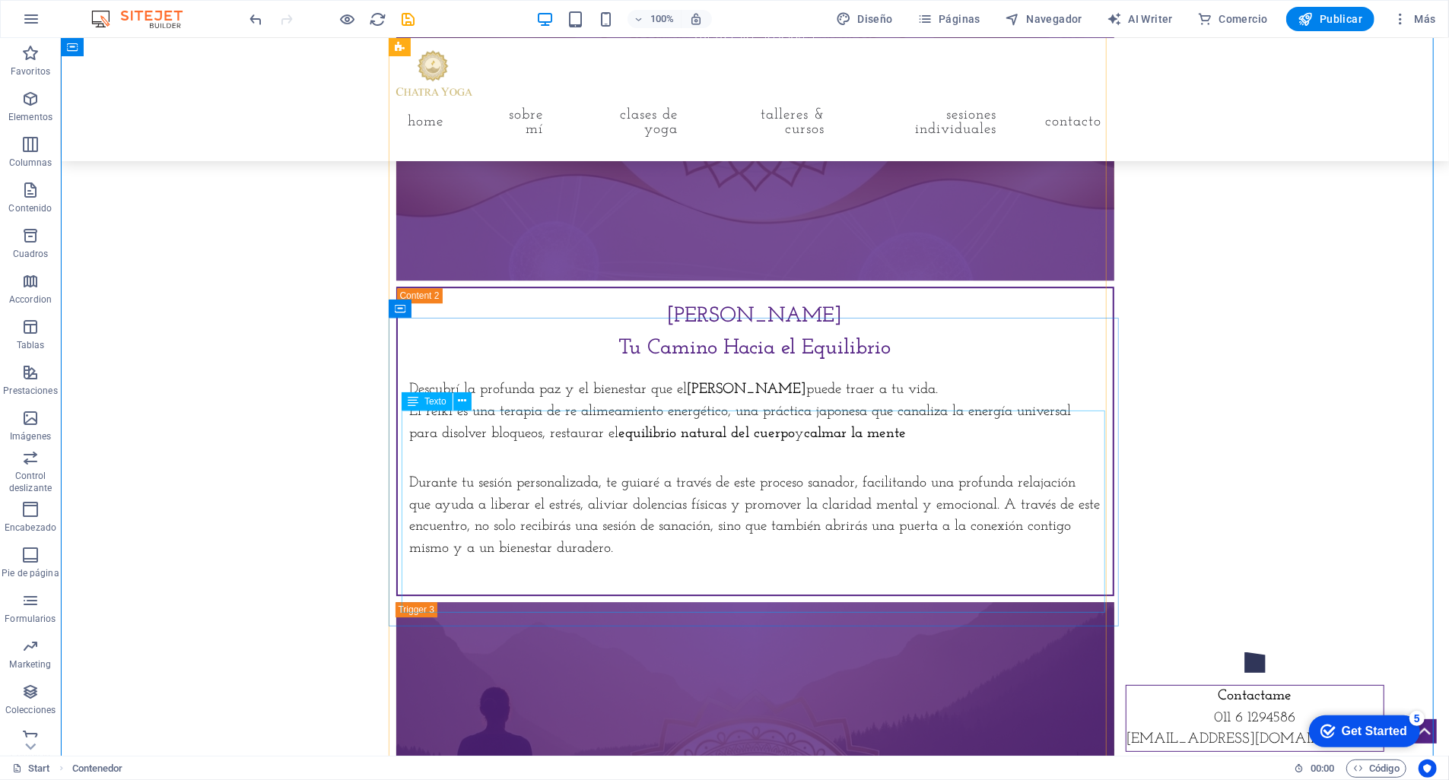
click at [618, 581] on div "Descubrí la profunda paz y el bienestar que el Reiki Usui puede traer a tu vida…" at bounding box center [754, 480] width 691 height 202
click at [609, 579] on div "Descubrí la profunda paz y el bienestar que el Reiki Usui puede traer a tu vida…" at bounding box center [754, 480] width 691 height 202
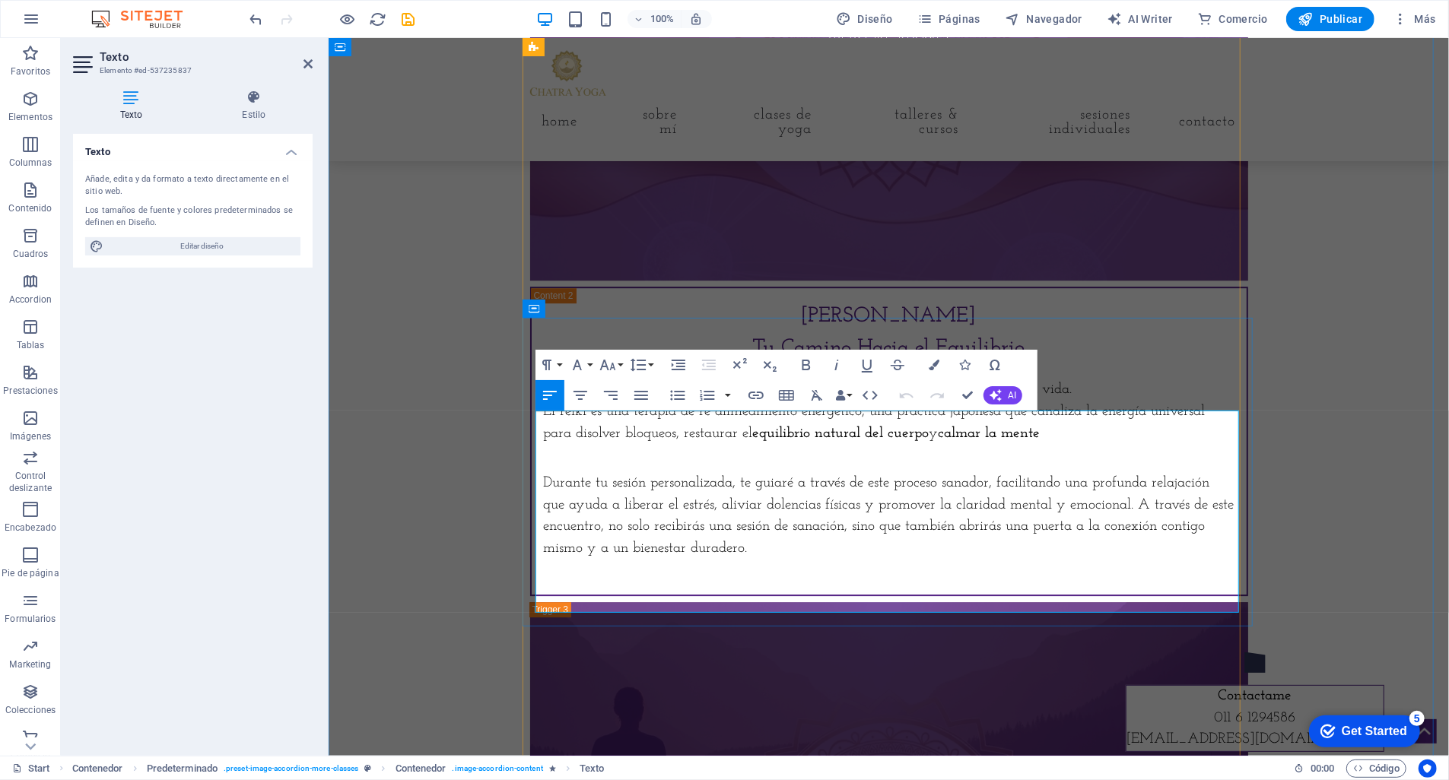
click at [755, 560] on p "Durante tu sesión personalizada, te guiaré a través de este proceso sanador, fa…" at bounding box center [888, 515] width 691 height 87
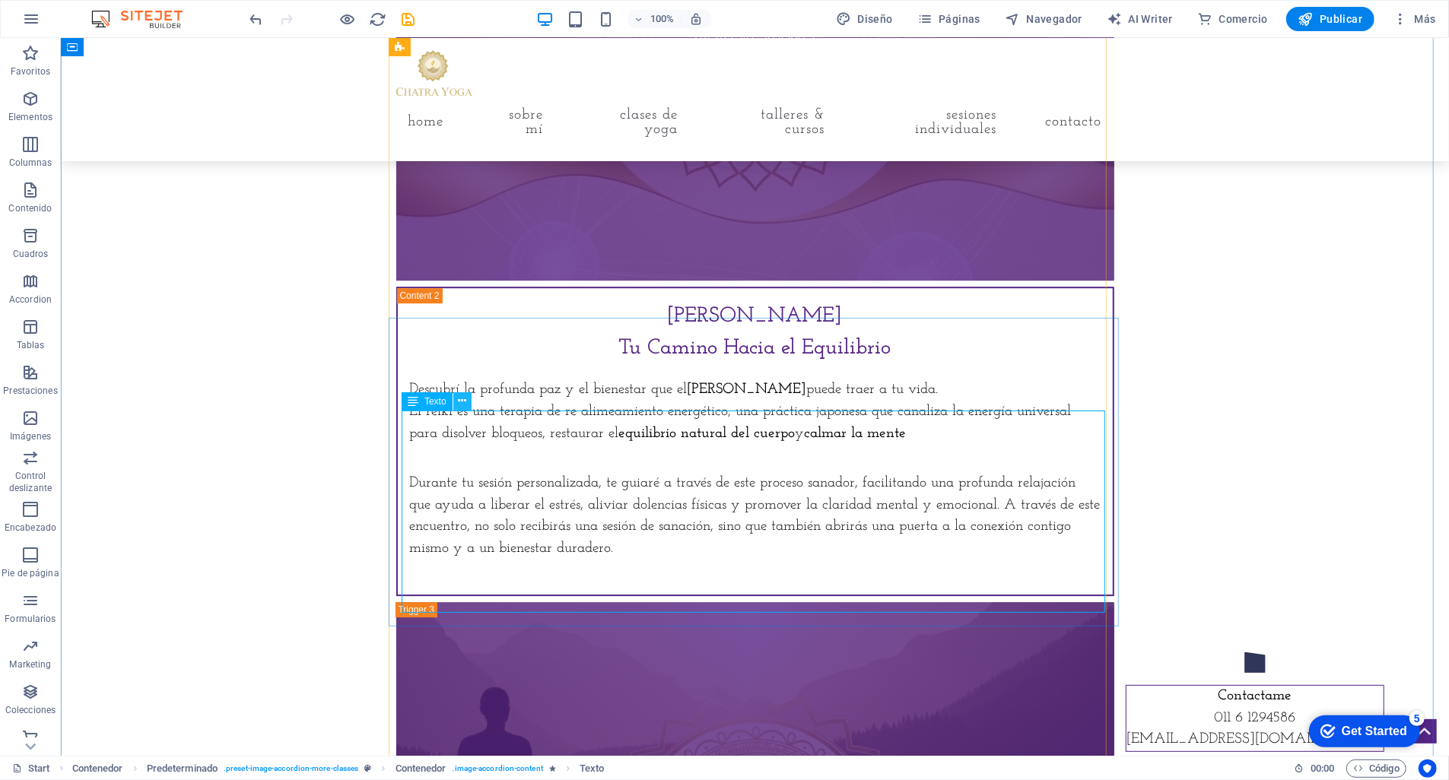
click at [461, 402] on icon at bounding box center [462, 401] width 8 height 16
click at [818, 545] on div "Descubrí la profunda paz y el bienestar que el Reiki Usui puede traer a tu vida…" at bounding box center [754, 480] width 691 height 202
click at [611, 580] on div "Descubrí la profunda paz y el bienestar que el Reiki Usui puede traer a tu vida…" at bounding box center [754, 480] width 691 height 202
click at [613, 578] on div "Descubrí la profunda paz y el bienestar que el Reiki Usui puede traer a tu vida…" at bounding box center [754, 480] width 691 height 202
click at [613, 577] on div "Descubrí la profunda paz y el bienestar que el Reiki Usui puede traer a tu vida…" at bounding box center [754, 480] width 691 height 202
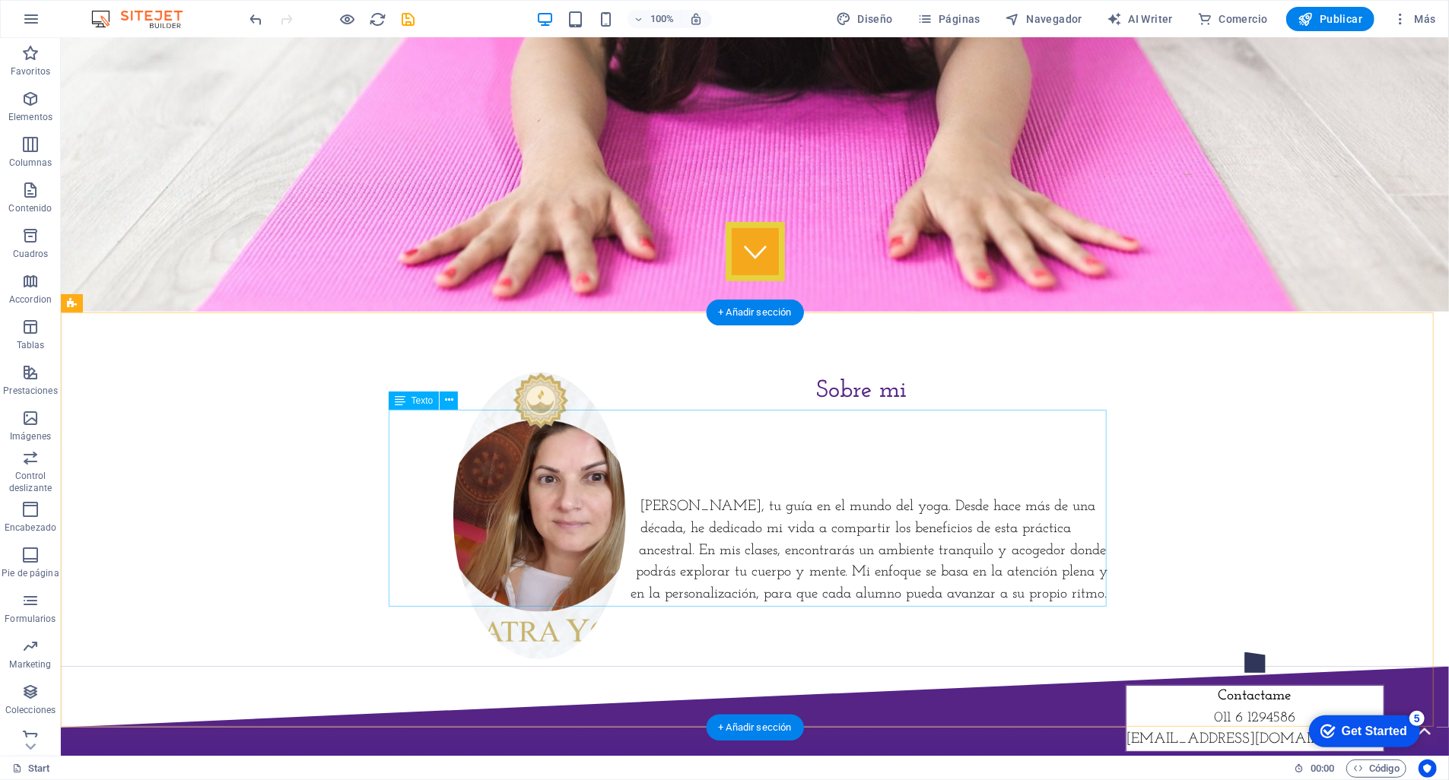
scroll to position [0, 0]
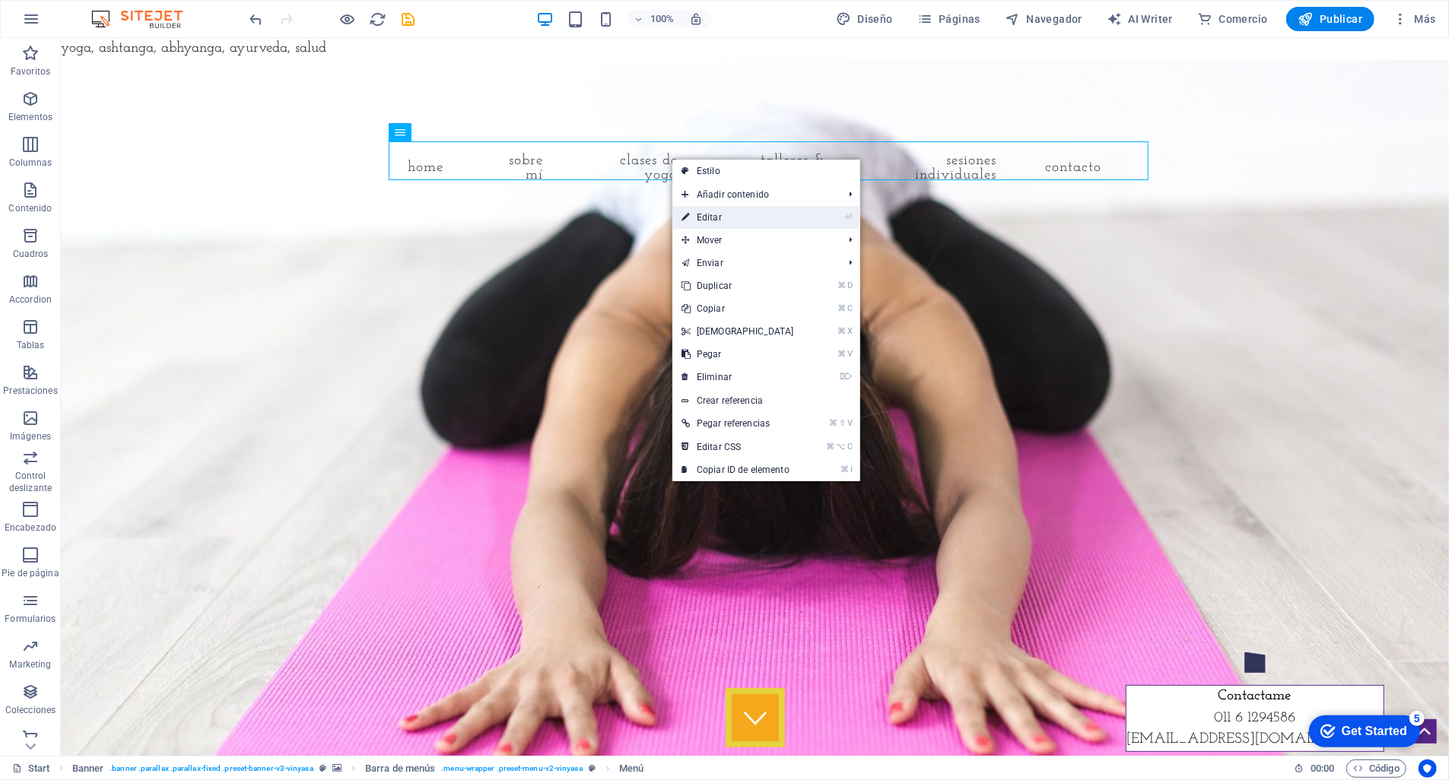
click at [737, 218] on link "⏎ Editar" at bounding box center [737, 217] width 131 height 23
select select
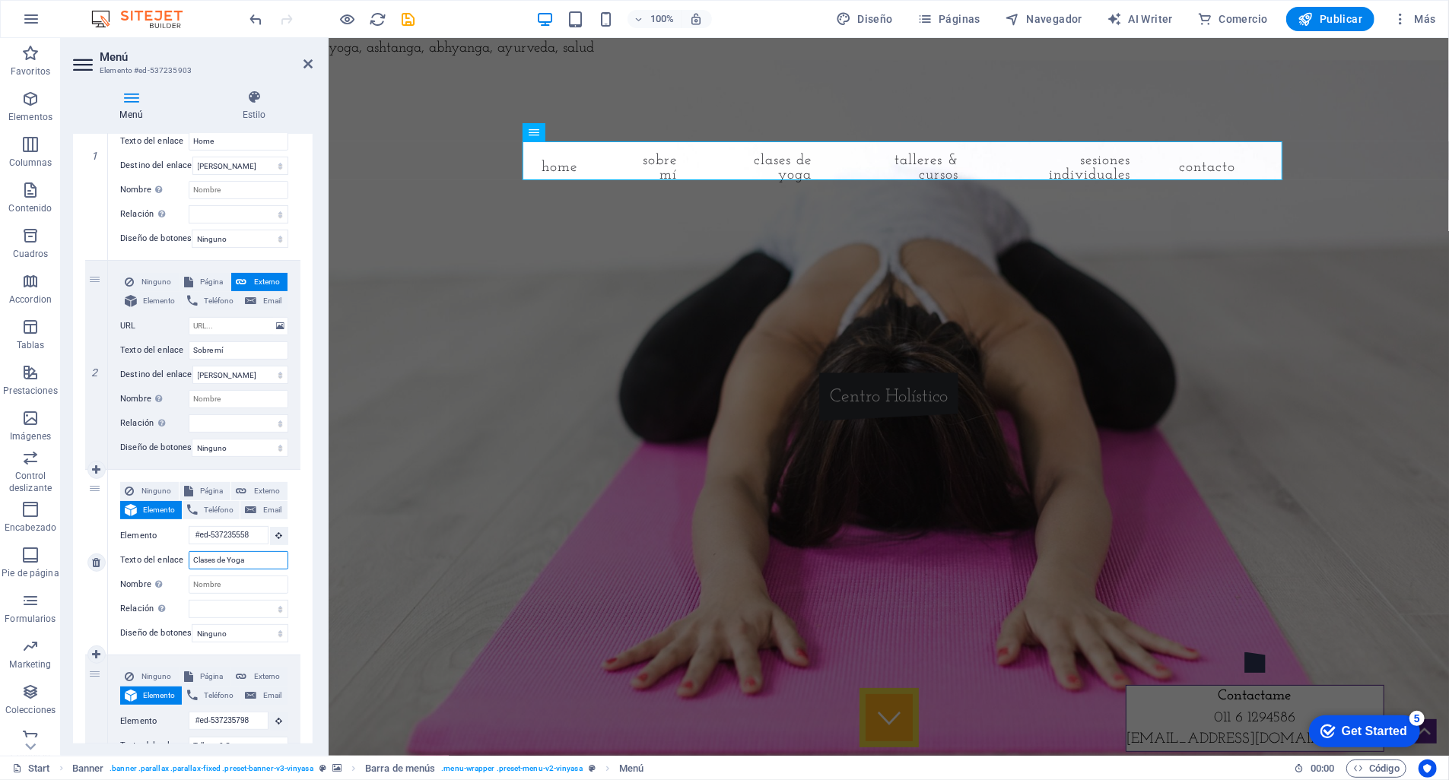
click at [256, 558] on input "Clases de Yoga" at bounding box center [239, 560] width 100 height 18
type input "Clases"
select select
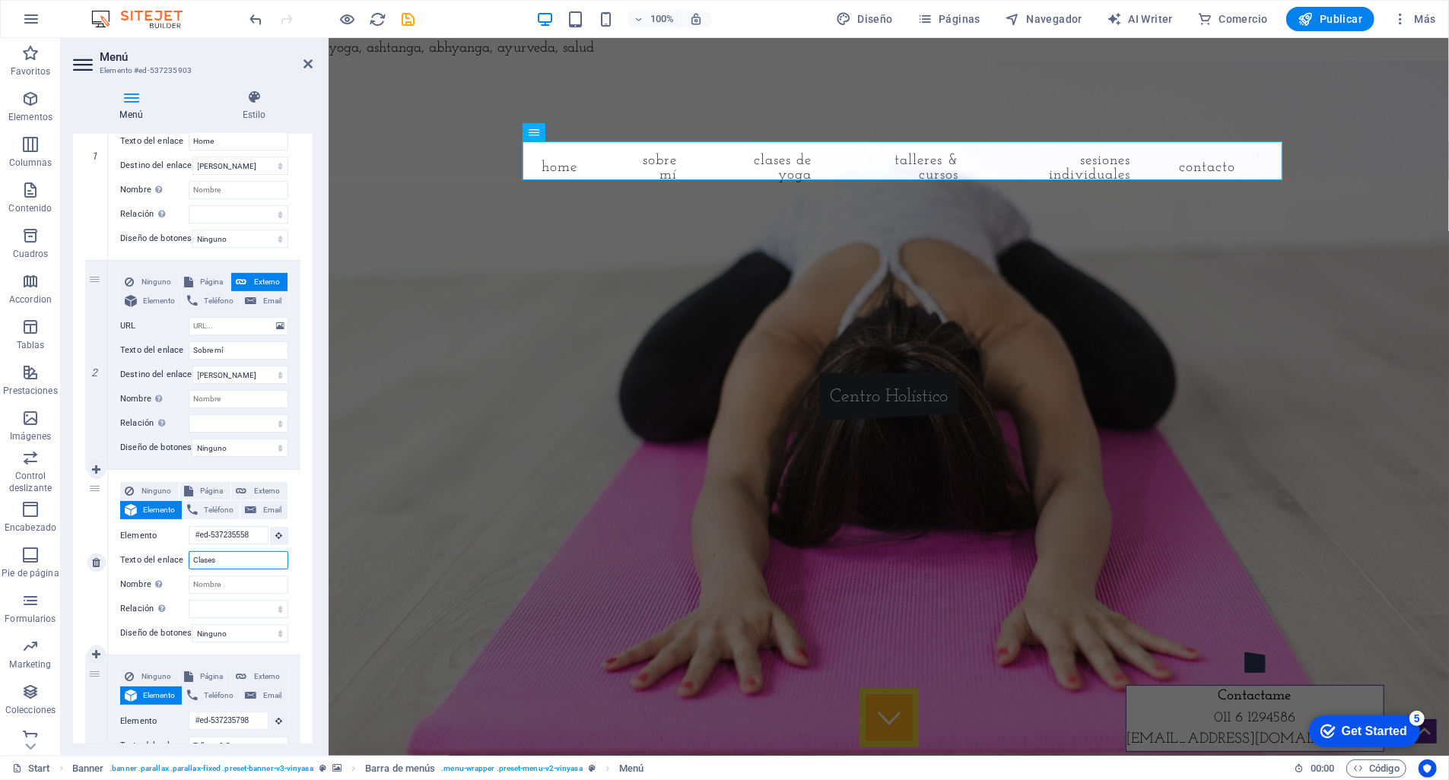
select select
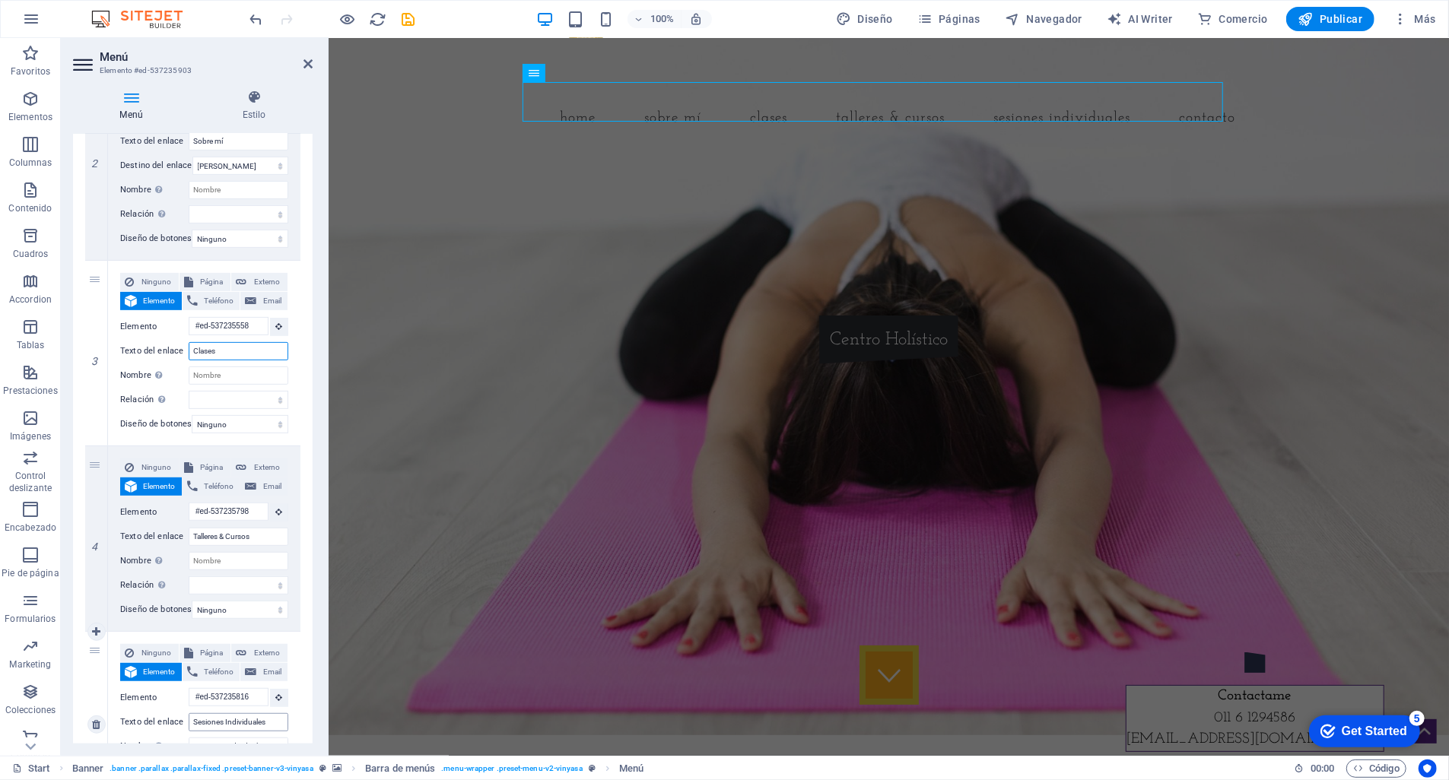
scroll to position [59, 0]
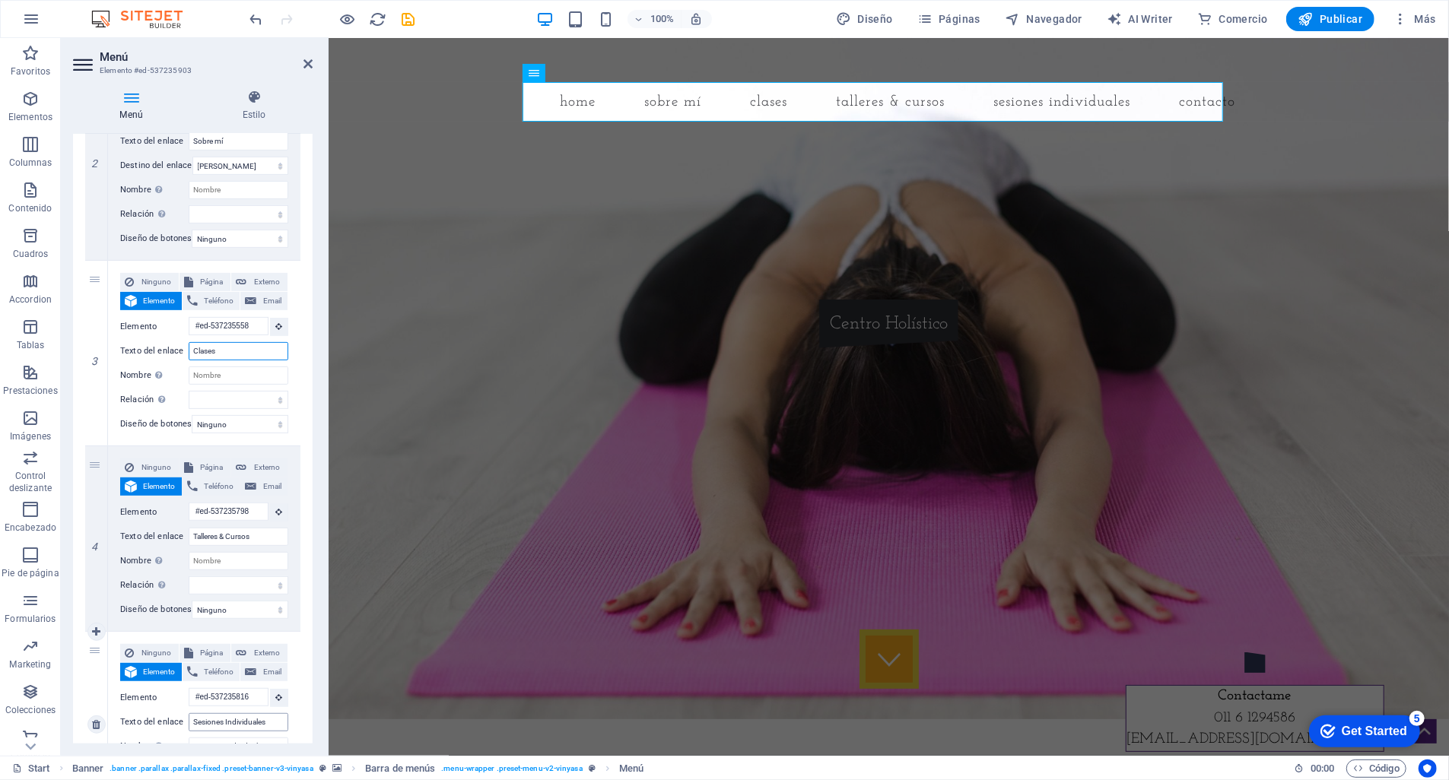
type input "Clases"
click at [278, 717] on input "Sesiones Individuales" at bounding box center [239, 722] width 100 height 18
type input "Sesiones"
select select
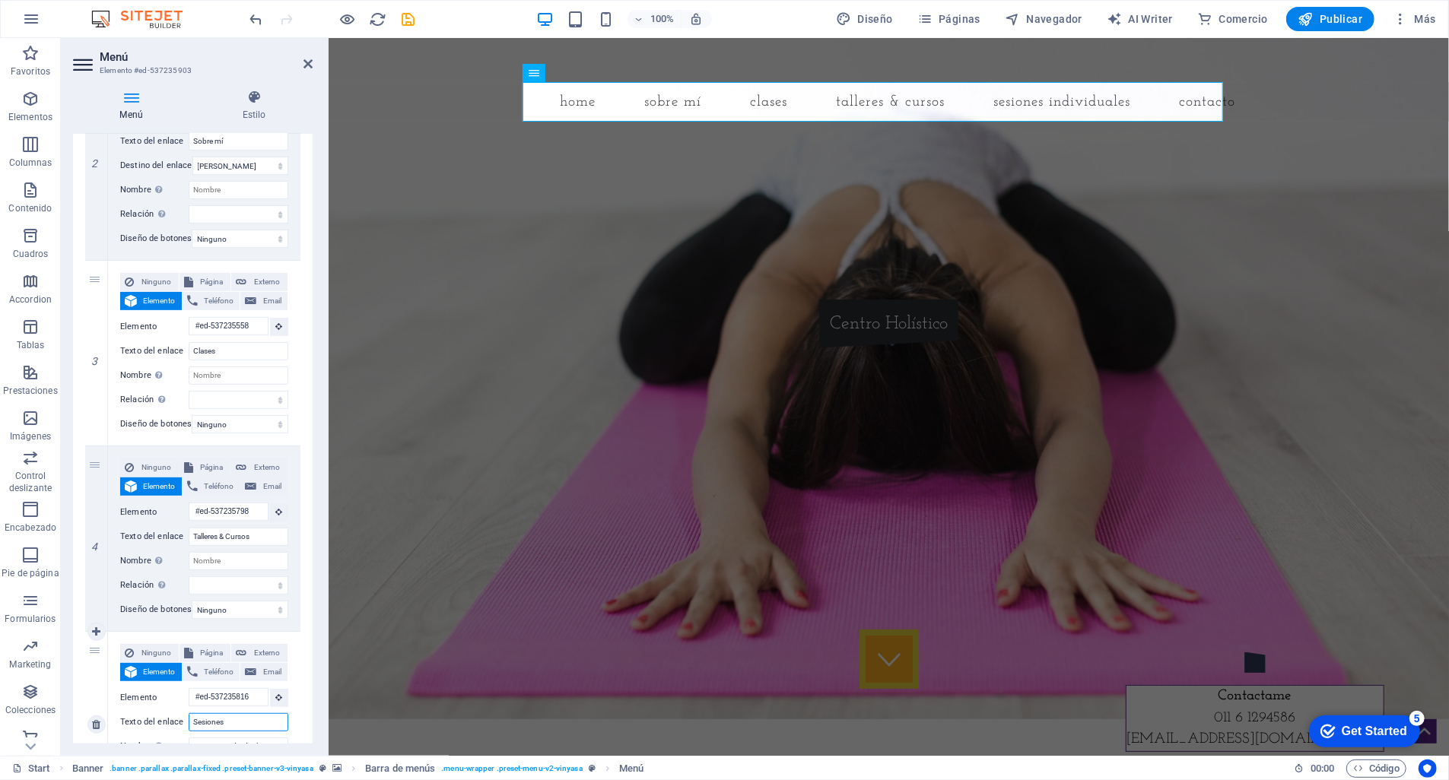
select select
type input "Sesiones"
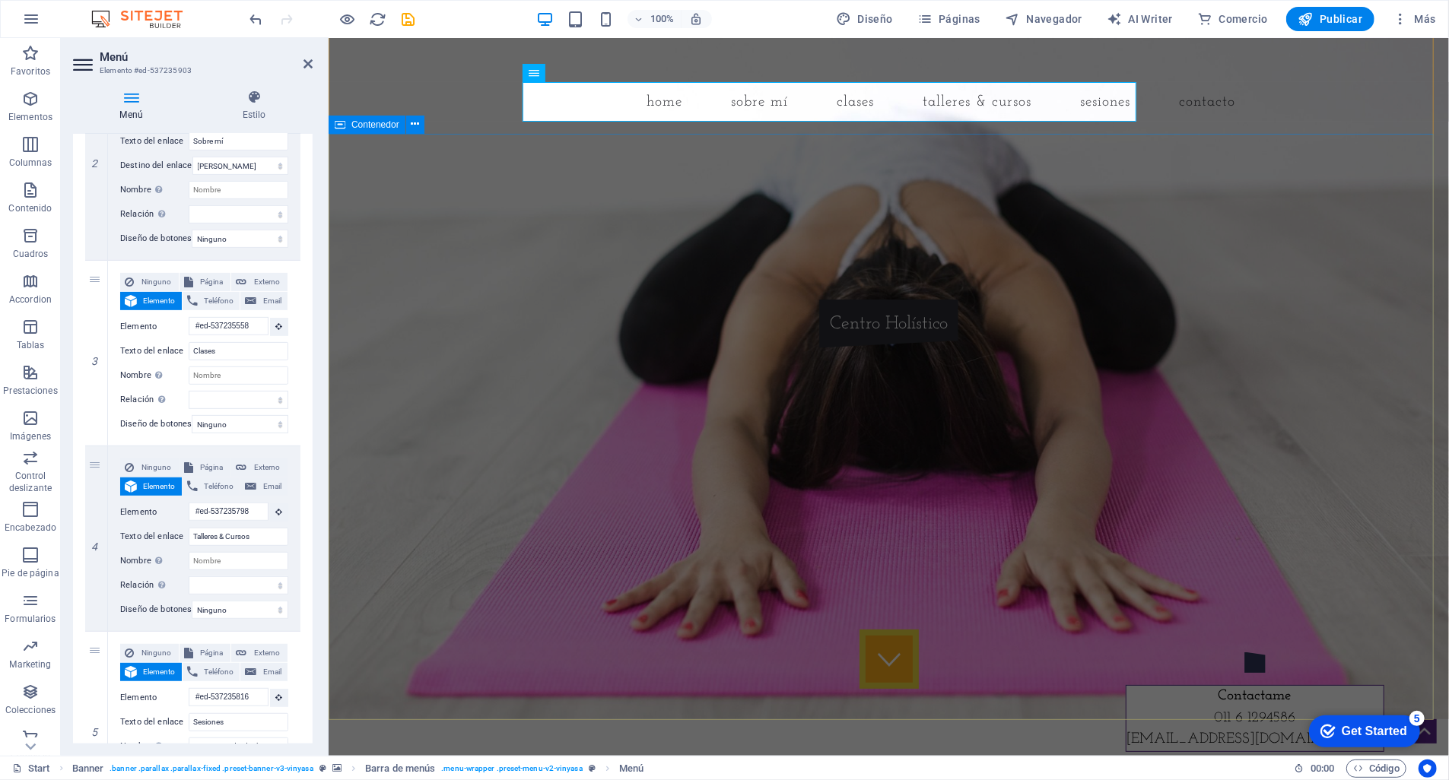
click at [430, 408] on div "Yoga, Reiki, Ayurveda y Abhyanga Centro Holístico" at bounding box center [888, 270] width 1120 height 275
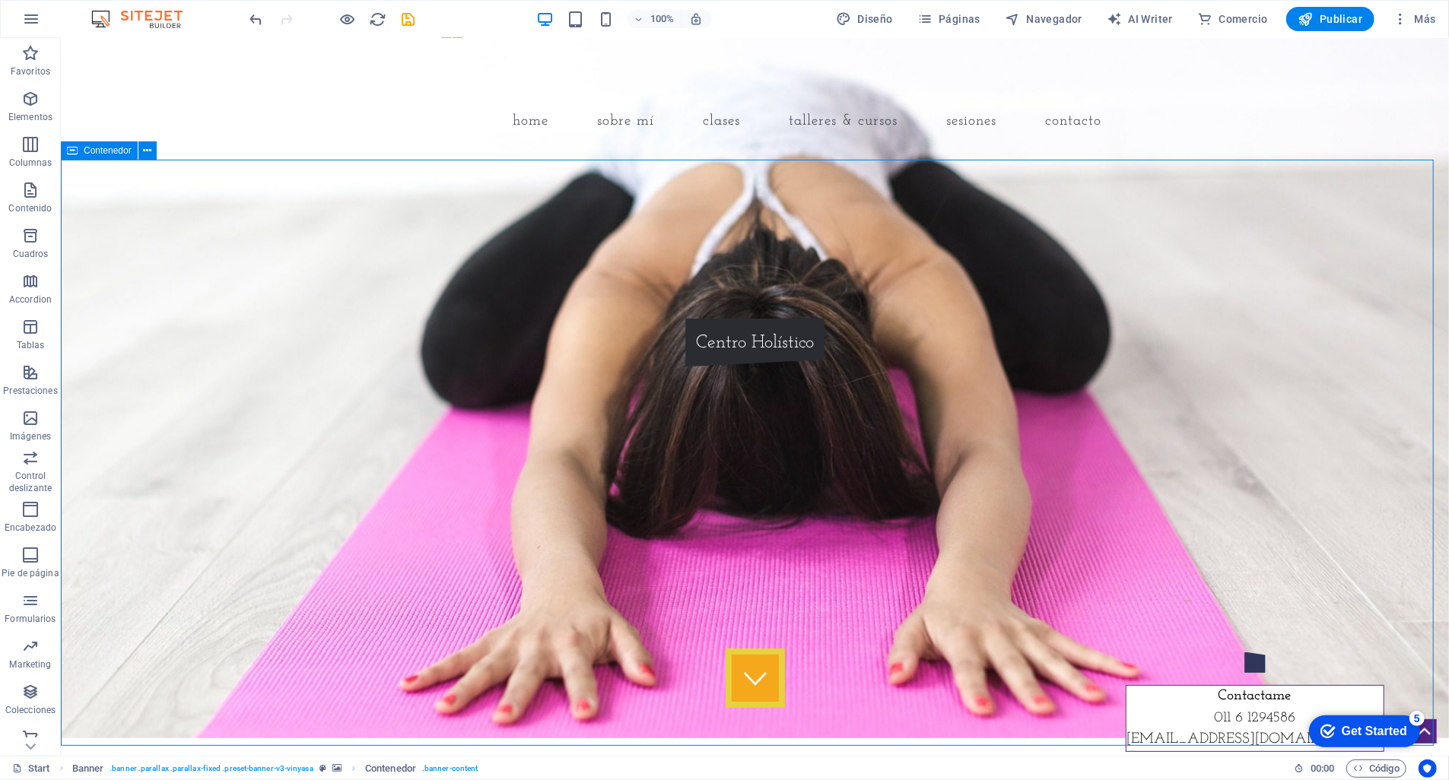
scroll to position [0, 0]
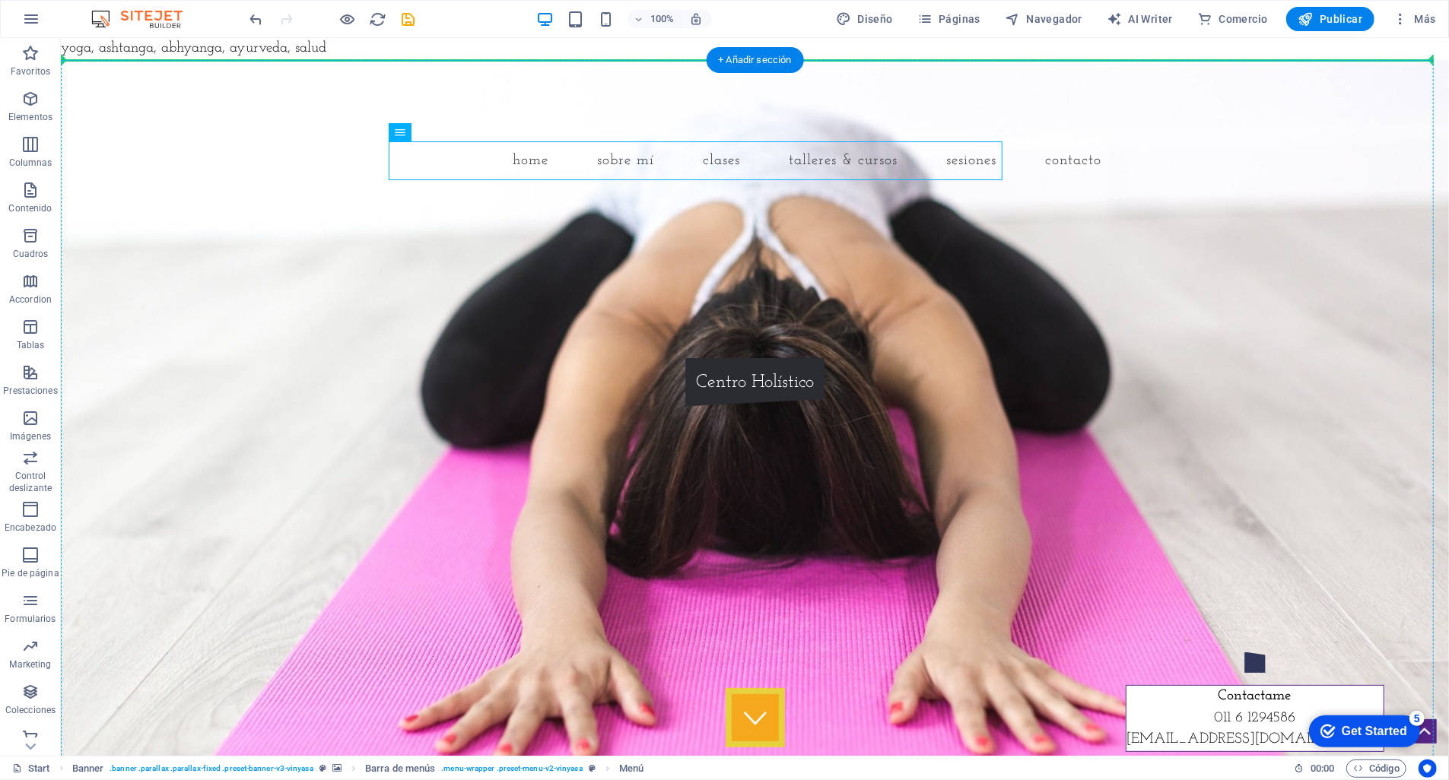
drag, startPoint x: 613, startPoint y: 158, endPoint x: 754, endPoint y: 101, distance: 152.5
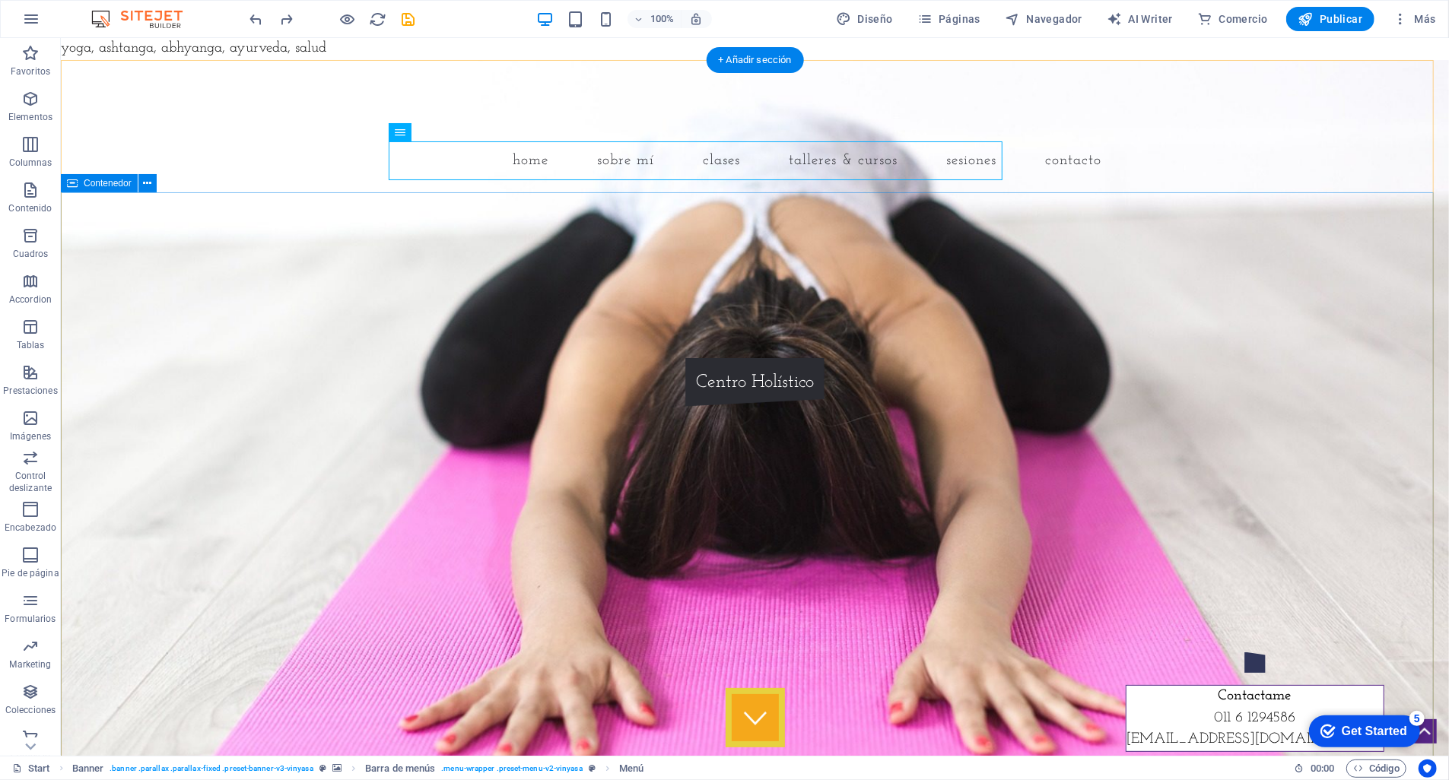
drag, startPoint x: 360, startPoint y: 46, endPoint x: 363, endPoint y: 136, distance: 90.6
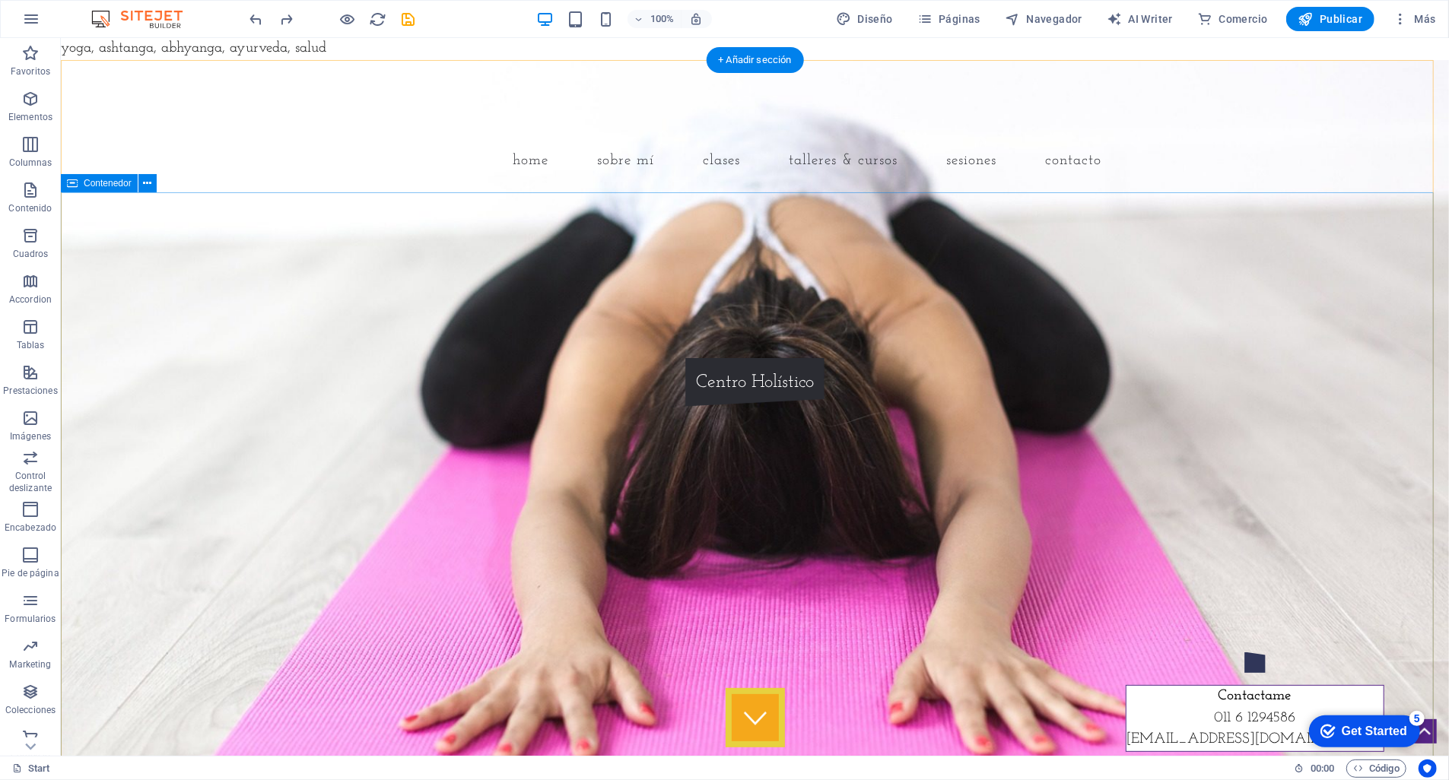
drag, startPoint x: 268, startPoint y: 46, endPoint x: 360, endPoint y: 312, distance: 281.6
drag, startPoint x: 574, startPoint y: 164, endPoint x: 727, endPoint y: 116, distance: 160.2
click at [727, 116] on div "Home Sobre mí Clases Talleres & Cursos Sesiones Contacto" at bounding box center [754, 125] width 1388 height 132
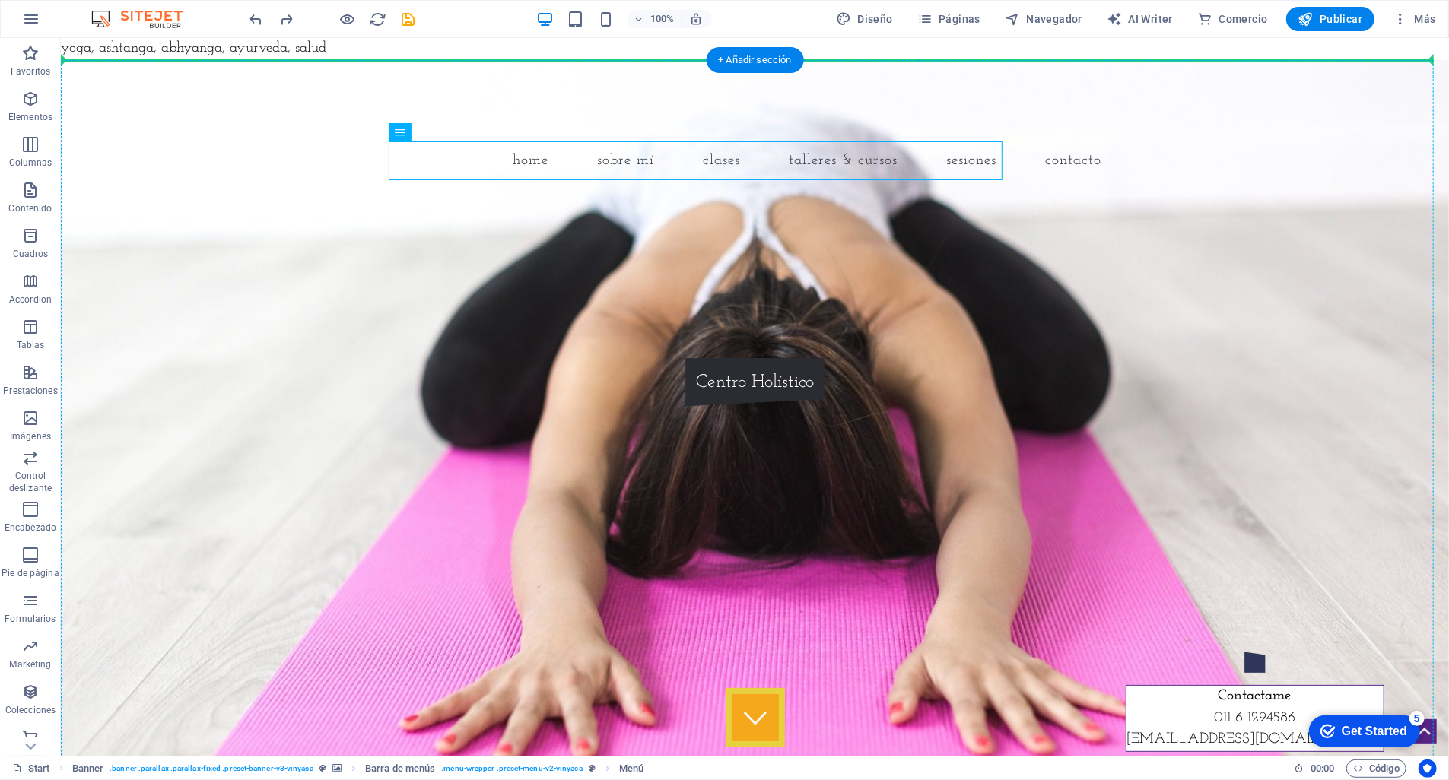
drag, startPoint x: 484, startPoint y: 162, endPoint x: 576, endPoint y: 99, distance: 111.0
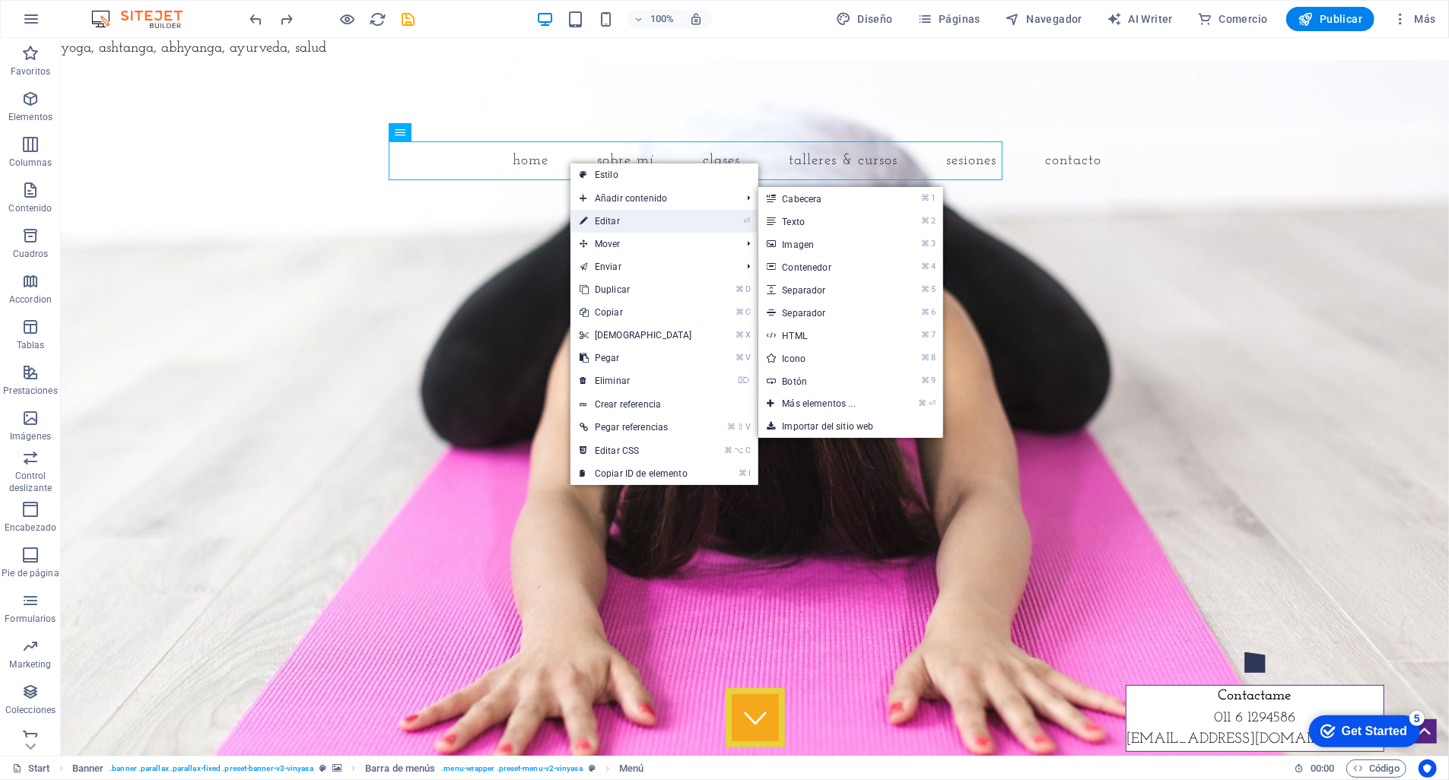
click at [638, 220] on link "⏎ Editar" at bounding box center [635, 221] width 131 height 23
select select
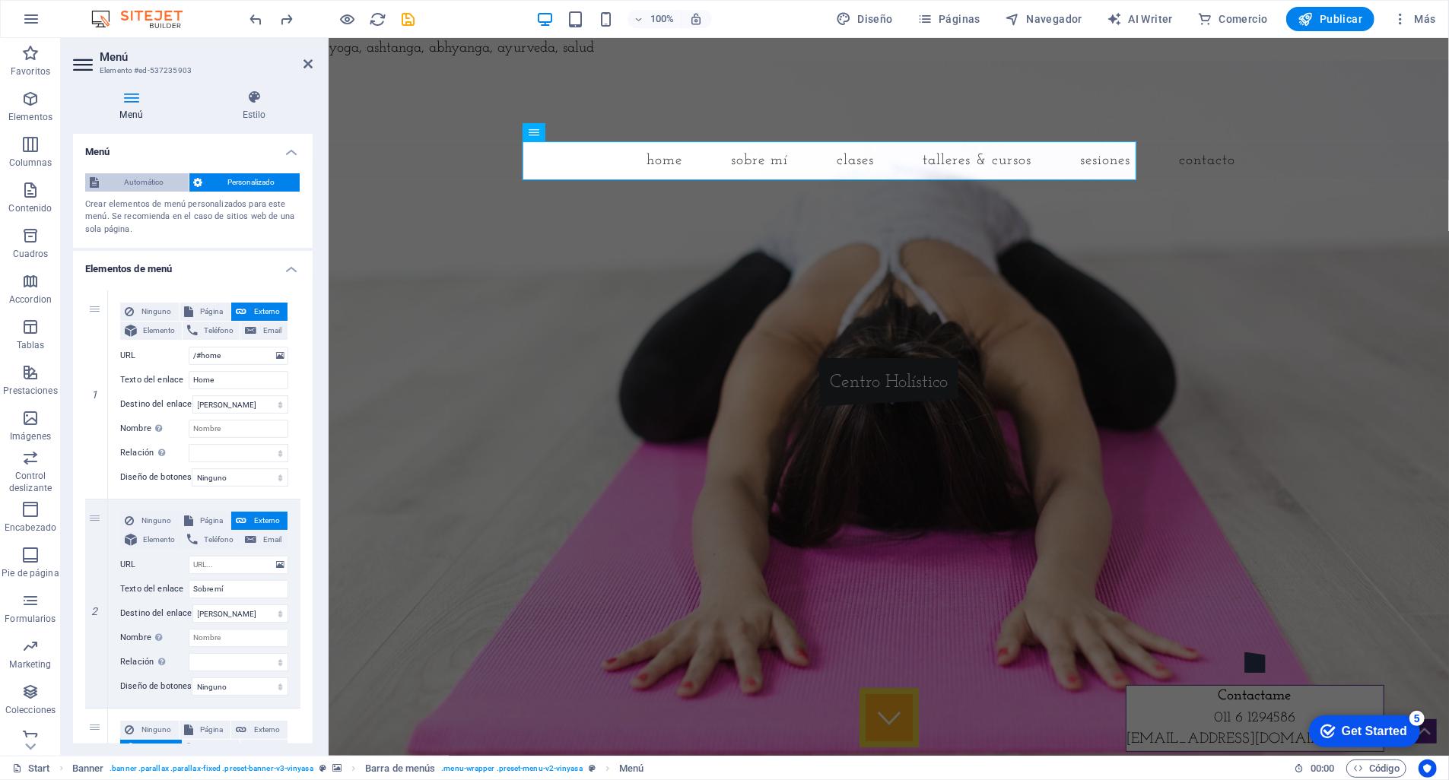
click at [138, 178] on span "Automático" at bounding box center [143, 182] width 81 height 18
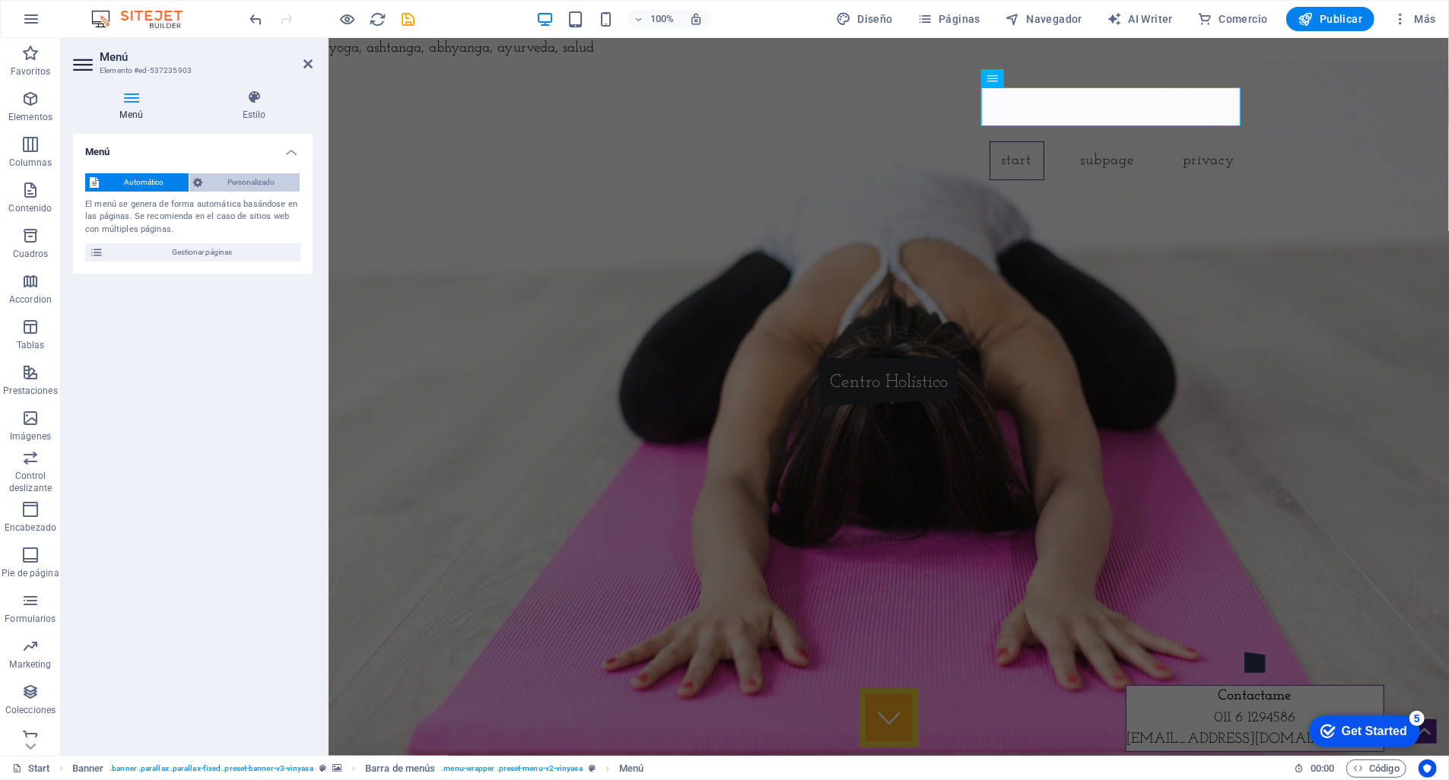
click at [235, 185] on span "Personalizado" at bounding box center [252, 182] width 88 height 18
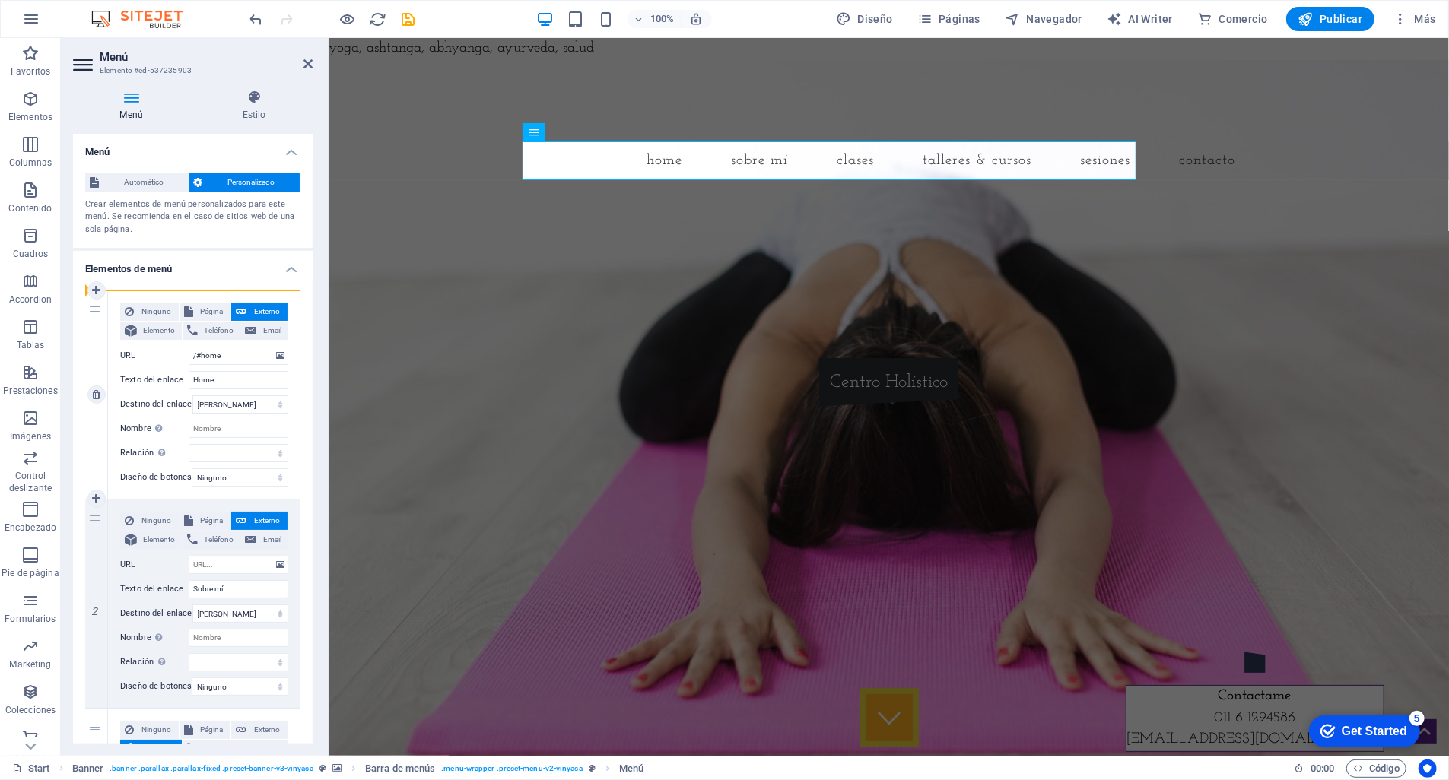
click at [95, 305] on div "1" at bounding box center [96, 395] width 23 height 208
select select
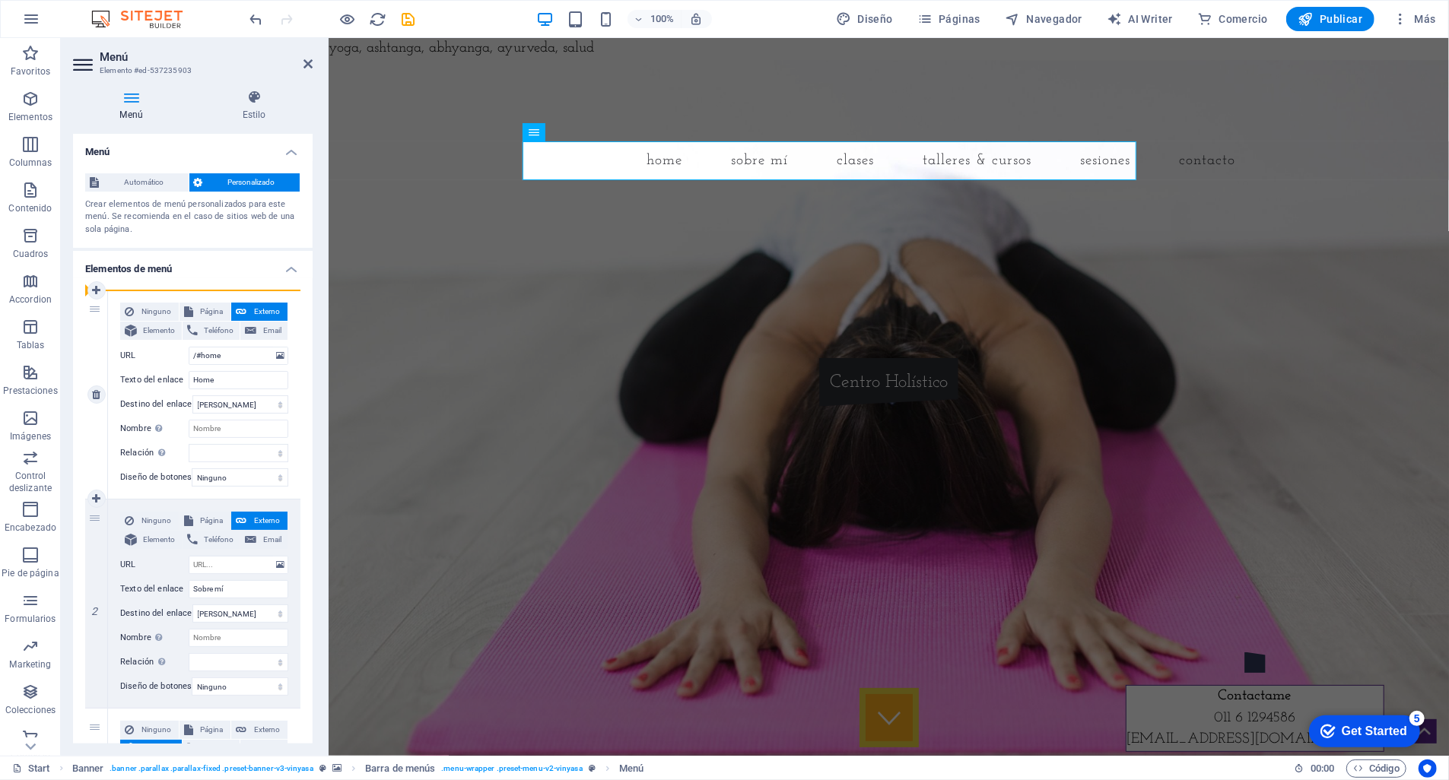
select select
click at [92, 309] on div "1" at bounding box center [96, 395] width 23 height 208
click at [149, 312] on span "Ninguno" at bounding box center [156, 312] width 36 height 18
select select
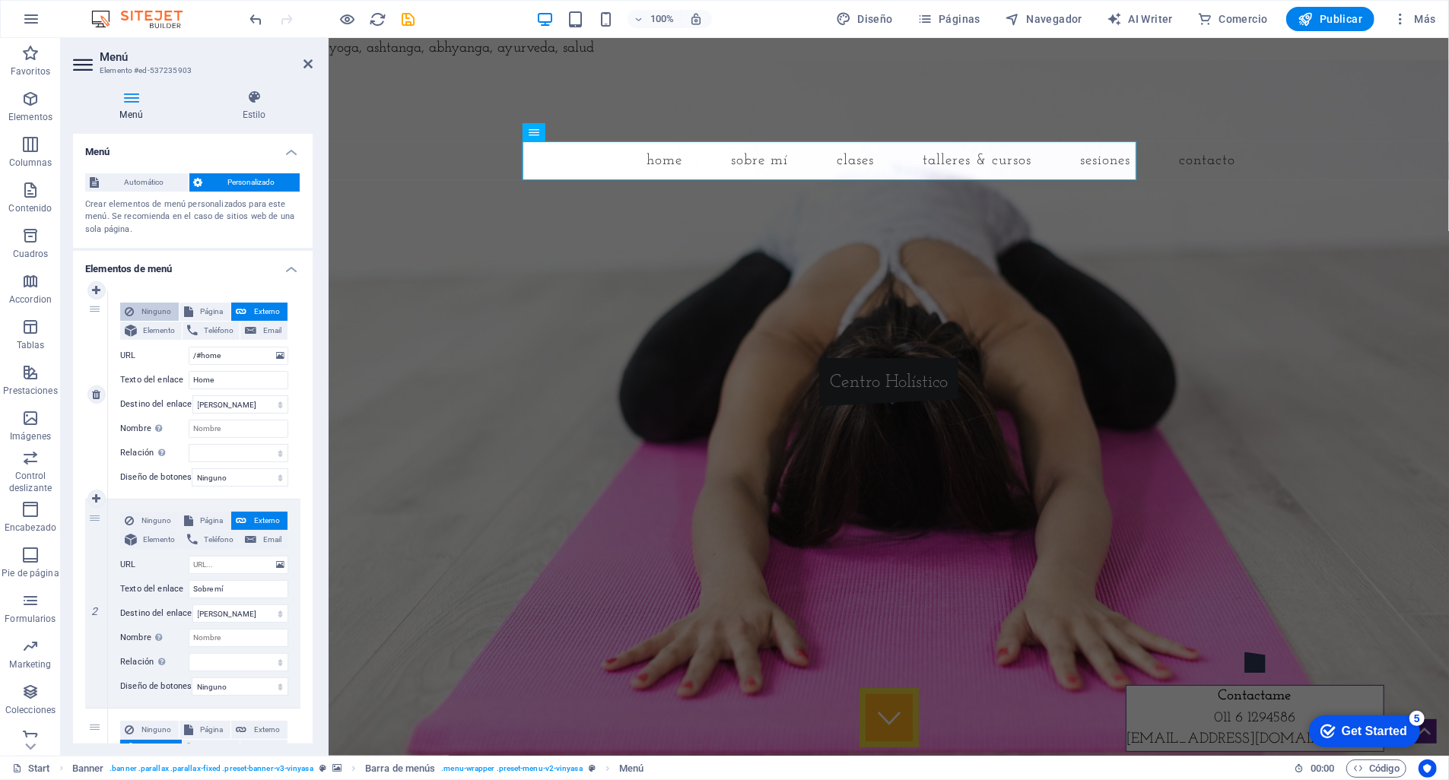
select select
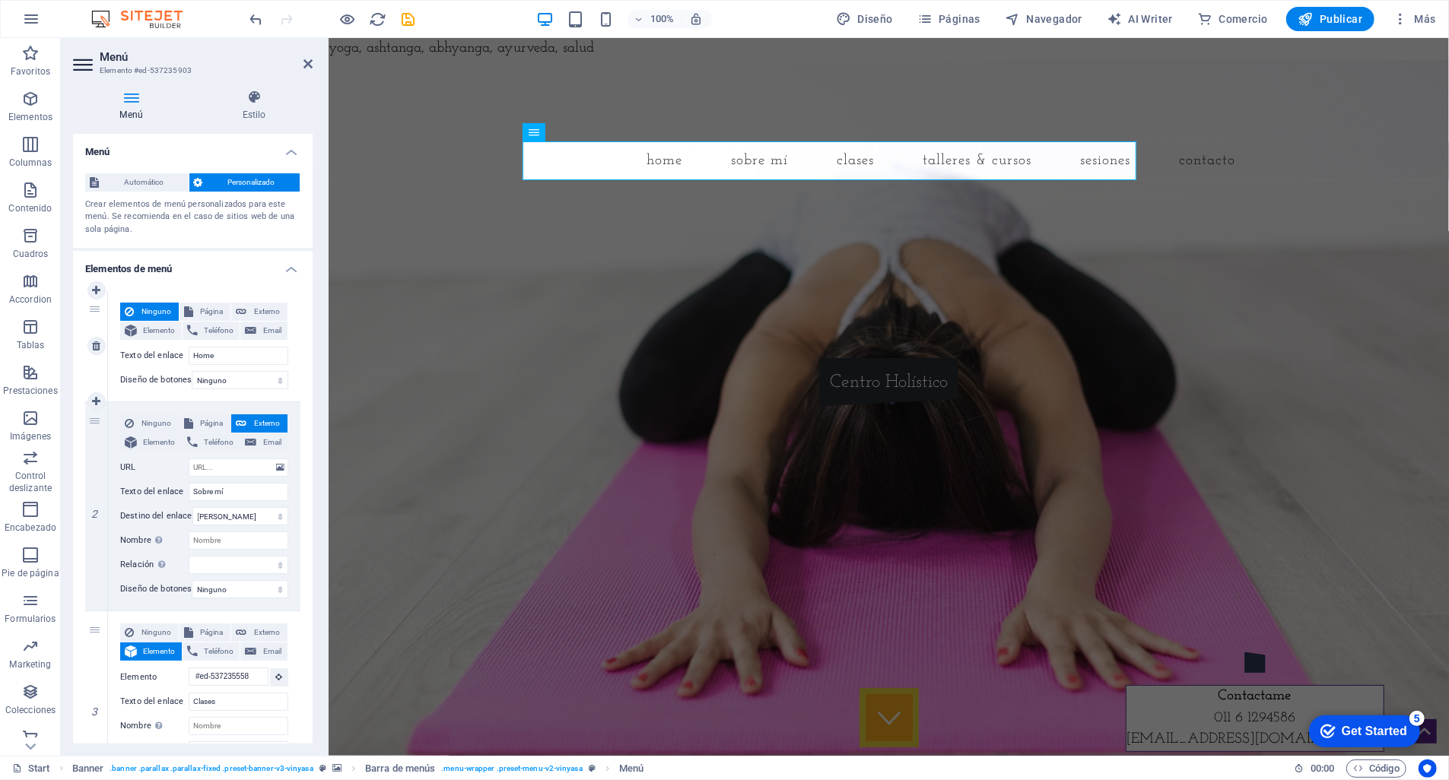
click at [149, 312] on span "Ninguno" at bounding box center [156, 312] width 36 height 18
click at [160, 327] on span "Elemento" at bounding box center [159, 331] width 36 height 18
select select
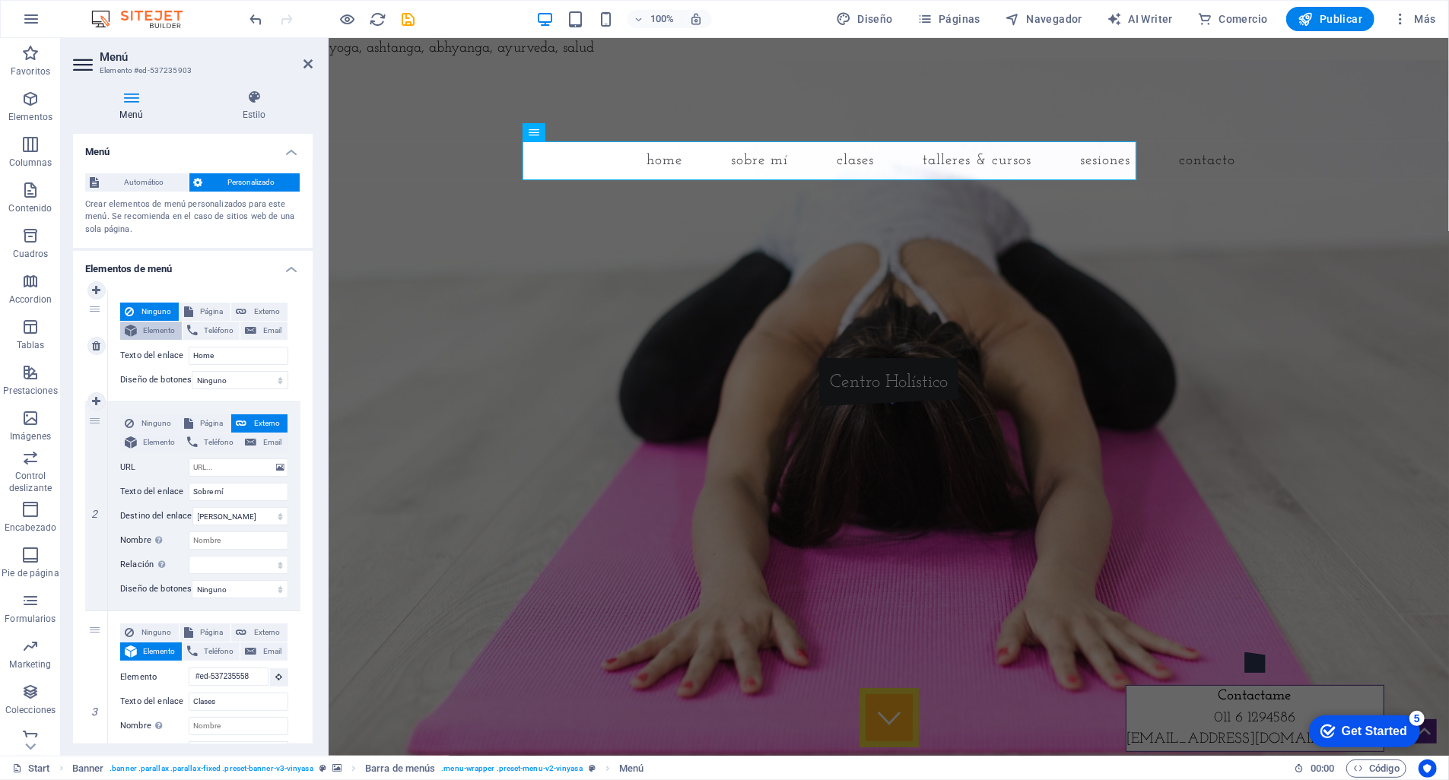
select select
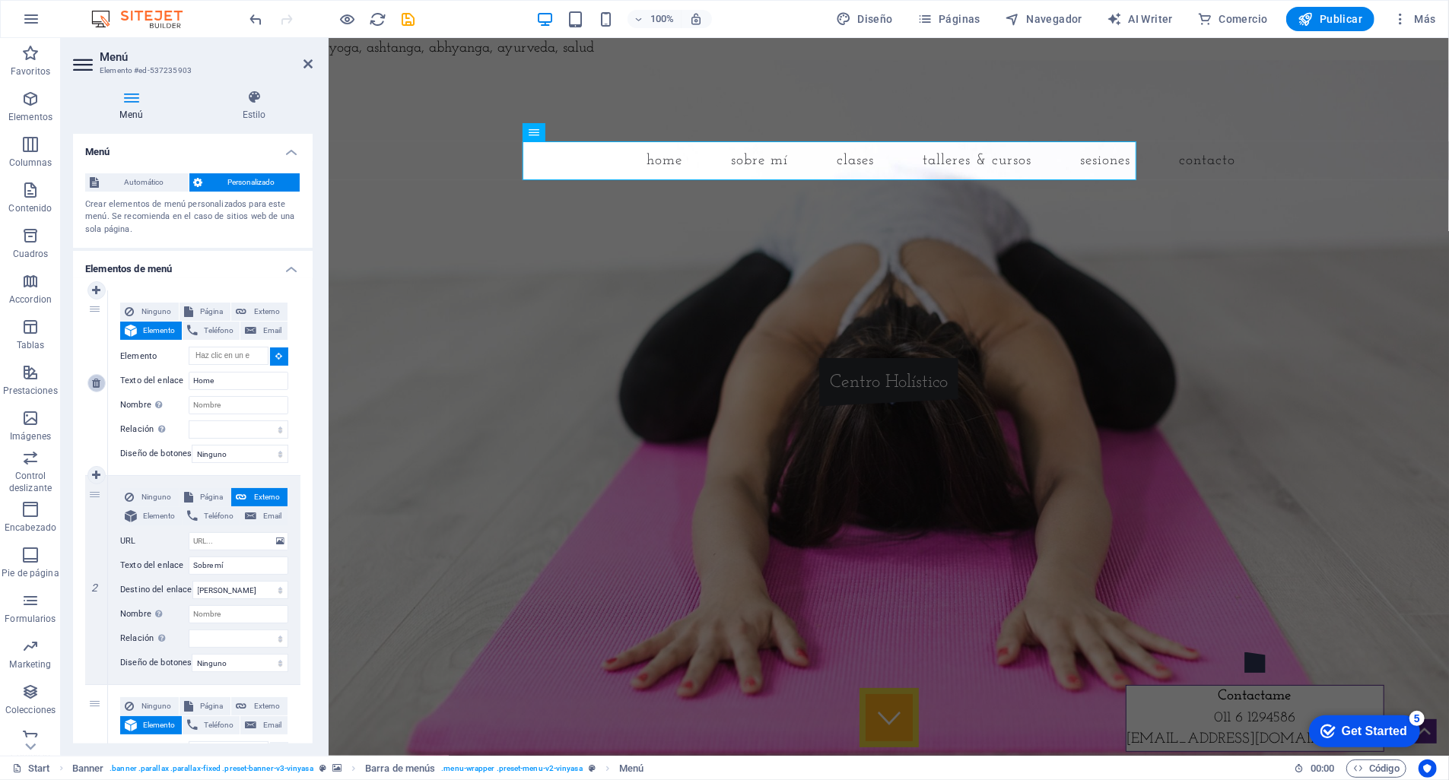
click at [96, 386] on icon at bounding box center [96, 383] width 8 height 11
type input "Sobre mí"
select select
type input "#ed-537235558"
type input "Clases"
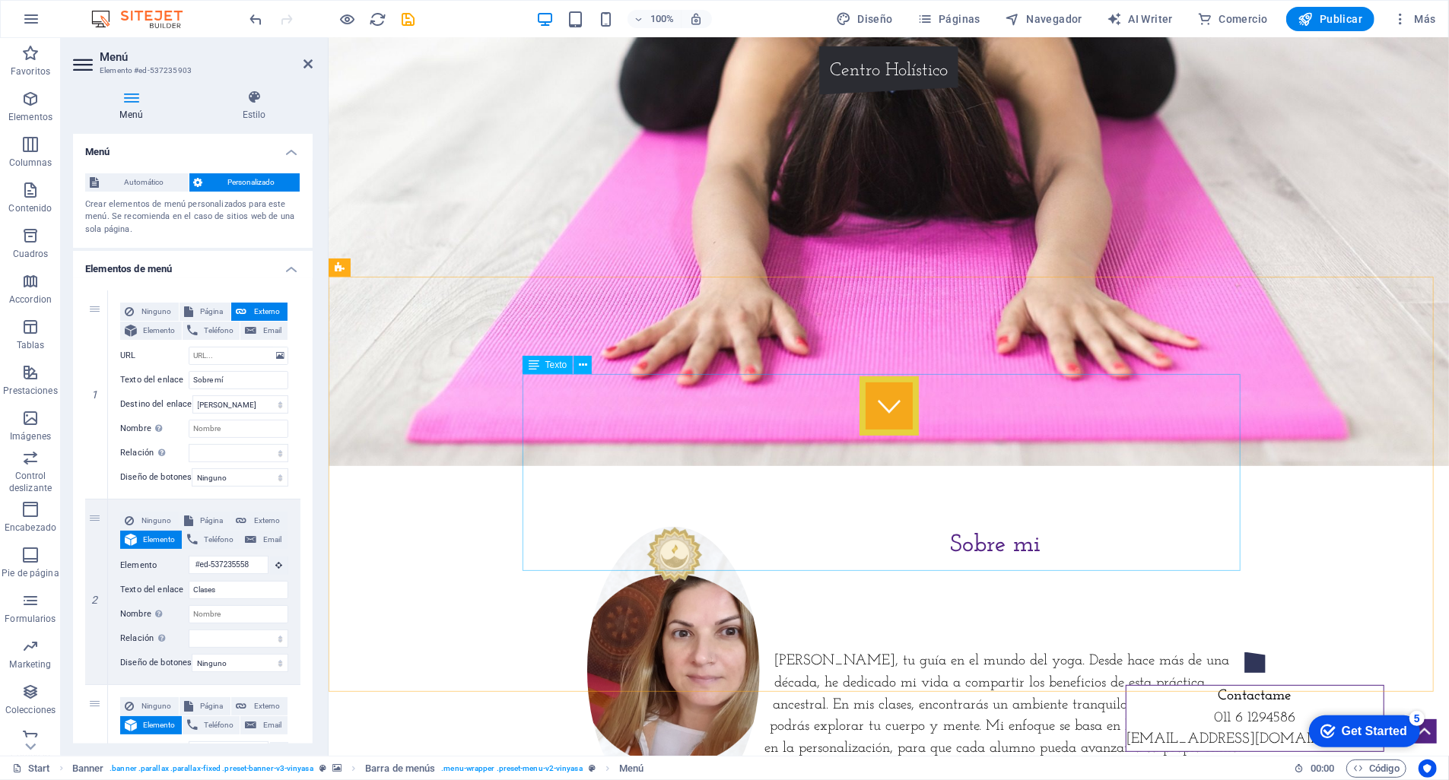
scroll to position [502, 0]
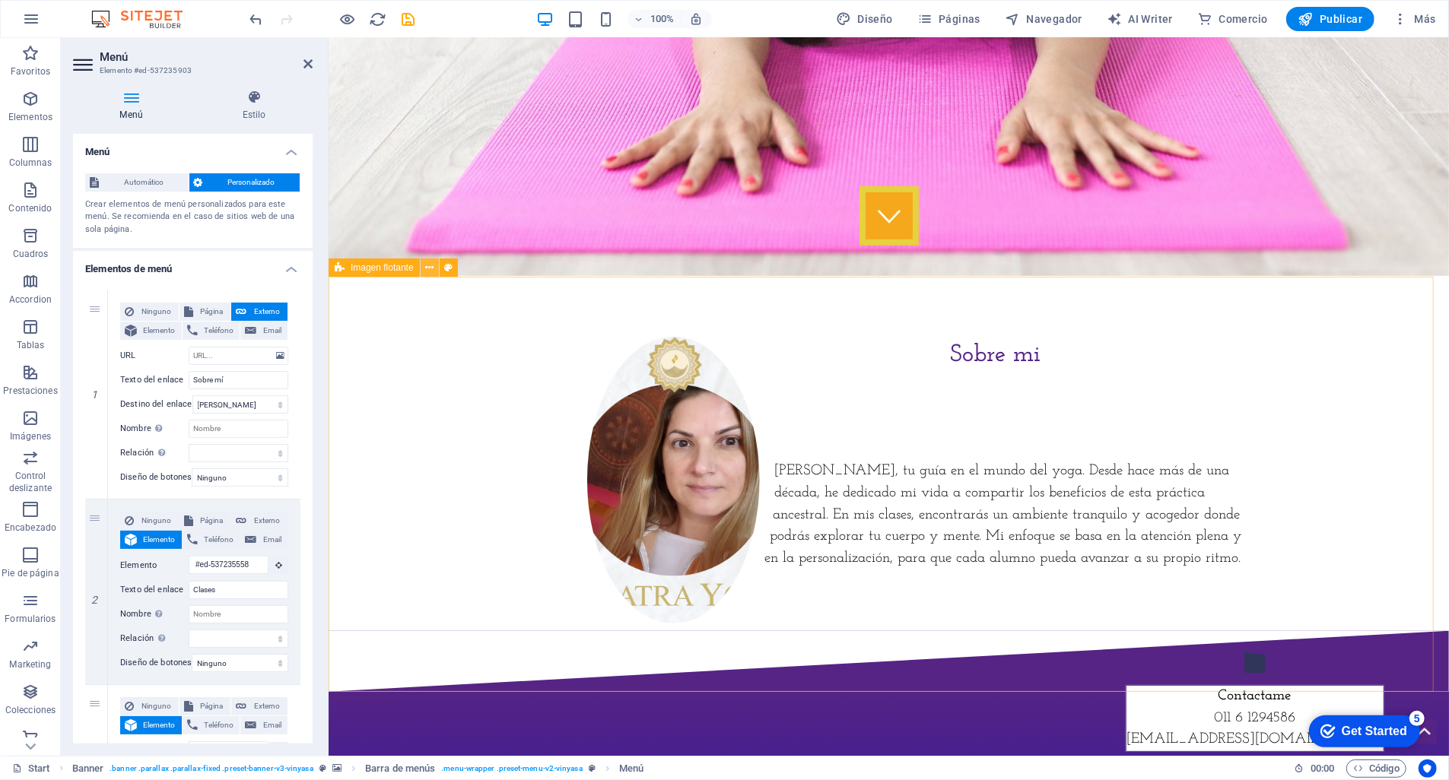
click at [431, 268] on icon at bounding box center [429, 268] width 8 height 16
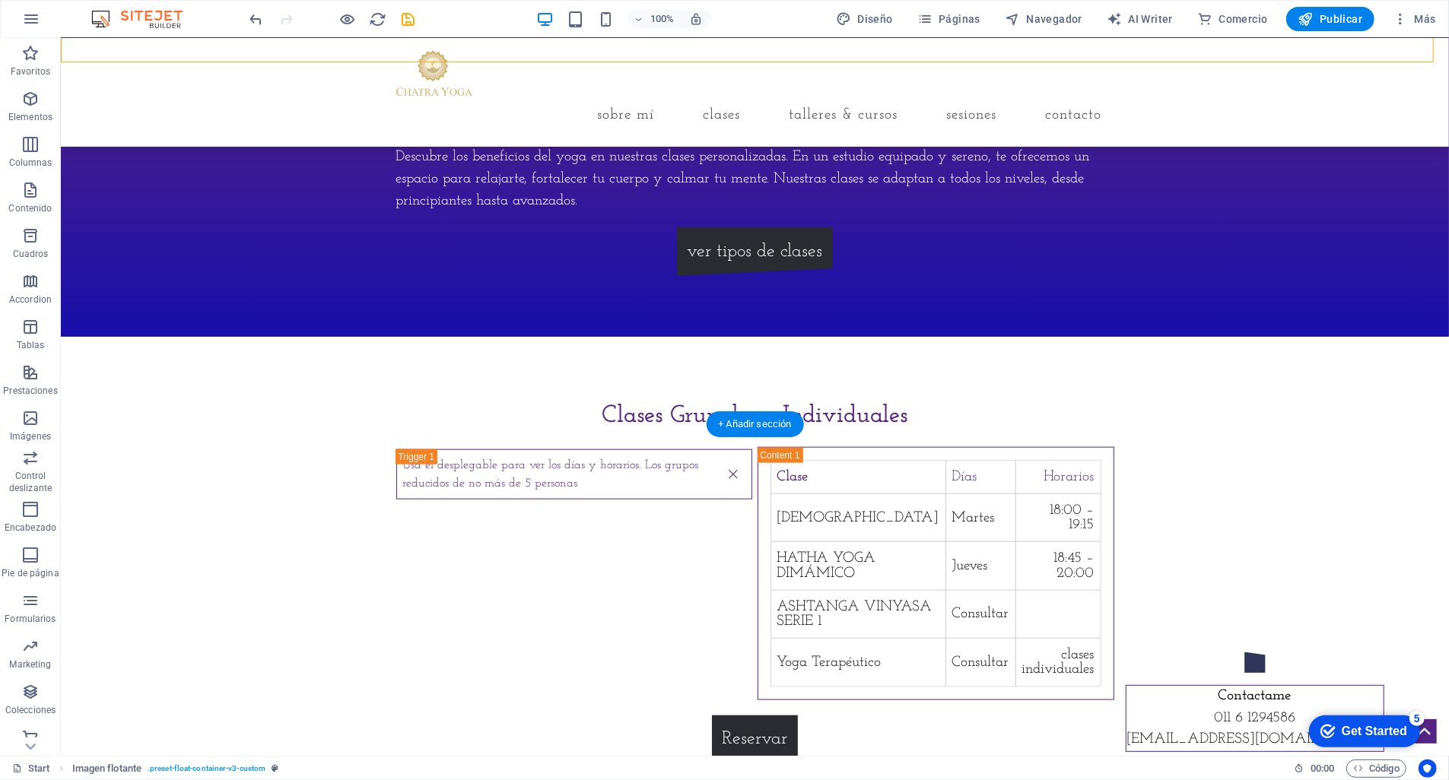
scroll to position [1266, 0]
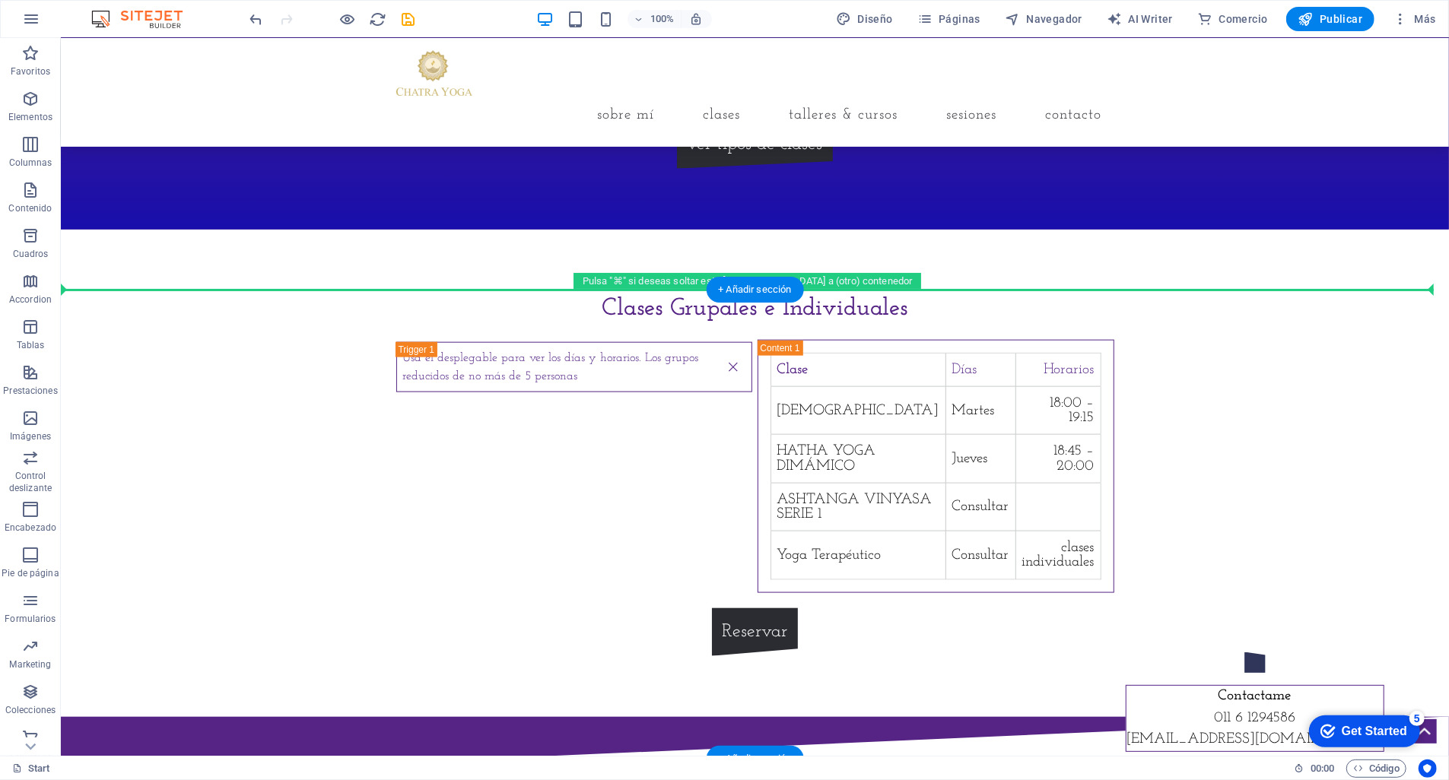
drag, startPoint x: 332, startPoint y: 321, endPoint x: 362, endPoint y: 315, distance: 31.0
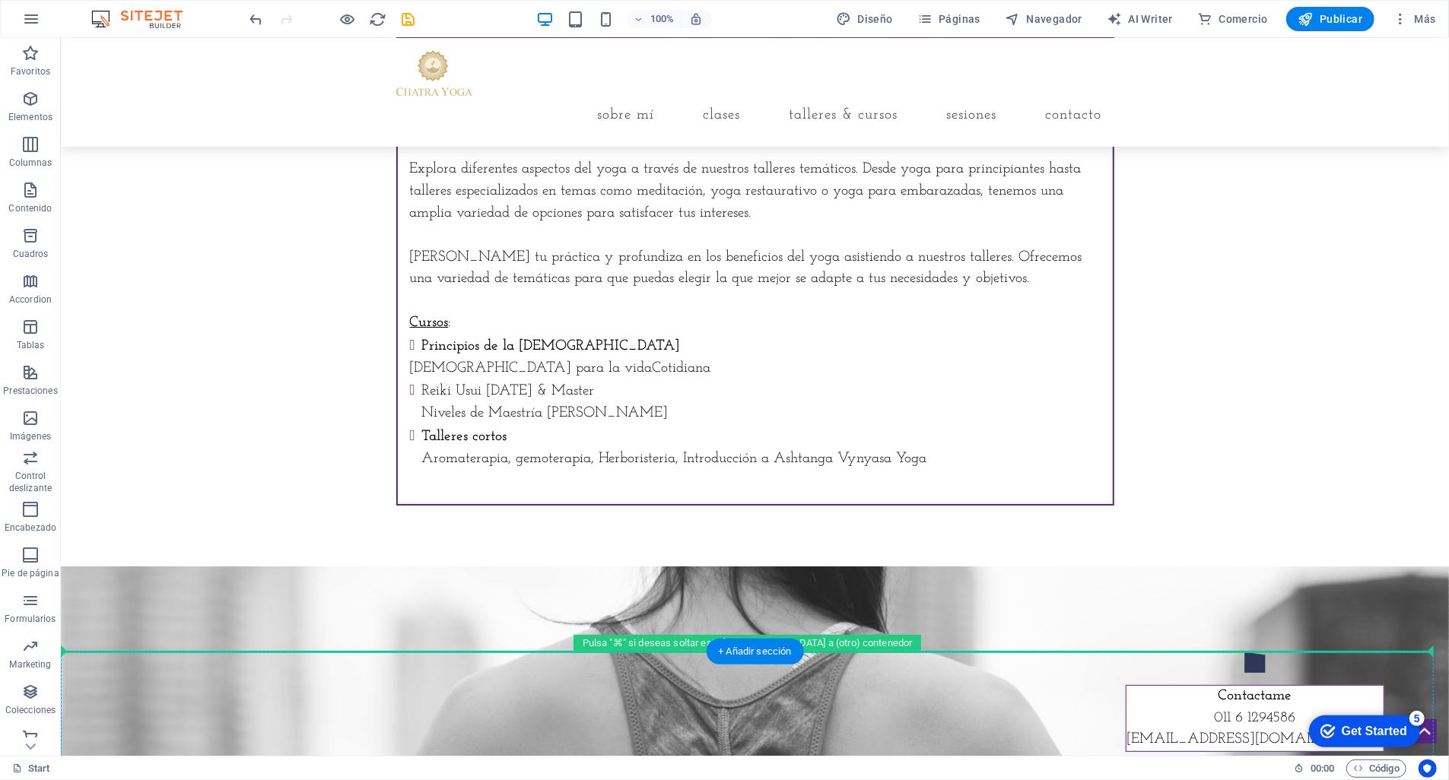
scroll to position [4397, 0]
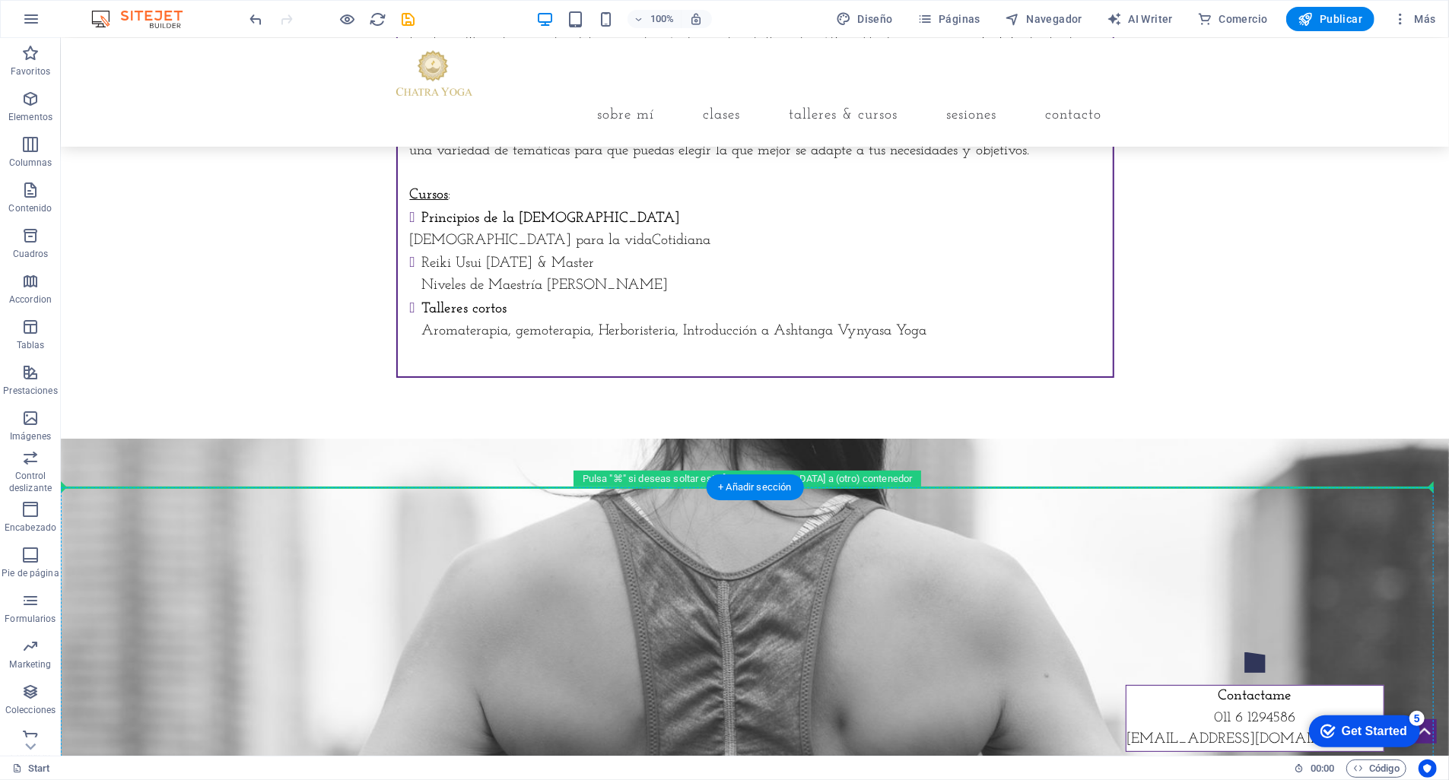
drag, startPoint x: 351, startPoint y: 326, endPoint x: 338, endPoint y: 507, distance: 182.3
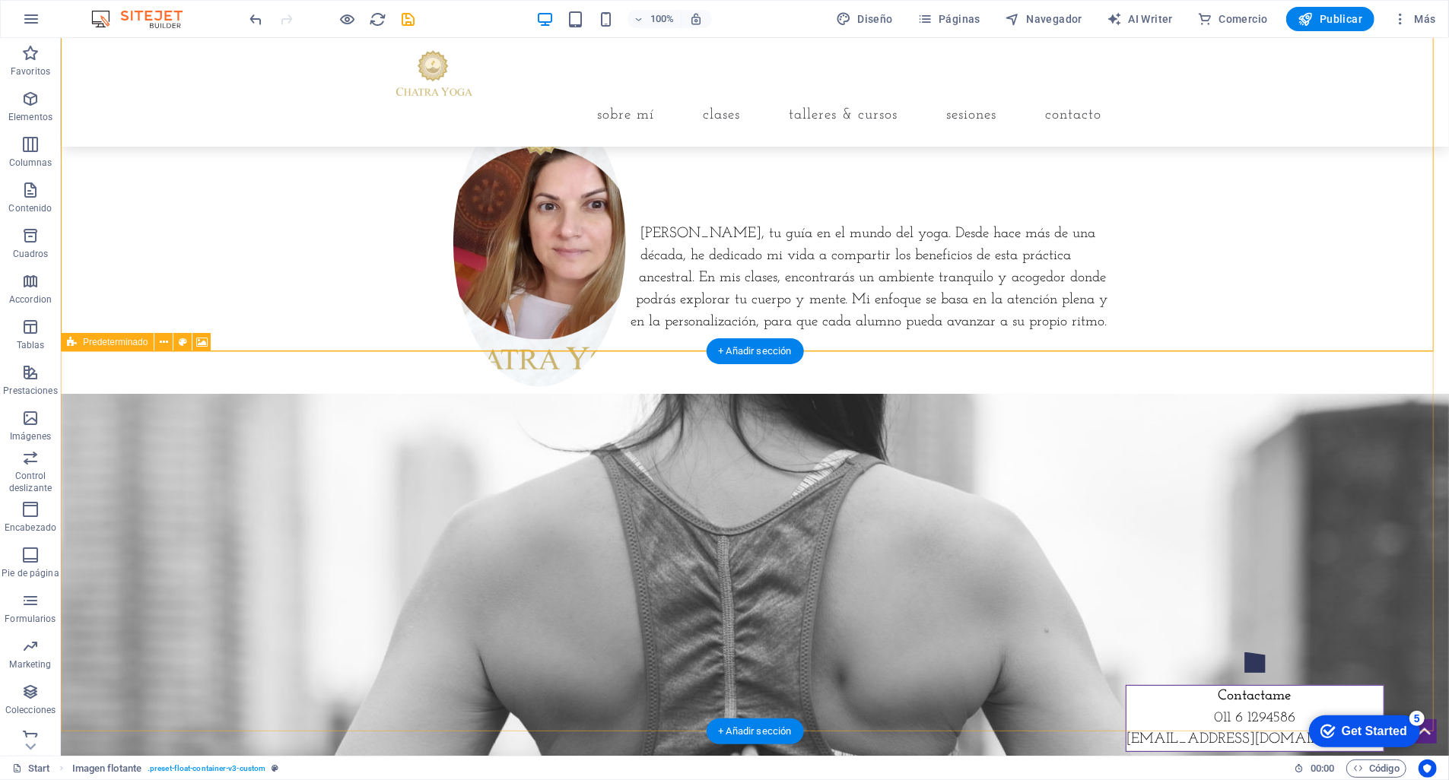
scroll to position [4534, 0]
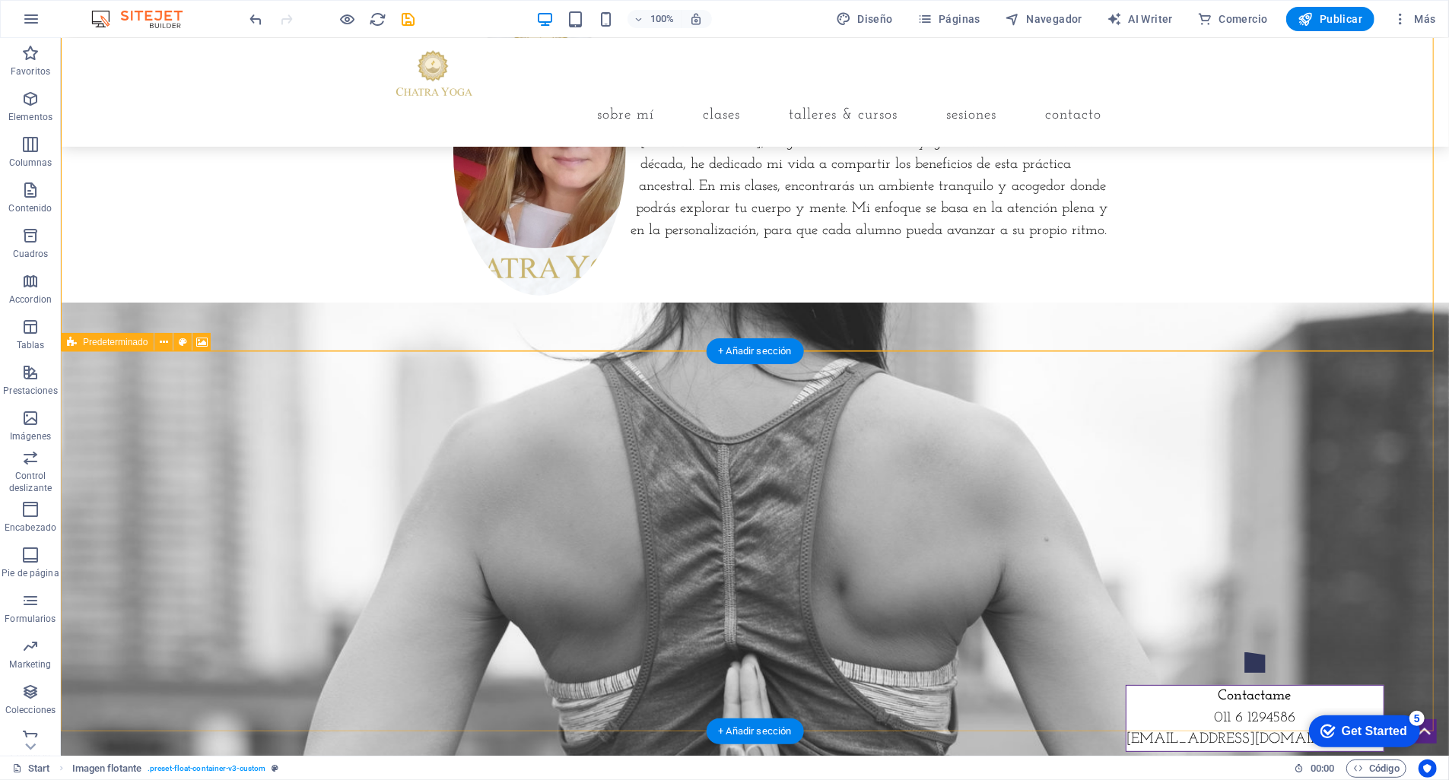
click at [426, 391] on div "Suelta el contenido aquí o Añadir elementos Pegar portapapeles" at bounding box center [754, 356] width 1388 height 108
click at [446, 410] on div "Suelta el contenido aquí o Añadir elementos Pegar portapapeles" at bounding box center [754, 356] width 1388 height 108
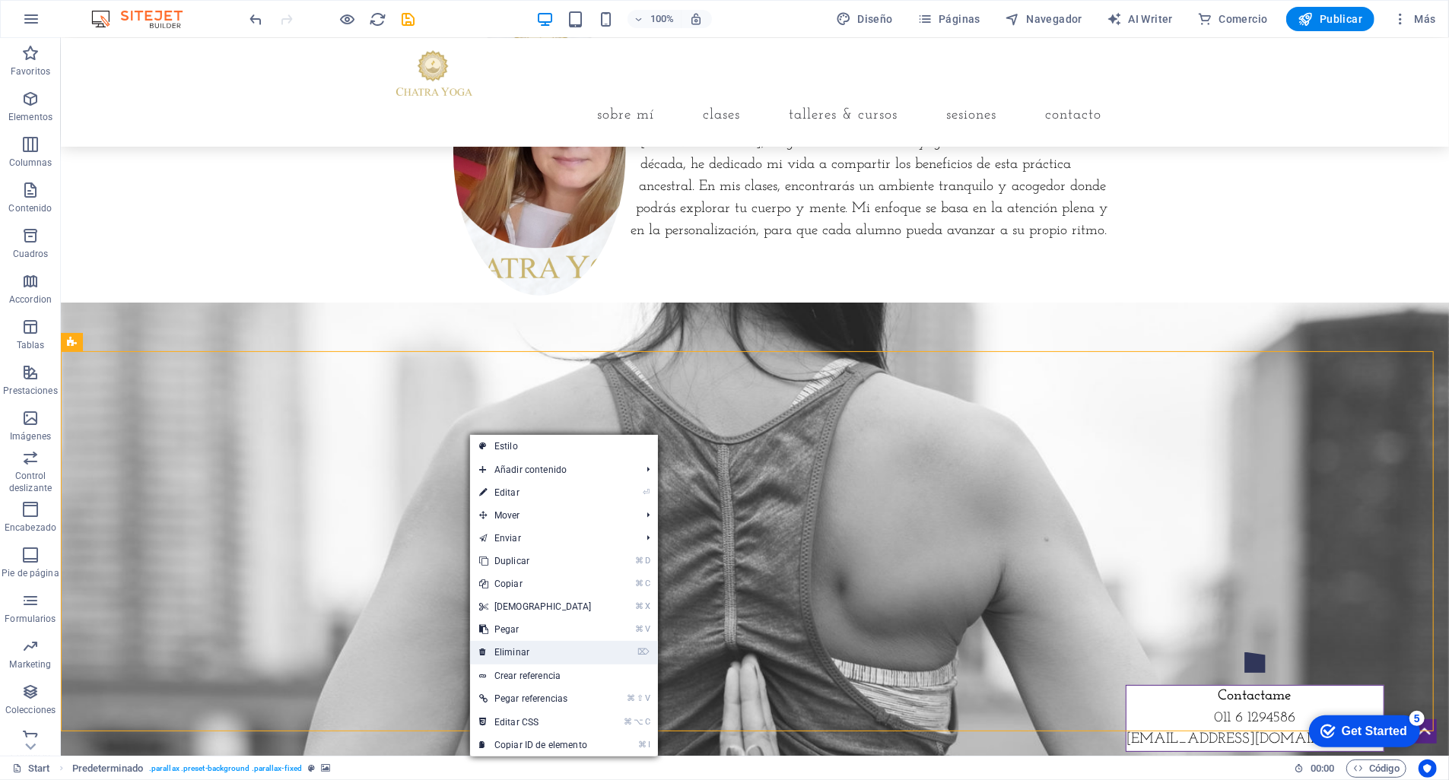
click at [531, 655] on link "⌦ Eliminar" at bounding box center [535, 652] width 131 height 23
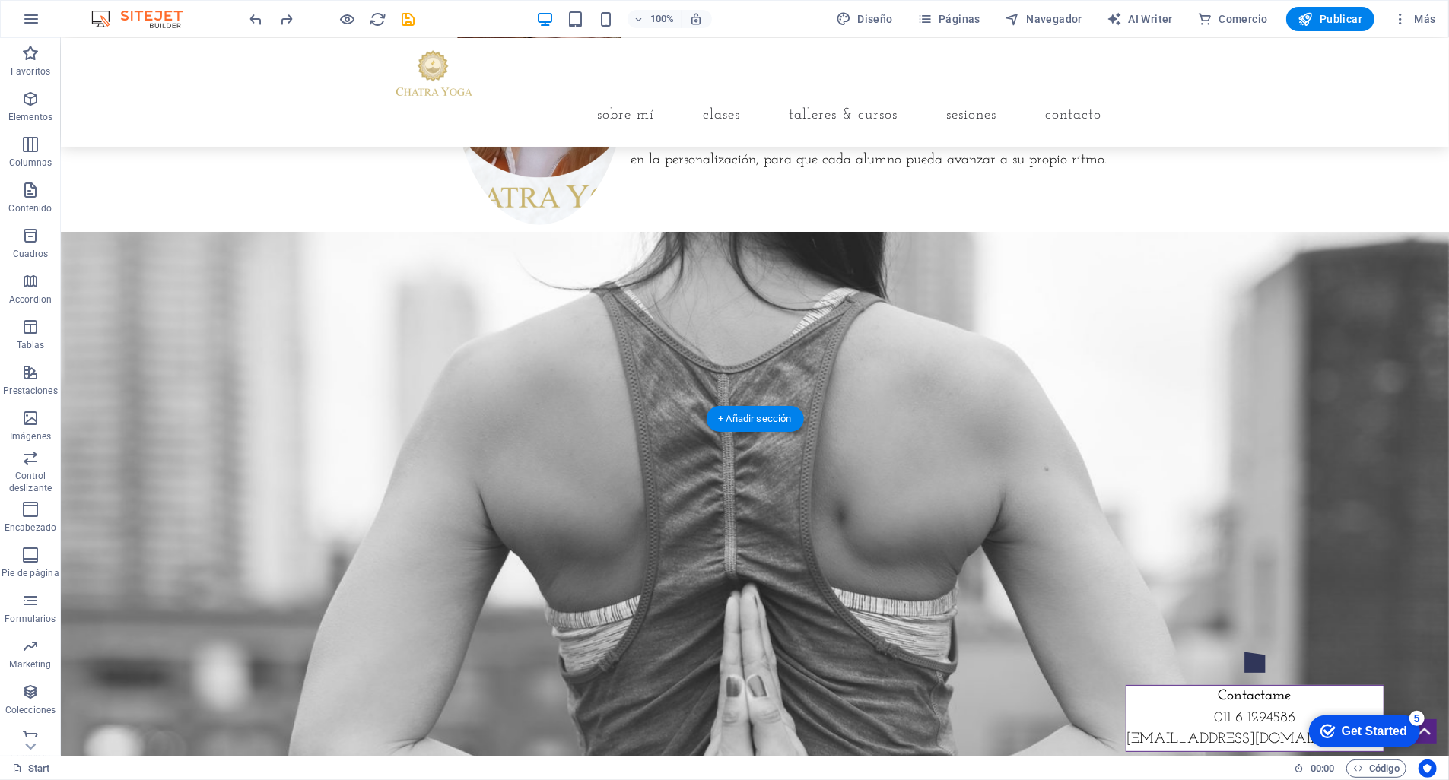
scroll to position [4627, 0]
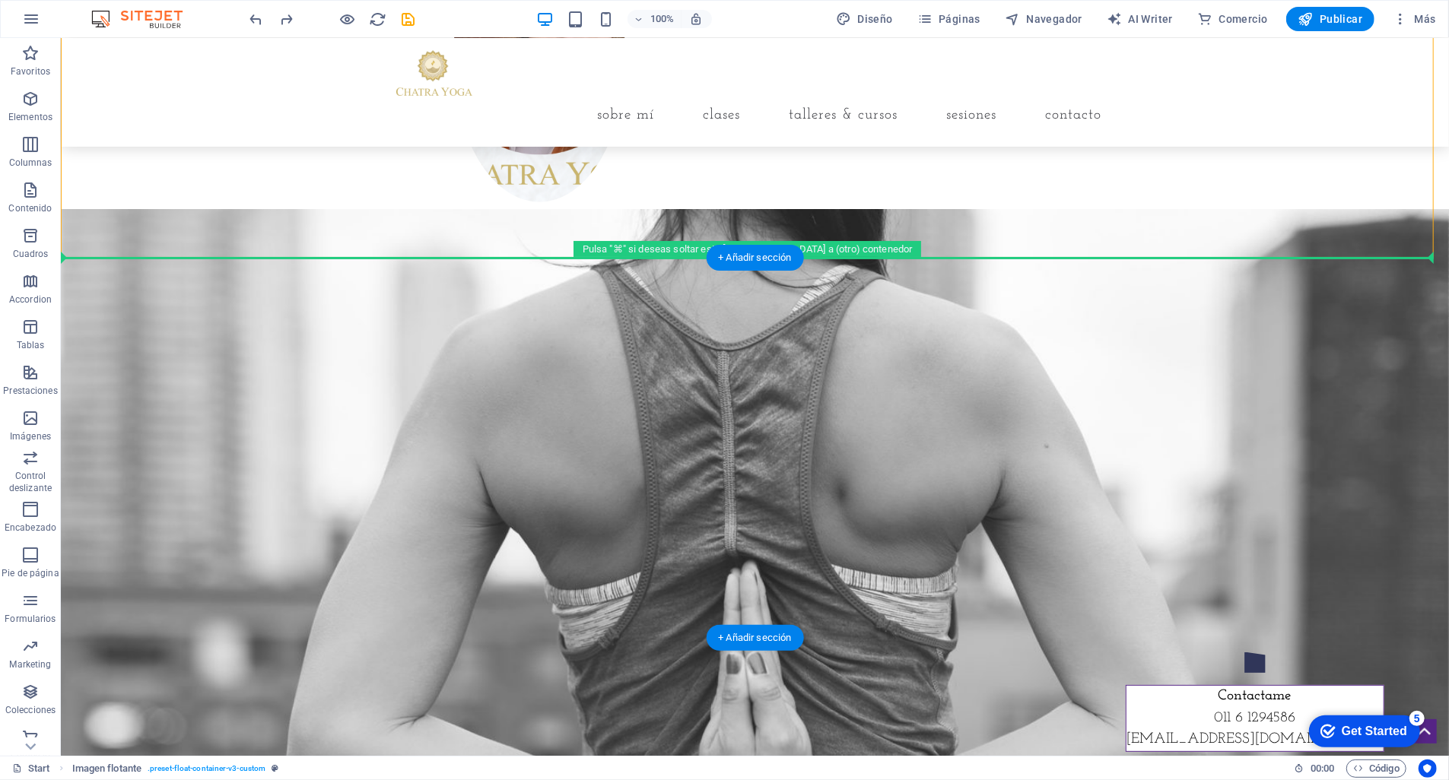
drag, startPoint x: 771, startPoint y: 170, endPoint x: 753, endPoint y: 373, distance: 203.9
drag, startPoint x: 745, startPoint y: 162, endPoint x: 723, endPoint y: 324, distance: 163.5
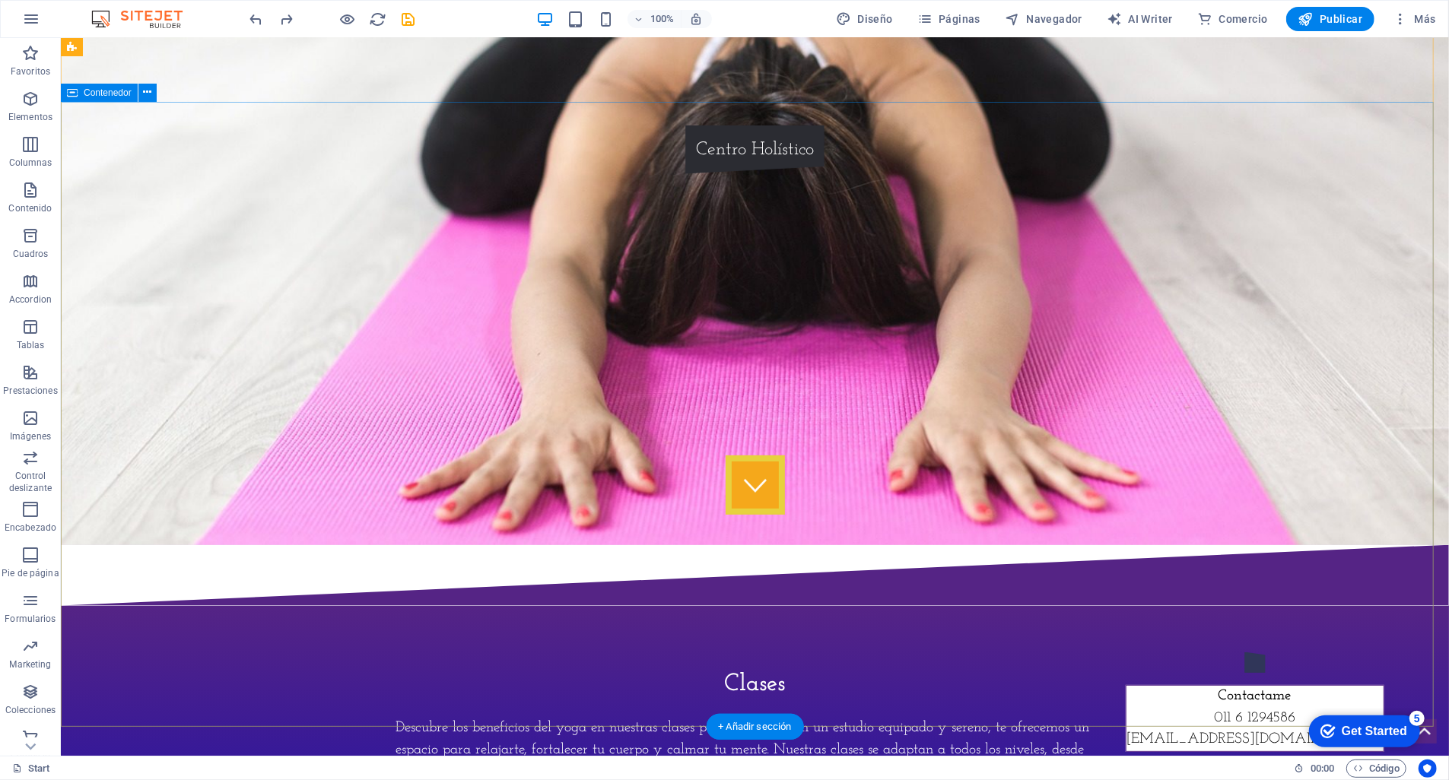
scroll to position [13, 0]
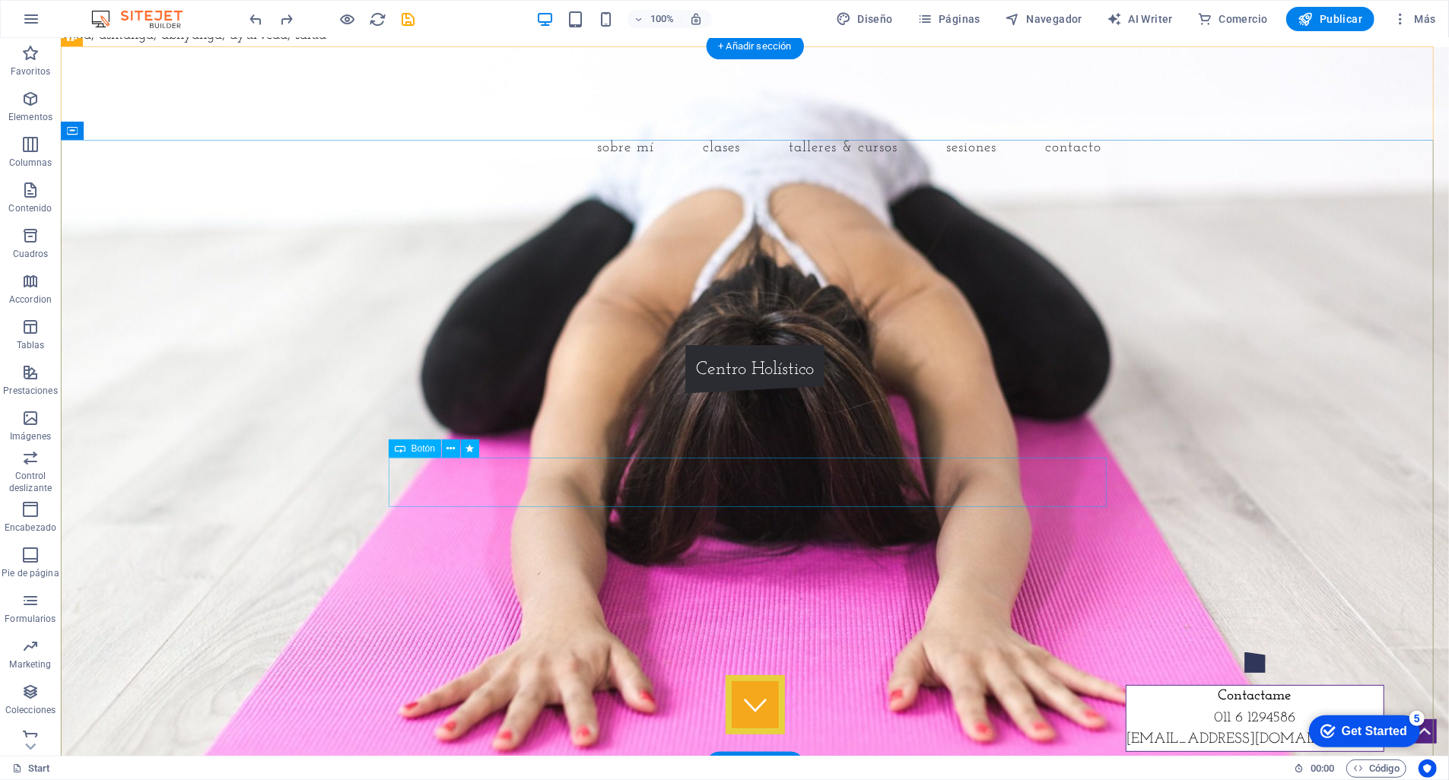
click at [709, 393] on div "Centro Holístico" at bounding box center [754, 369] width 718 height 49
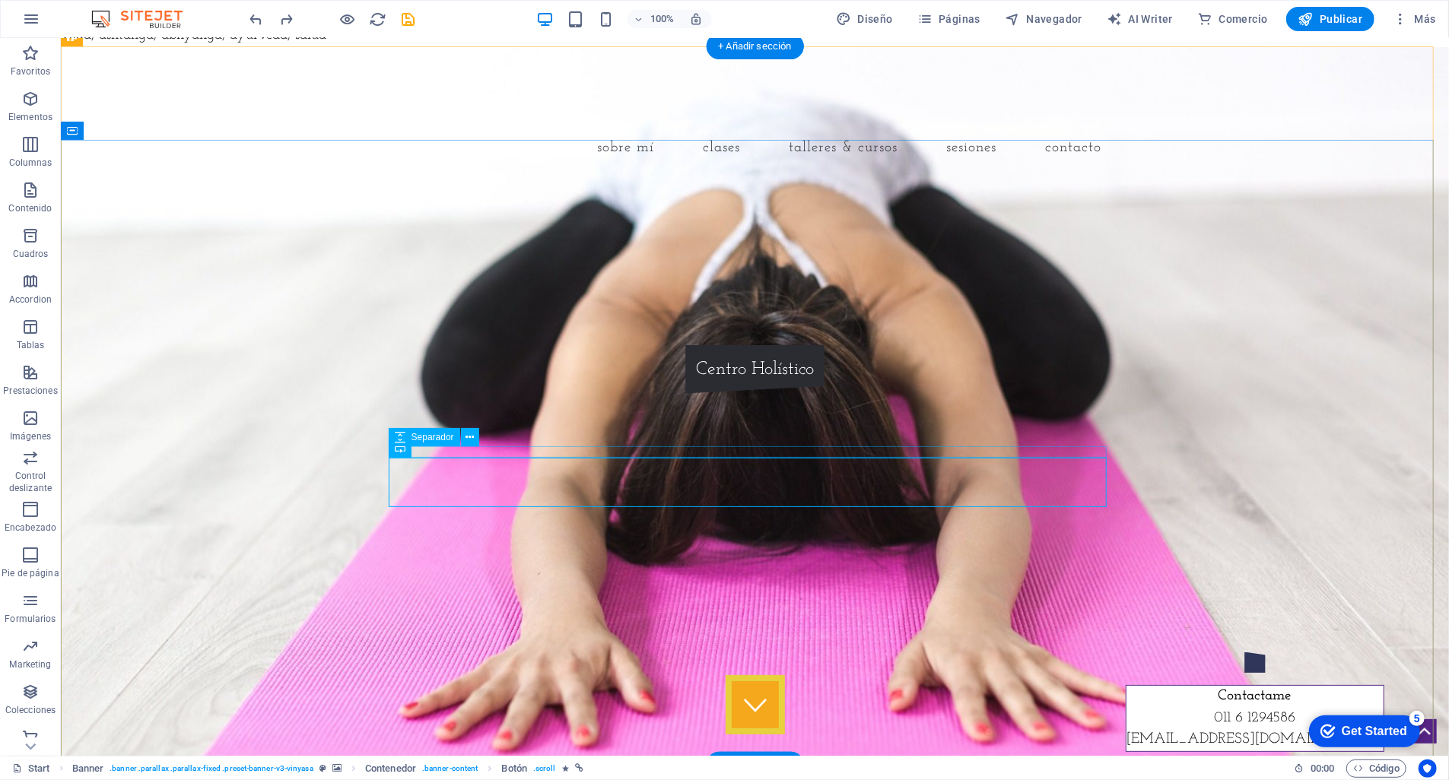
click at [732, 345] on div at bounding box center [754, 338] width 718 height 11
click at [469, 437] on icon at bounding box center [469, 438] width 8 height 16
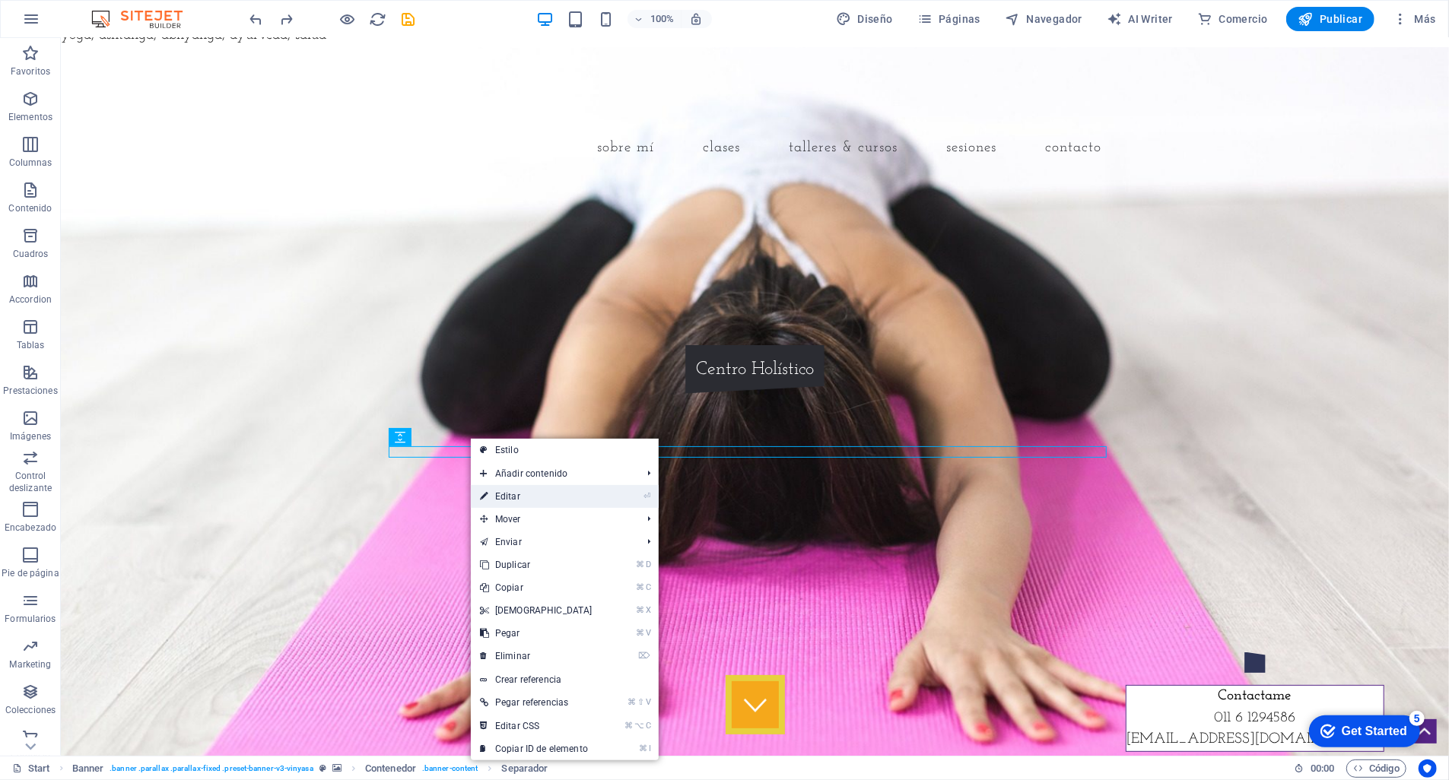
click at [513, 493] on link "⏎ Editar" at bounding box center [536, 496] width 131 height 23
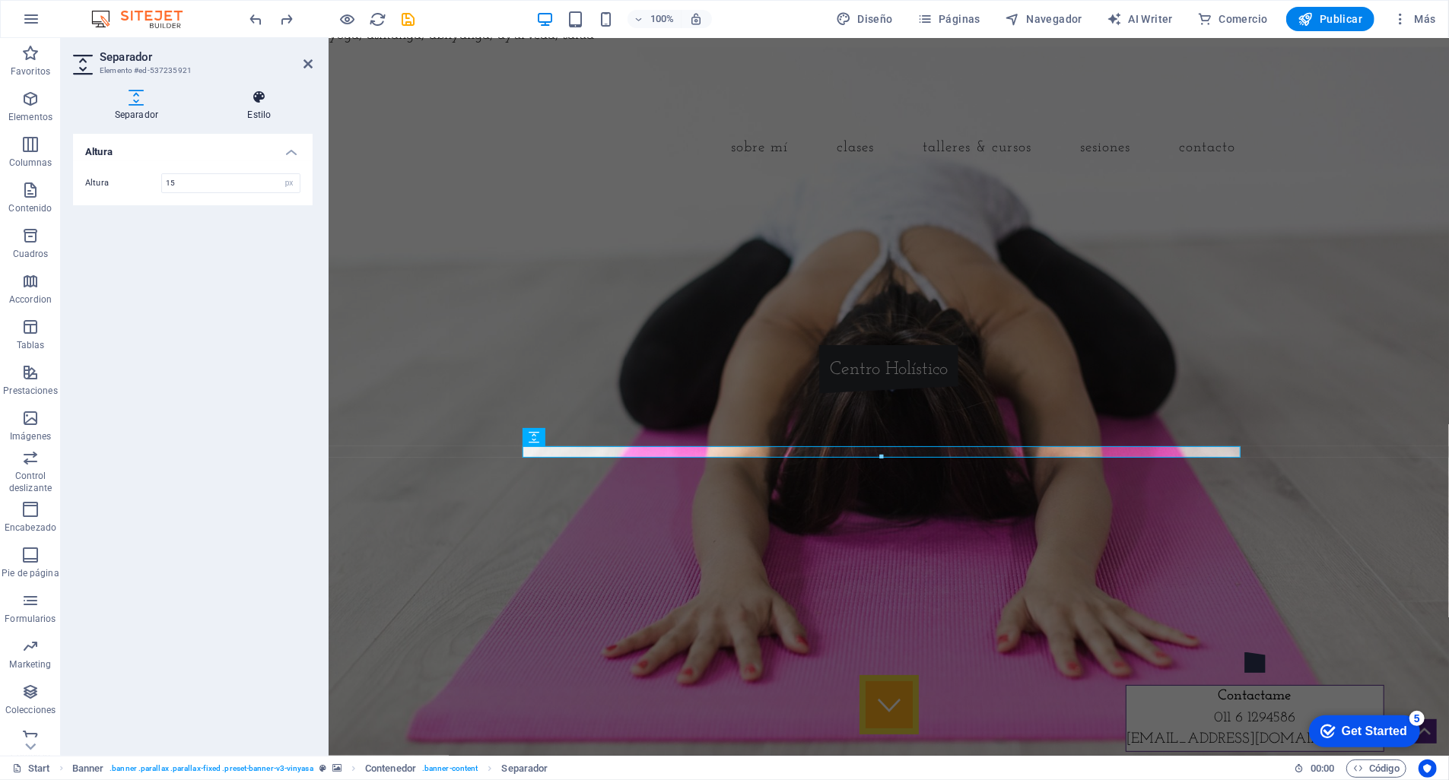
click at [254, 97] on icon at bounding box center [259, 97] width 106 height 15
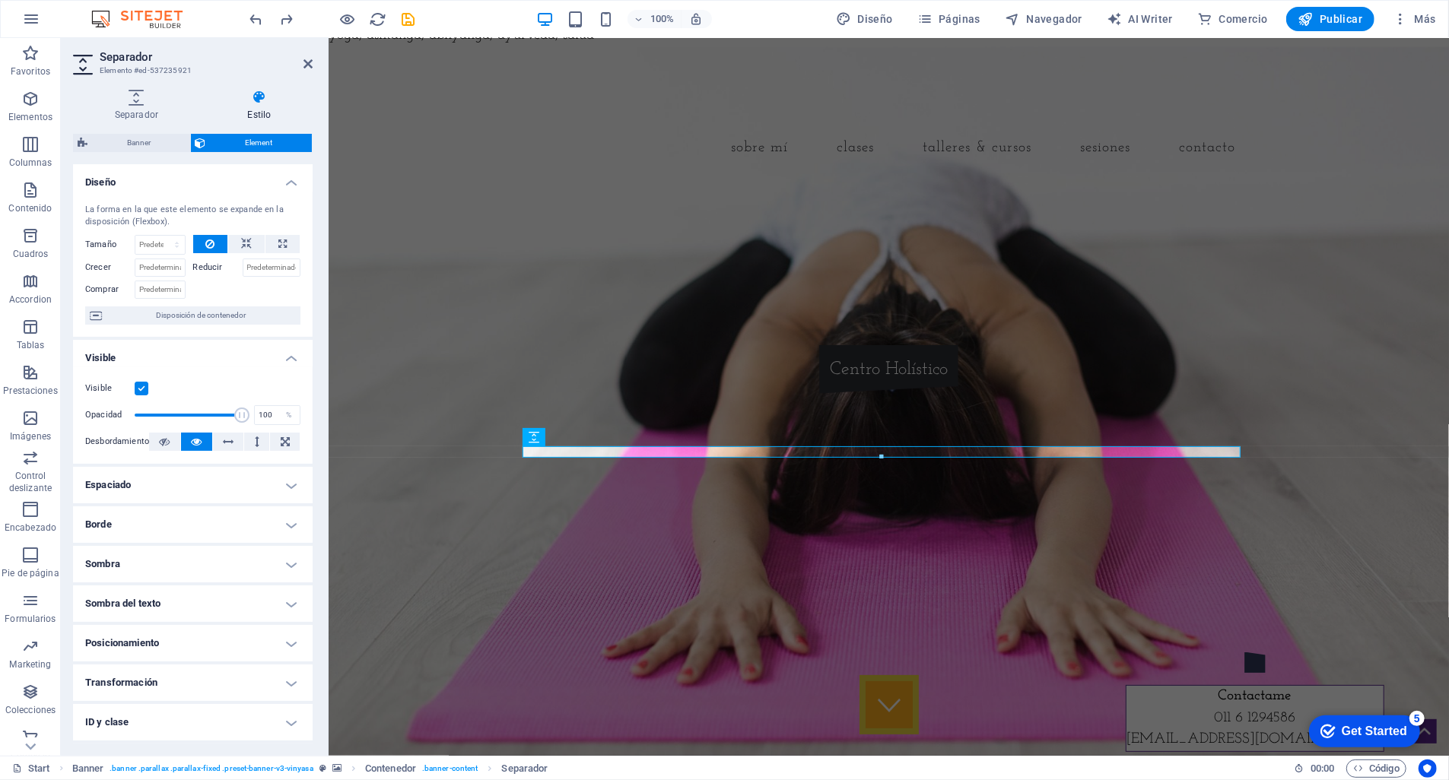
scroll to position [0, 0]
click at [752, 305] on div "Yoga, Reiki, Ayurveda y Abhyanga Centro Holístico" at bounding box center [888, 316] width 1120 height 275
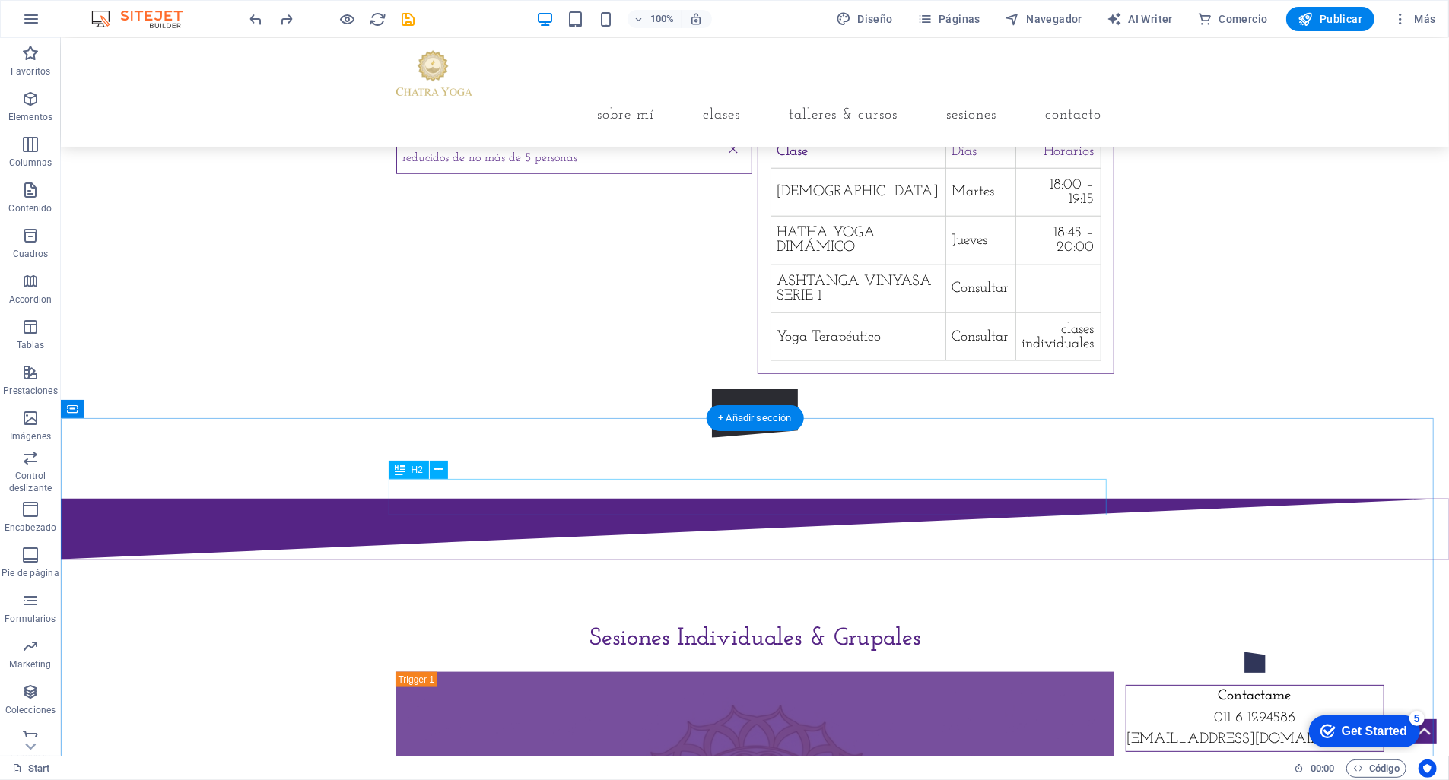
scroll to position [1253, 0]
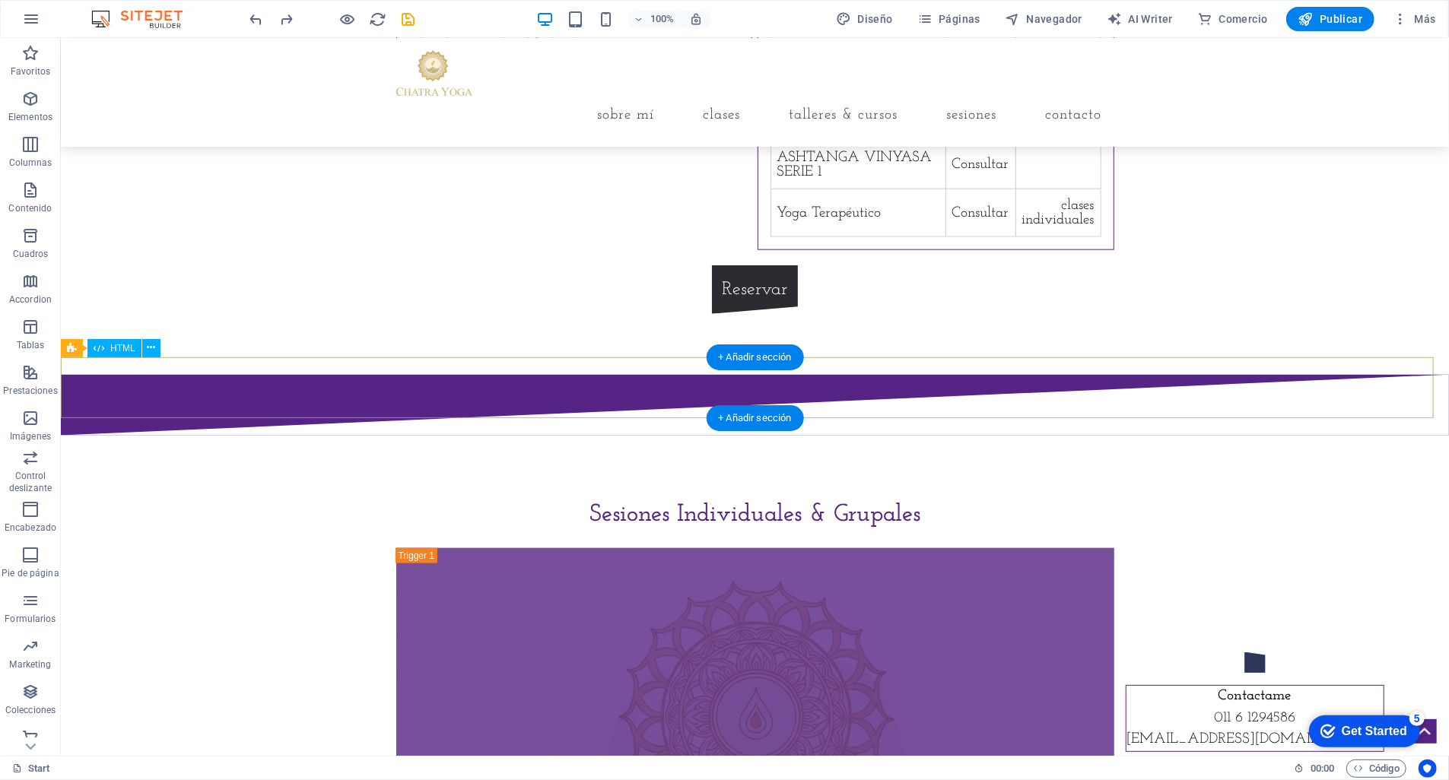
click at [531, 386] on div at bounding box center [754, 404] width 1388 height 61
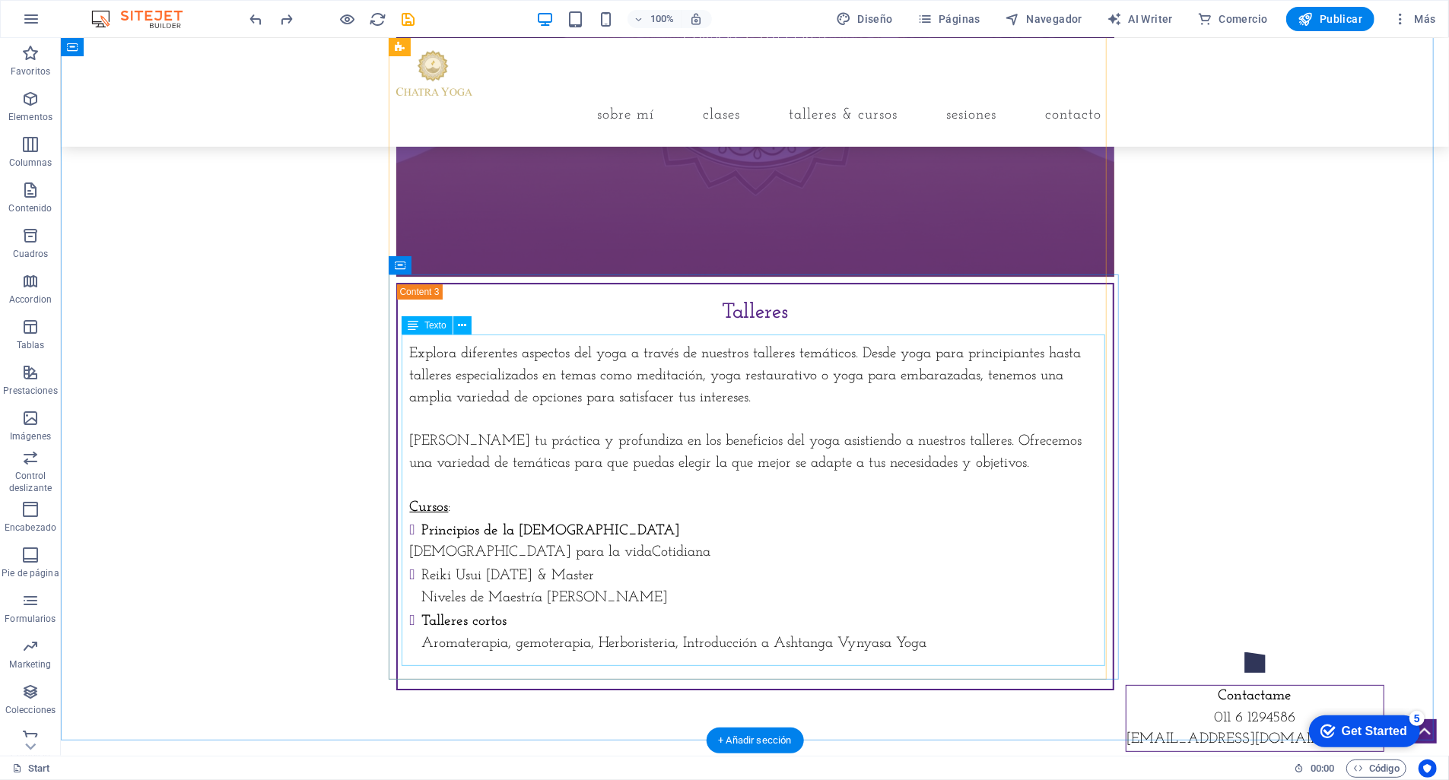
scroll to position [4056, 0]
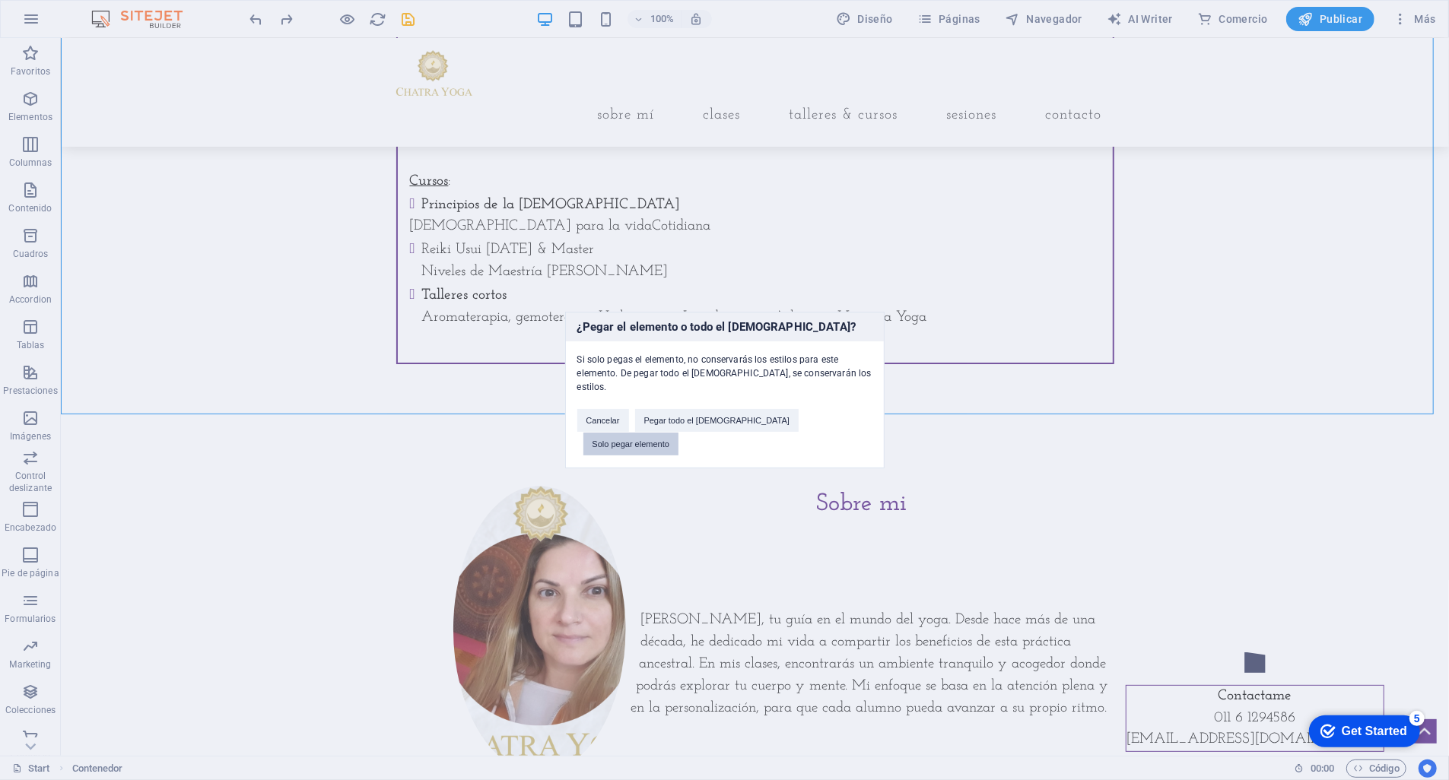
click at [679, 433] on button "Solo pegar elemento" at bounding box center [631, 444] width 96 height 23
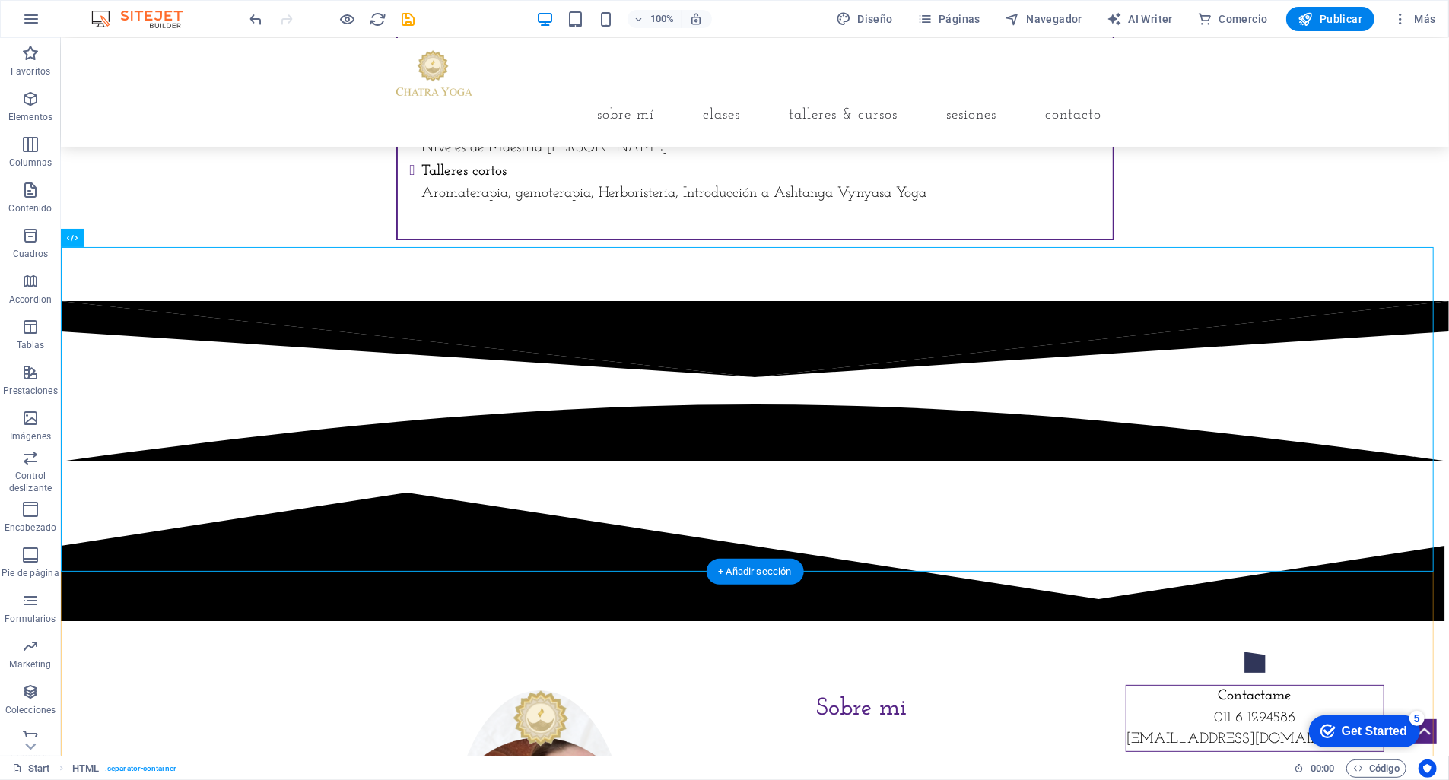
scroll to position [4172, 0]
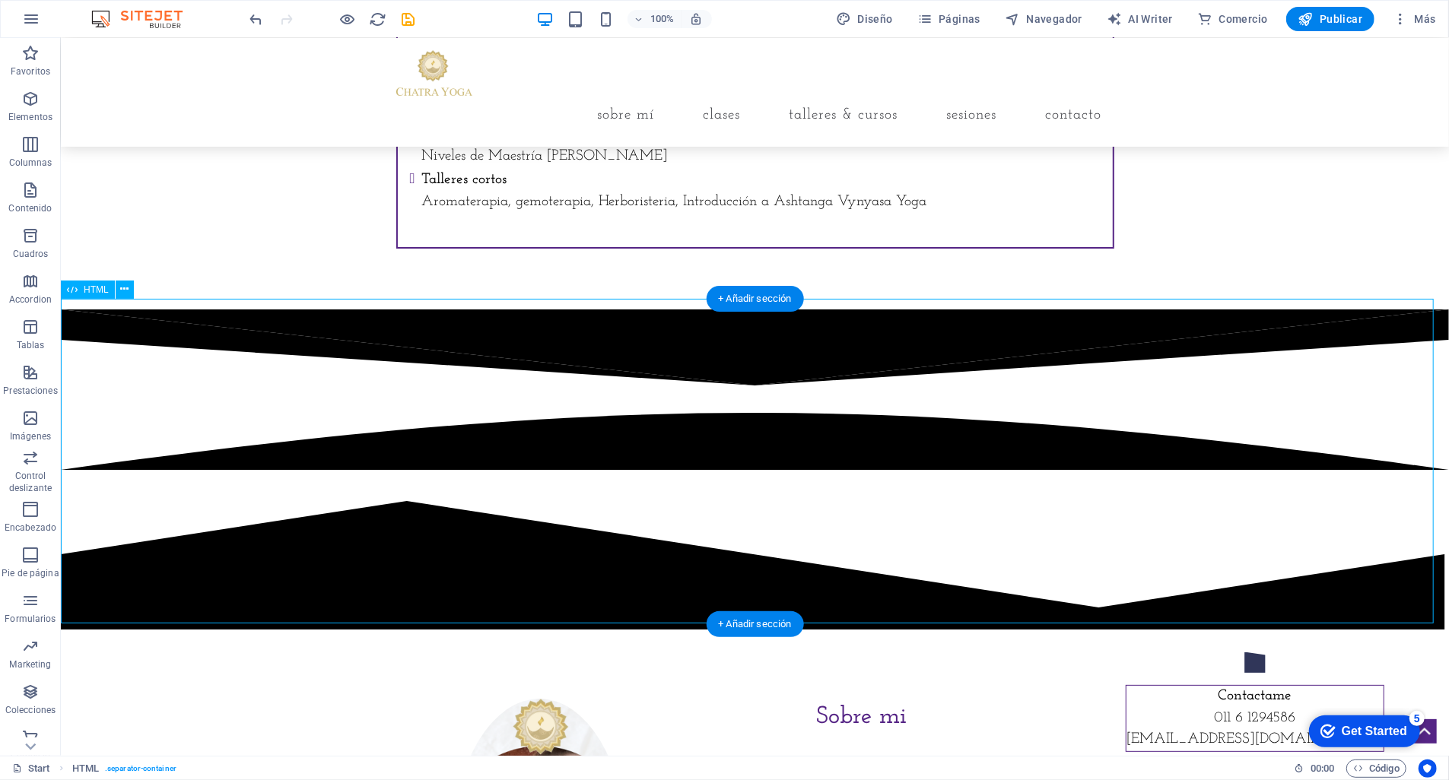
click at [588, 349] on div at bounding box center [754, 473] width 1388 height 329
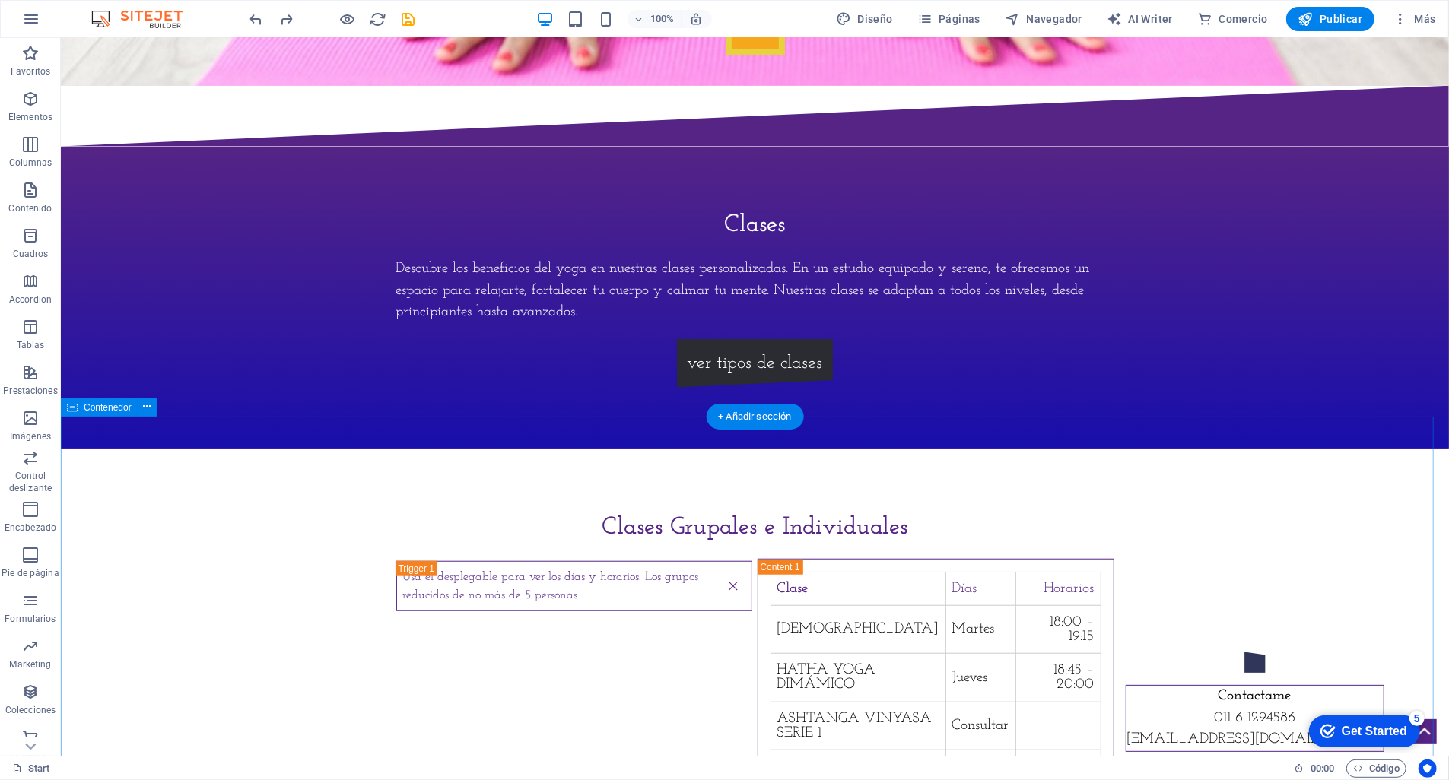
scroll to position [1206, 0]
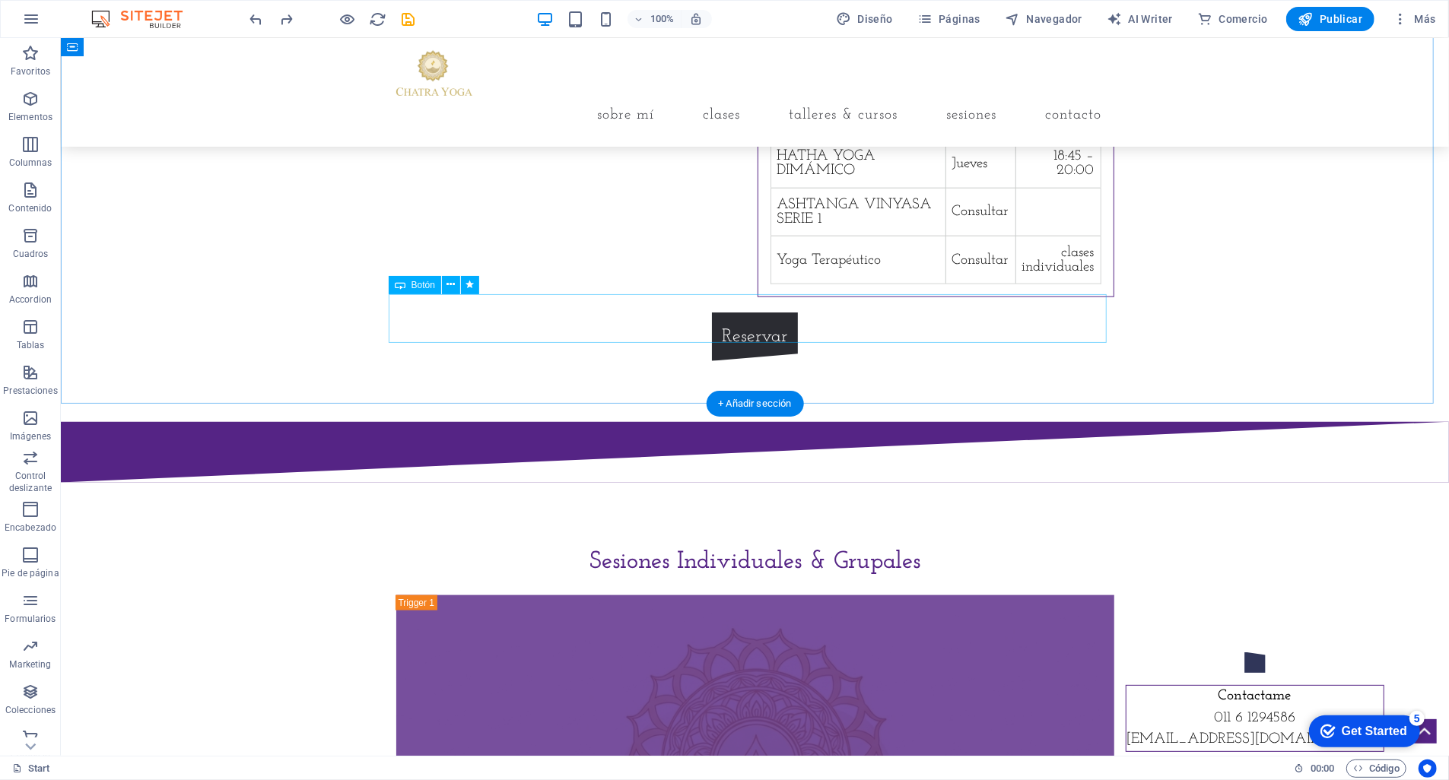
click at [723, 322] on div "Reservar" at bounding box center [754, 336] width 718 height 49
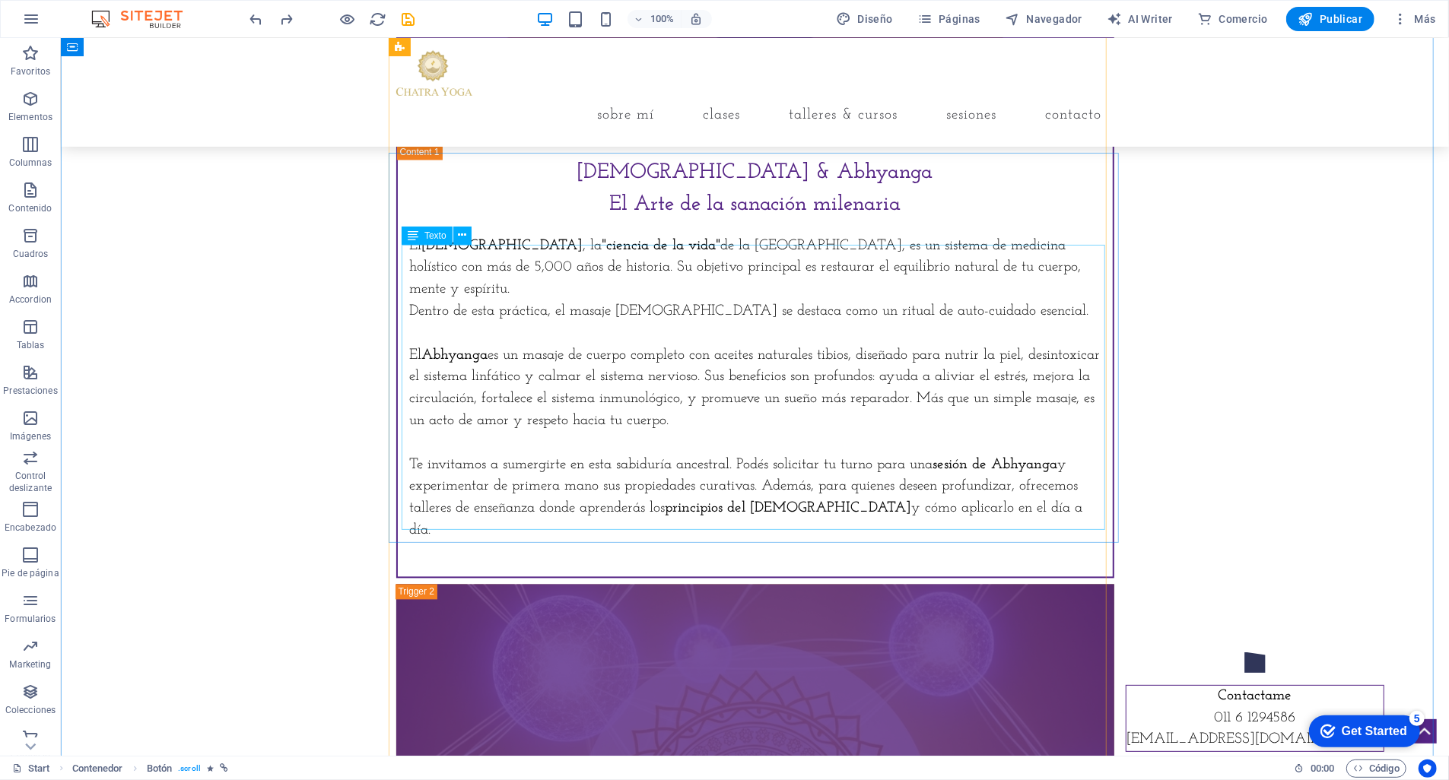
scroll to position [2145, 0]
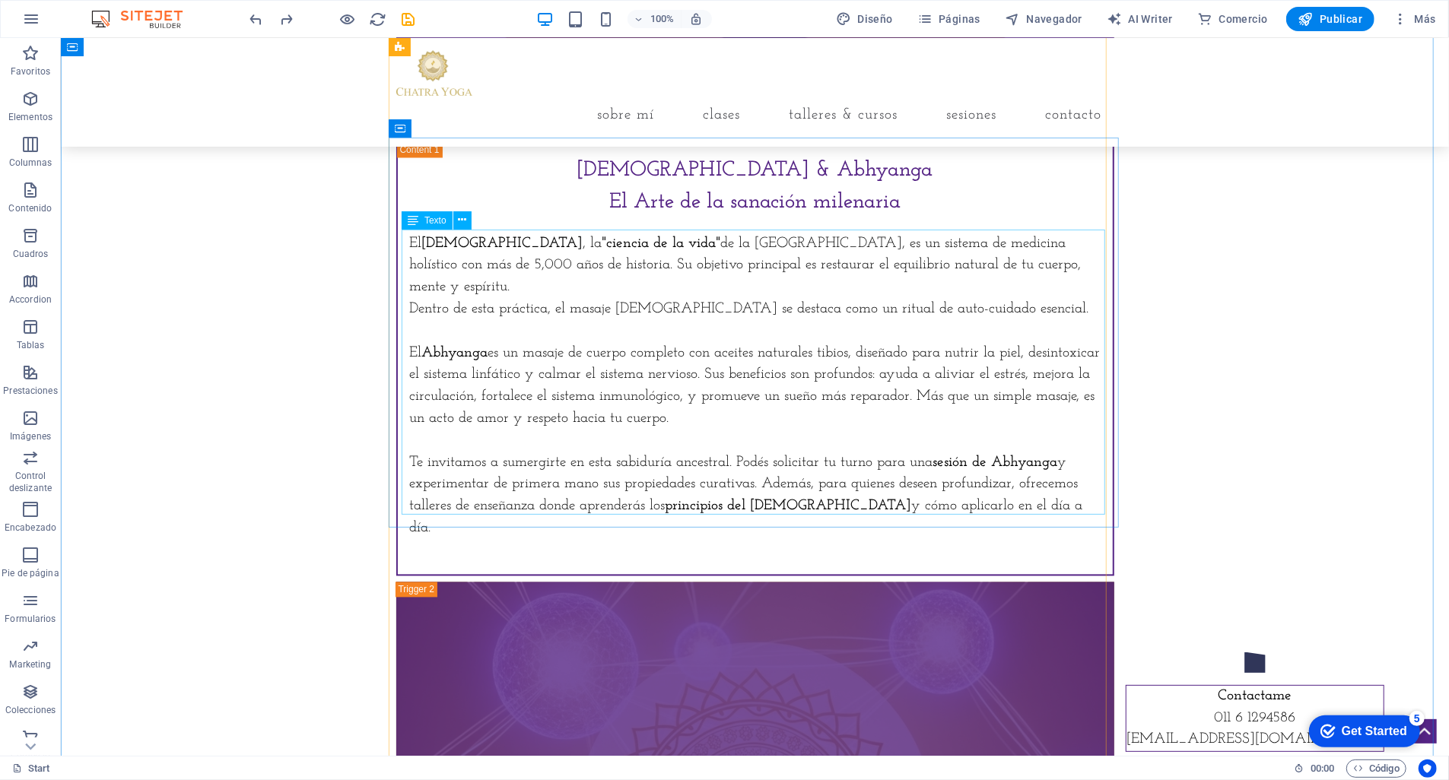
click at [833, 485] on div "El Ayurveda , la "ciencia de la vida" de la India, es un sistema de medicina ho…" at bounding box center [754, 397] width 691 height 329
click at [1048, 482] on div "El Ayurveda , la "ciencia de la vida" de la India, es un sistema de medicina ho…" at bounding box center [754, 397] width 691 height 329
click at [1020, 516] on div "Ayurveda & Abhyanga El Arte de la sanación milenaria El Ayurveda , la "ciencia …" at bounding box center [754, 358] width 718 height 435
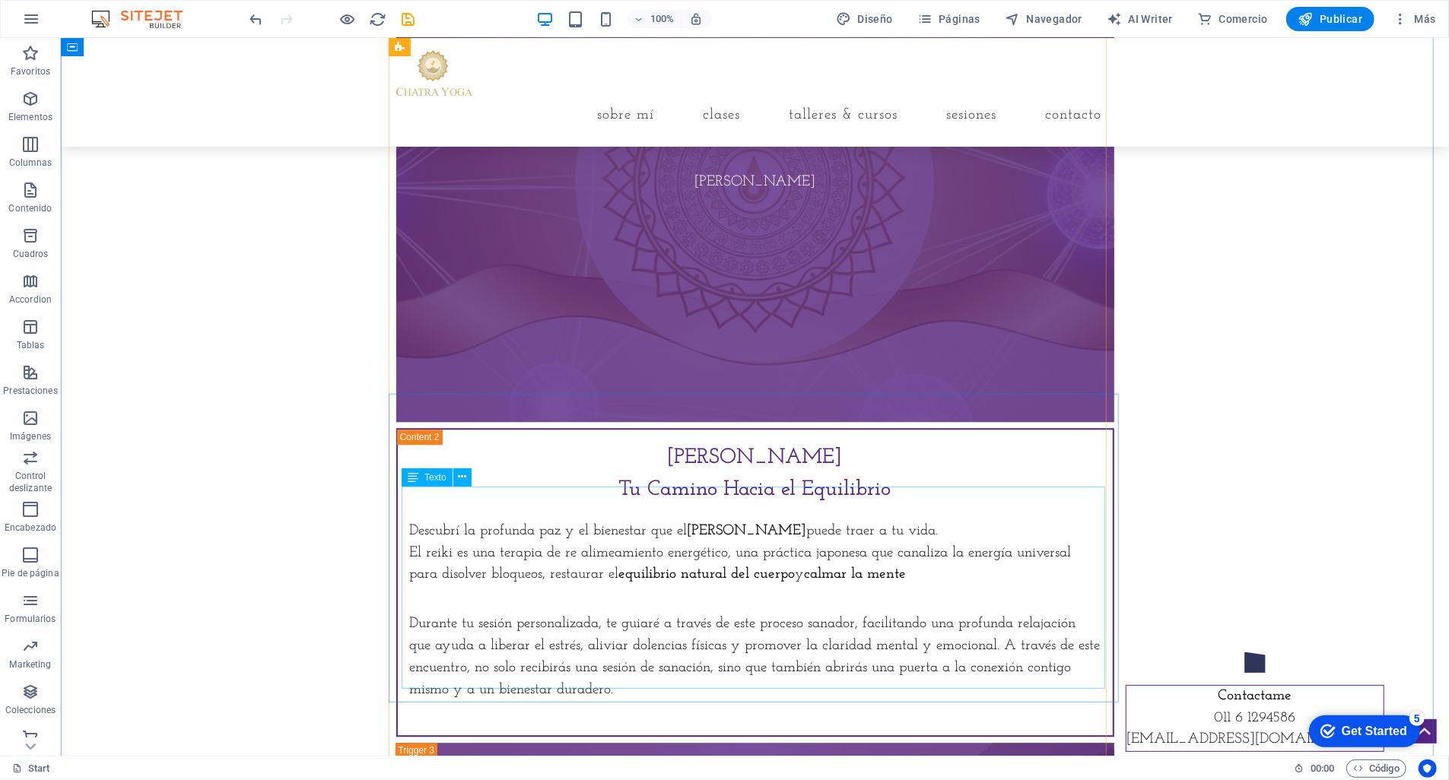
scroll to position [2990, 0]
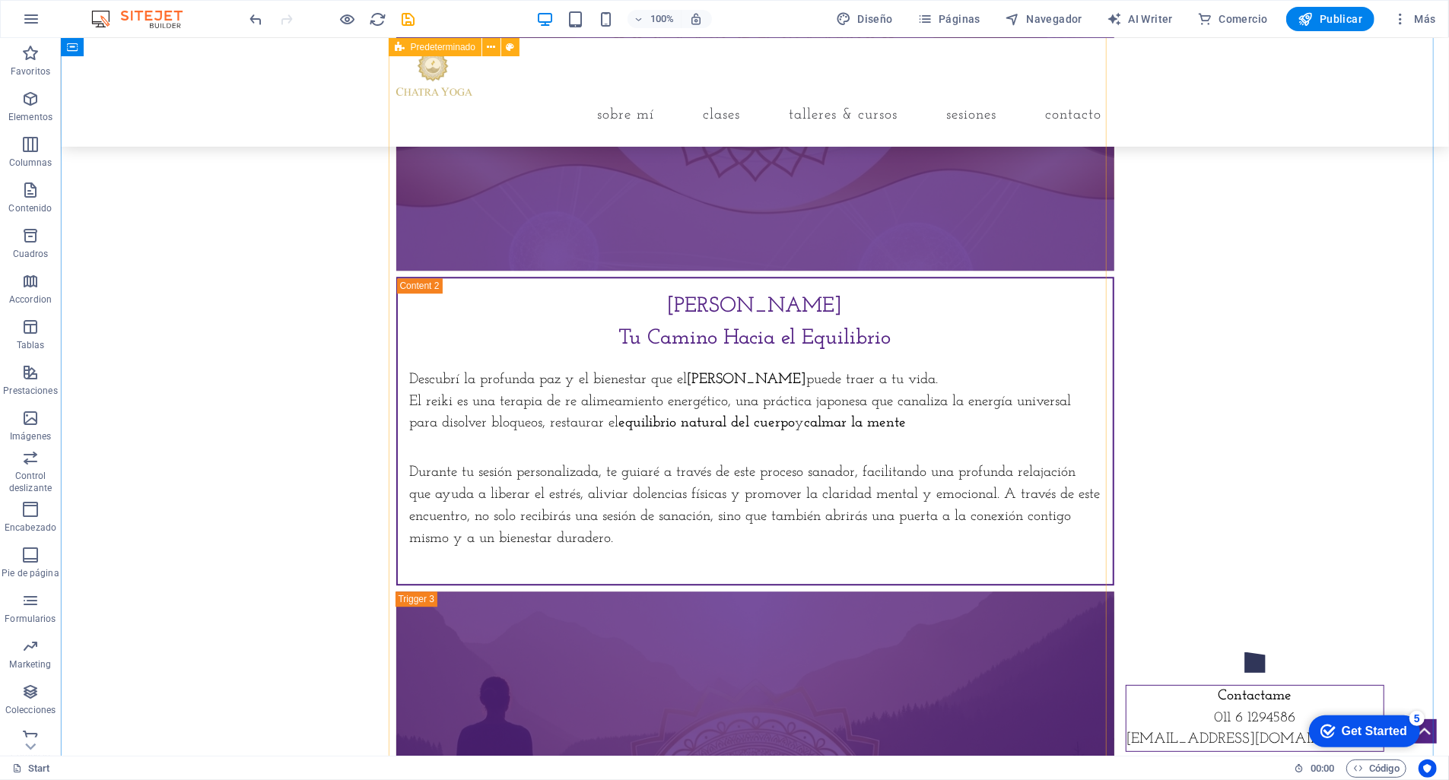
click at [857, 557] on div "AYURVEDA & ABHYANGA Ayurveda & Abhyanga El Arte de la sanación milenaria El Ayu…" at bounding box center [754, 147] width 718 height 2673
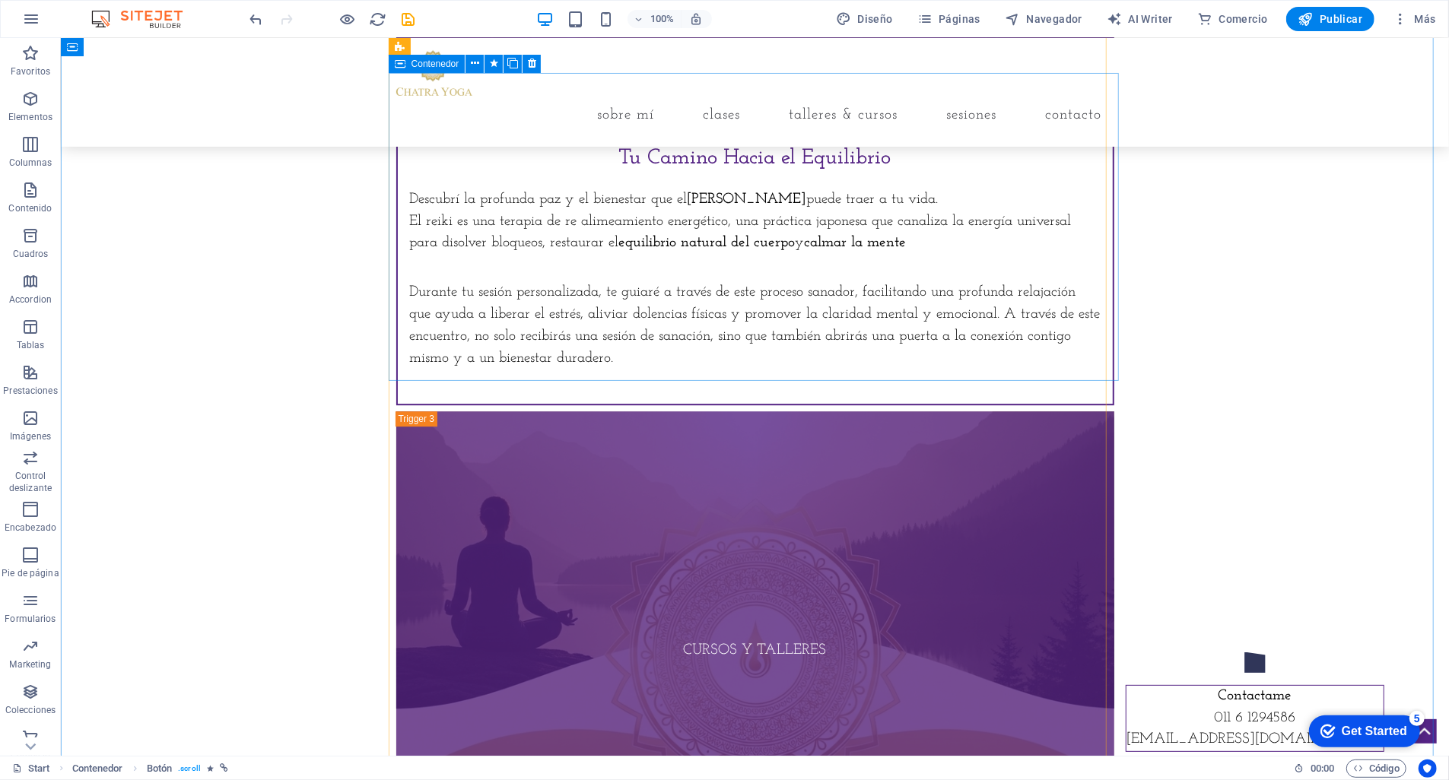
scroll to position [3161, 0]
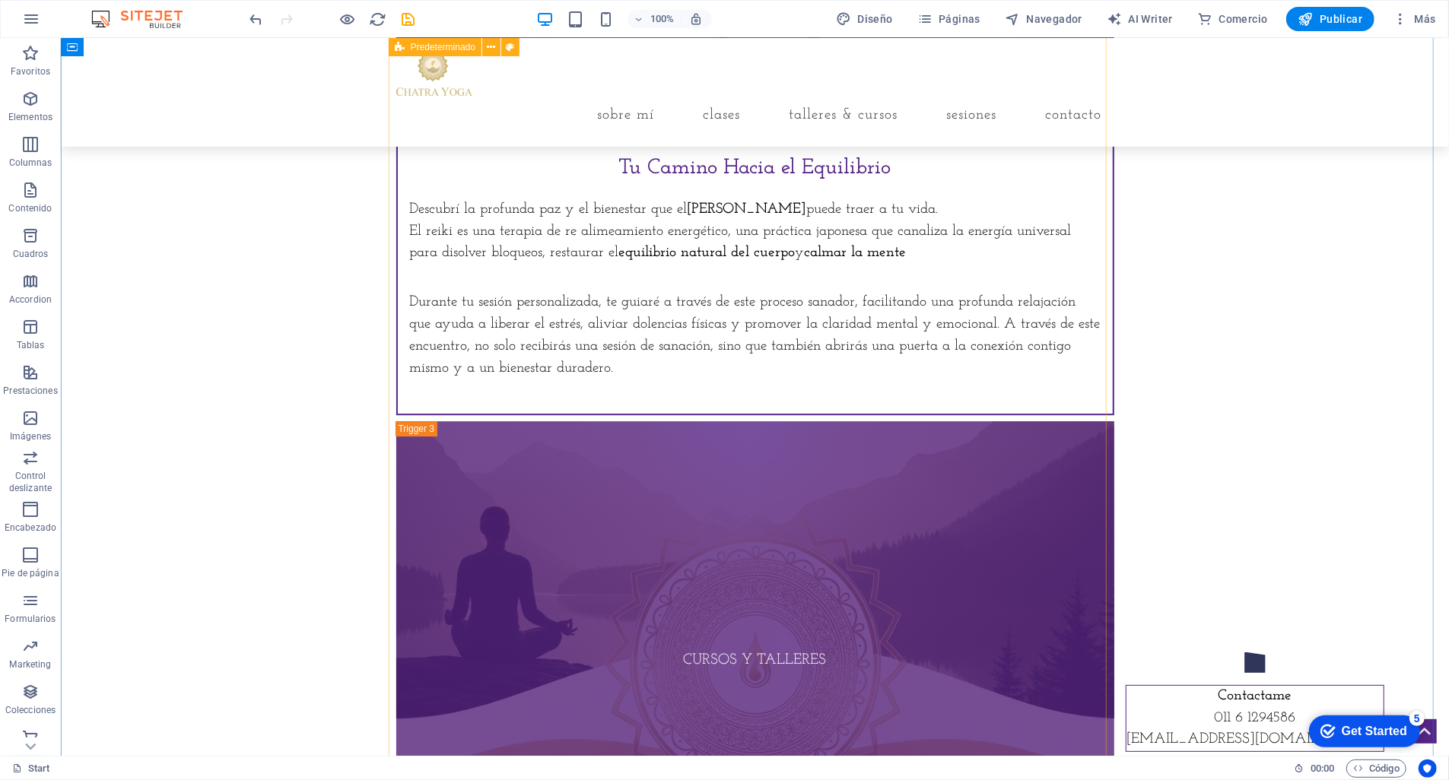
click at [1023, 349] on div "Descubrí la profunda paz y el bienestar que el Reiki Usui puede traer a tu vida…" at bounding box center [754, 300] width 691 height 202
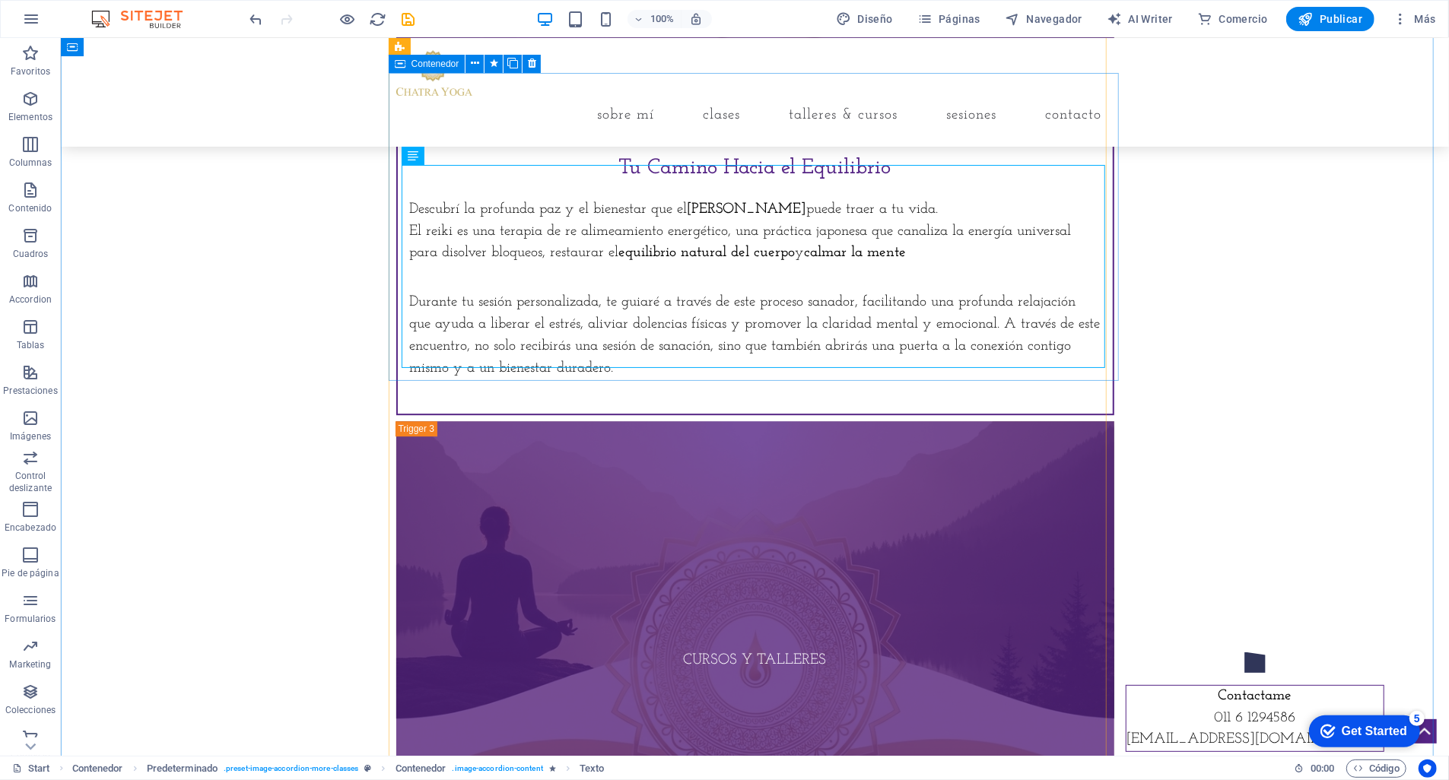
click at [1074, 378] on div "Reiki Usui Tu Camino Hacia el Equilibrio Descubrí la profunda paz y el bienesta…" at bounding box center [754, 260] width 718 height 309
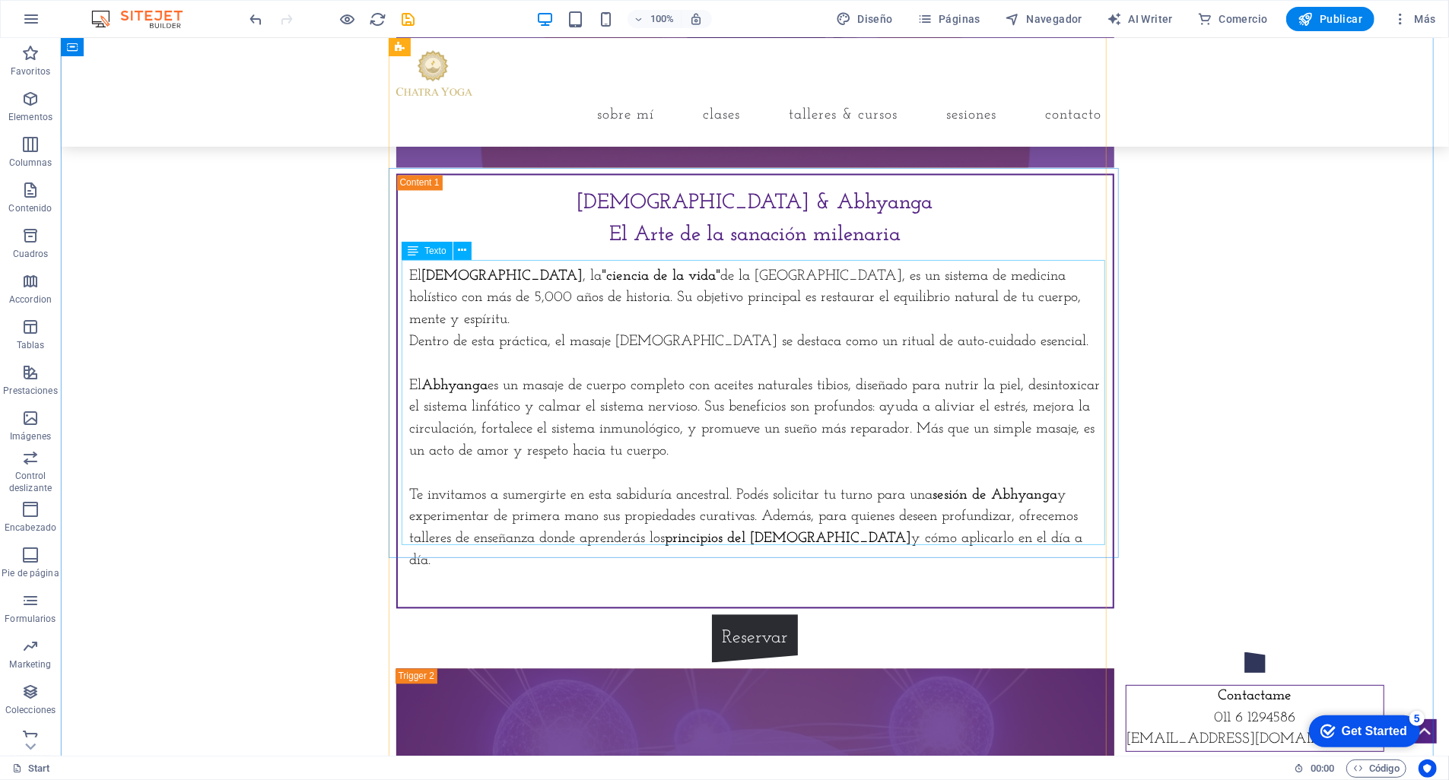
scroll to position [2115, 0]
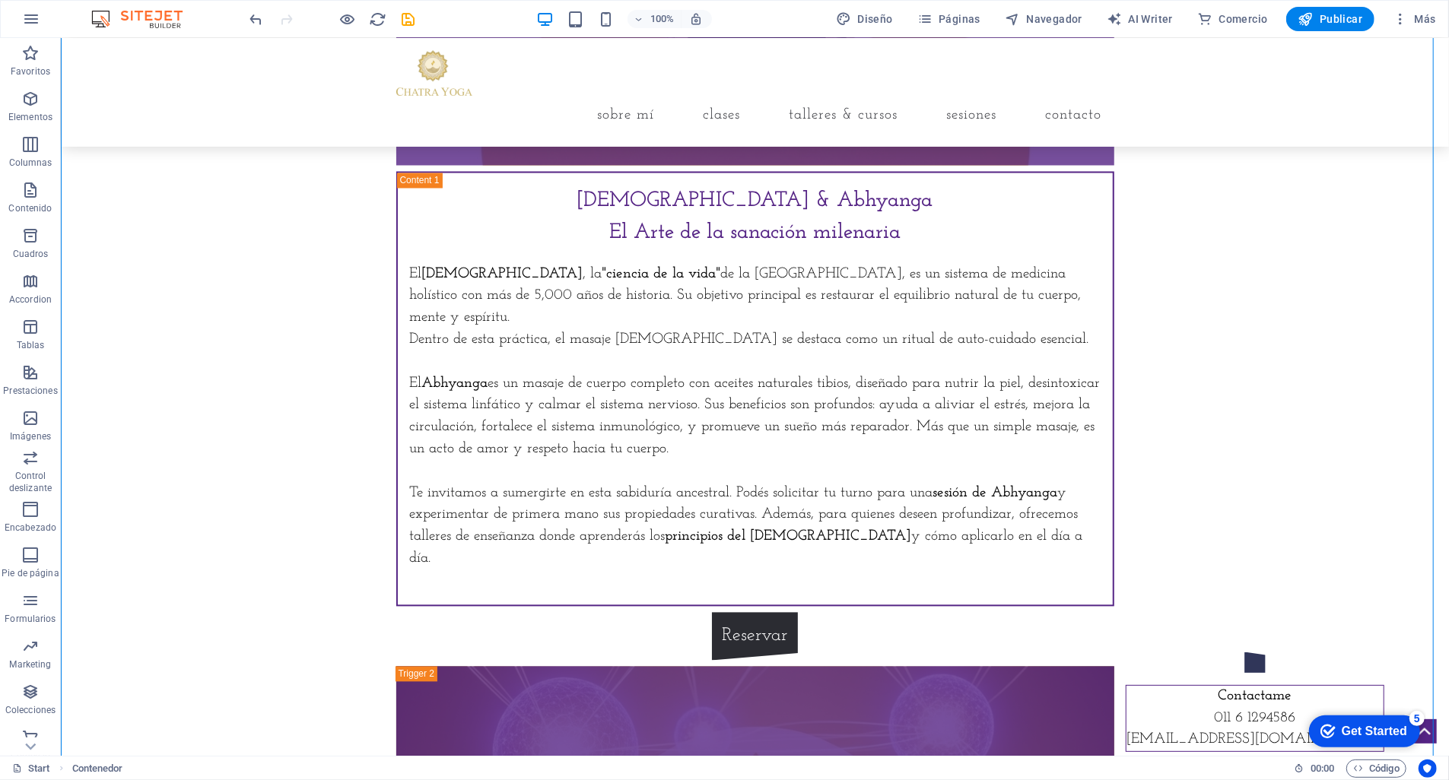
drag, startPoint x: 738, startPoint y: 585, endPoint x: 735, endPoint y: 535, distance: 50.3
click at [1012, 512] on div "El Ayurveda , la "ciencia de la vida" de la India, es un sistema de medicina ho…" at bounding box center [754, 428] width 691 height 329
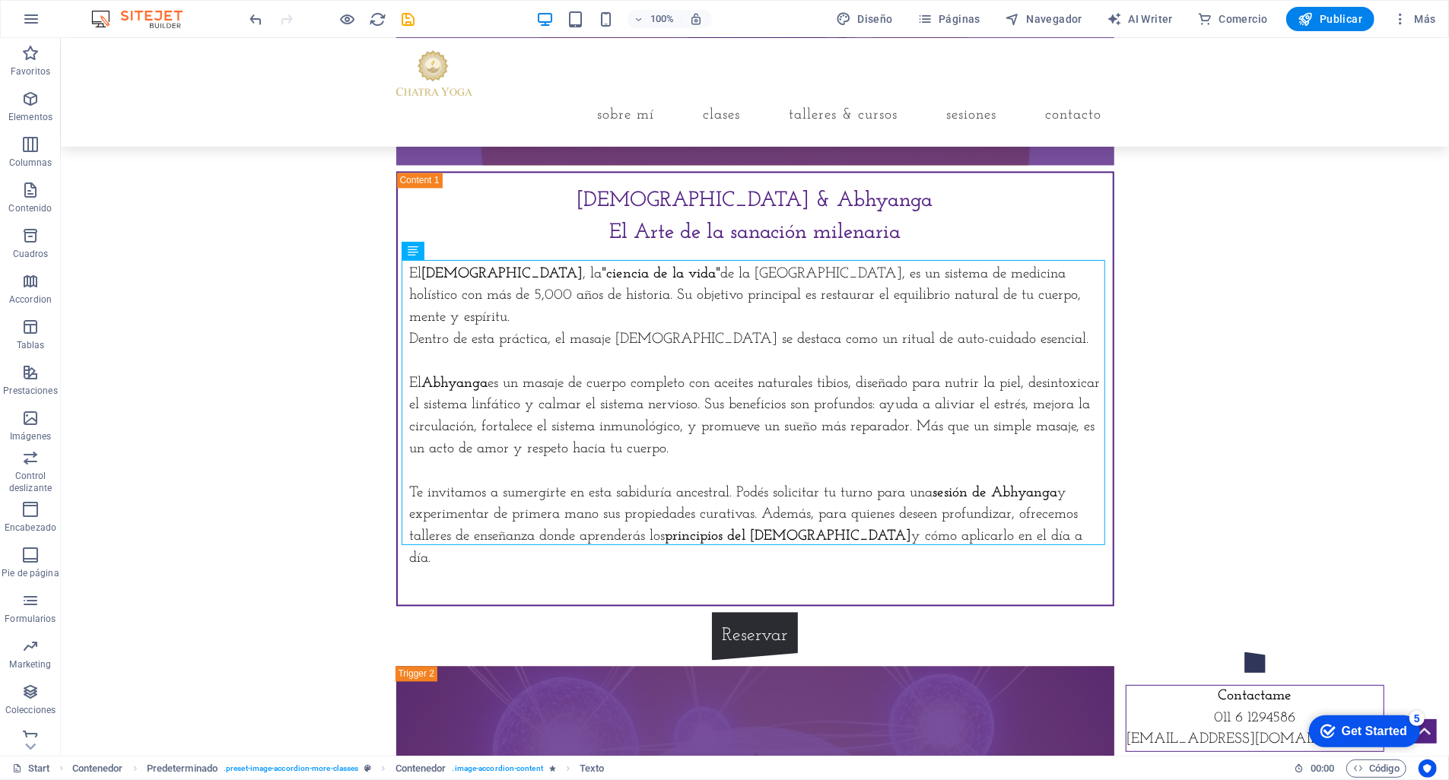
click at [1015, 510] on div "El Ayurveda , la "ciencia de la vida" de la India, es un sistema de medicina ho…" at bounding box center [754, 428] width 691 height 329
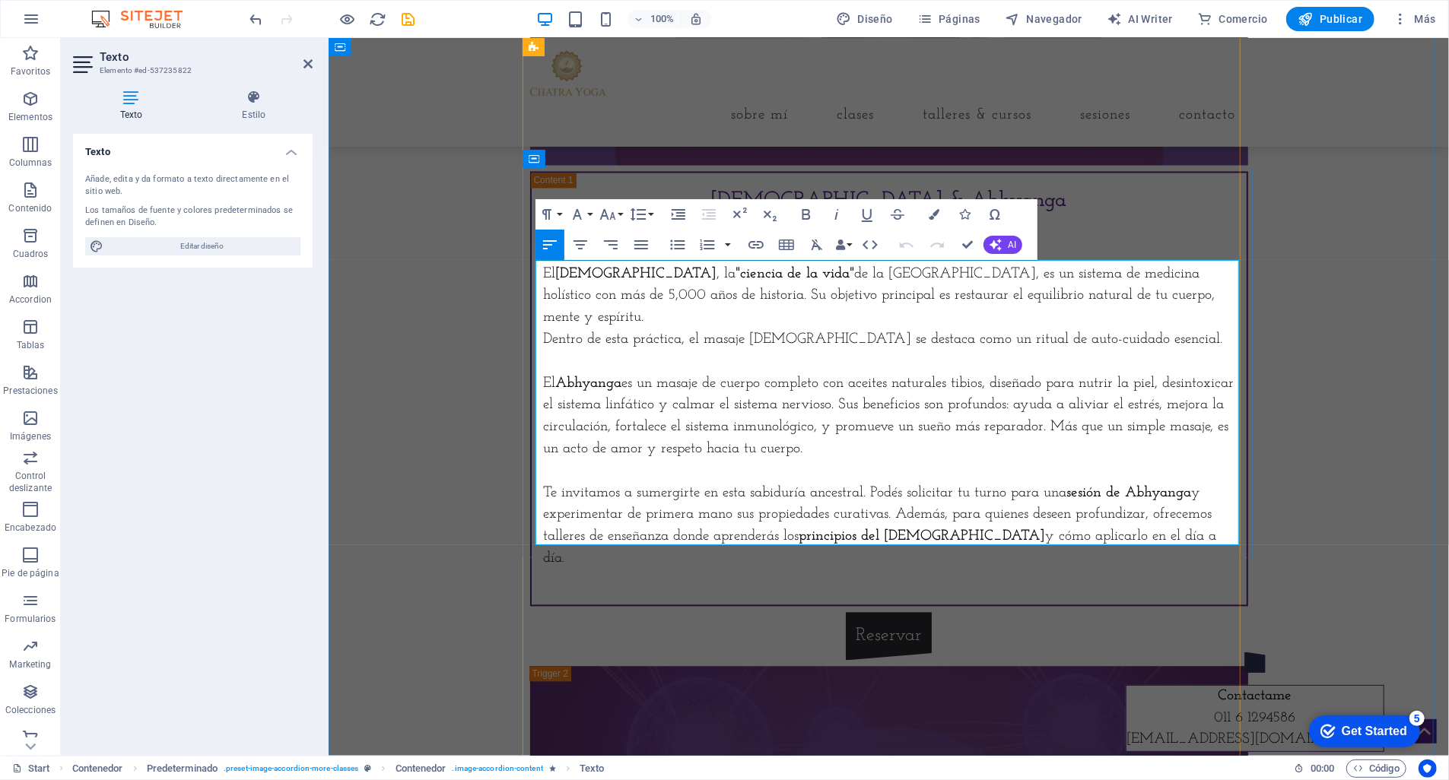
click at [1176, 518] on p "Te invitamos a sumergirte en esta sabiduría ancestral. Podés solicitar tu turno…" at bounding box center [888, 526] width 691 height 87
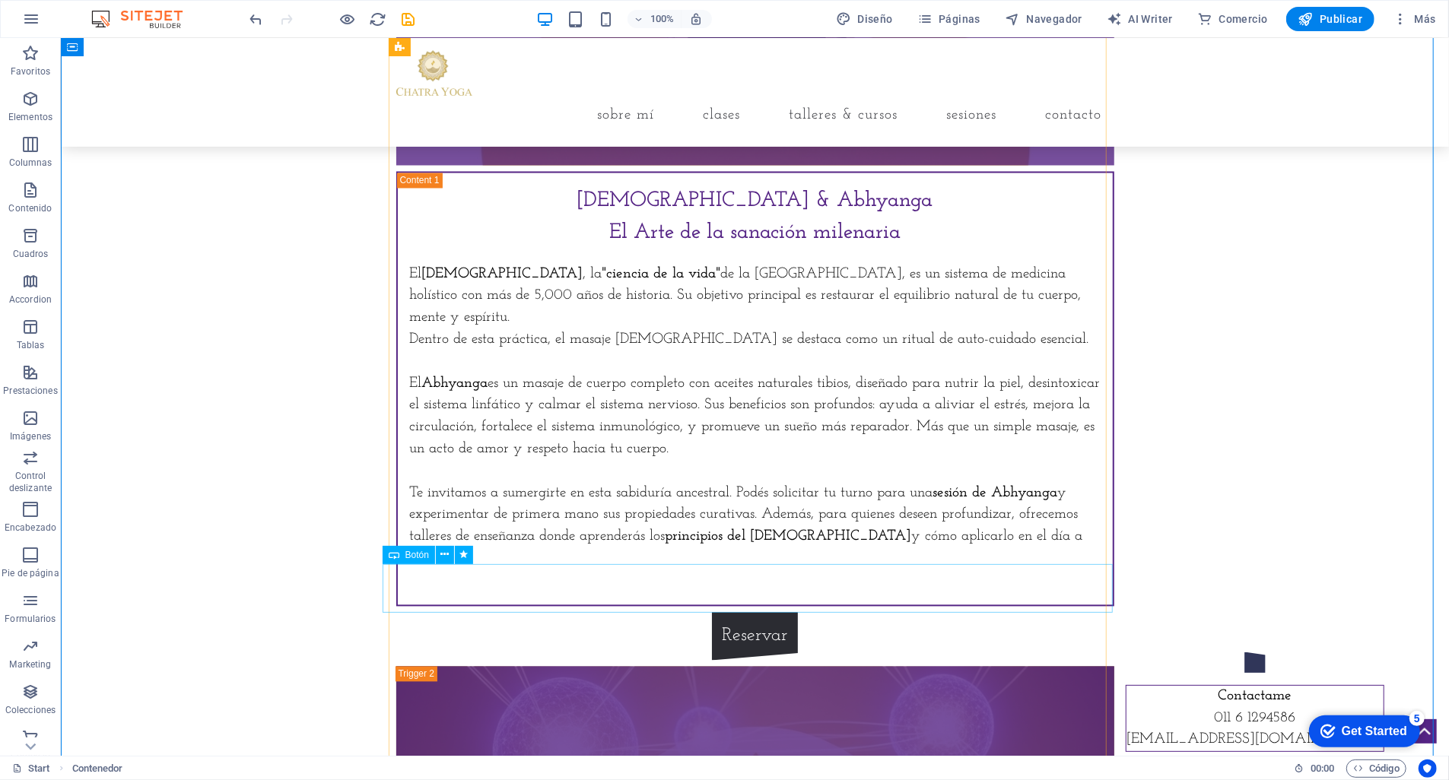
click at [760, 612] on div "Reservar" at bounding box center [754, 636] width 730 height 49
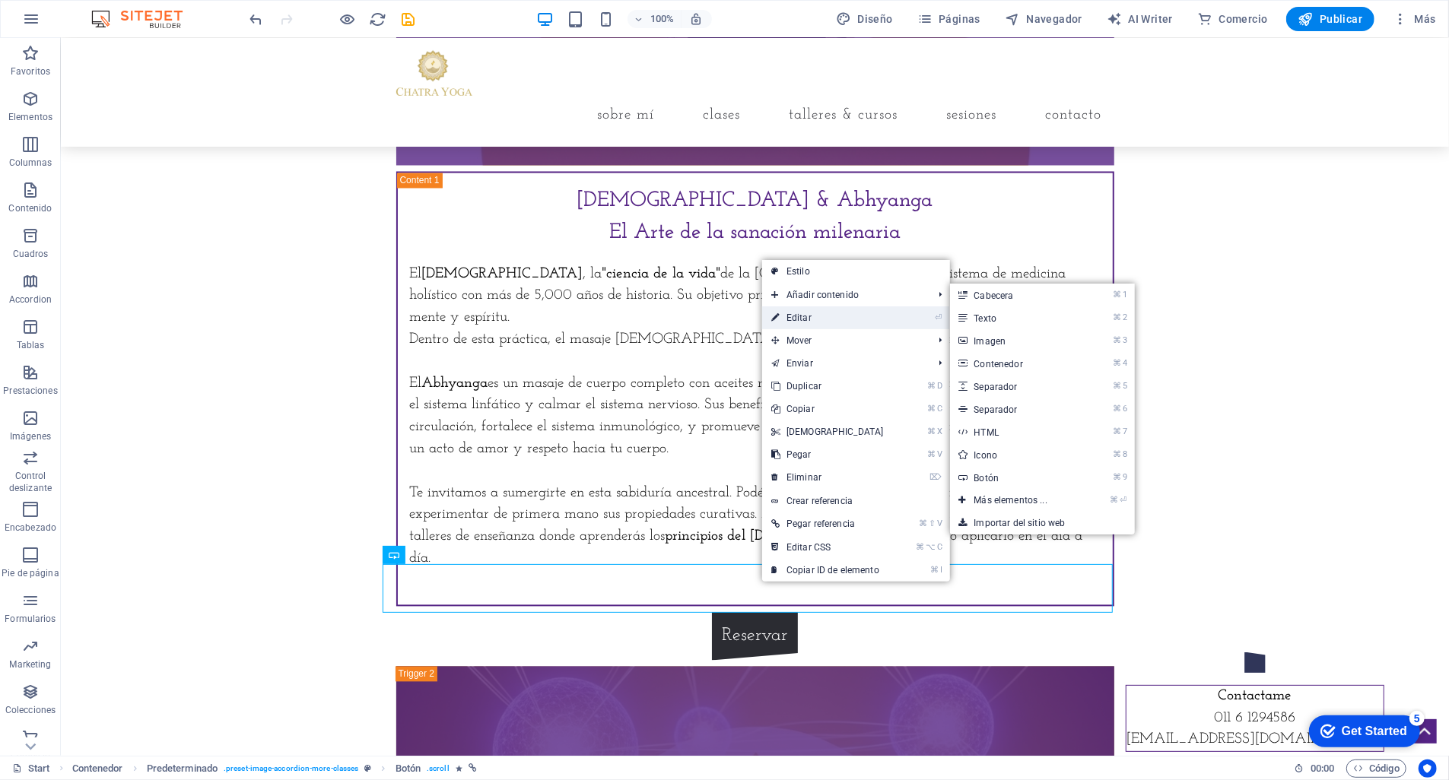
drag, startPoint x: 808, startPoint y: 315, endPoint x: 479, endPoint y: 277, distance: 330.7
click at [808, 315] on link "⏎ Editar" at bounding box center [827, 317] width 131 height 23
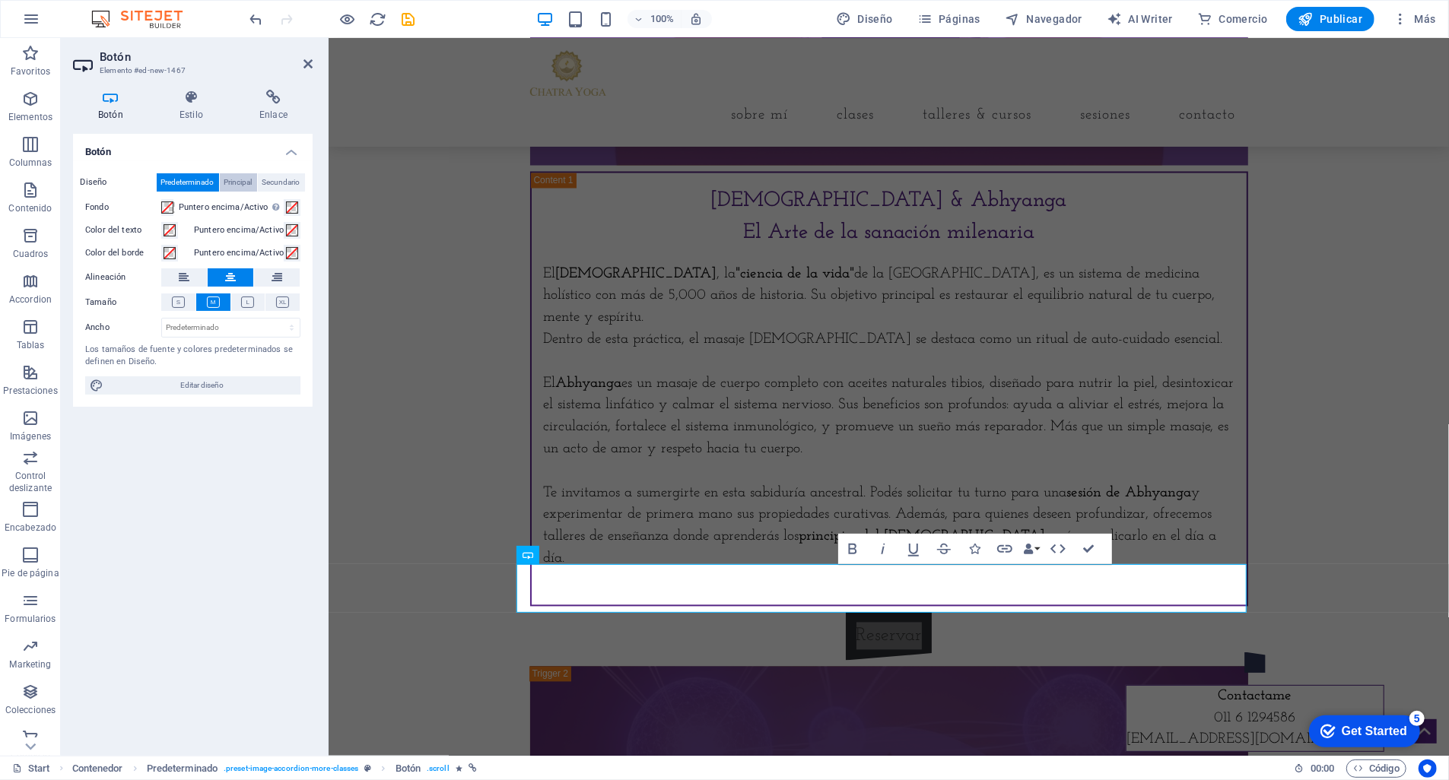
click at [243, 183] on span "Principal" at bounding box center [238, 182] width 28 height 18
click at [282, 184] on span "Secundario" at bounding box center [281, 182] width 38 height 18
click at [269, 116] on h4 "Enlace" at bounding box center [273, 106] width 78 height 32
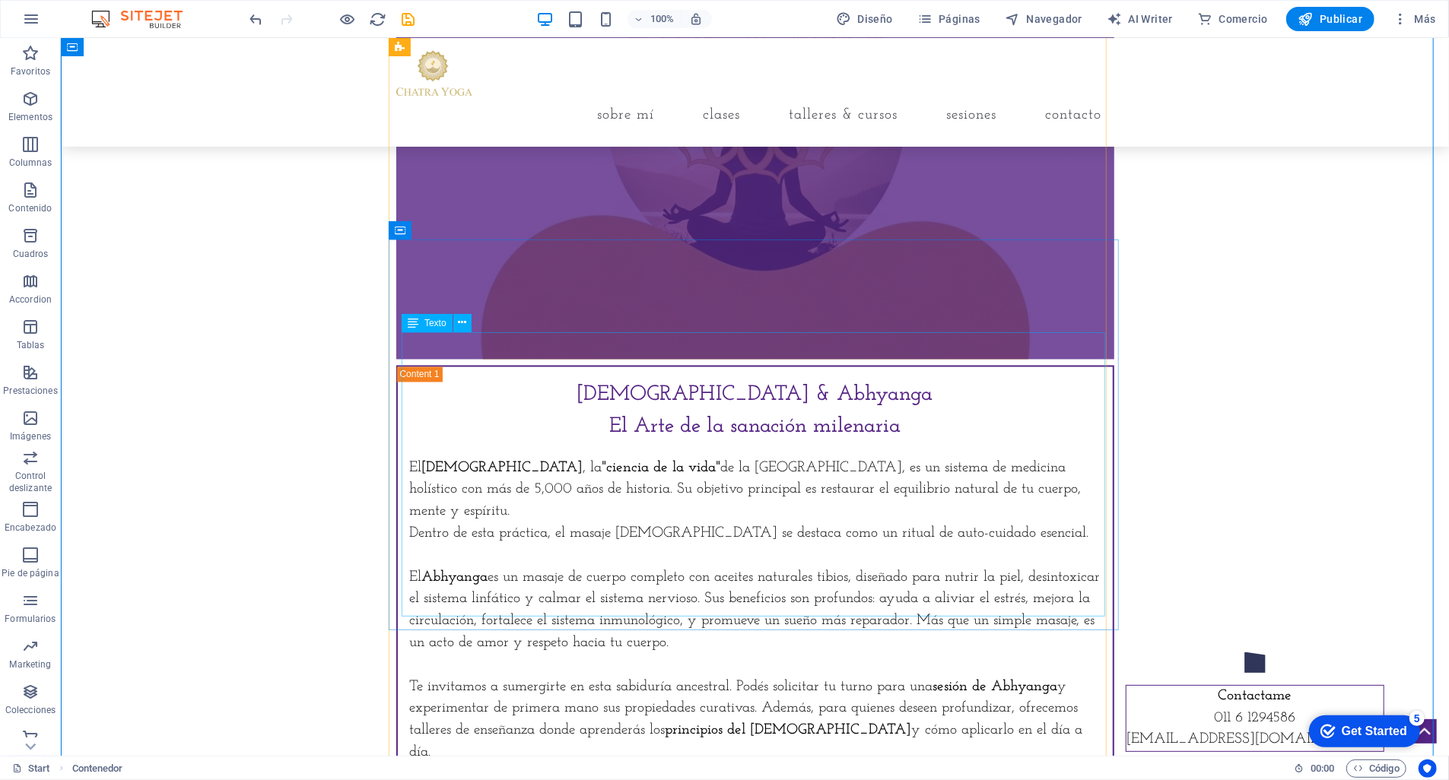
scroll to position [1903, 0]
